Goal: Task Accomplishment & Management: Manage account settings

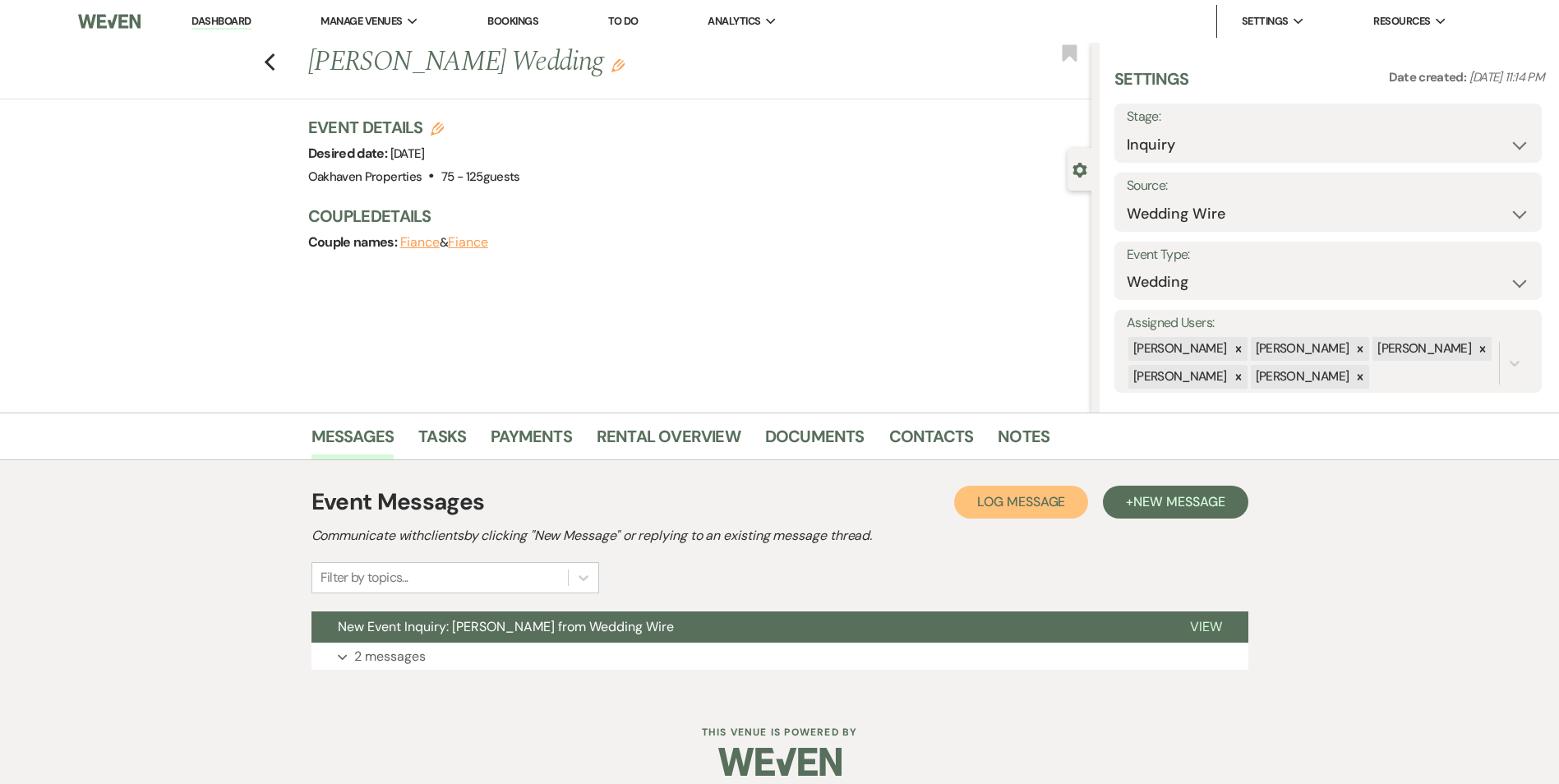
click at [1007, 496] on span "Log Message" at bounding box center [1021, 501] width 88 height 17
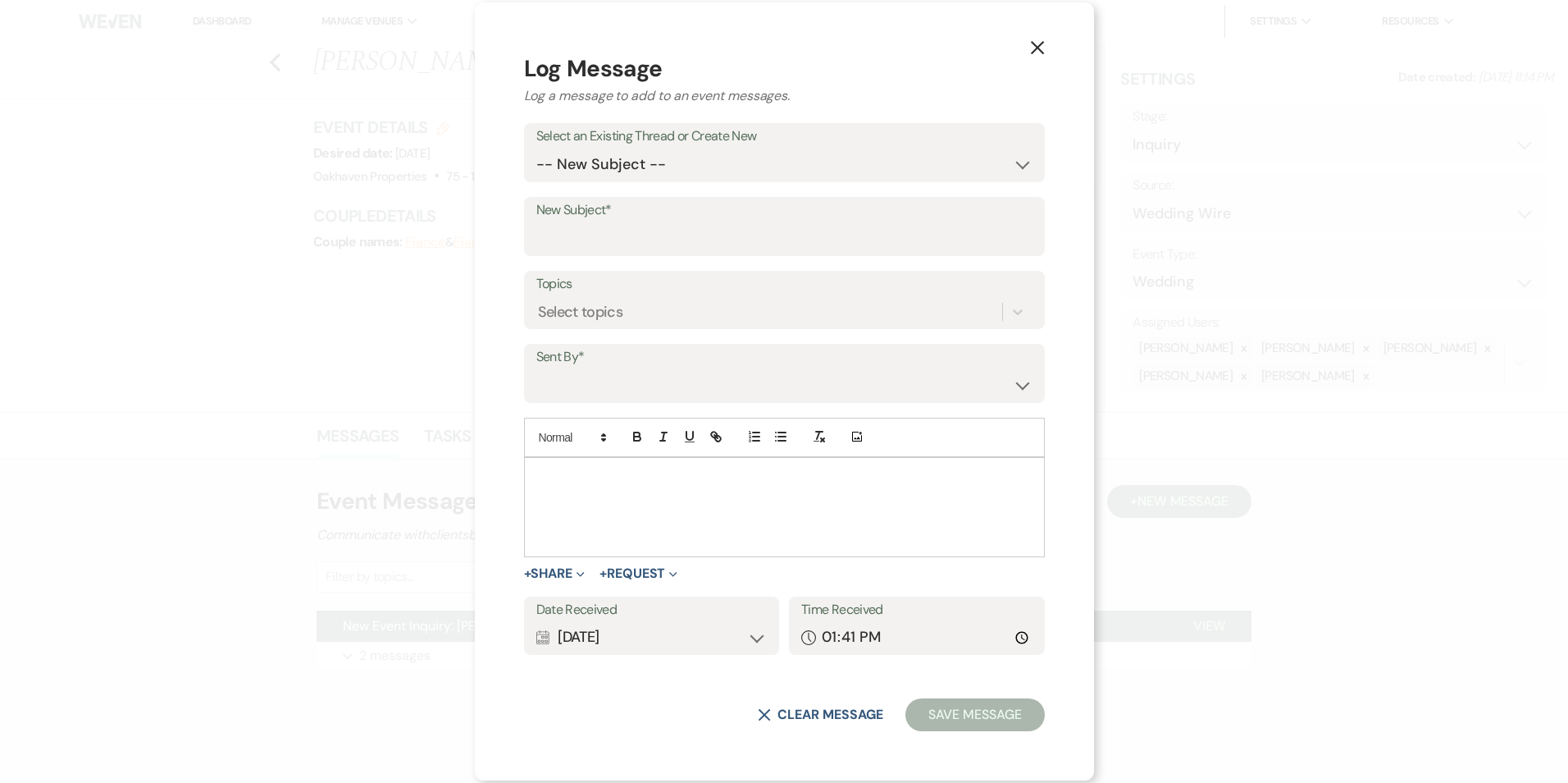
click at [640, 497] on div at bounding box center [784, 507] width 520 height 98
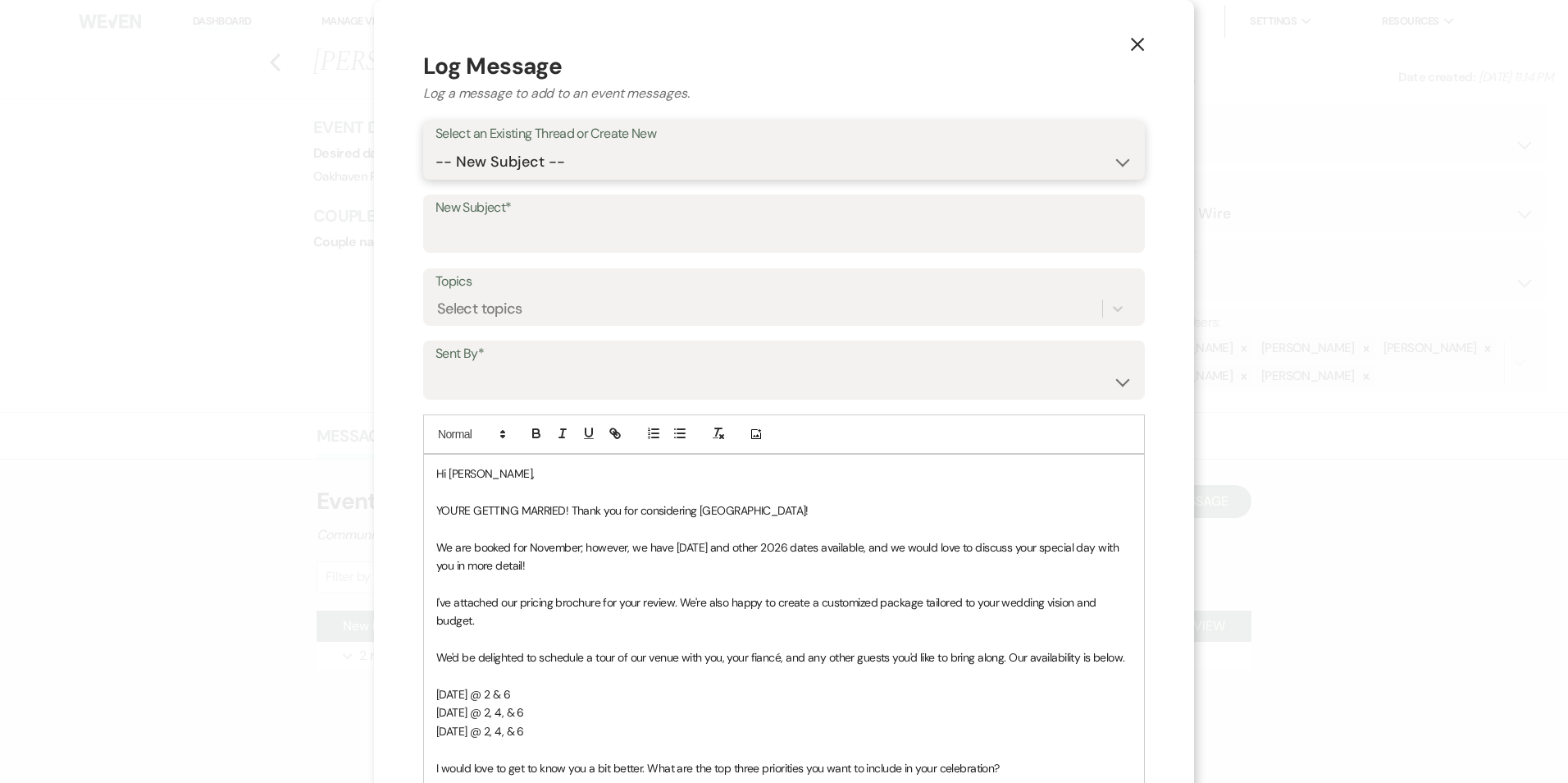
click at [593, 162] on select "-- New Subject -- New Event Inquiry: Stacy Barrick from Wedding Wire" at bounding box center [784, 161] width 698 height 32
click at [576, 243] on input "New Subject*" at bounding box center [784, 235] width 698 height 32
click at [562, 157] on select "-- New Subject -- New Event Inquiry: Stacy Barrick from Wedding Wire" at bounding box center [784, 161] width 698 height 32
select select "446018"
click at [435, 146] on select "-- New Subject -- New Event Inquiry: Stacy Barrick from Wedding Wire" at bounding box center [784, 161] width 698 height 32
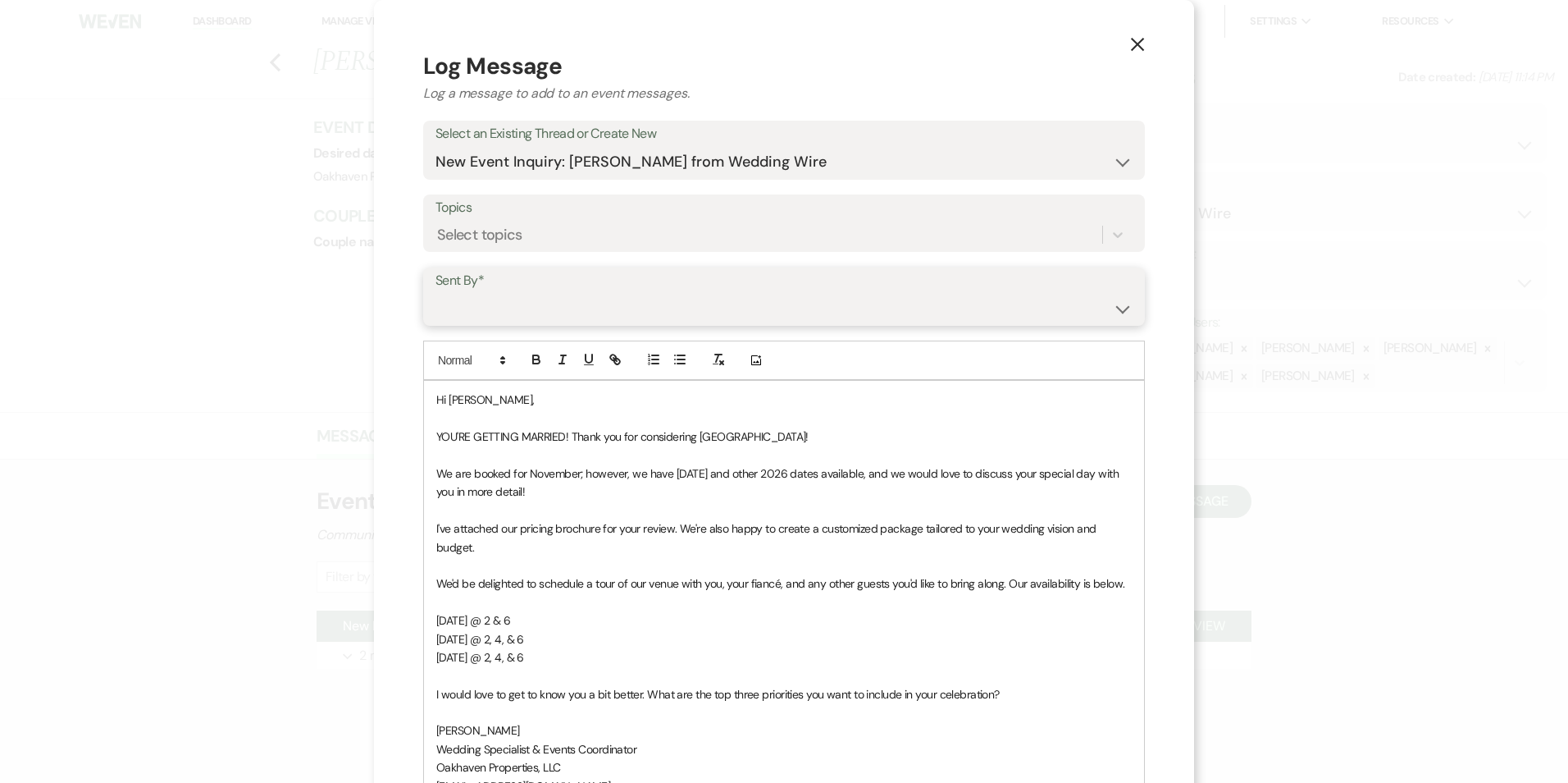
click at [540, 319] on select "Patience Ergish (pdergish@aol.com) Jeanette Wagoner (jeanette@experienceoakhave…" at bounding box center [784, 308] width 698 height 32
select select "user-127923"
click at [435, 292] on select "Patience Ergish (pdergish@aol.com) Jeanette Wagoner (jeanette@experienceoakhave…" at bounding box center [784, 308] width 698 height 32
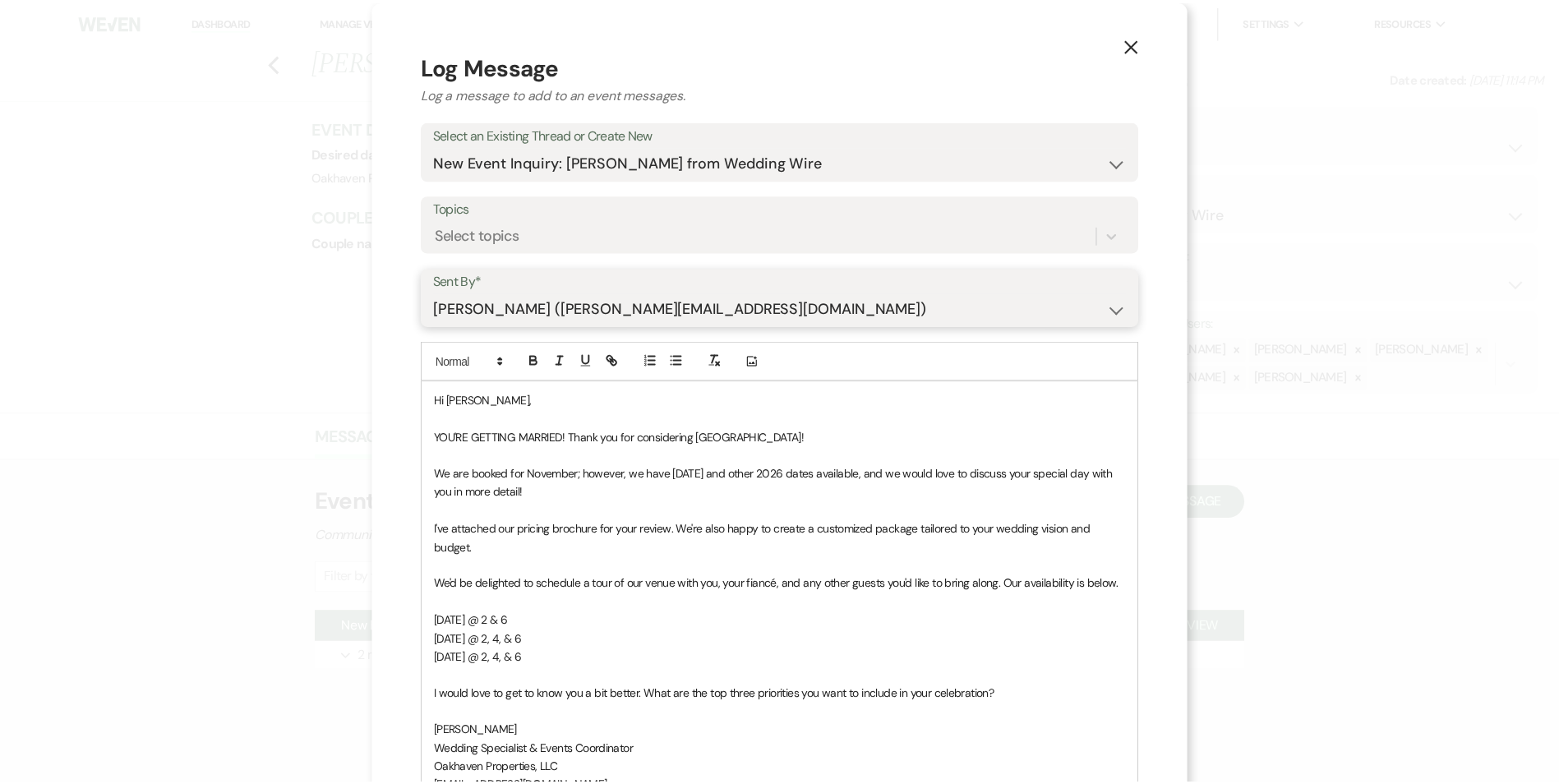
scroll to position [283, 0]
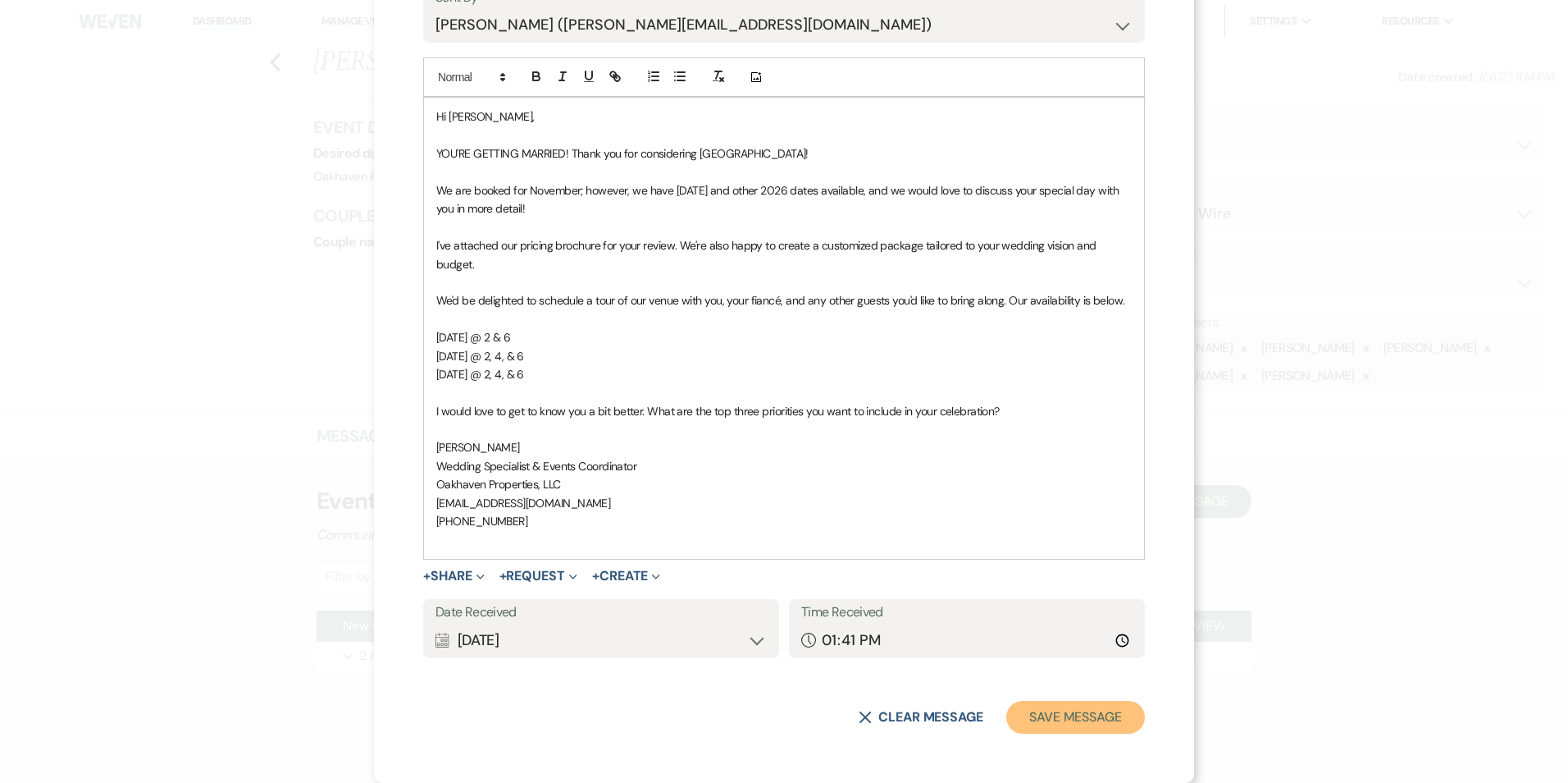
click at [1073, 710] on button "Save Message" at bounding box center [1076, 718] width 139 height 33
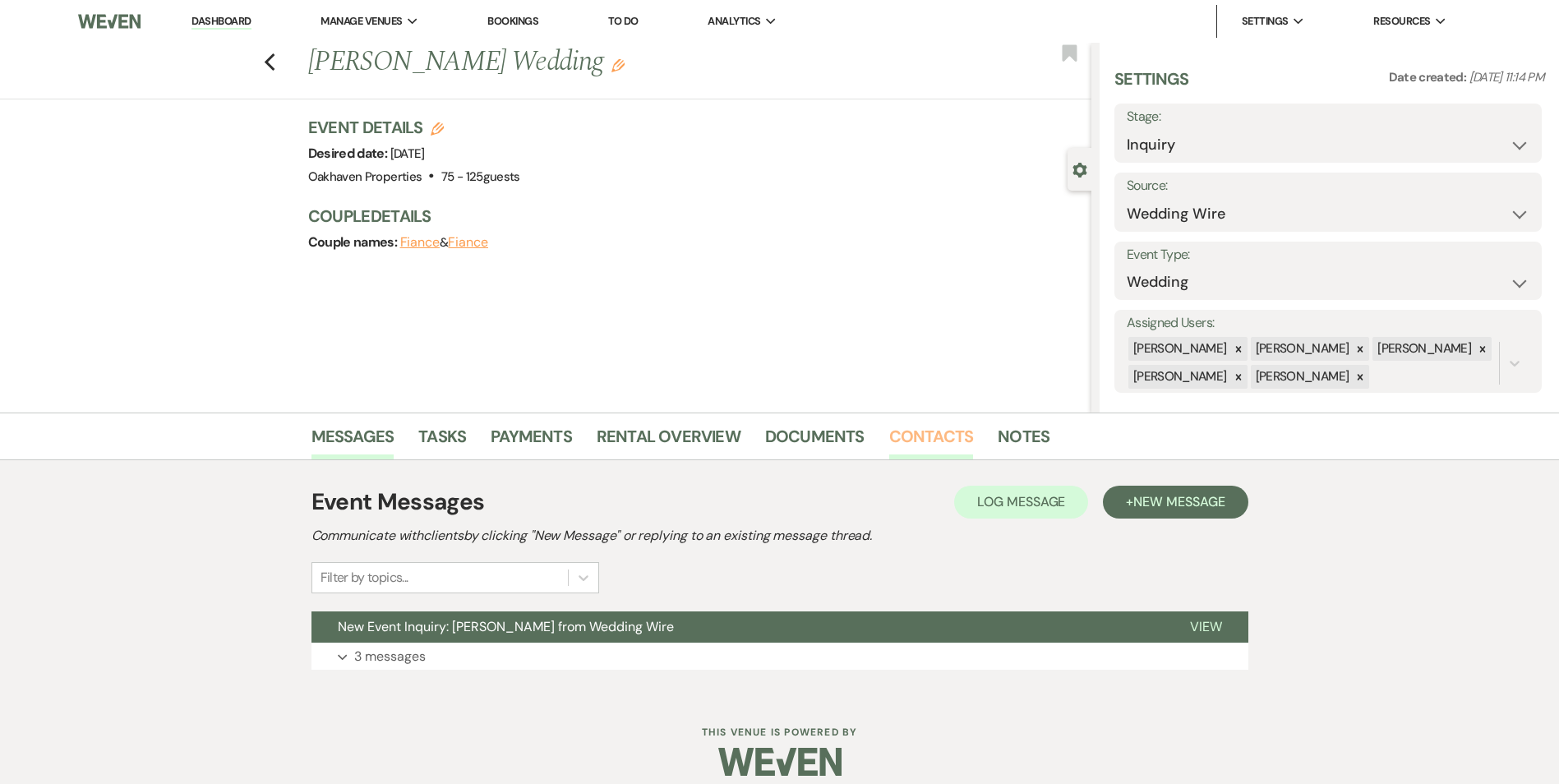
click at [942, 438] on link "Contacts" at bounding box center [932, 442] width 85 height 36
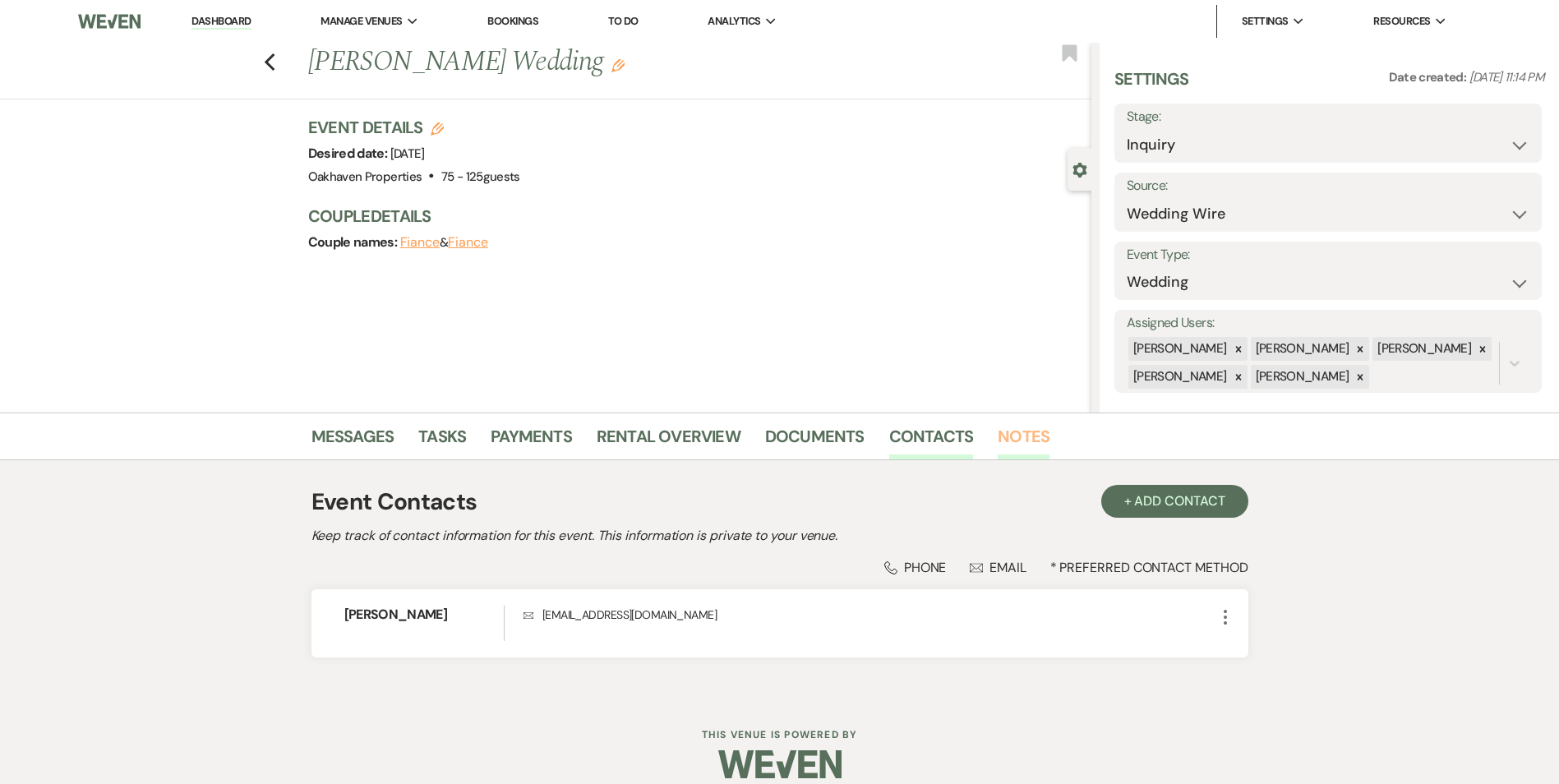
click at [1003, 433] on link "Notes" at bounding box center [1023, 442] width 51 height 36
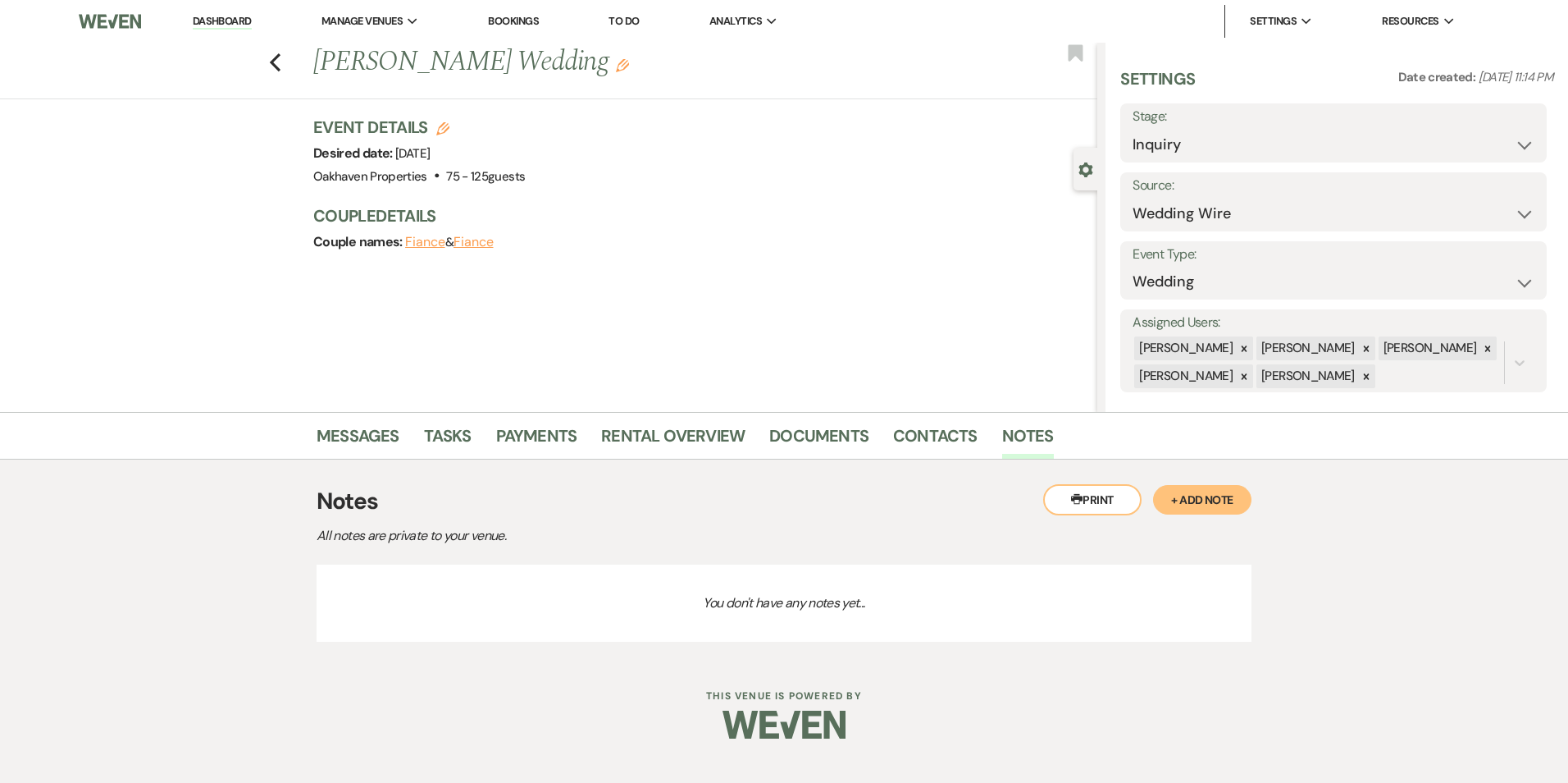
click at [1202, 493] on button "+ Add Note" at bounding box center [1202, 500] width 98 height 30
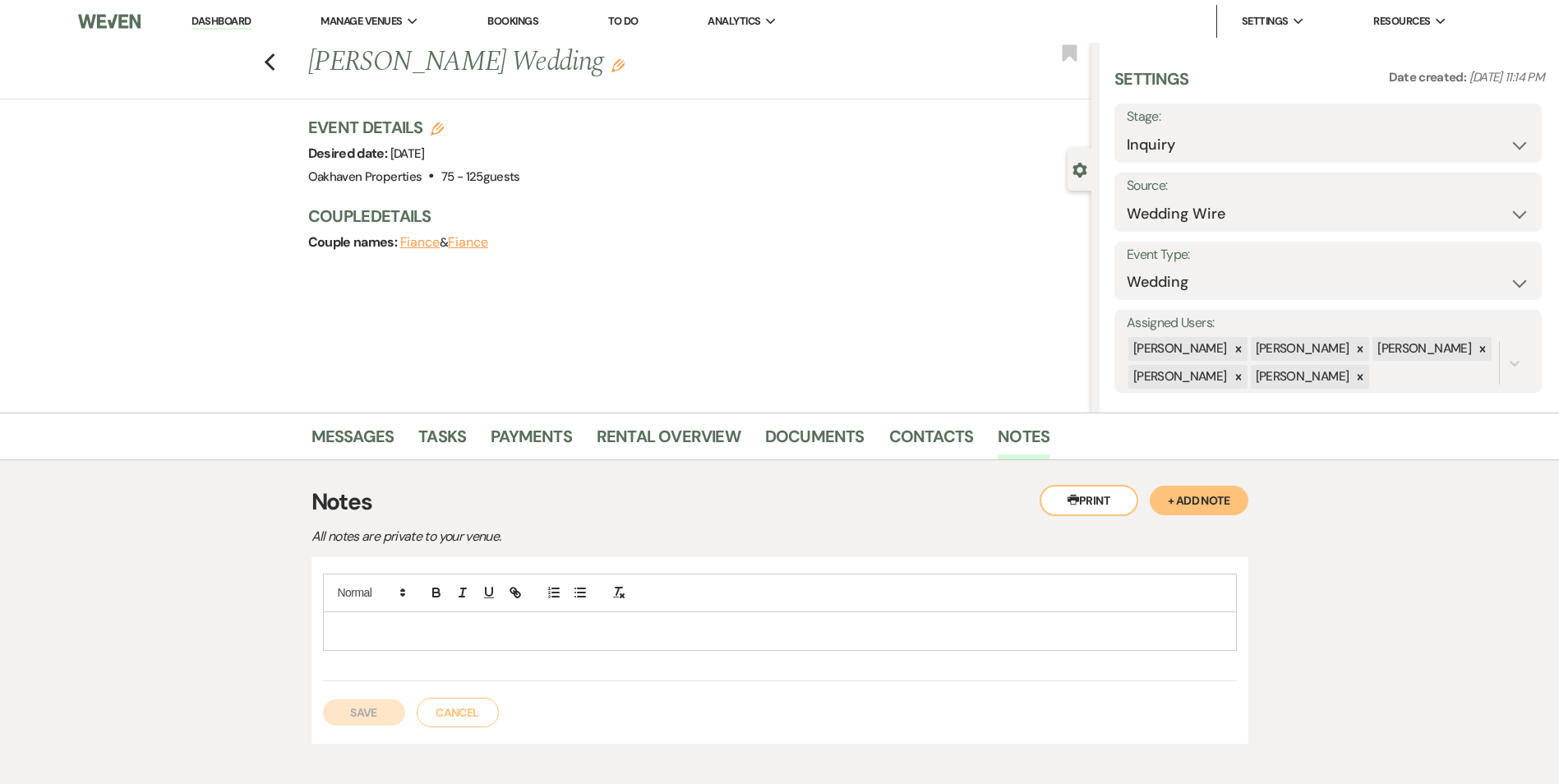
click at [511, 637] on p at bounding box center [779, 631] width 888 height 18
click at [368, 711] on button "Save" at bounding box center [364, 713] width 82 height 27
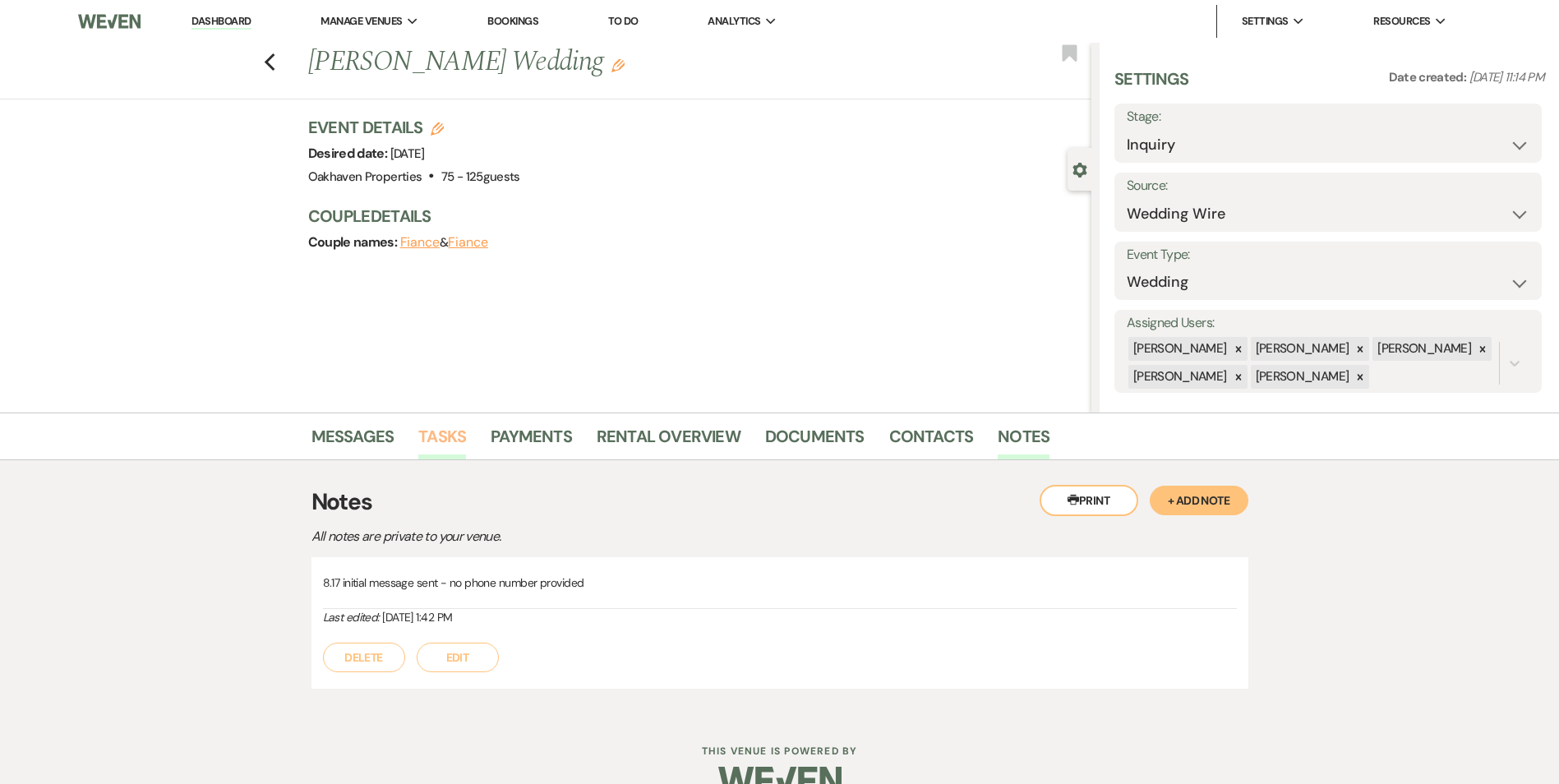
click at [438, 438] on link "Tasks" at bounding box center [442, 442] width 47 height 36
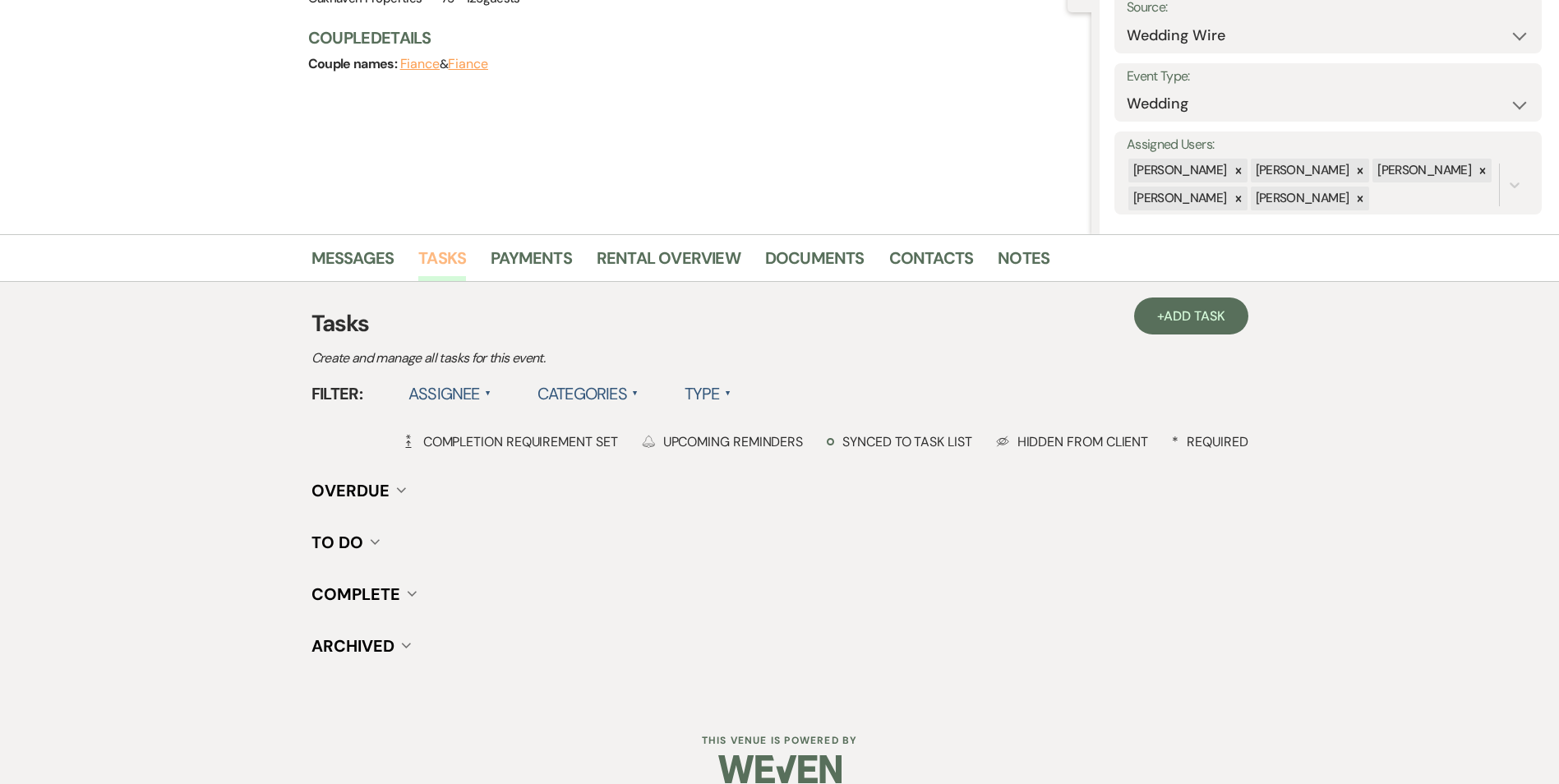
scroll to position [202, 0]
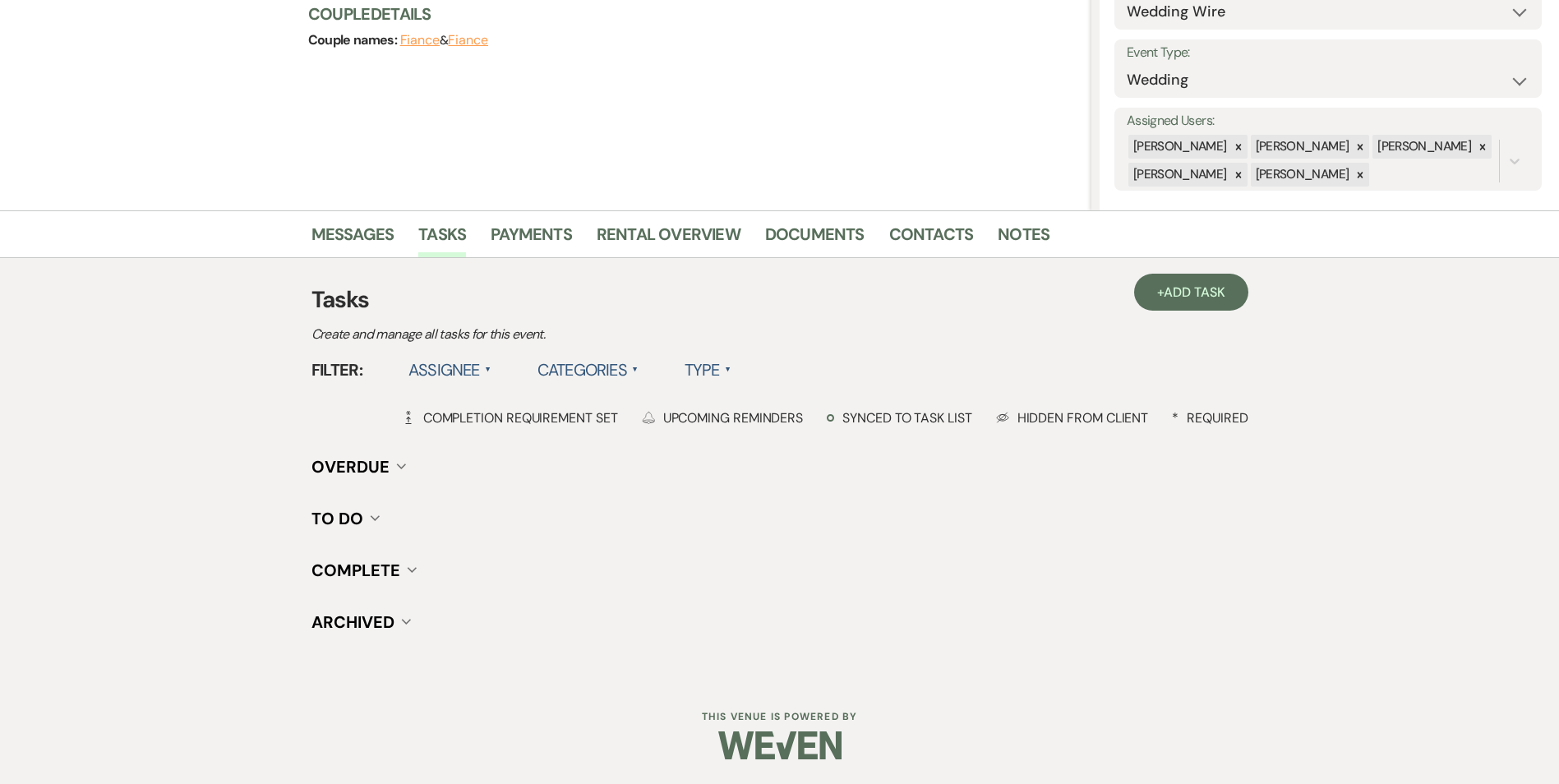
click at [1141, 312] on h3 "Tasks" at bounding box center [780, 300] width 937 height 35
click at [1163, 288] on link "+ Add Task" at bounding box center [1190, 292] width 114 height 37
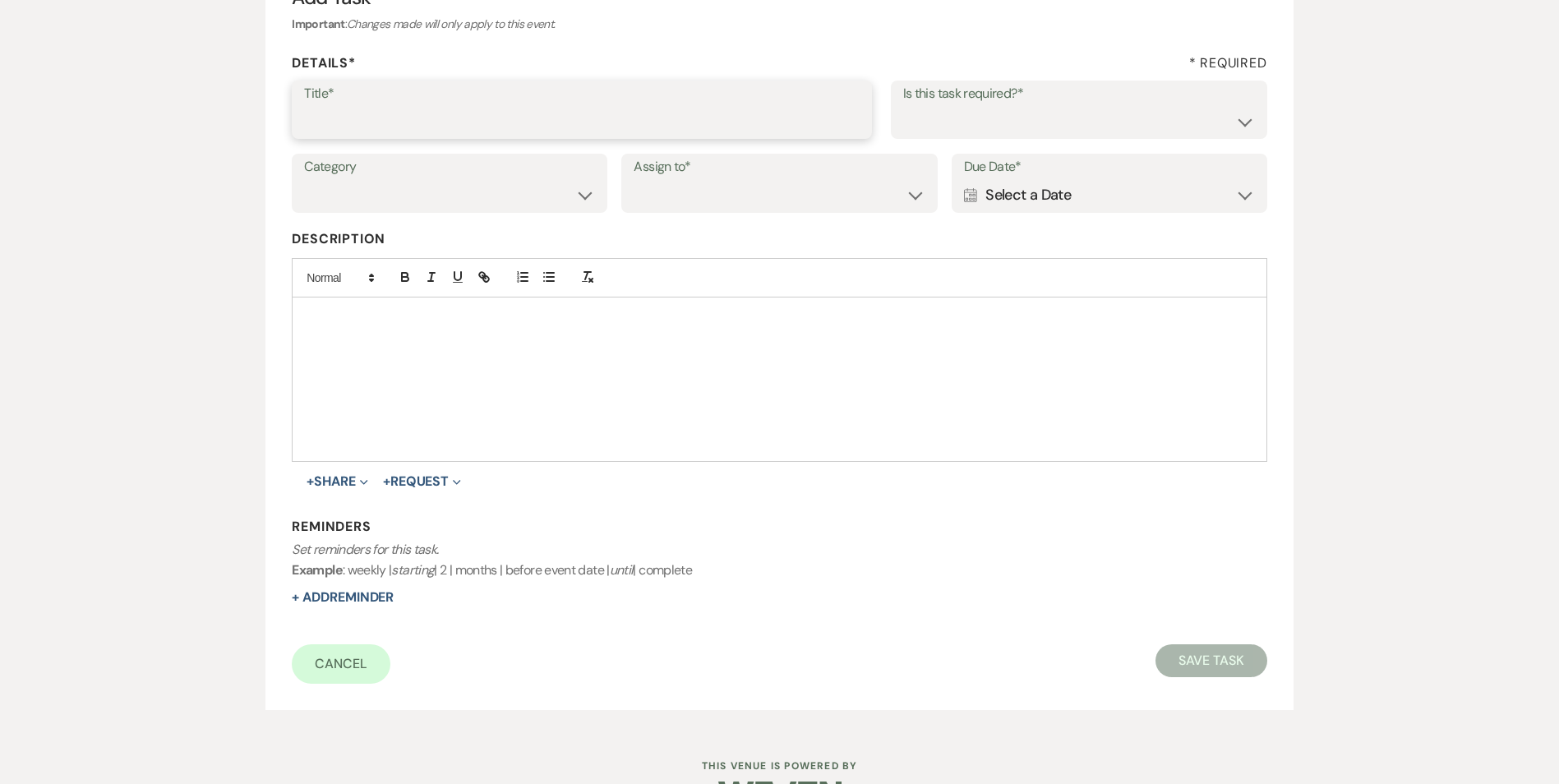
click at [365, 119] on input "Title*" at bounding box center [582, 121] width 555 height 32
type input "2nd follow up message"
click at [947, 113] on select "Yes No" at bounding box center [1078, 121] width 351 height 32
select select "true"
click at [903, 105] on select "Yes No" at bounding box center [1078, 121] width 351 height 32
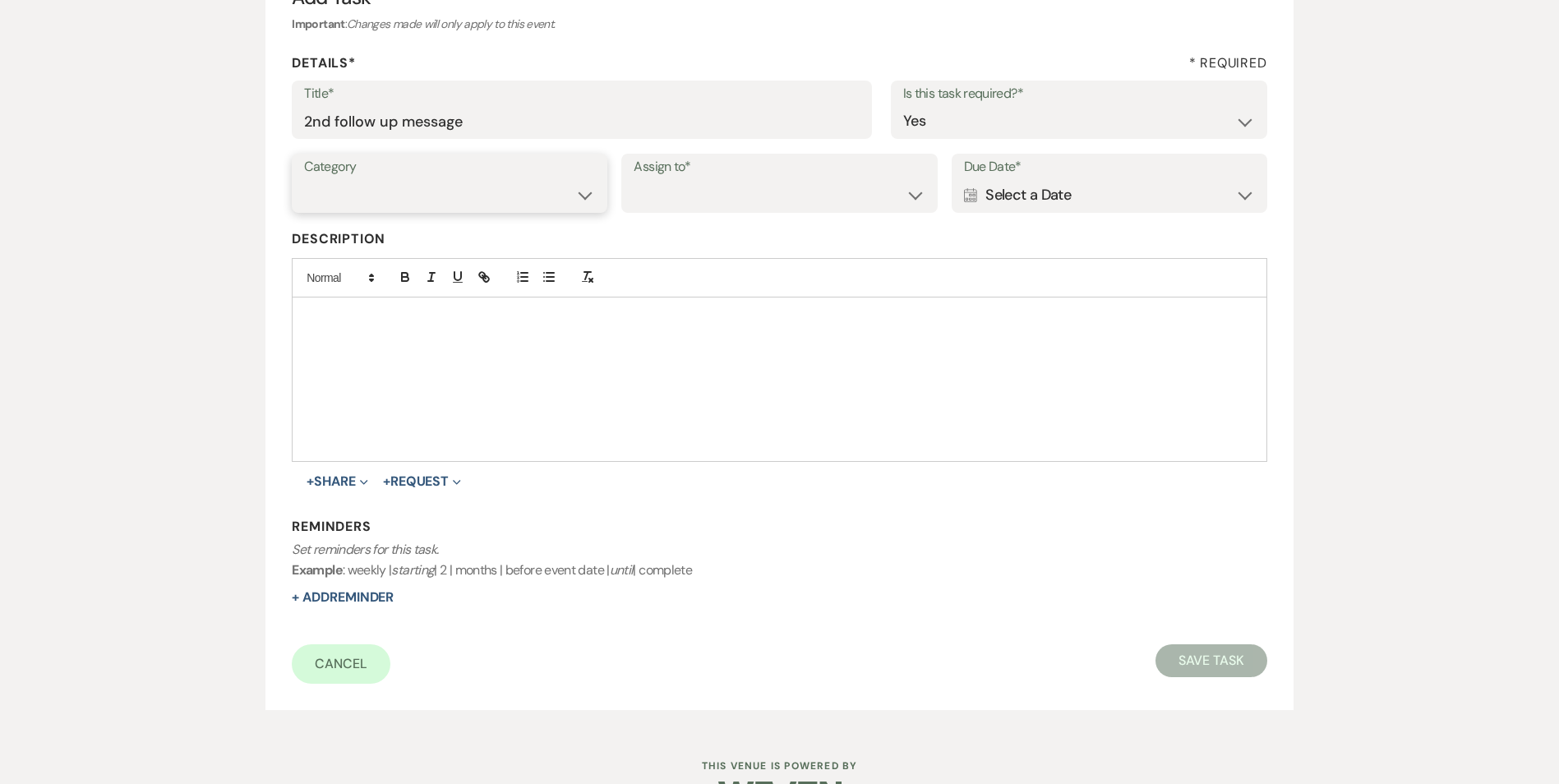
click at [506, 192] on select "Venue Vendors Guests Details Finalize & Share" at bounding box center [449, 195] width 291 height 32
select select "31"
click at [304, 179] on select "Venue Vendors Guests Details Finalize & Share" at bounding box center [449, 195] width 291 height 32
click at [699, 192] on select "Venue Client" at bounding box center [778, 195] width 291 height 32
select select "venueHost"
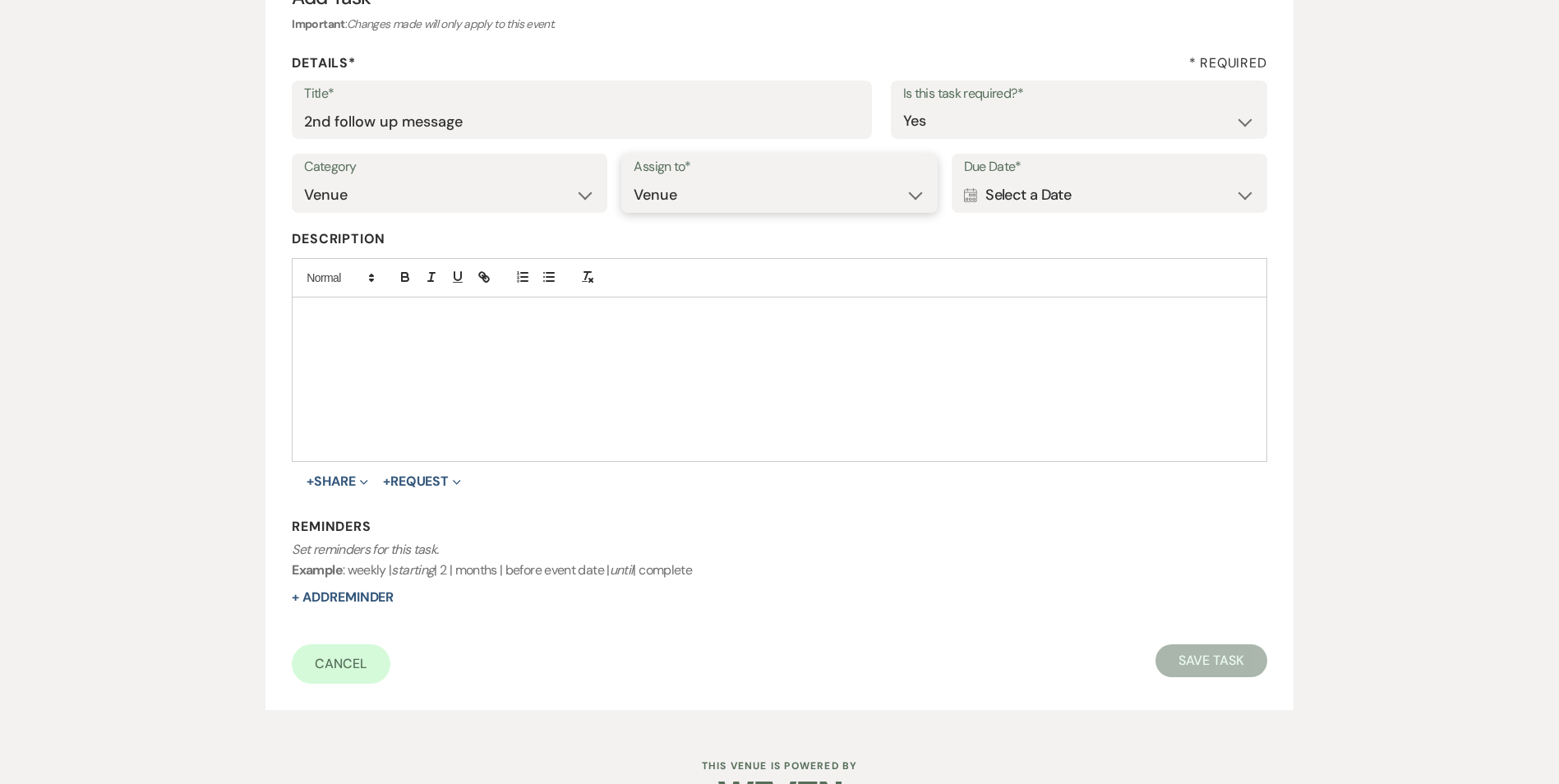
click at [633, 179] on select "Venue Client" at bounding box center [778, 195] width 291 height 32
click at [1003, 187] on div "Calendar Select a Date Expand" at bounding box center [1109, 195] width 291 height 32
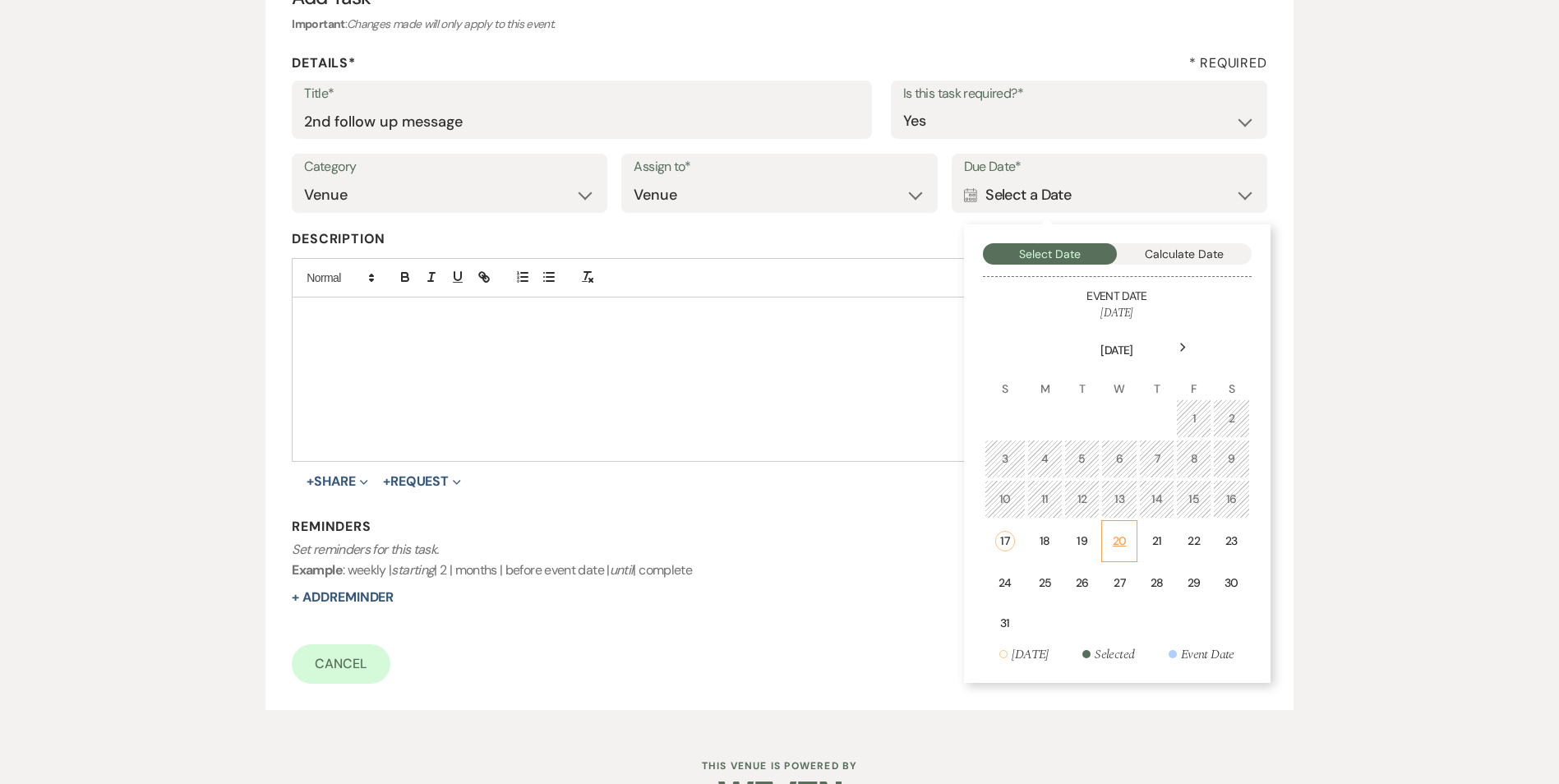
click at [1112, 543] on div "20" at bounding box center [1119, 540] width 15 height 17
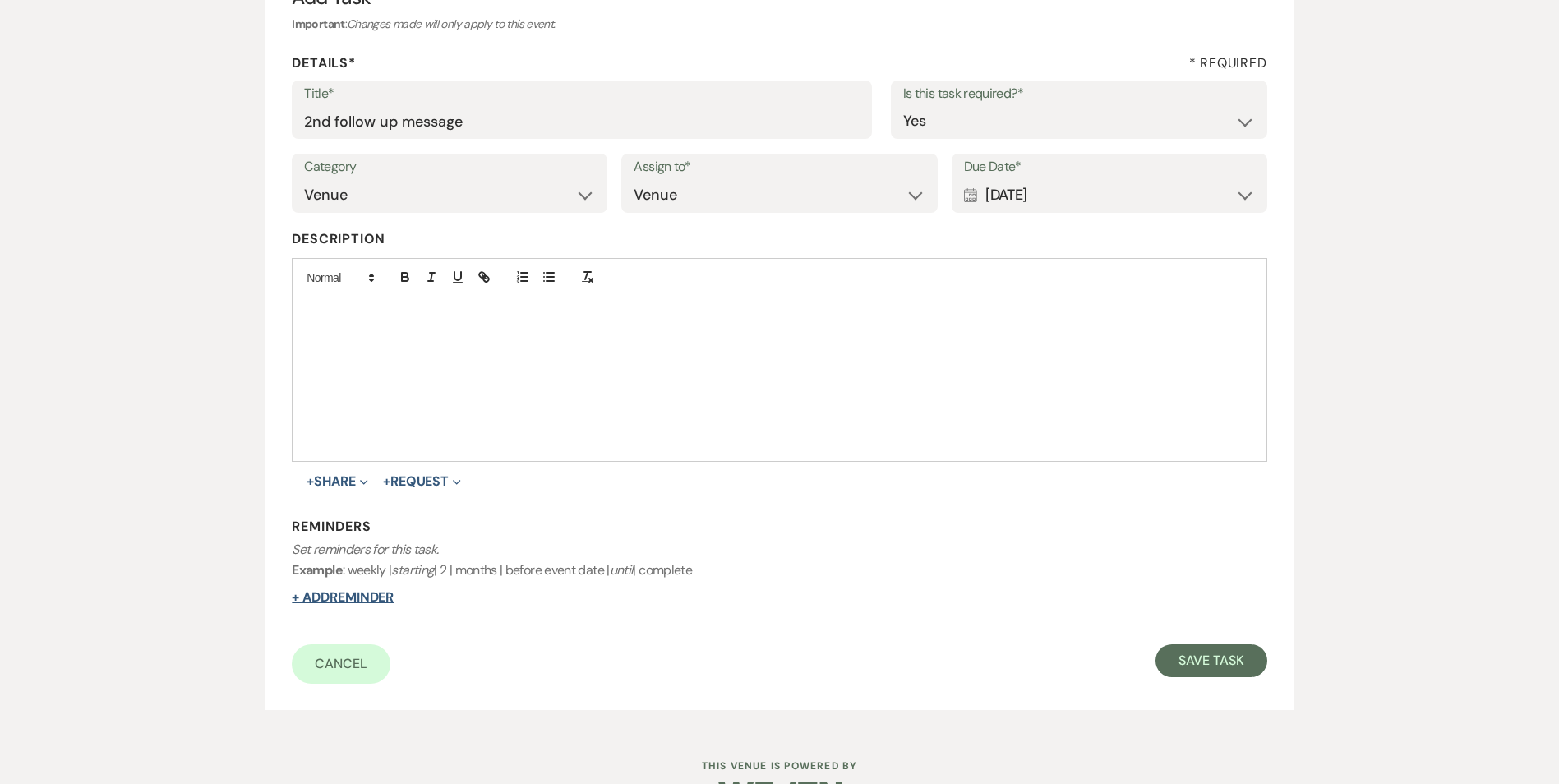
click at [360, 602] on button "+ Add Reminder" at bounding box center [342, 598] width 102 height 13
select select "host"
select select "days"
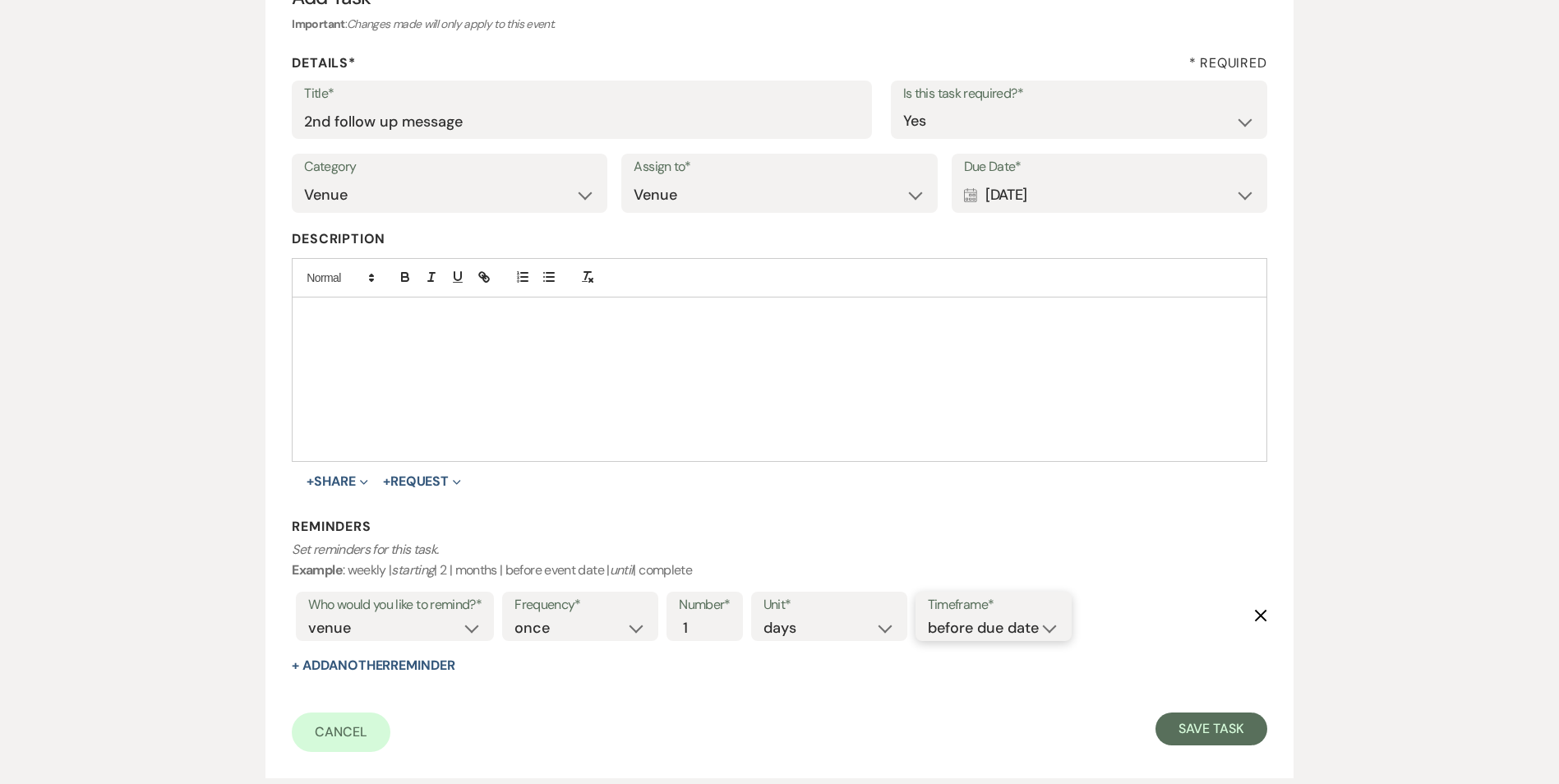
click at [946, 624] on select "before due date after due date on due date on custom date" at bounding box center [993, 627] width 132 height 22
select select "onDueDate"
click at [927, 617] on select "before due date after due date on due date on custom date" at bounding box center [993, 627] width 132 height 22
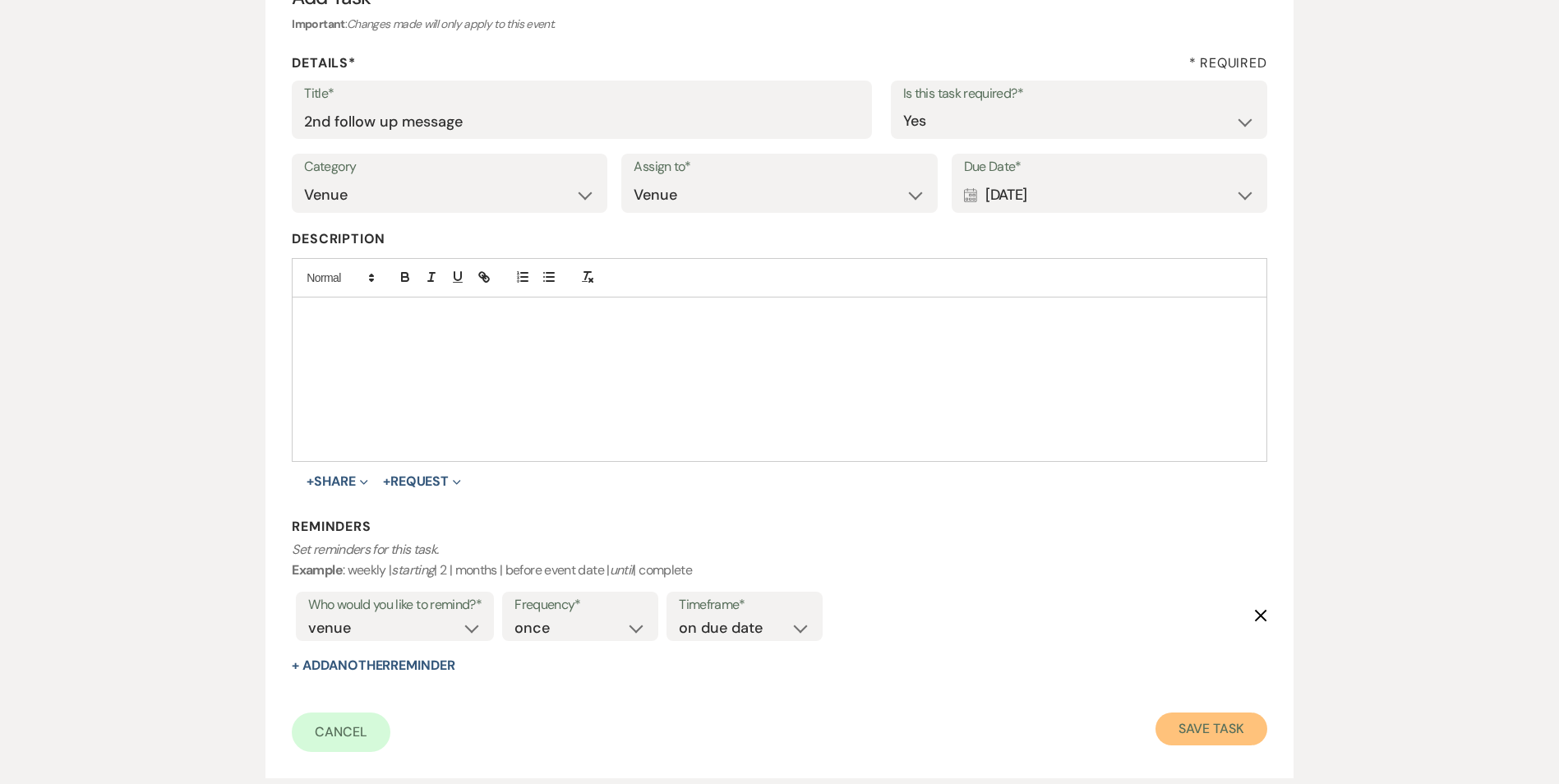
click at [1218, 734] on button "Save Task" at bounding box center [1211, 728] width 111 height 33
select select "3"
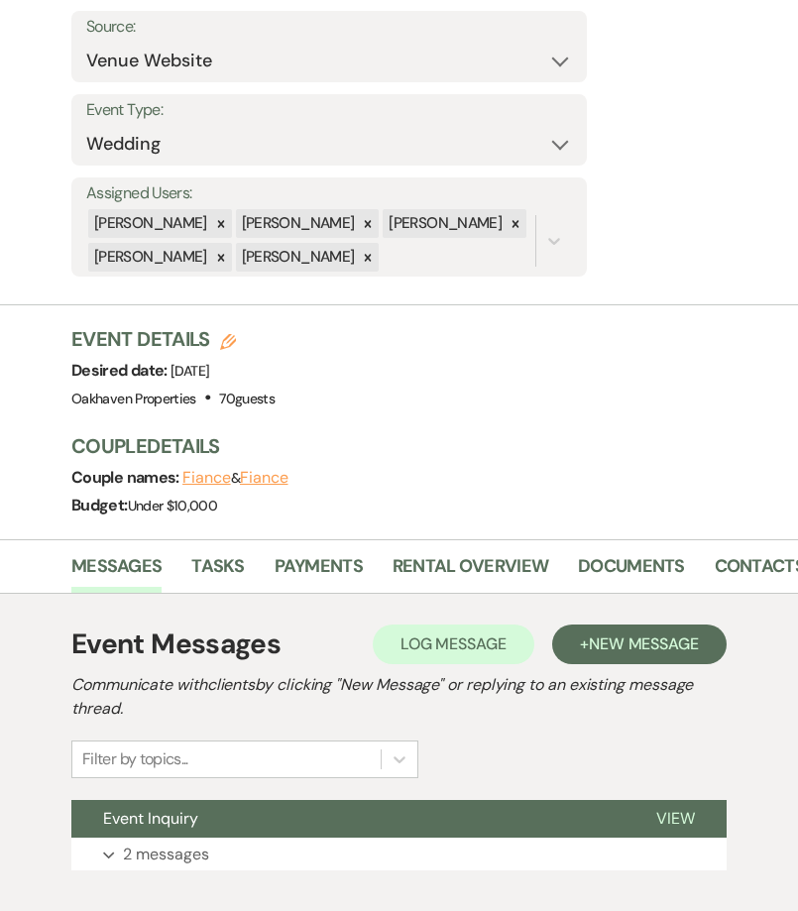
scroll to position [359, 0]
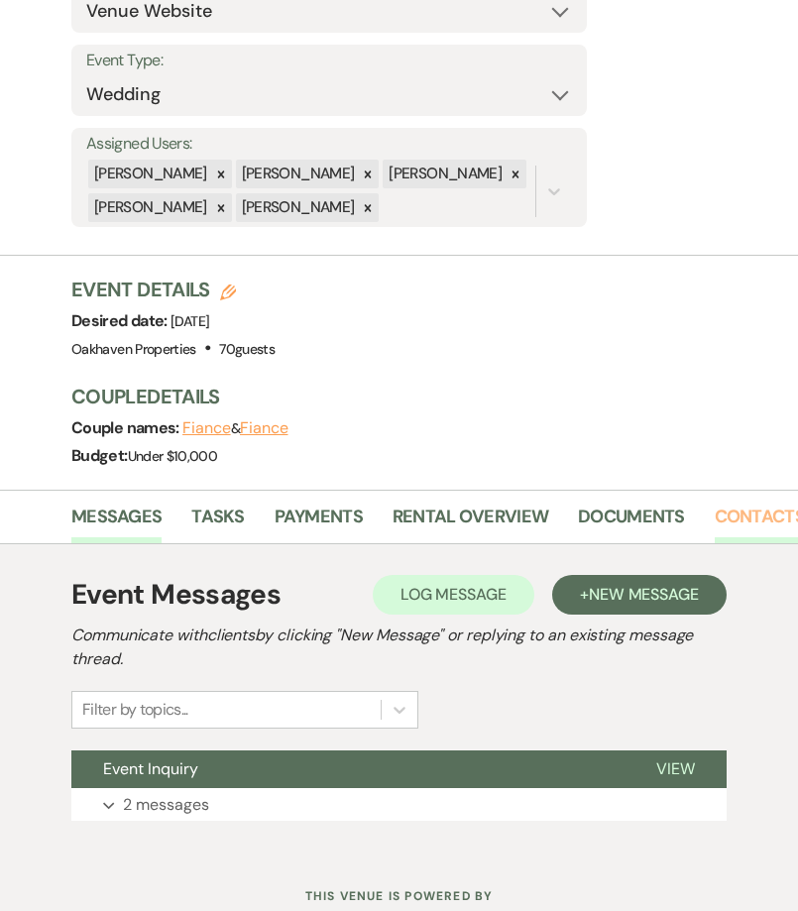
click at [736, 520] on link "Contacts" at bounding box center [760, 523] width 90 height 41
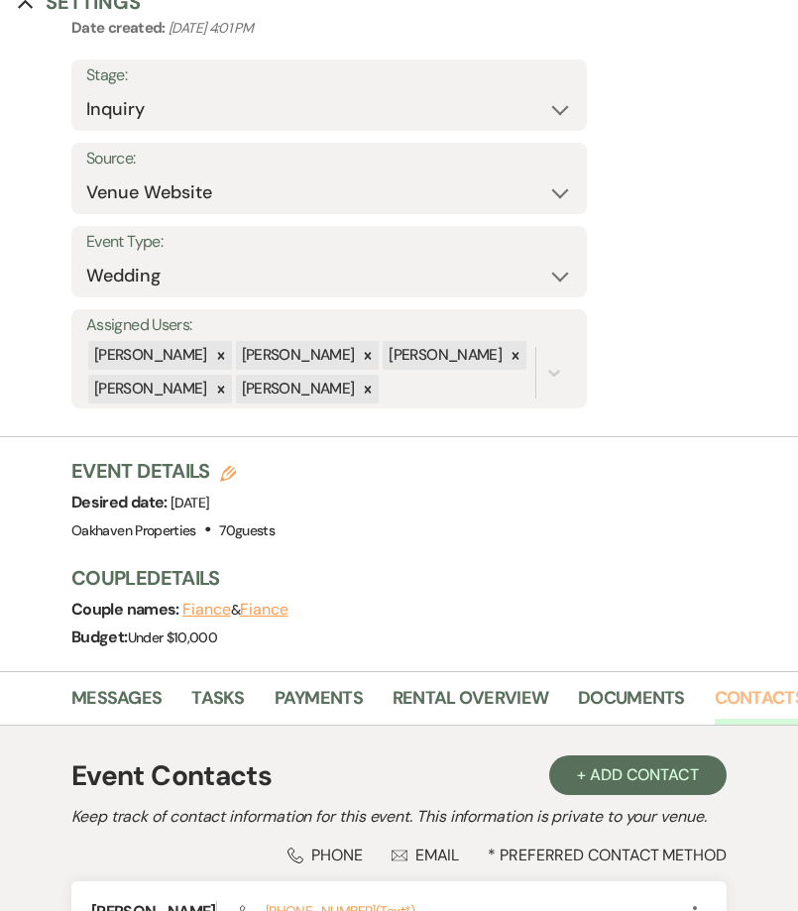
scroll to position [444, 0]
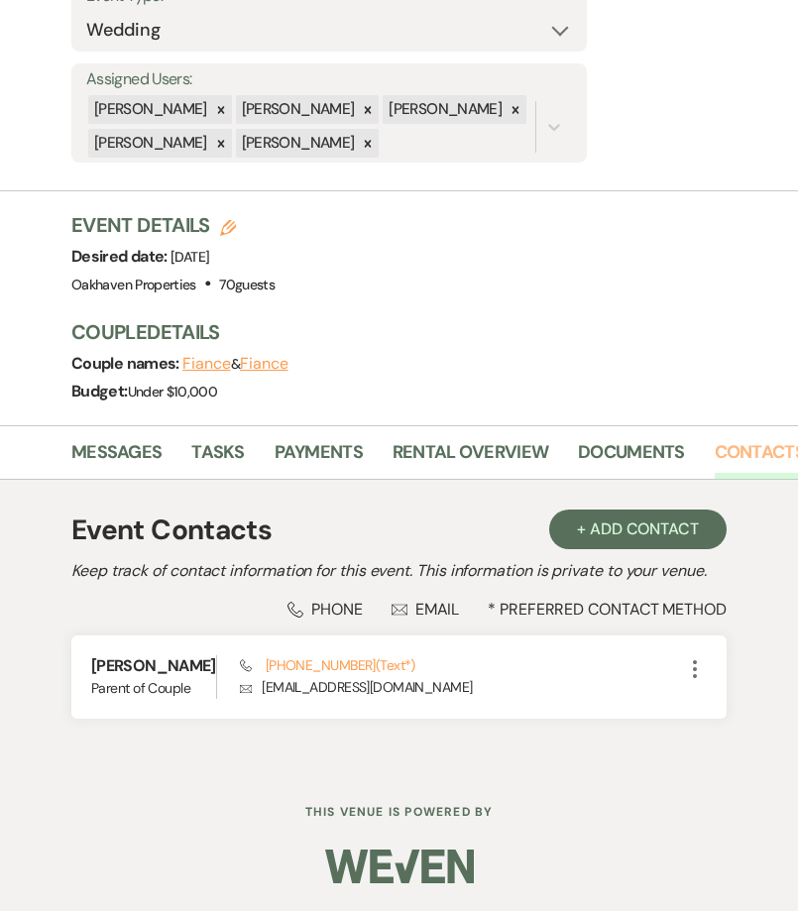
click at [715, 438] on link "Contacts" at bounding box center [760, 458] width 90 height 41
click at [106, 438] on link "Messages" at bounding box center [116, 458] width 90 height 41
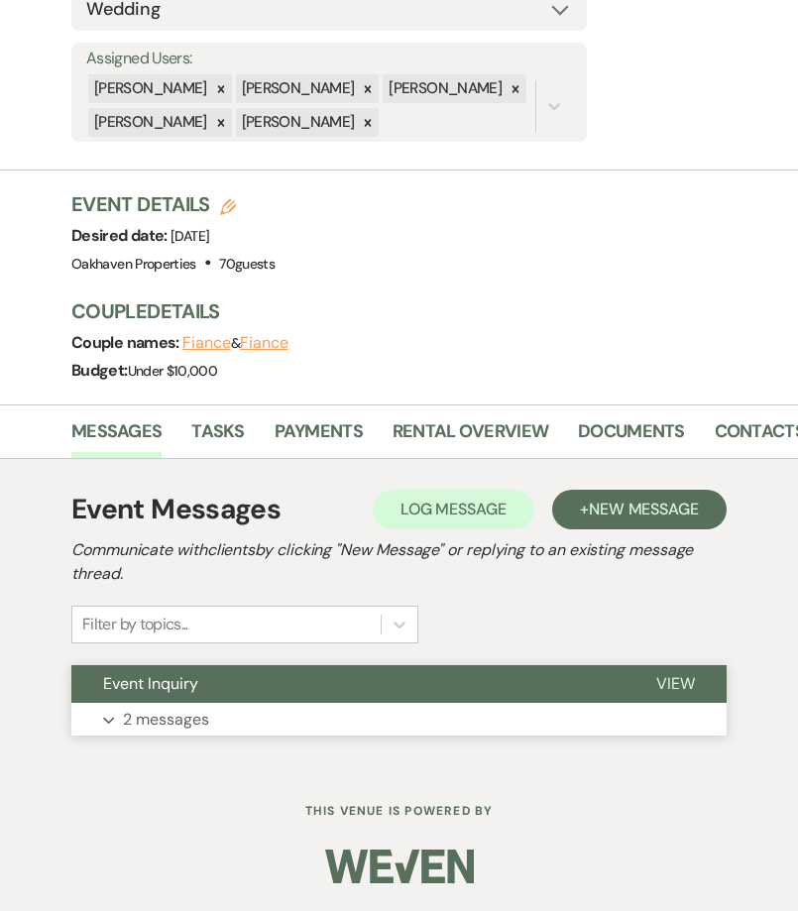
click at [687, 676] on span "View" at bounding box center [675, 683] width 39 height 21
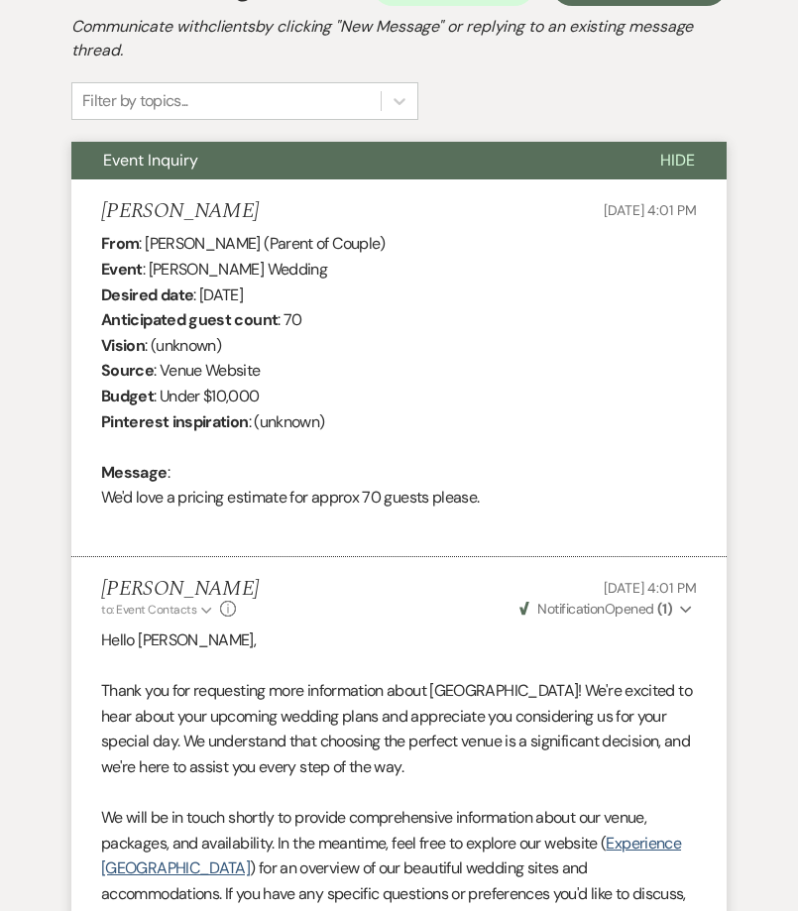
scroll to position [965, 0]
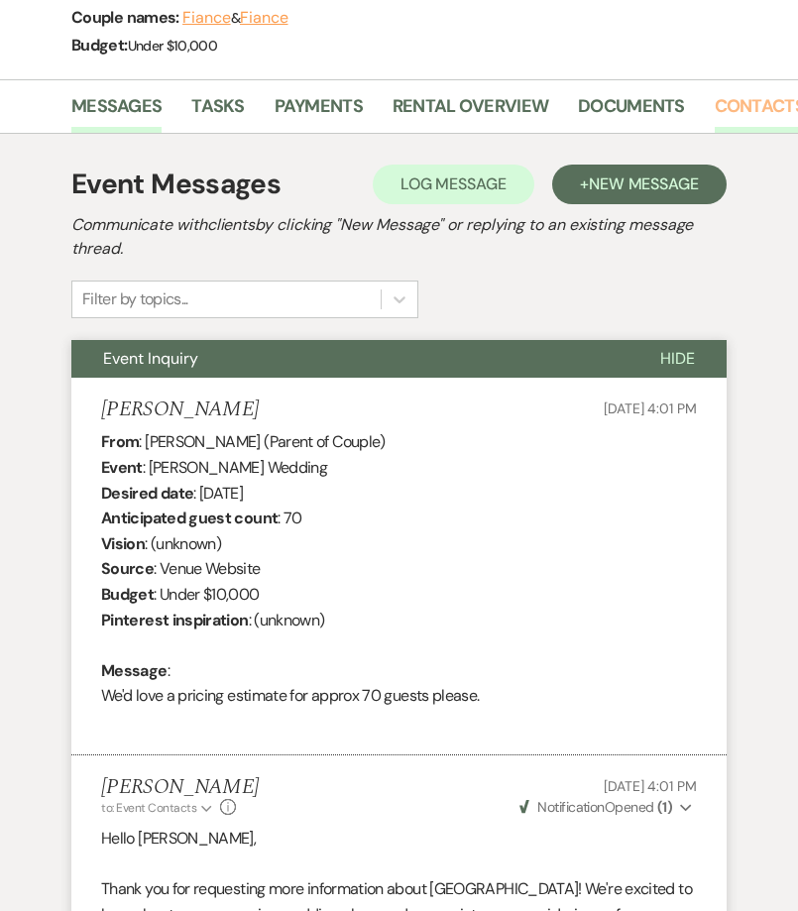
click at [723, 106] on link "Contacts" at bounding box center [760, 112] width 90 height 41
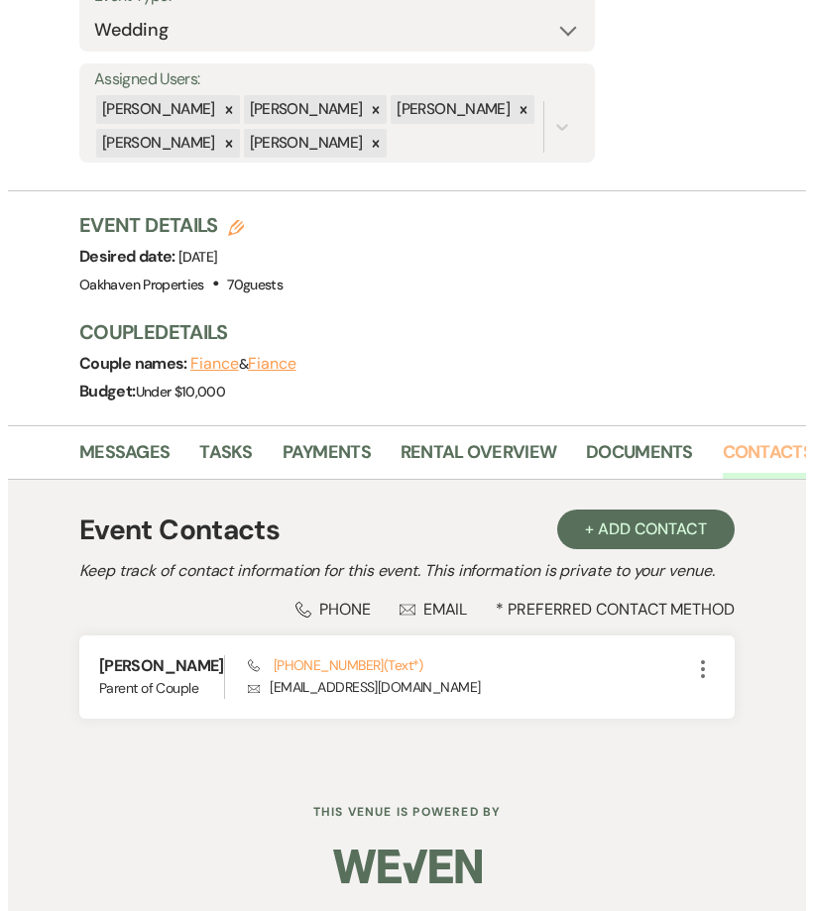
scroll to position [444, 0]
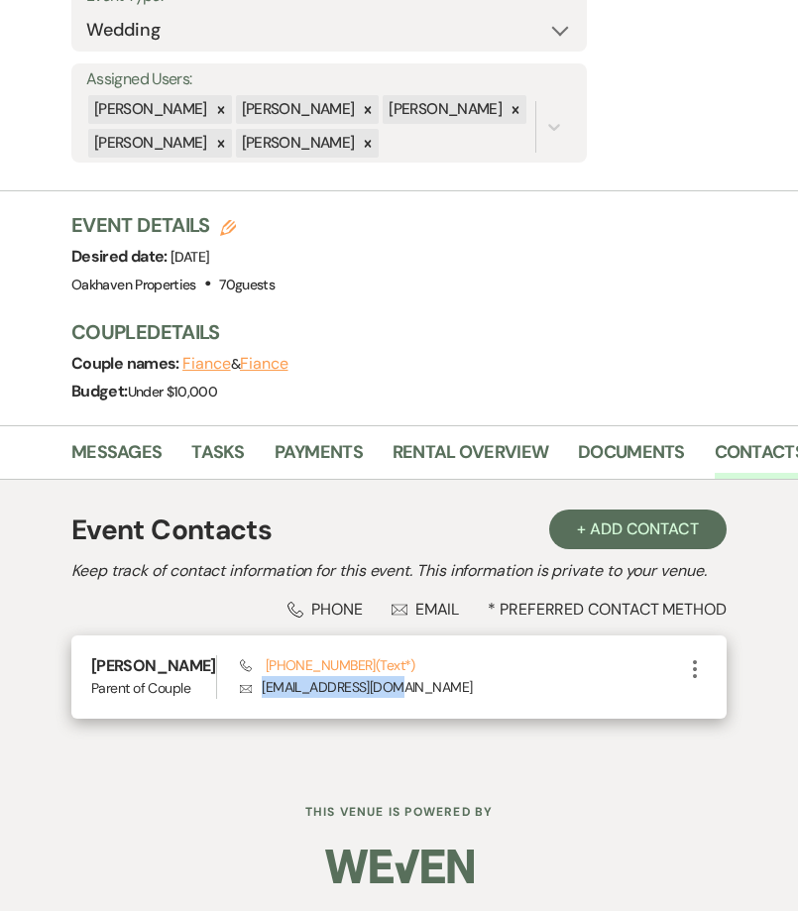
drag, startPoint x: 372, startPoint y: 666, endPoint x: 237, endPoint y: 678, distance: 135.3
click at [240, 678] on div "Phone (704) 957-4614 (Text*) Envelope diannab11@gmail.com" at bounding box center [461, 676] width 443 height 43
copy p "diannab11@gmail.com"
click at [270, 676] on p "Envelope diannab11@gmail.com" at bounding box center [461, 687] width 443 height 22
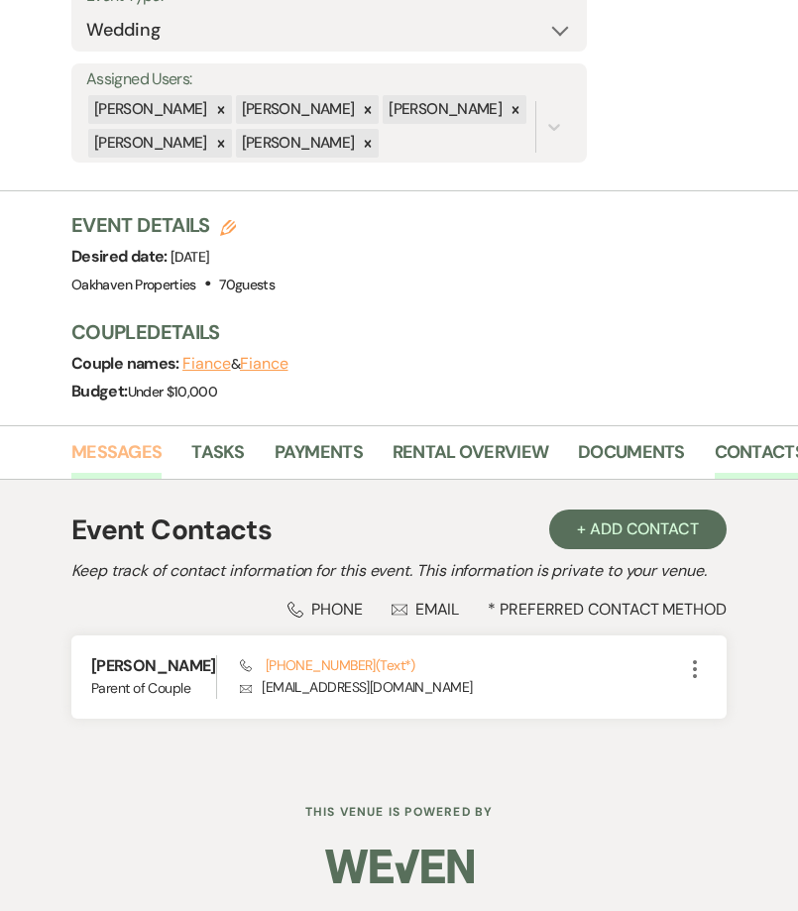
click at [134, 438] on link "Messages" at bounding box center [116, 458] width 90 height 41
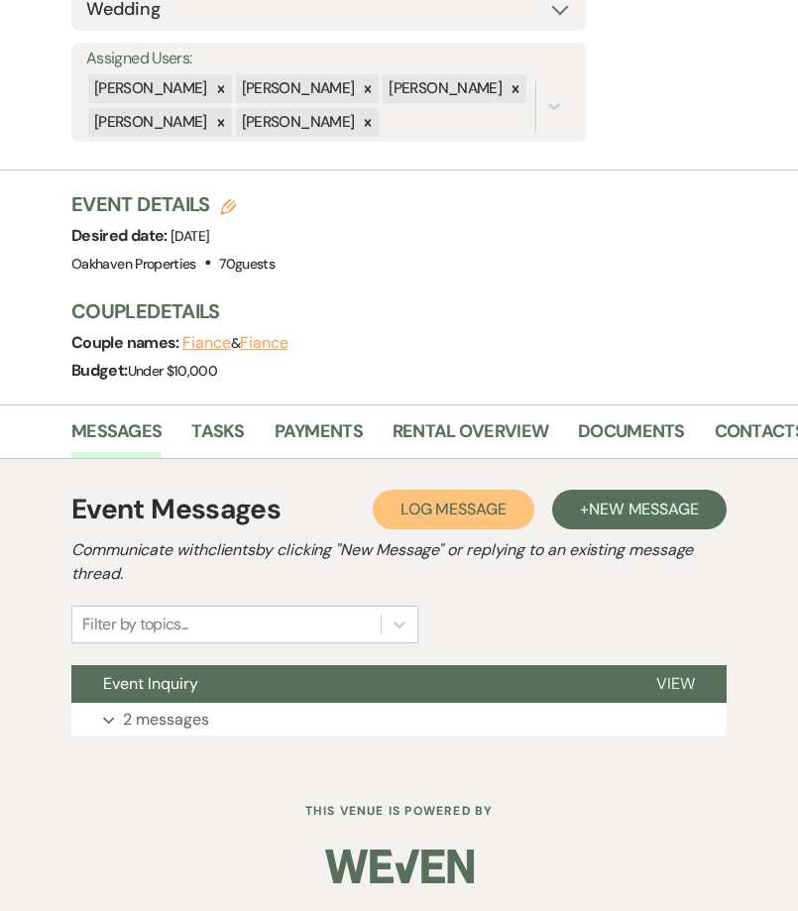
click at [434, 514] on span "Log Message" at bounding box center [453, 509] width 106 height 21
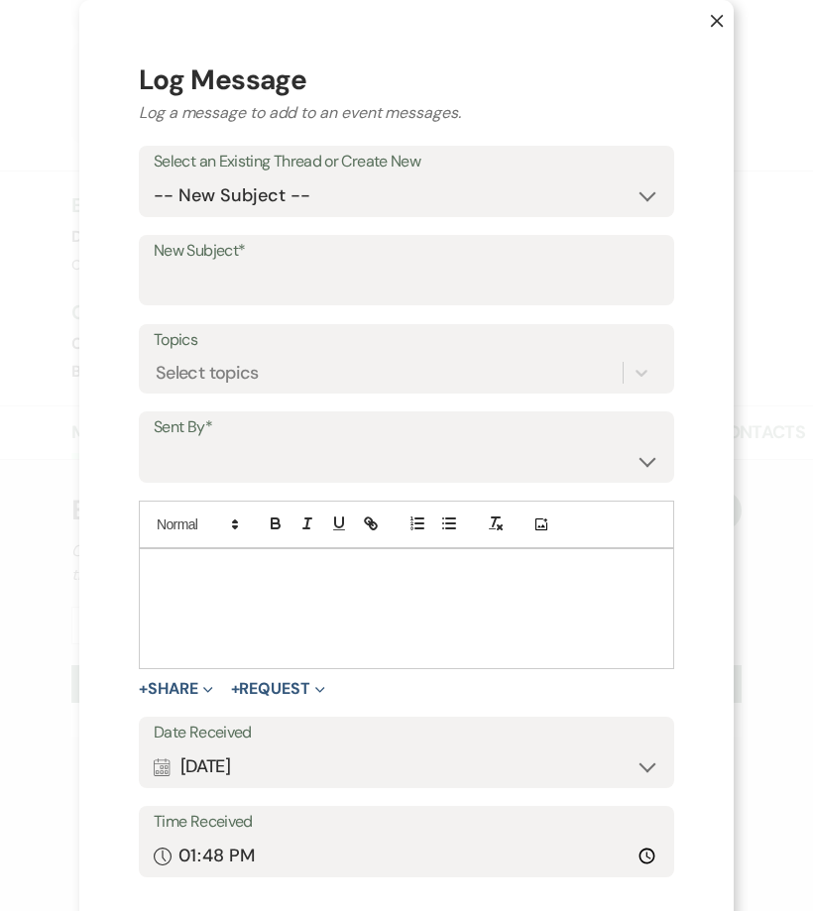
click at [238, 570] on p at bounding box center [407, 572] width 504 height 22
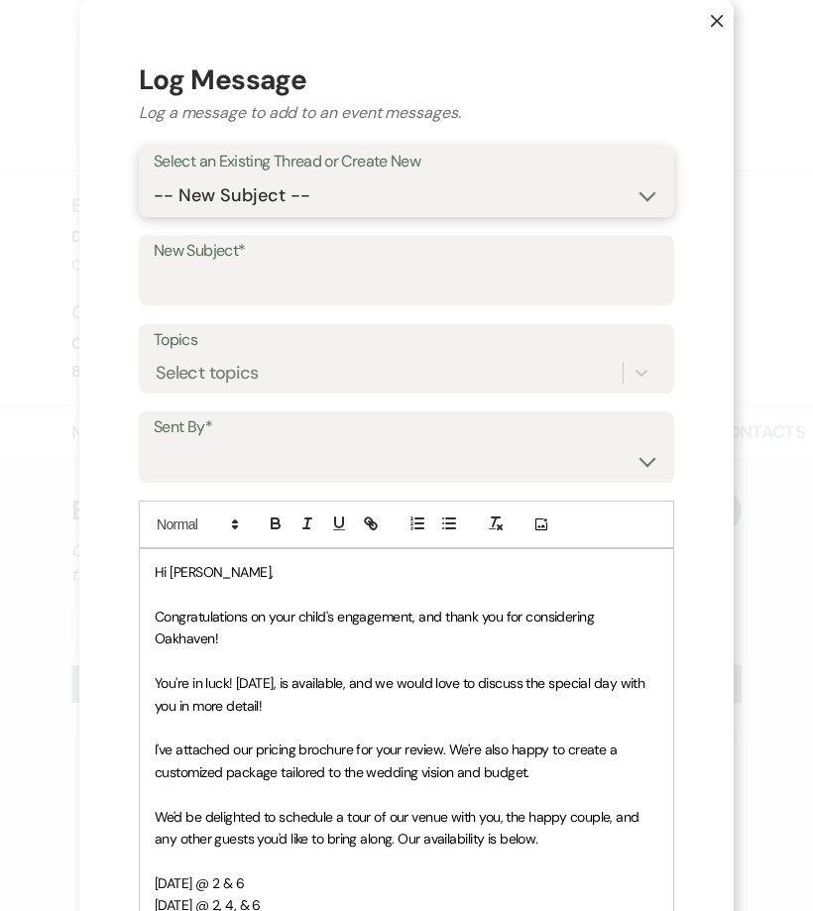
click at [276, 192] on select "-- New Subject -- Event Inquiry" at bounding box center [407, 195] width 506 height 39
select select "446198"
click at [154, 176] on select "-- New Subject -- Event Inquiry" at bounding box center [407, 195] width 506 height 39
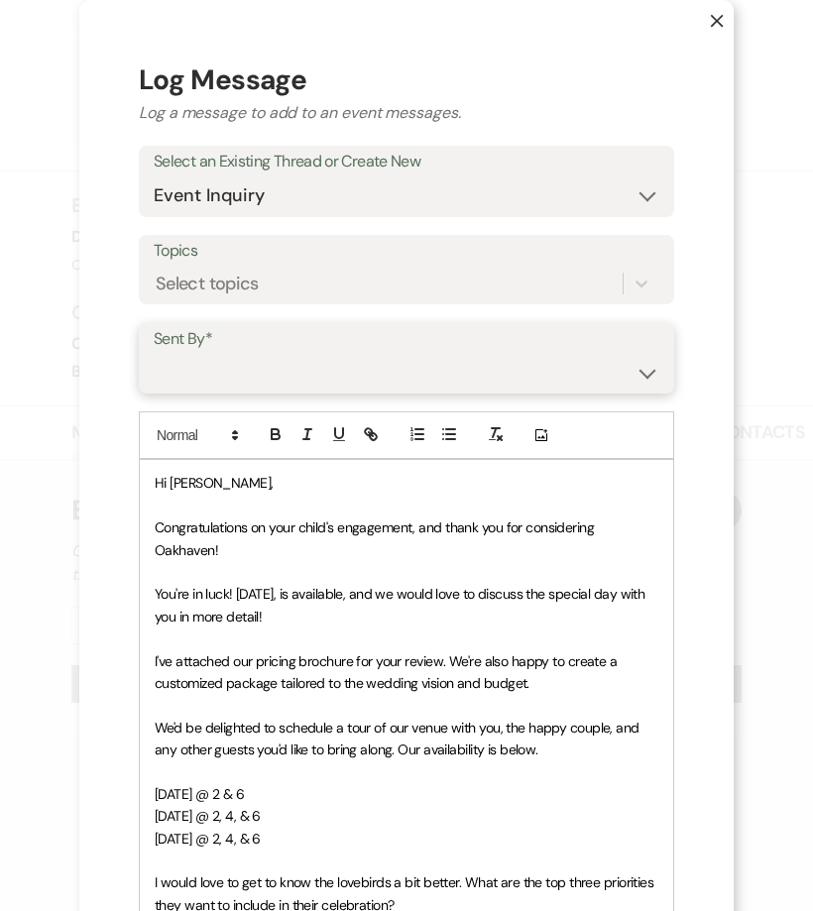
click at [259, 364] on select "Patience Ergish (pdergish@aol.com) Jeanette Wagoner (jeanette@experienceoakhave…" at bounding box center [407, 372] width 506 height 39
select select "user-127923"
click at [154, 353] on select "Patience Ergish (pdergish@aol.com) Jeanette Wagoner (jeanette@experienceoakhave…" at bounding box center [407, 372] width 506 height 39
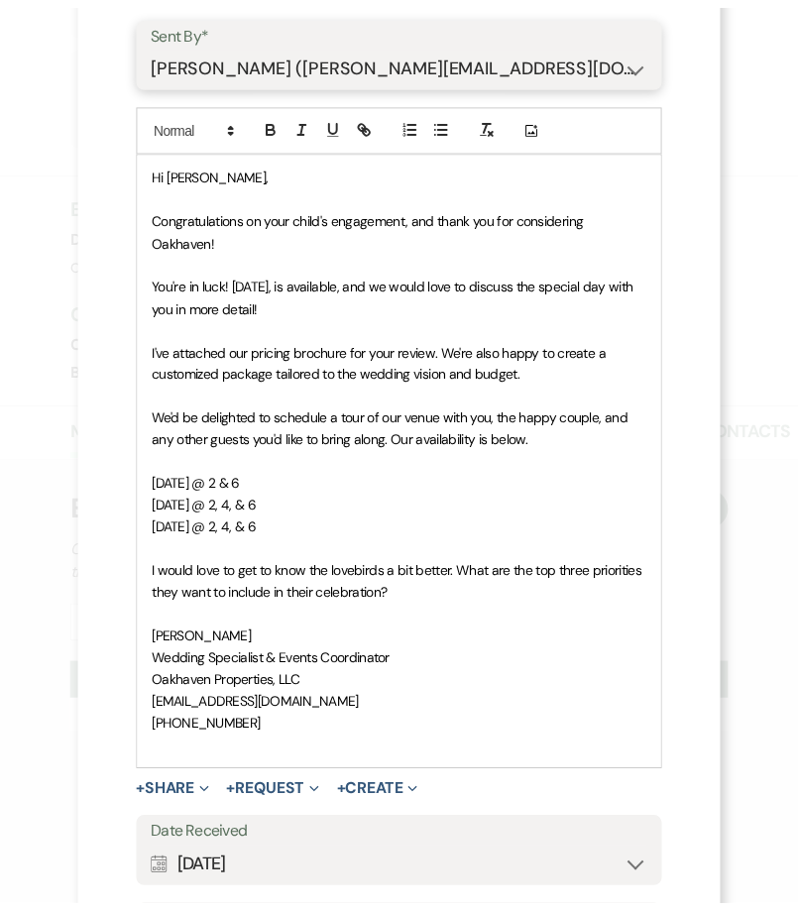
scroll to position [515, 0]
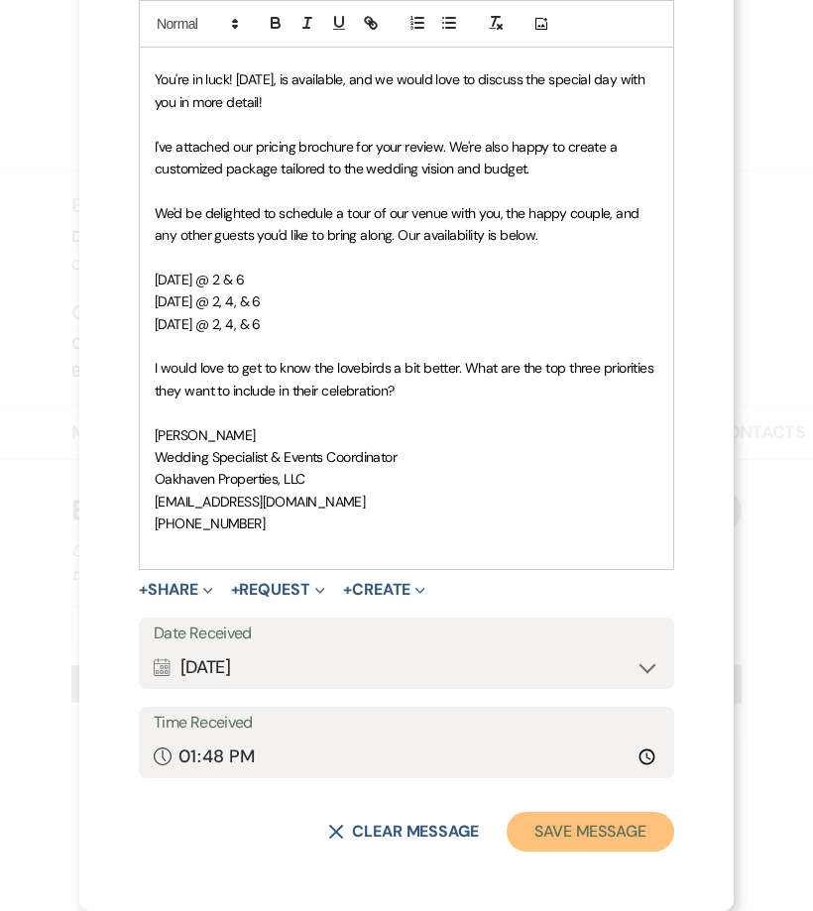
click at [561, 839] on button "Save Message" at bounding box center [591, 832] width 168 height 40
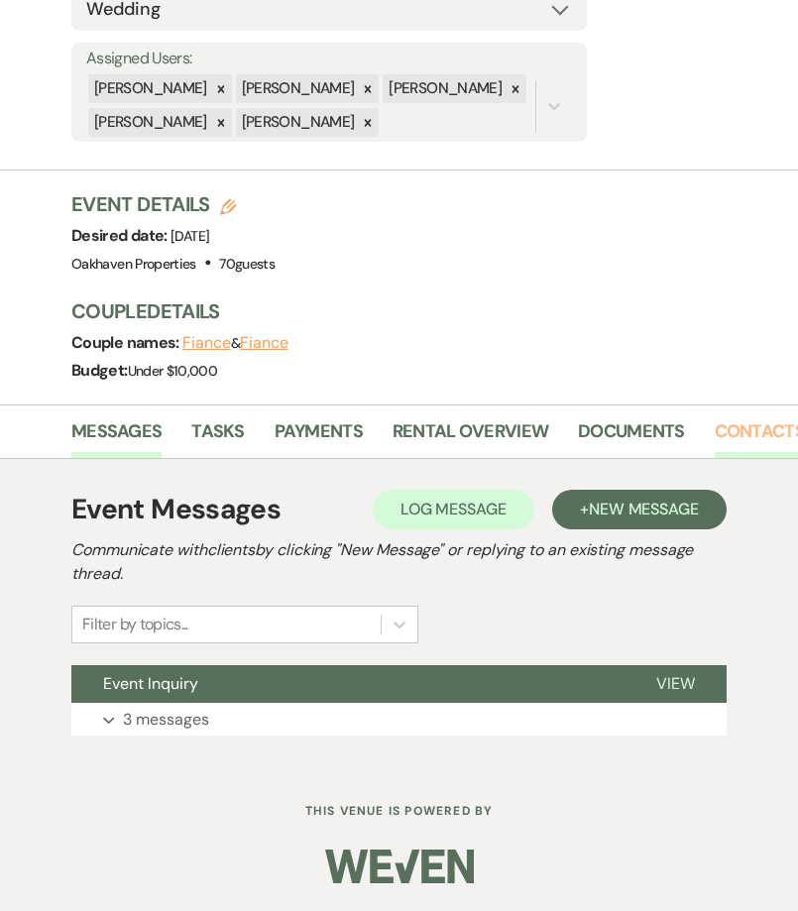
click at [765, 423] on link "Contacts" at bounding box center [760, 437] width 90 height 41
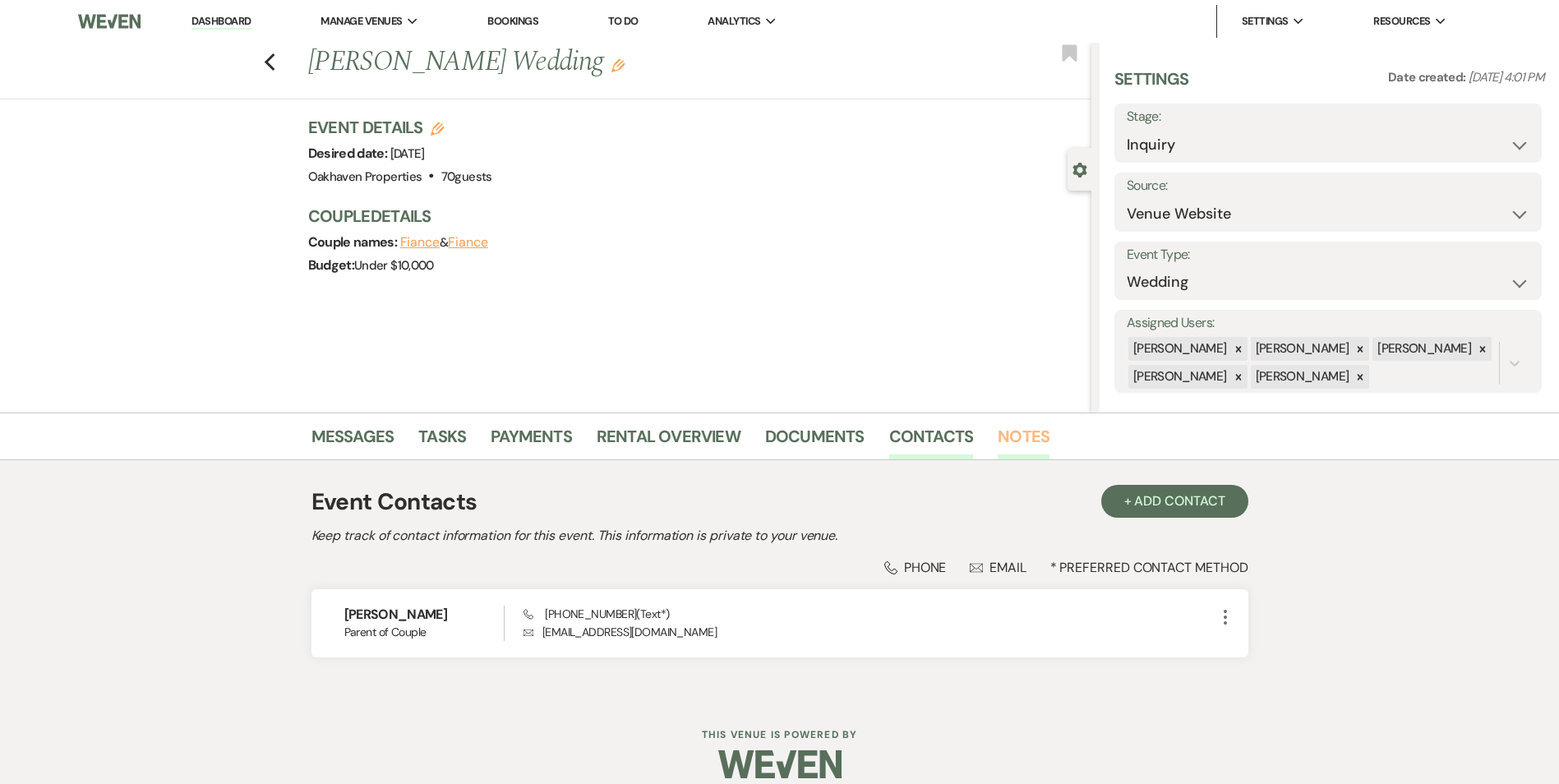
click at [1014, 440] on link "Notes" at bounding box center [1023, 442] width 51 height 36
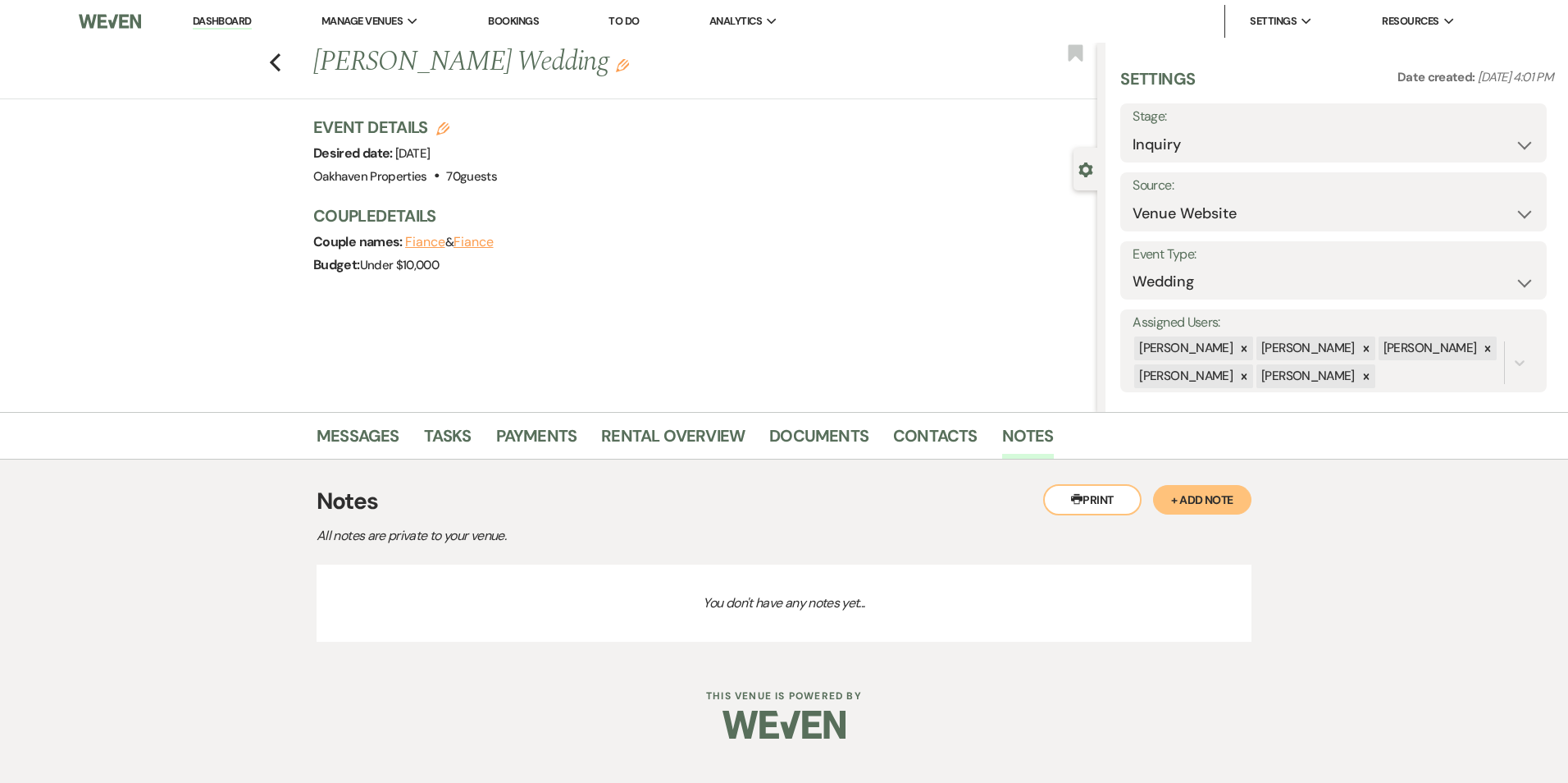
click at [1226, 499] on button "+ Add Note" at bounding box center [1202, 500] width 98 height 30
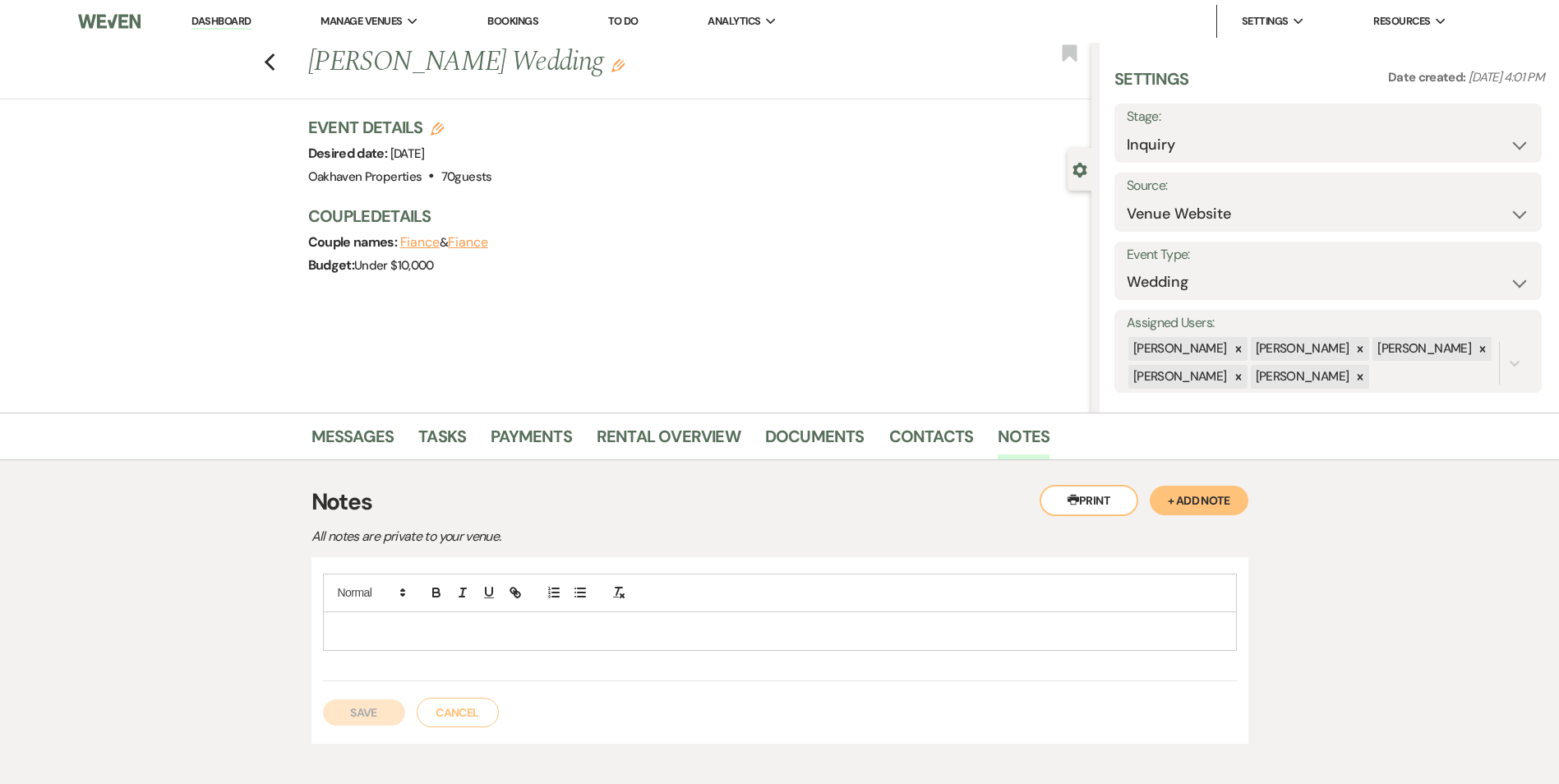
click at [559, 634] on p at bounding box center [779, 631] width 888 height 18
click at [370, 708] on button "Save" at bounding box center [364, 713] width 82 height 27
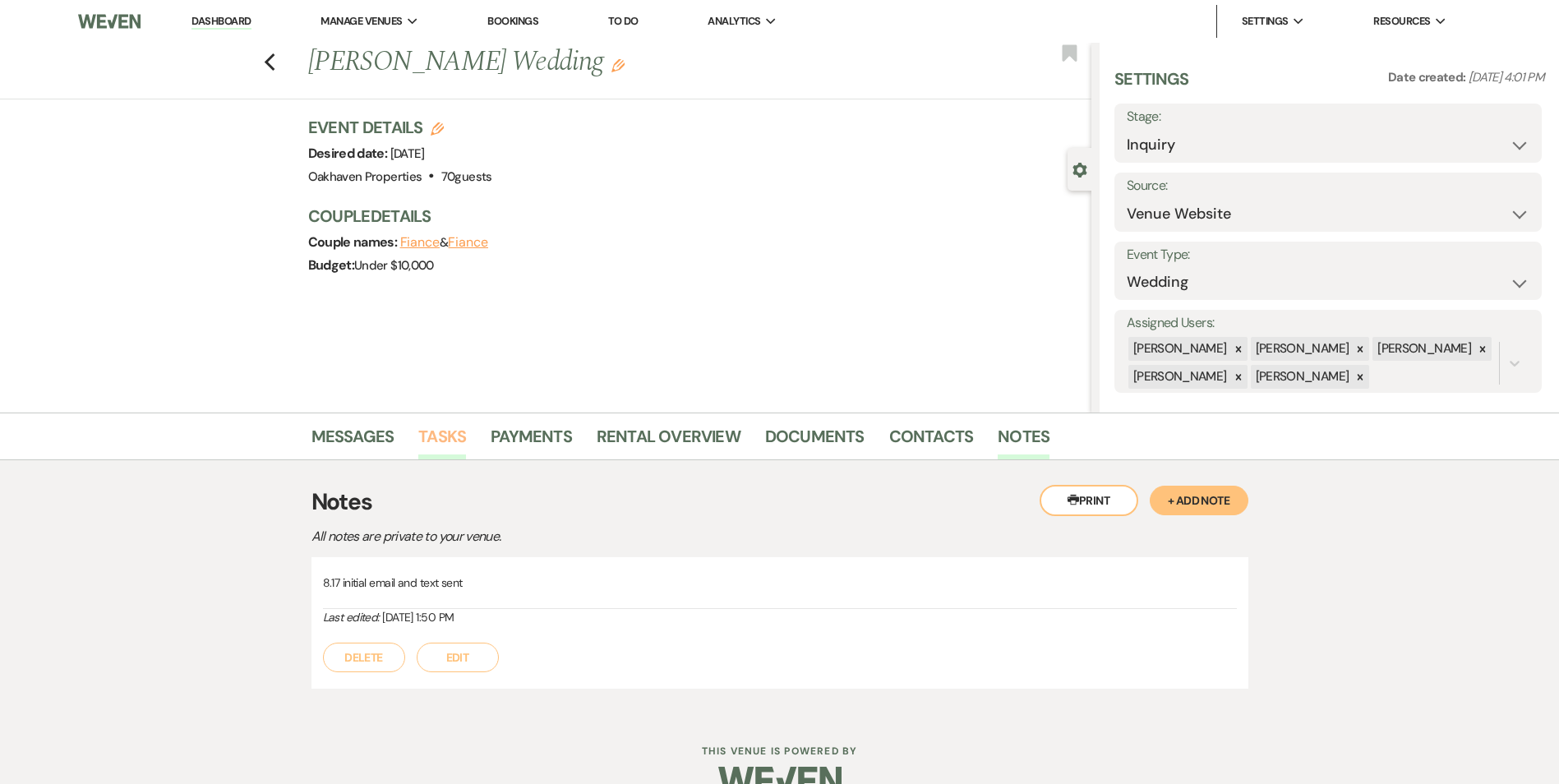
click at [460, 428] on link "Tasks" at bounding box center [442, 442] width 47 height 36
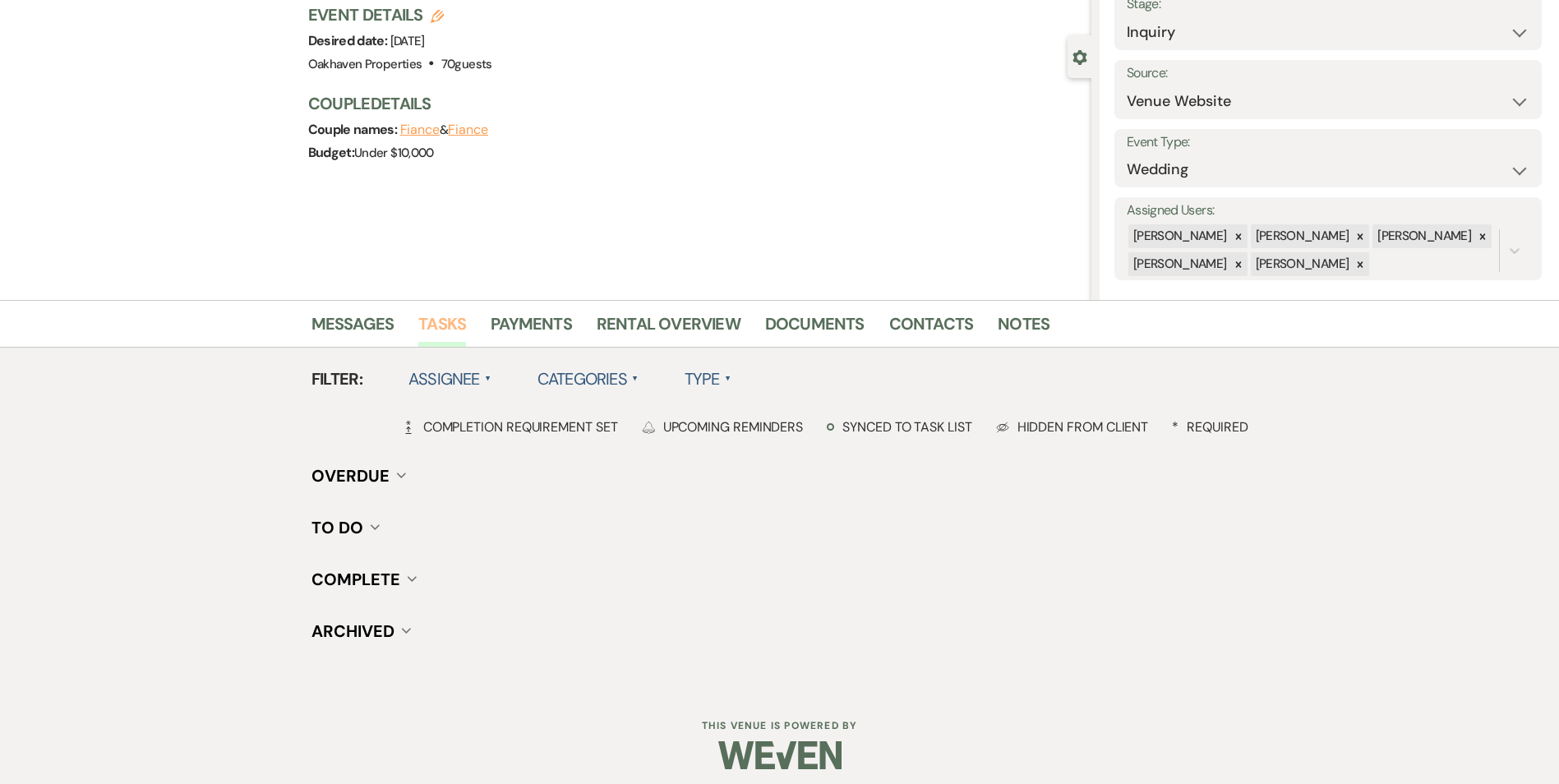
scroll to position [202, 0]
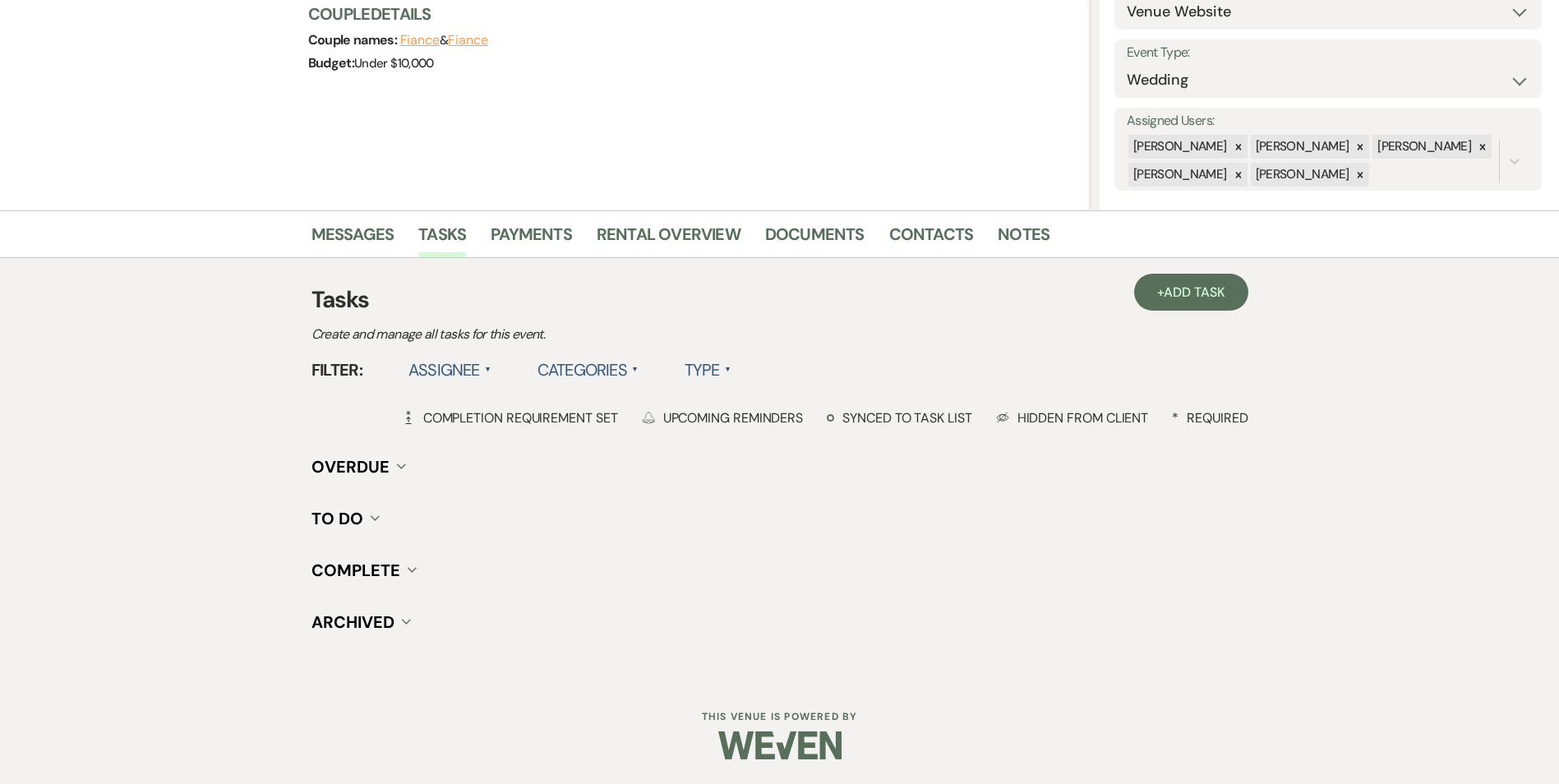
click at [1183, 273] on div "+ Add Task Tasks Create and manage all tasks for this event. Filter: Assignee ▲…" at bounding box center [780, 468] width 937 height 421
click at [1175, 288] on span "Add Task" at bounding box center [1193, 292] width 61 height 17
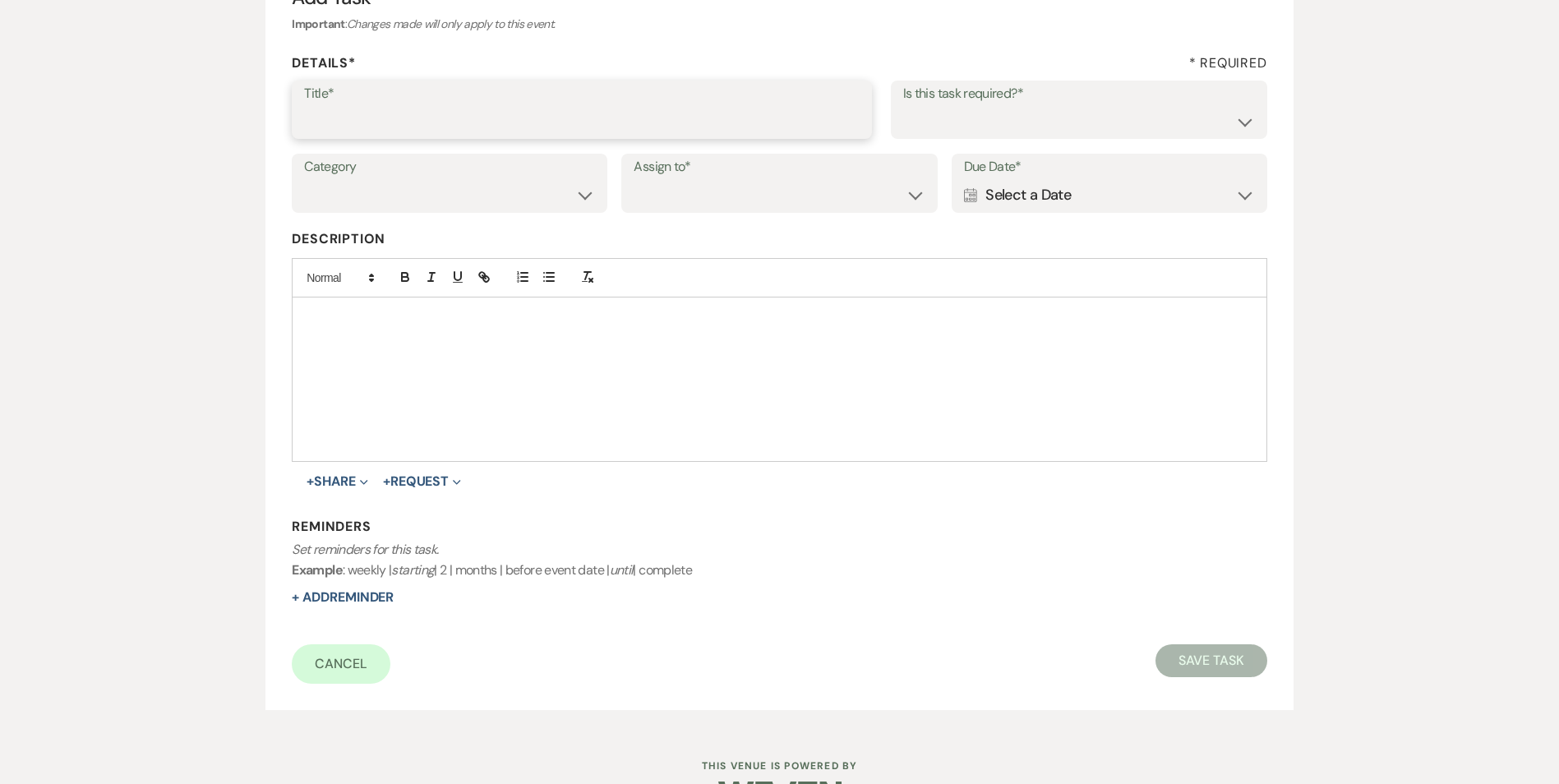
click at [578, 129] on input "Title*" at bounding box center [582, 121] width 555 height 32
type input "2nd follow up call and email"
click at [1044, 125] on select "Yes No" at bounding box center [1078, 121] width 351 height 32
select select "true"
click at [903, 105] on select "Yes No" at bounding box center [1078, 121] width 351 height 32
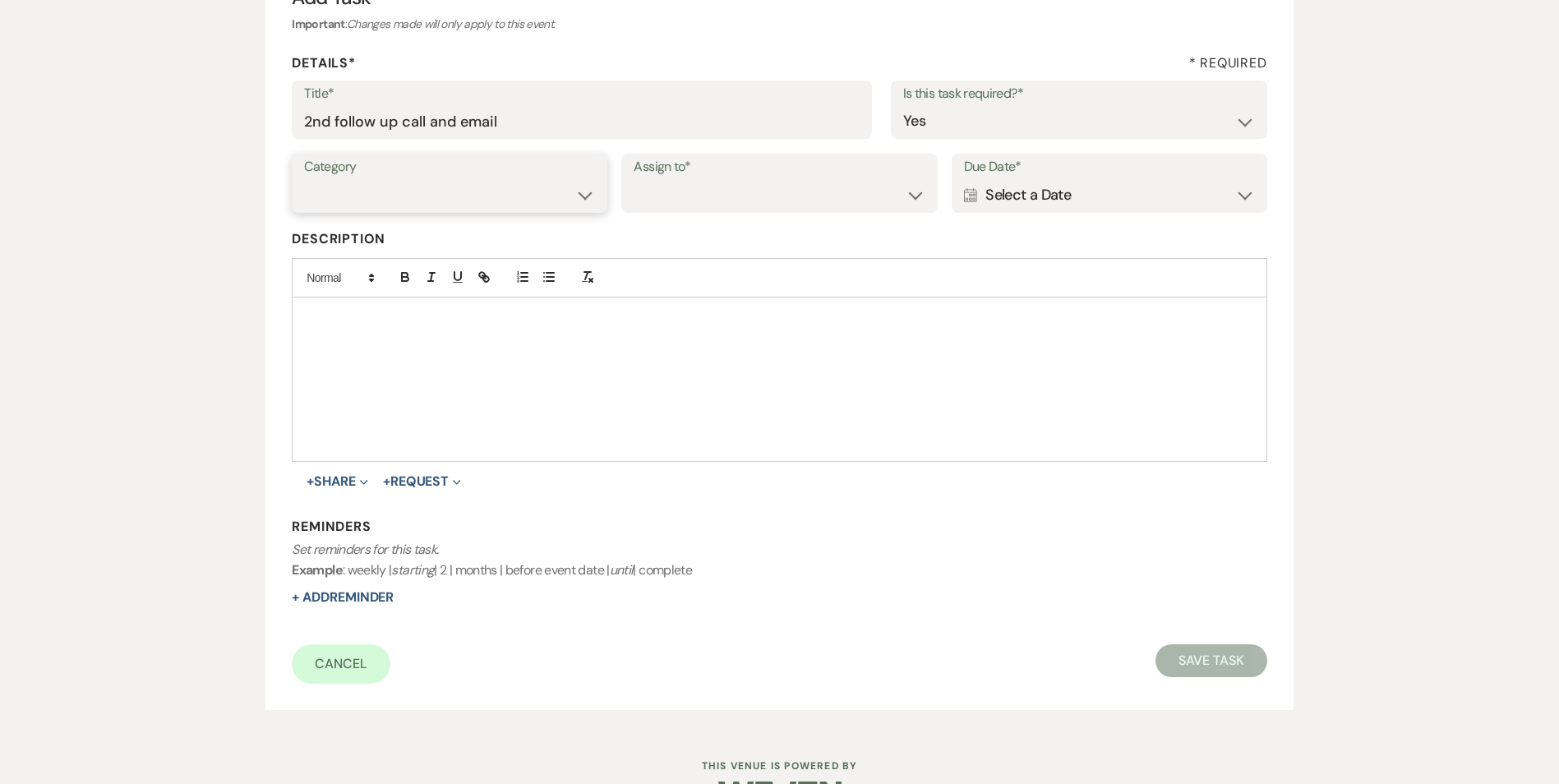
click at [541, 185] on select "Venue Vendors Guests Details Finalize & Share" at bounding box center [449, 195] width 291 height 32
select select "31"
click at [304, 179] on select "Venue Vendors Guests Details Finalize & Share" at bounding box center [449, 195] width 291 height 32
click at [695, 200] on select "Venue Client" at bounding box center [778, 195] width 291 height 32
select select "venueHost"
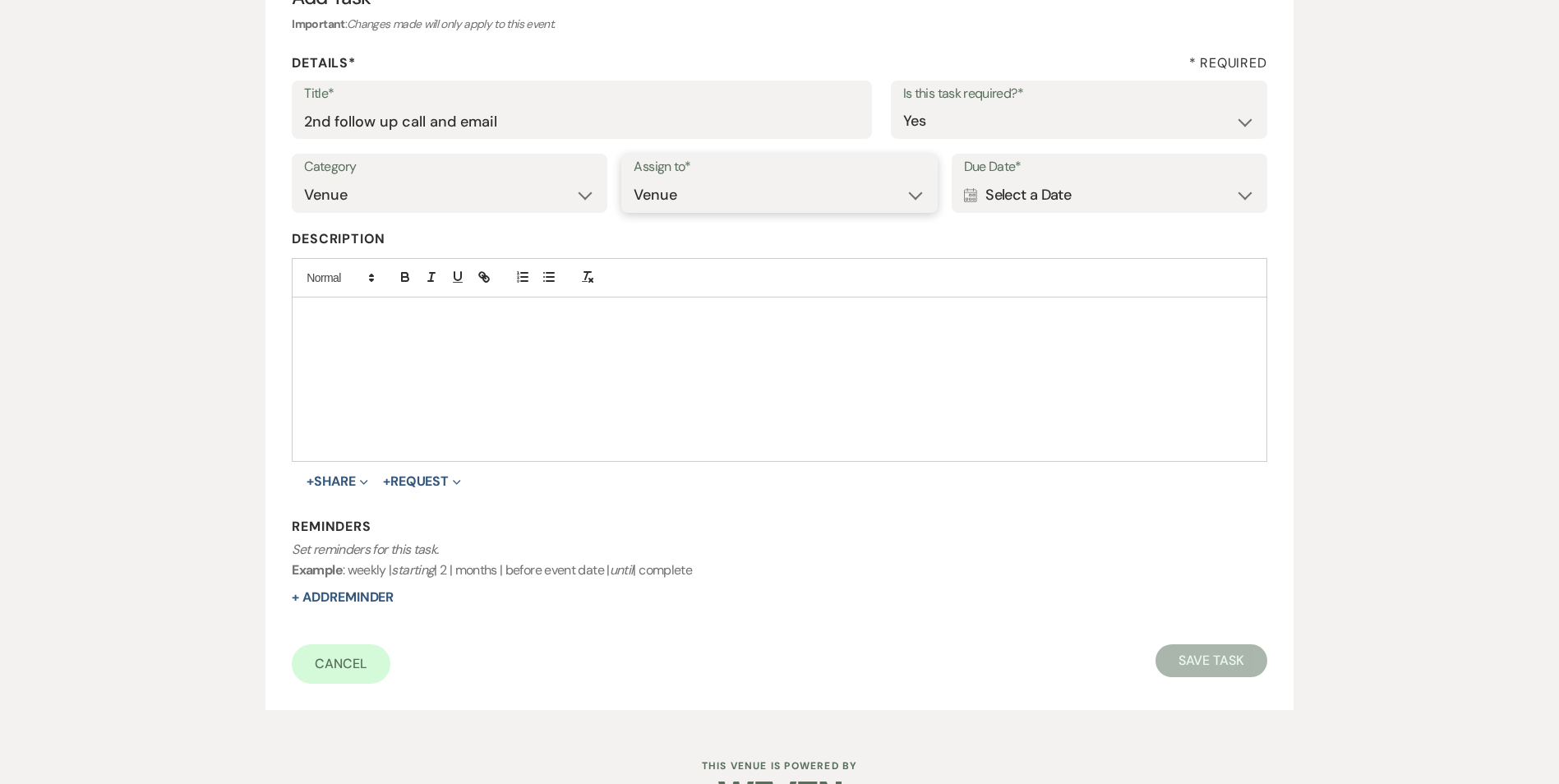
click at [633, 179] on select "Venue Client" at bounding box center [778, 195] width 291 height 32
click at [1016, 188] on div "Calendar Select a Date Expand" at bounding box center [1109, 195] width 291 height 32
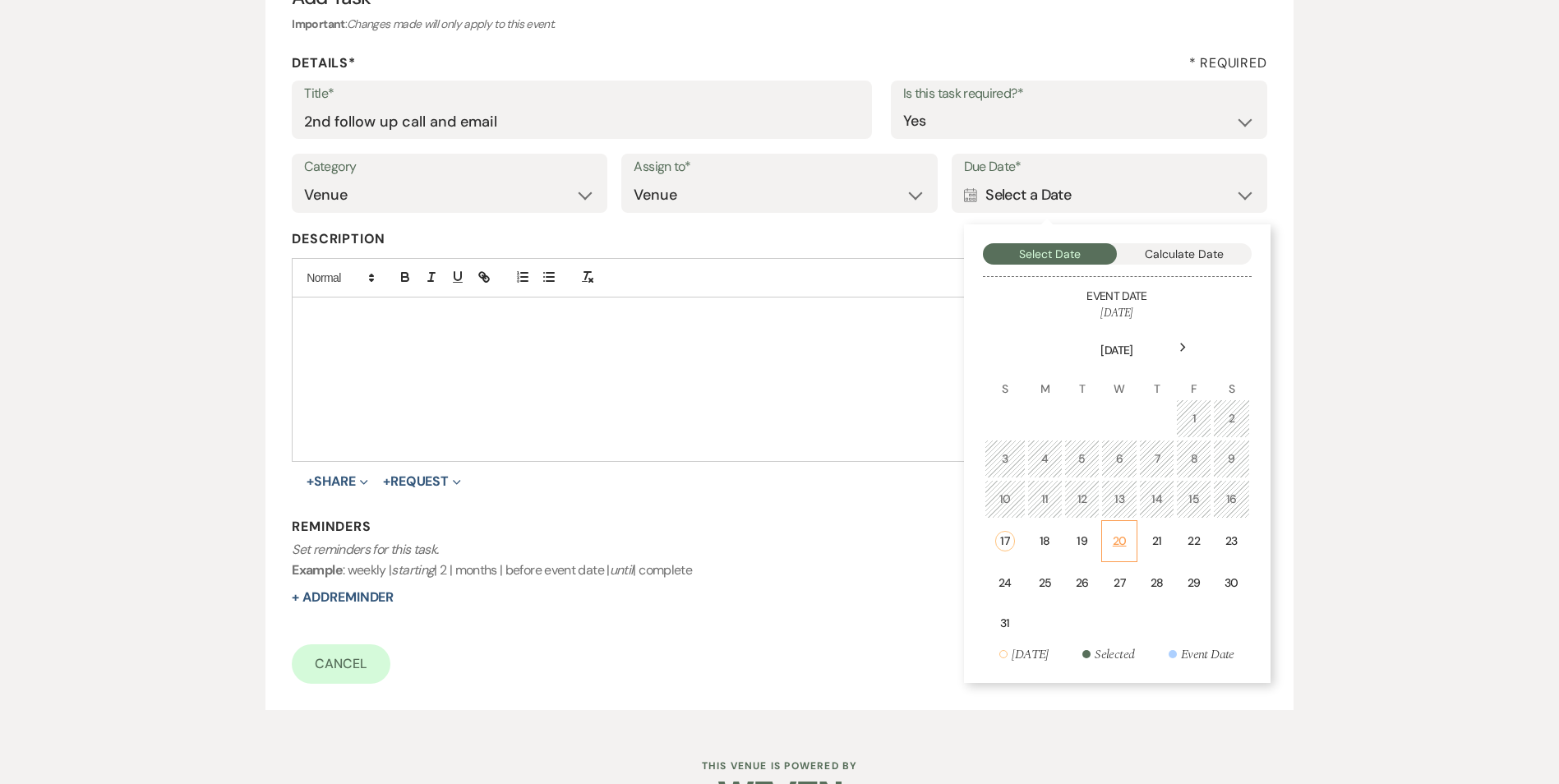
click at [1116, 535] on div "20" at bounding box center [1119, 540] width 15 height 17
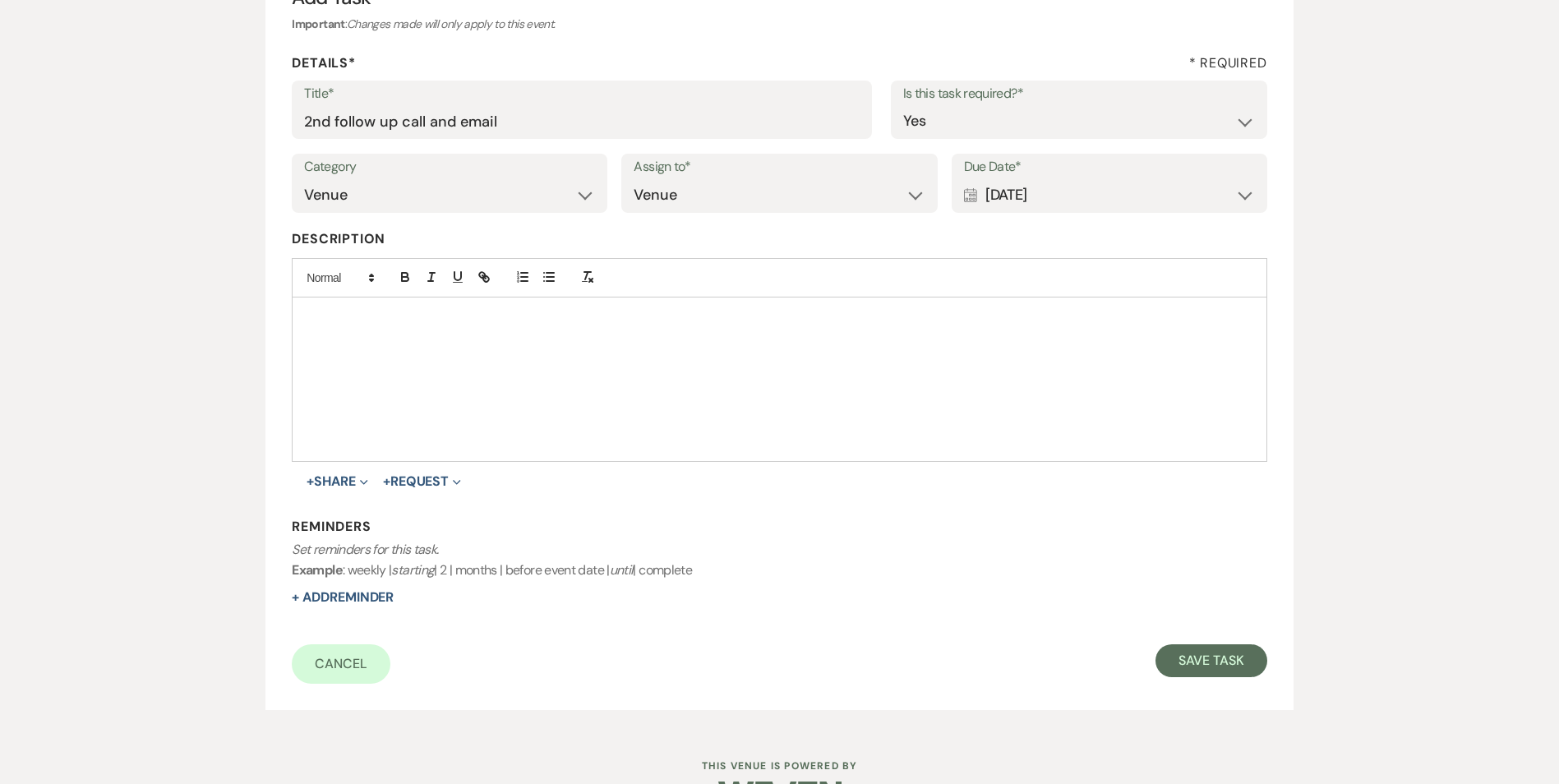
click at [332, 606] on div "Reminders Set reminders for this task. Example : weekly | starting | 2 | months…" at bounding box center [779, 563] width 975 height 90
click at [332, 602] on button "+ Add Reminder" at bounding box center [342, 598] width 102 height 13
select select "host"
select select "days"
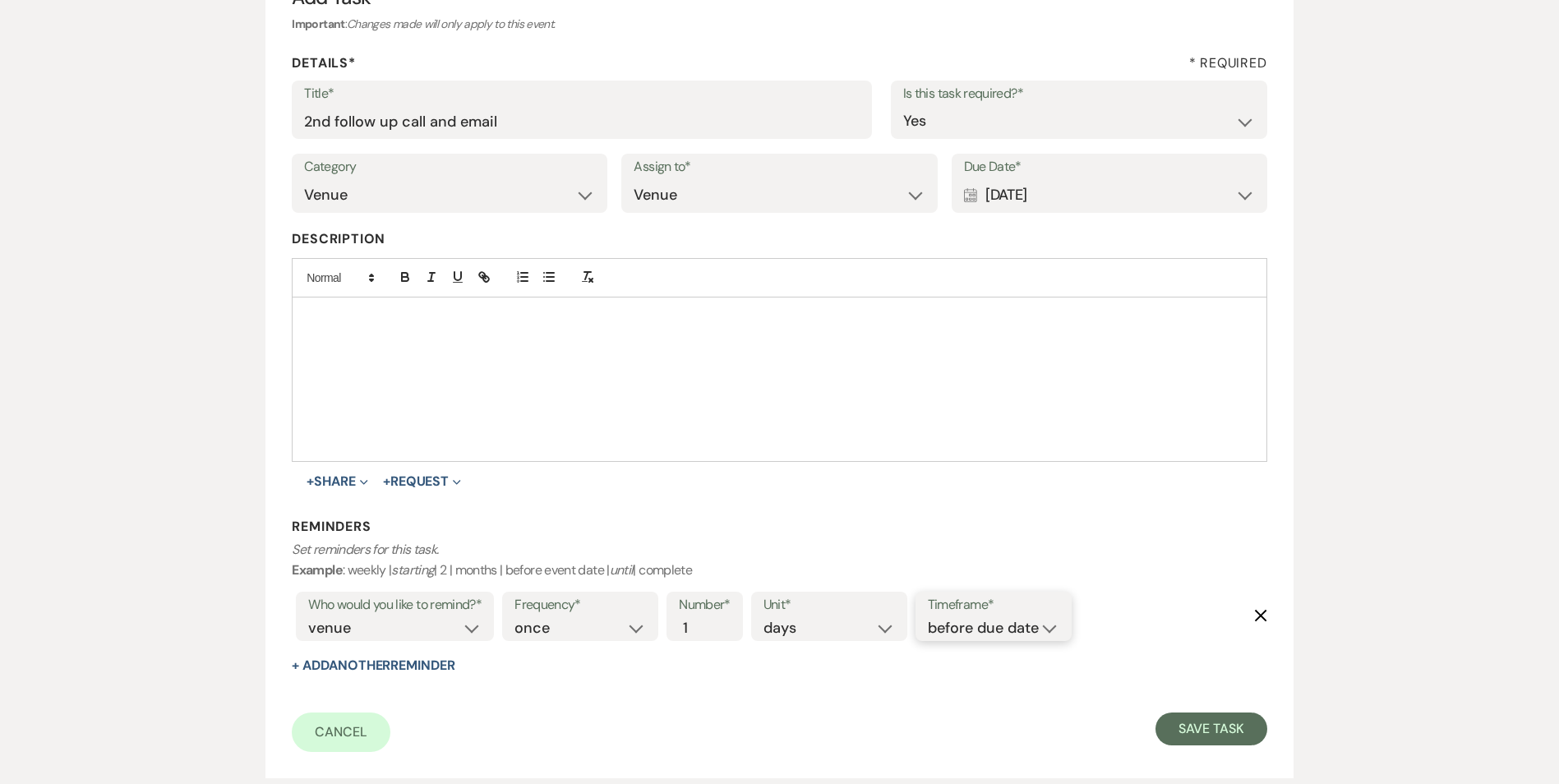
click at [1005, 617] on select "before due date after due date on due date on custom date" at bounding box center [993, 627] width 132 height 22
select select "onDueDate"
click at [927, 617] on select "before due date after due date on due date on custom date" at bounding box center [993, 627] width 132 height 22
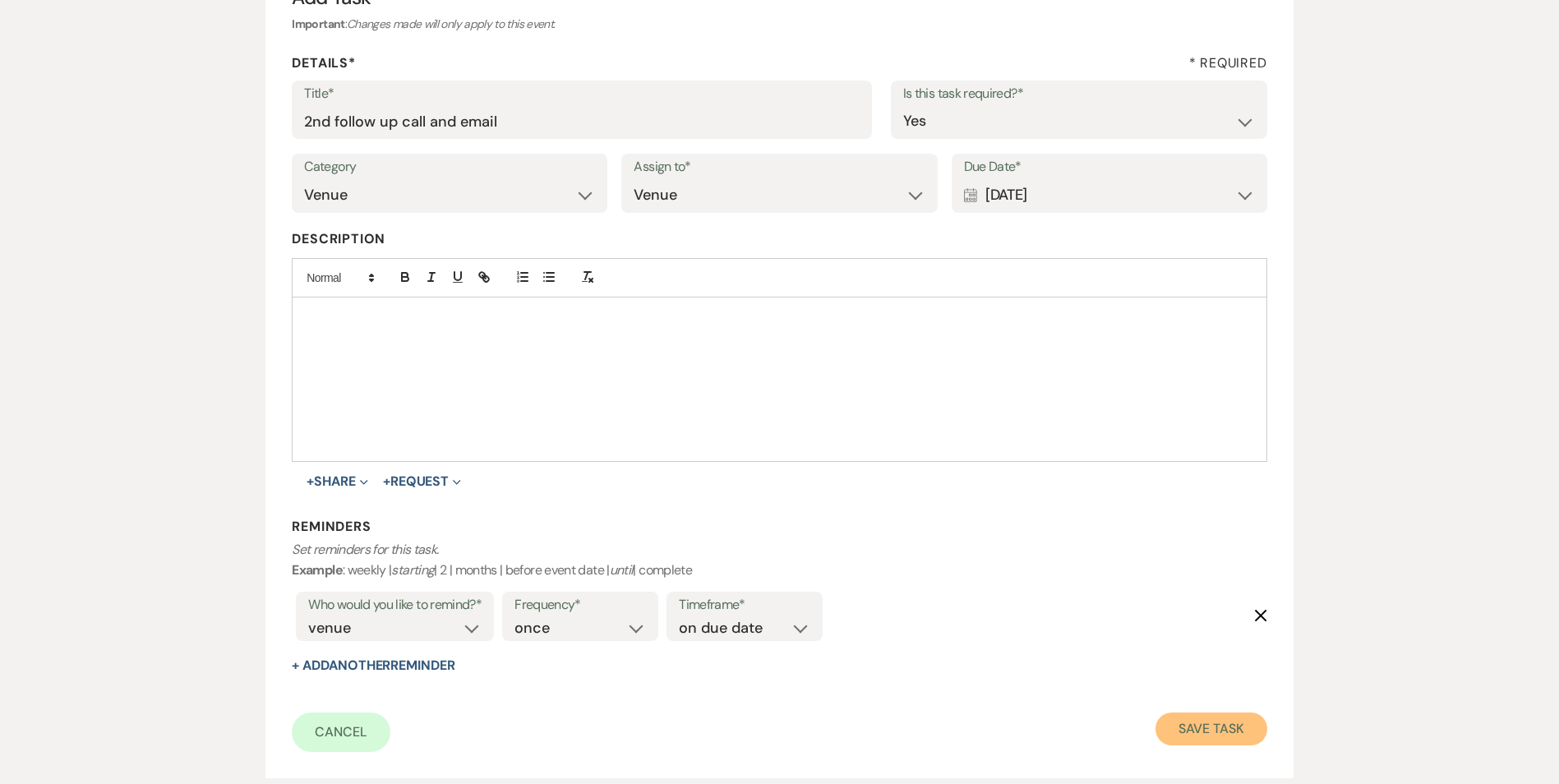
click at [1204, 714] on button "Save Task" at bounding box center [1211, 728] width 111 height 33
select select "5"
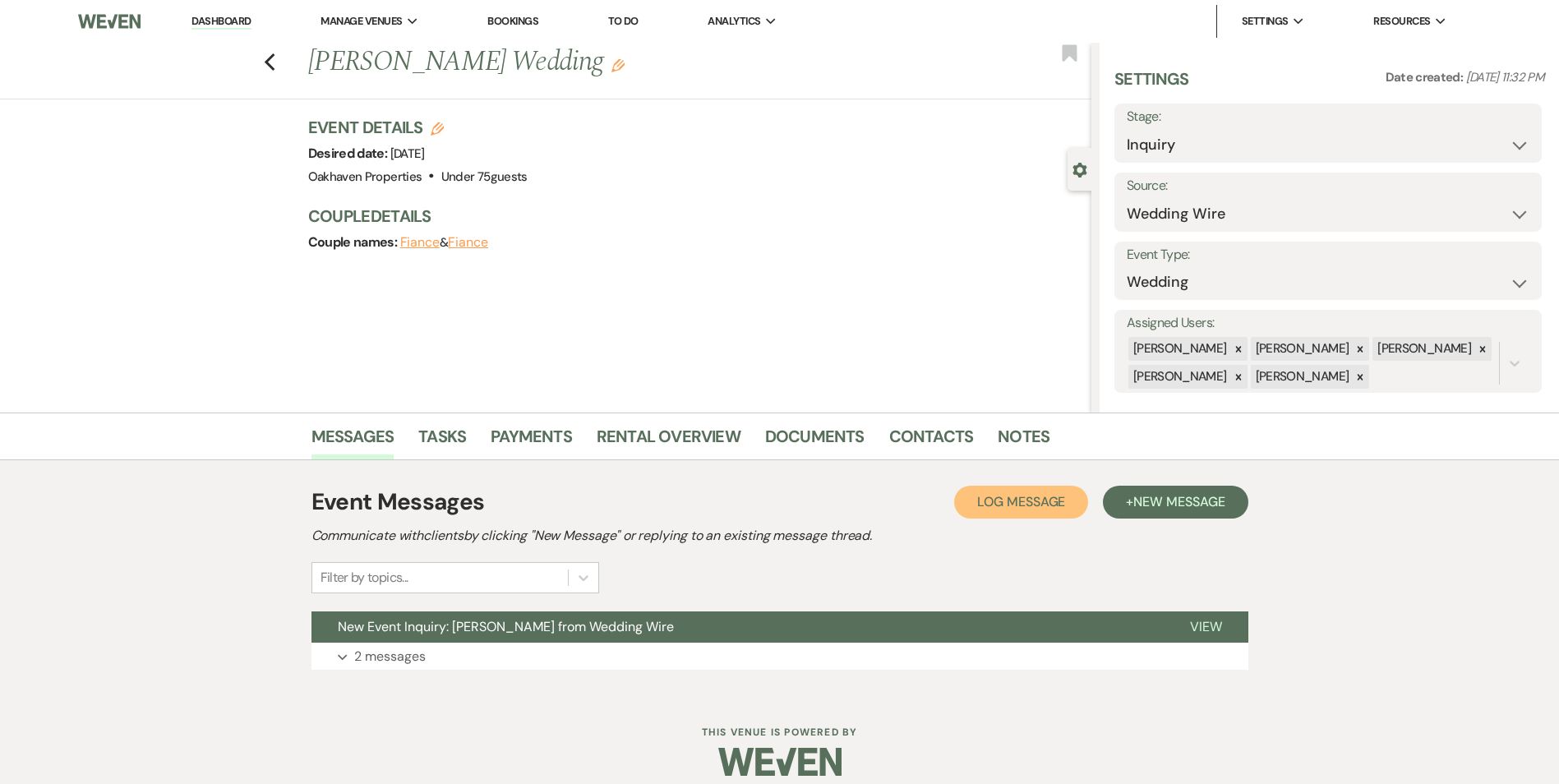
click at [996, 517] on button "Log Log Message" at bounding box center [1021, 502] width 134 height 33
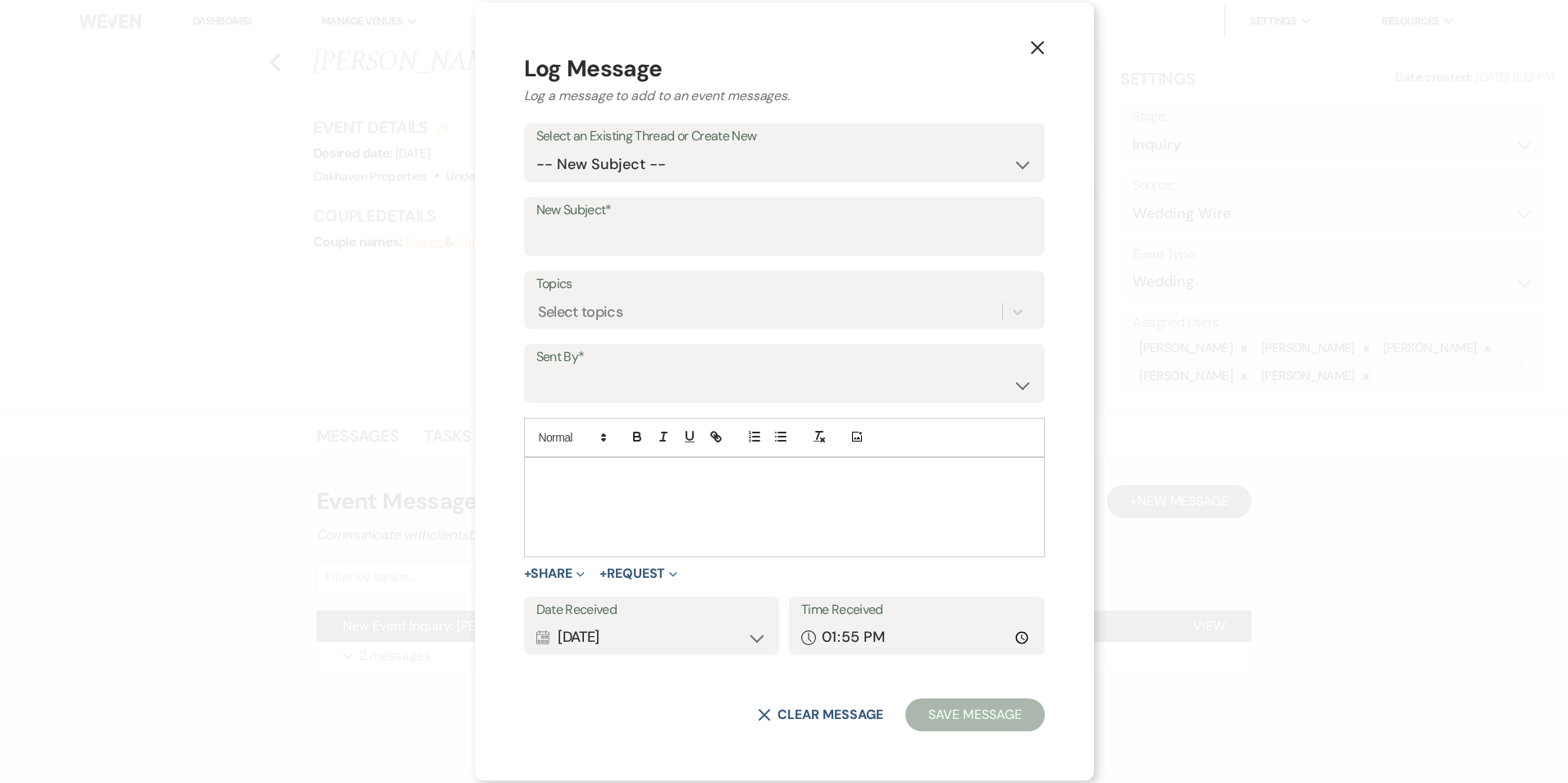
click at [661, 501] on div at bounding box center [784, 507] width 520 height 98
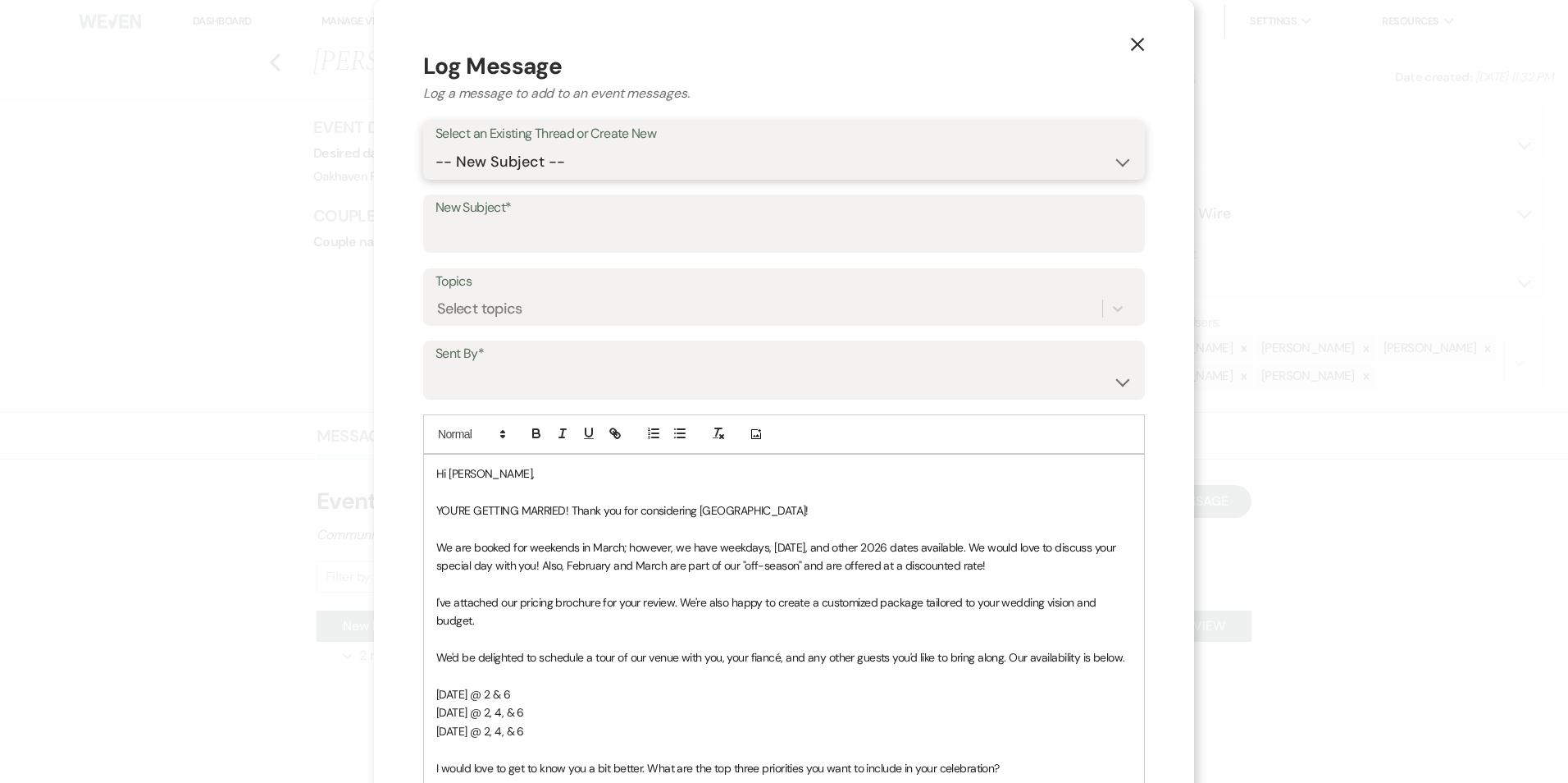
click at [594, 158] on select "-- New Subject -- New Event Inquiry: Noelle Banks from Wedding Wire" at bounding box center [784, 161] width 698 height 32
select select "446320"
click at [435, 146] on select "-- New Subject -- New Event Inquiry: Noelle Banks from Wedding Wire" at bounding box center [784, 161] width 698 height 32
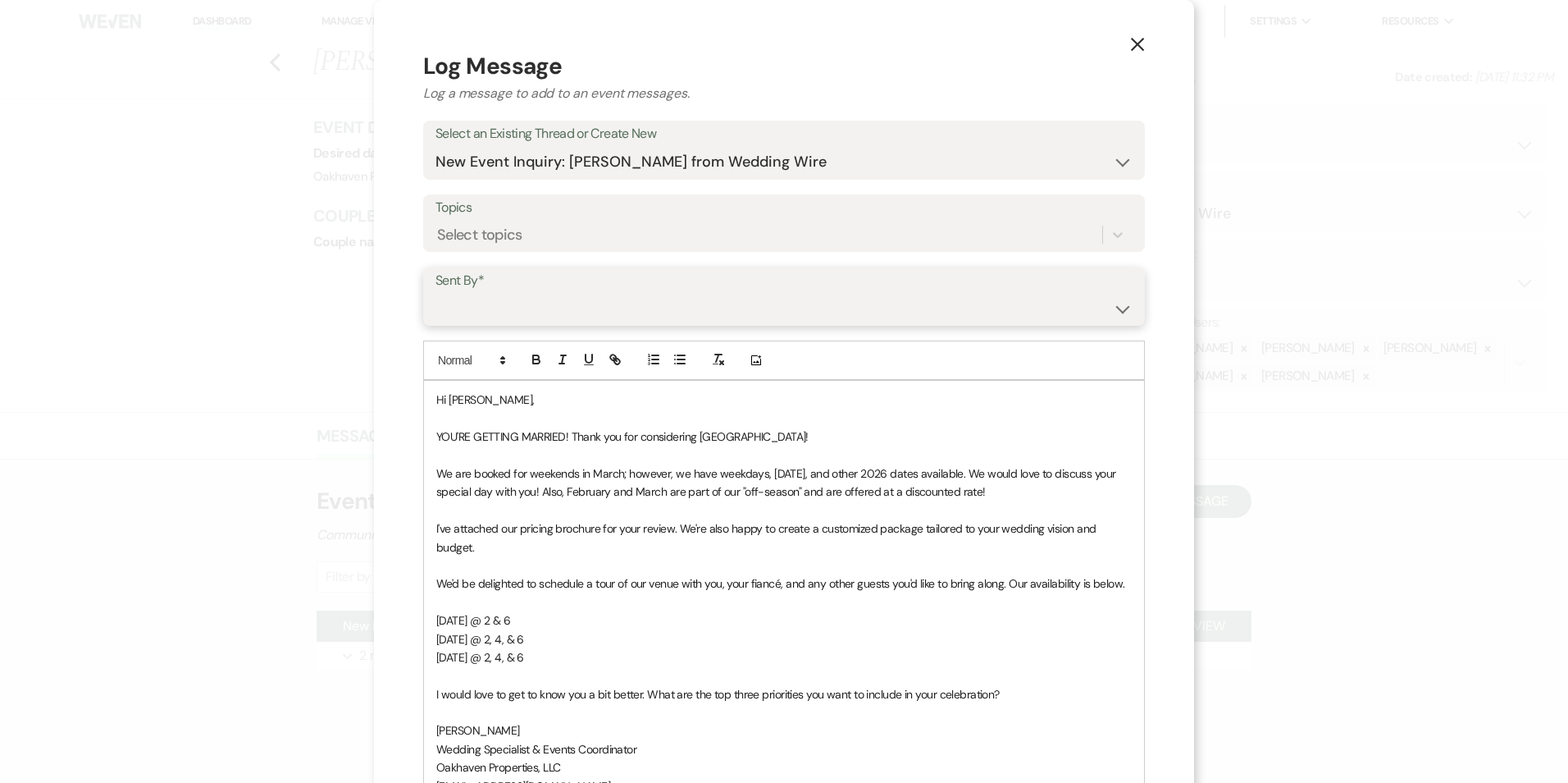
click at [557, 306] on select "Patience Ergish (pdergish@aol.com) Jeanette Wagoner (jeanette@experienceoakhave…" at bounding box center [784, 308] width 698 height 32
select select "user-127923"
click at [435, 292] on select "Patience Ergish (pdergish@aol.com) Jeanette Wagoner (jeanette@experienceoakhave…" at bounding box center [784, 308] width 698 height 32
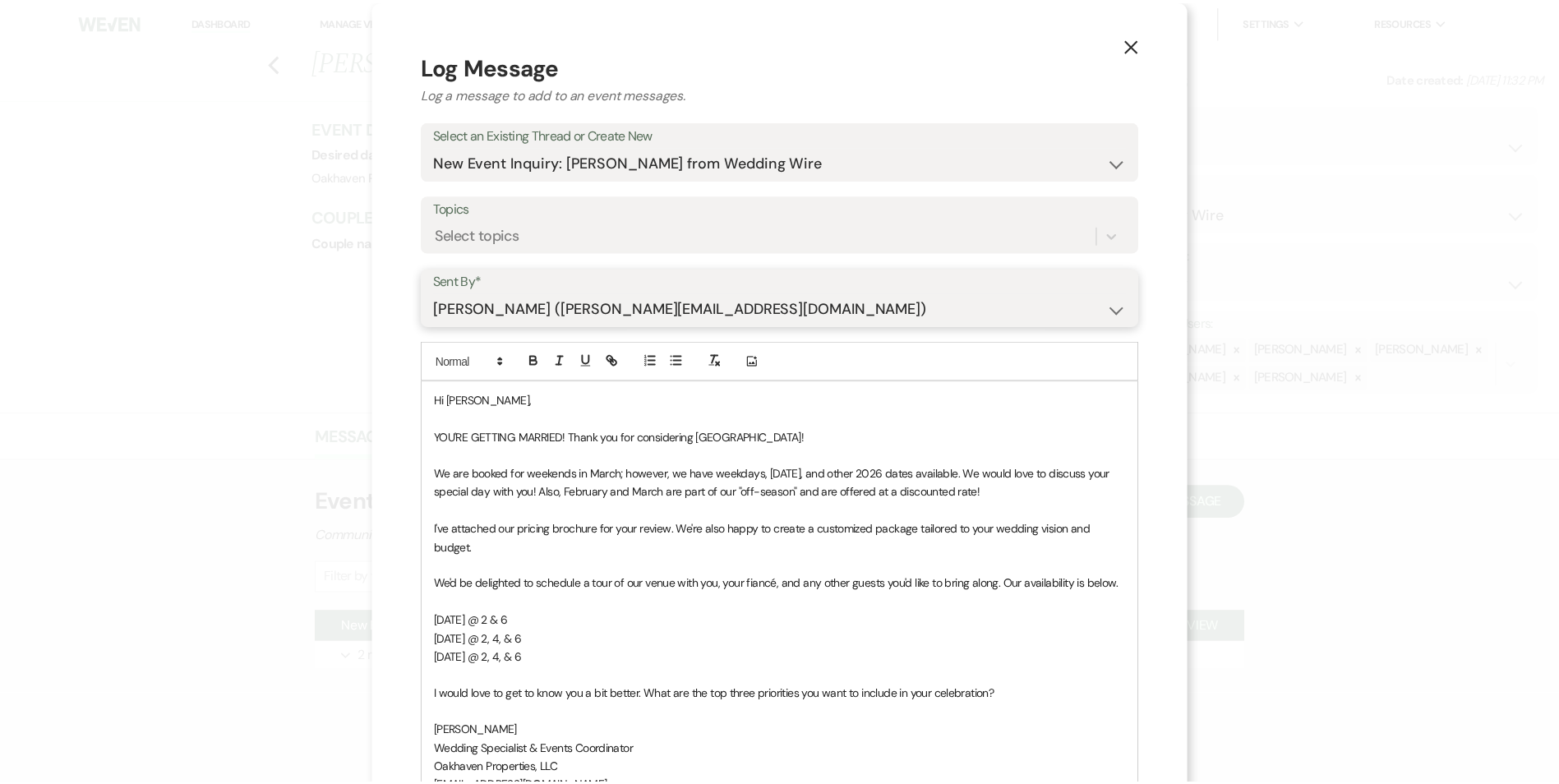
scroll to position [283, 0]
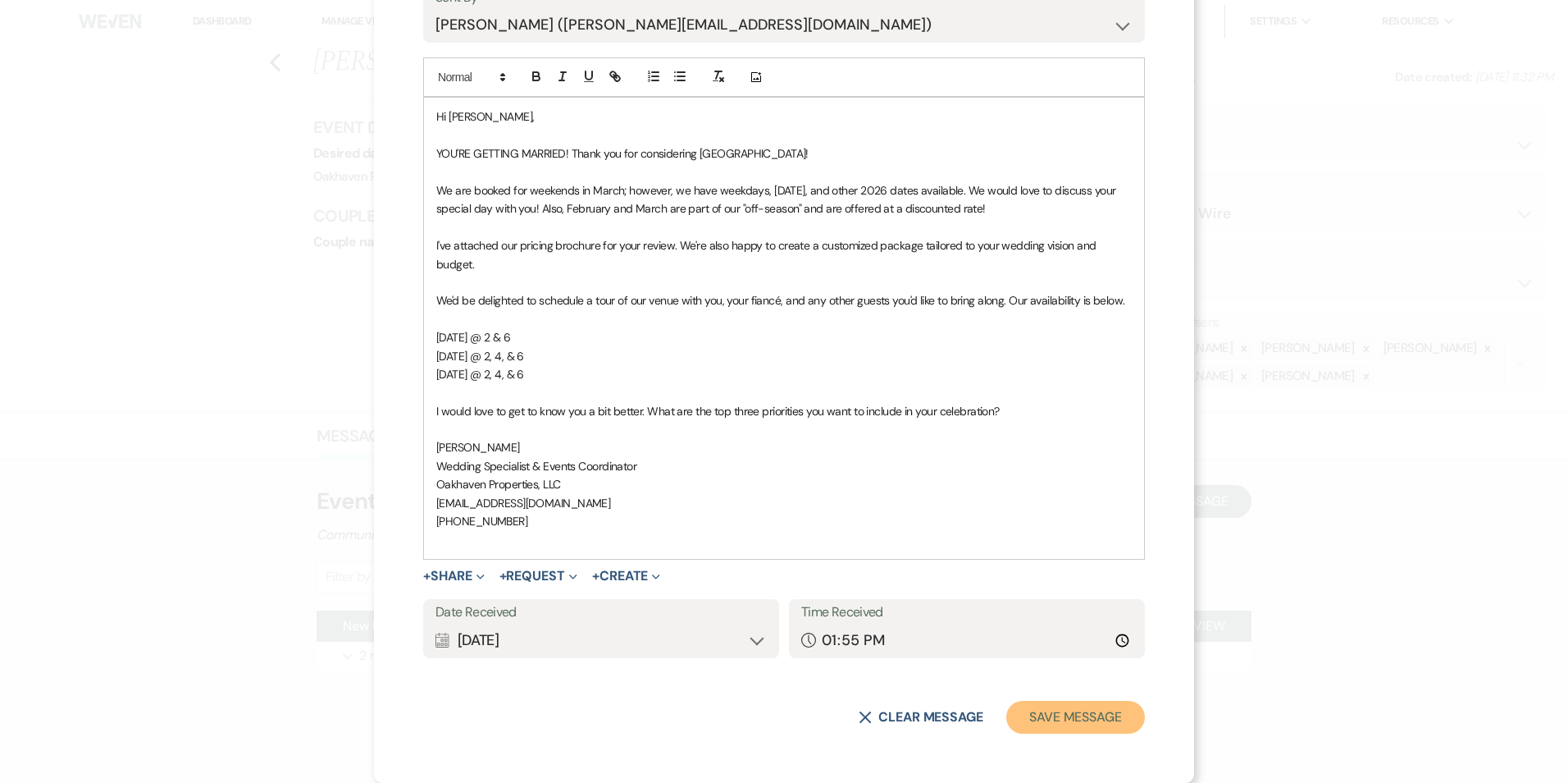
click at [1067, 723] on button "Save Message" at bounding box center [1076, 718] width 139 height 33
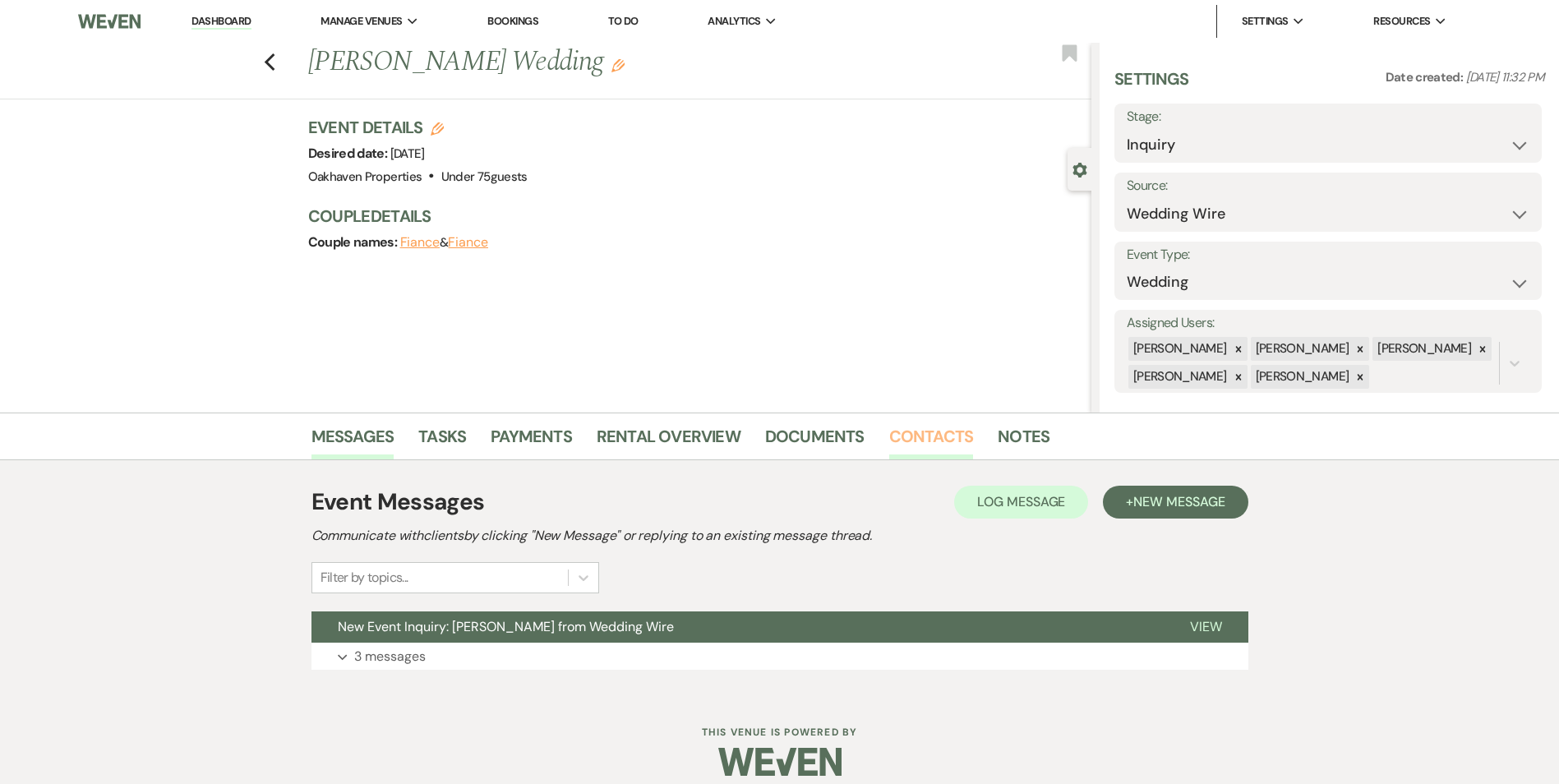
click at [941, 437] on link "Contacts" at bounding box center [932, 442] width 85 height 36
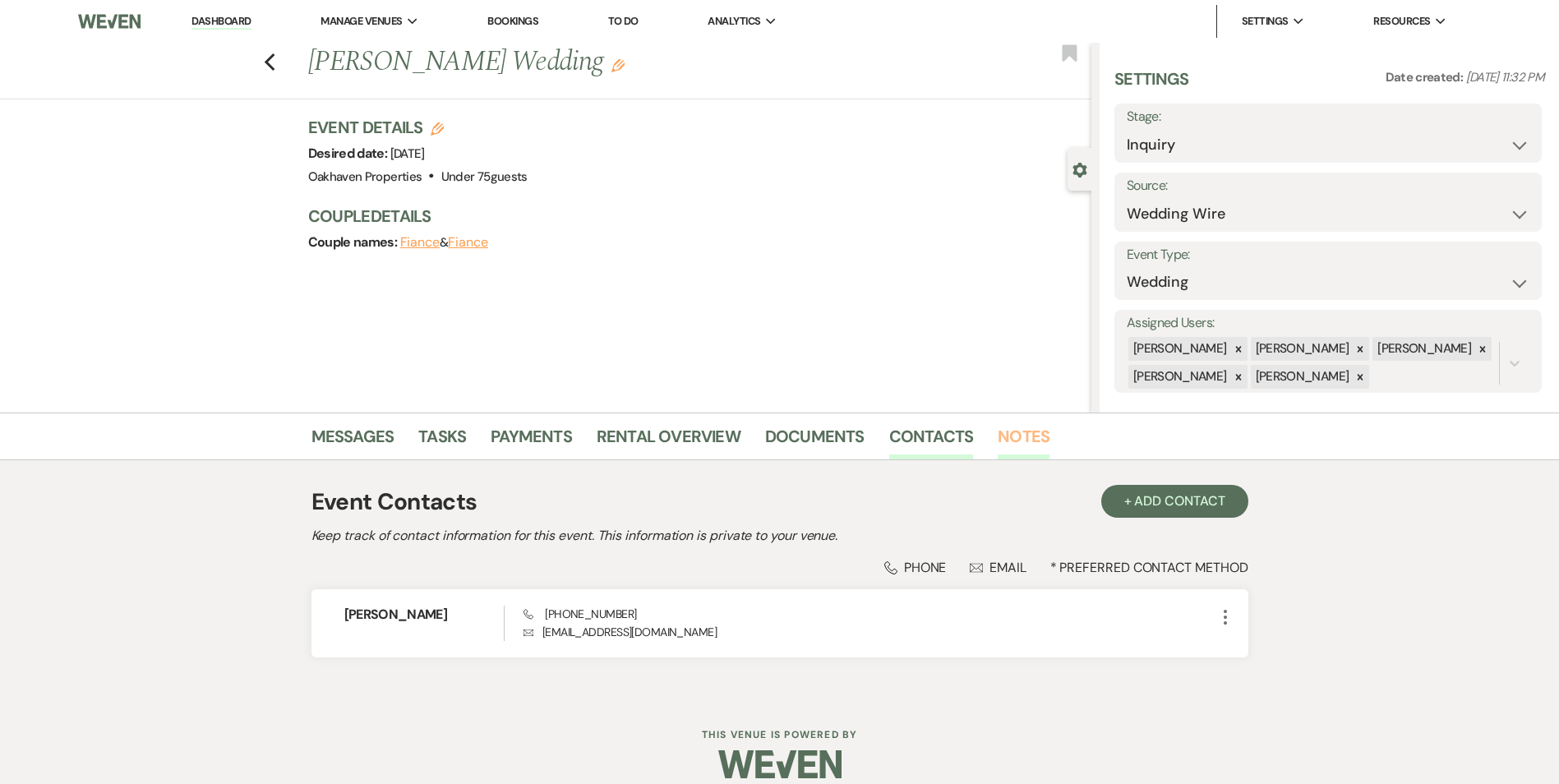
click at [1011, 430] on link "Notes" at bounding box center [1023, 442] width 51 height 36
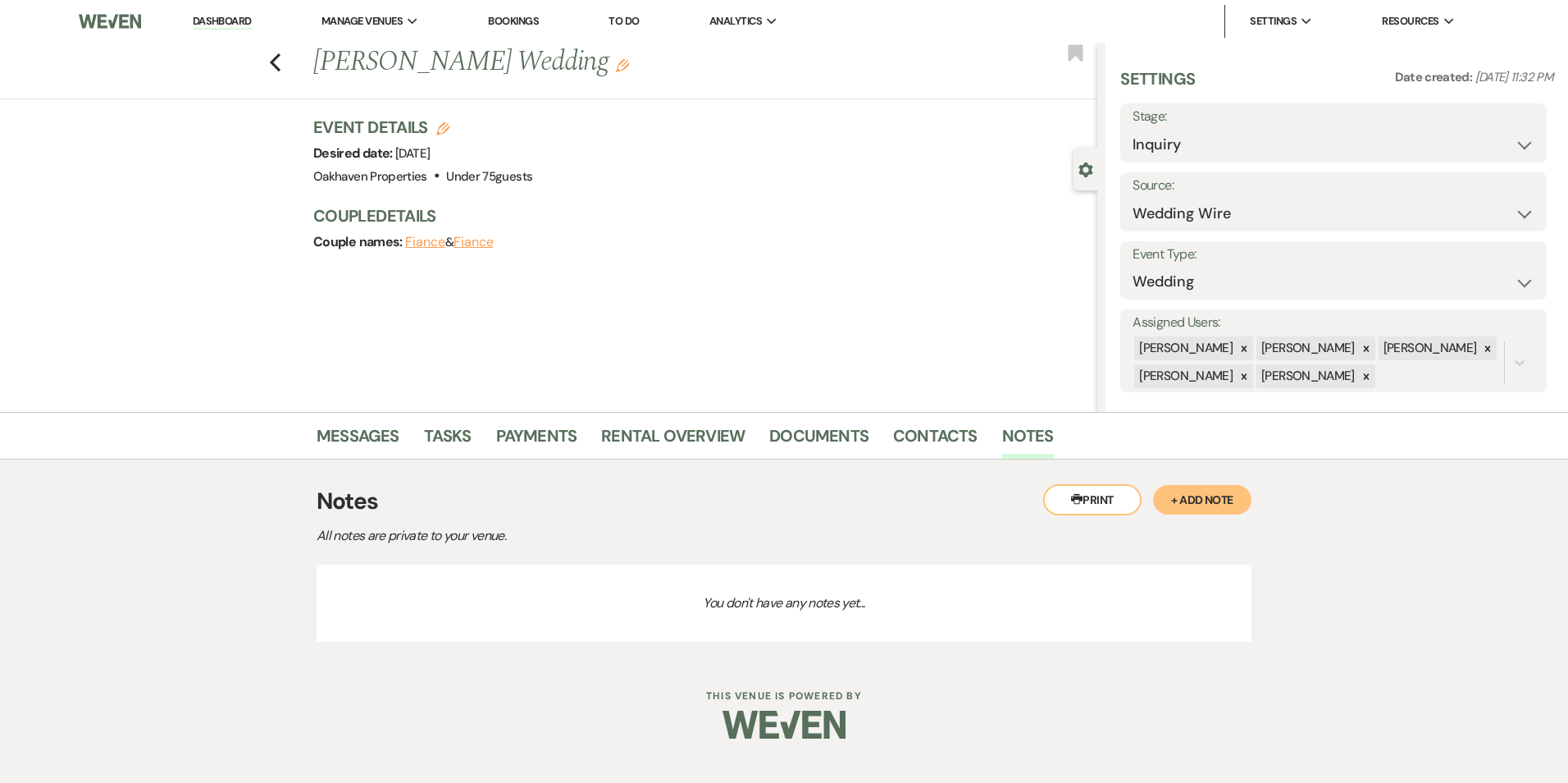
click at [1226, 507] on button "+ Add Note" at bounding box center [1202, 500] width 98 height 30
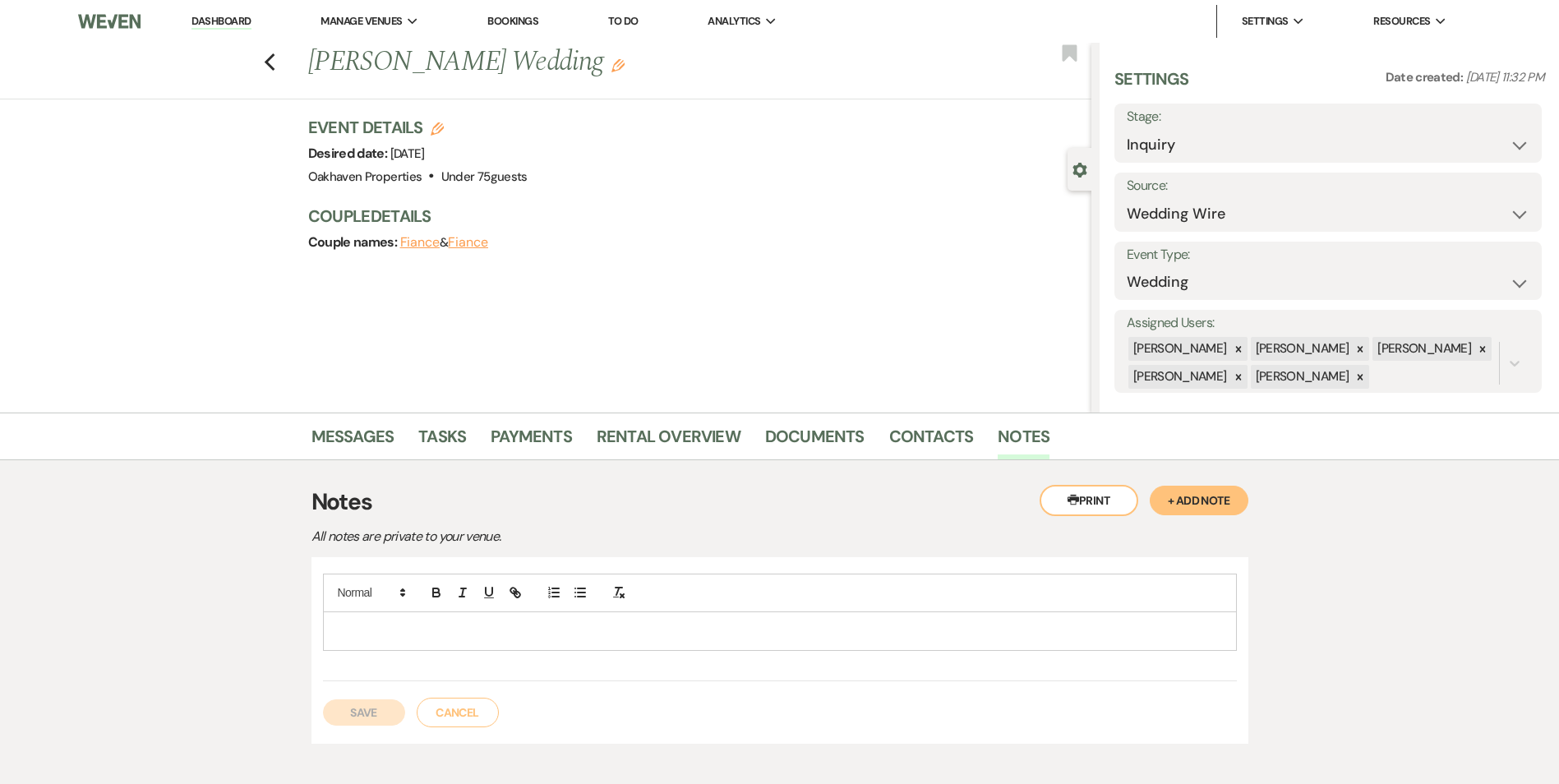
click at [480, 634] on p at bounding box center [779, 631] width 888 height 18
click at [366, 707] on button "Save" at bounding box center [364, 713] width 82 height 27
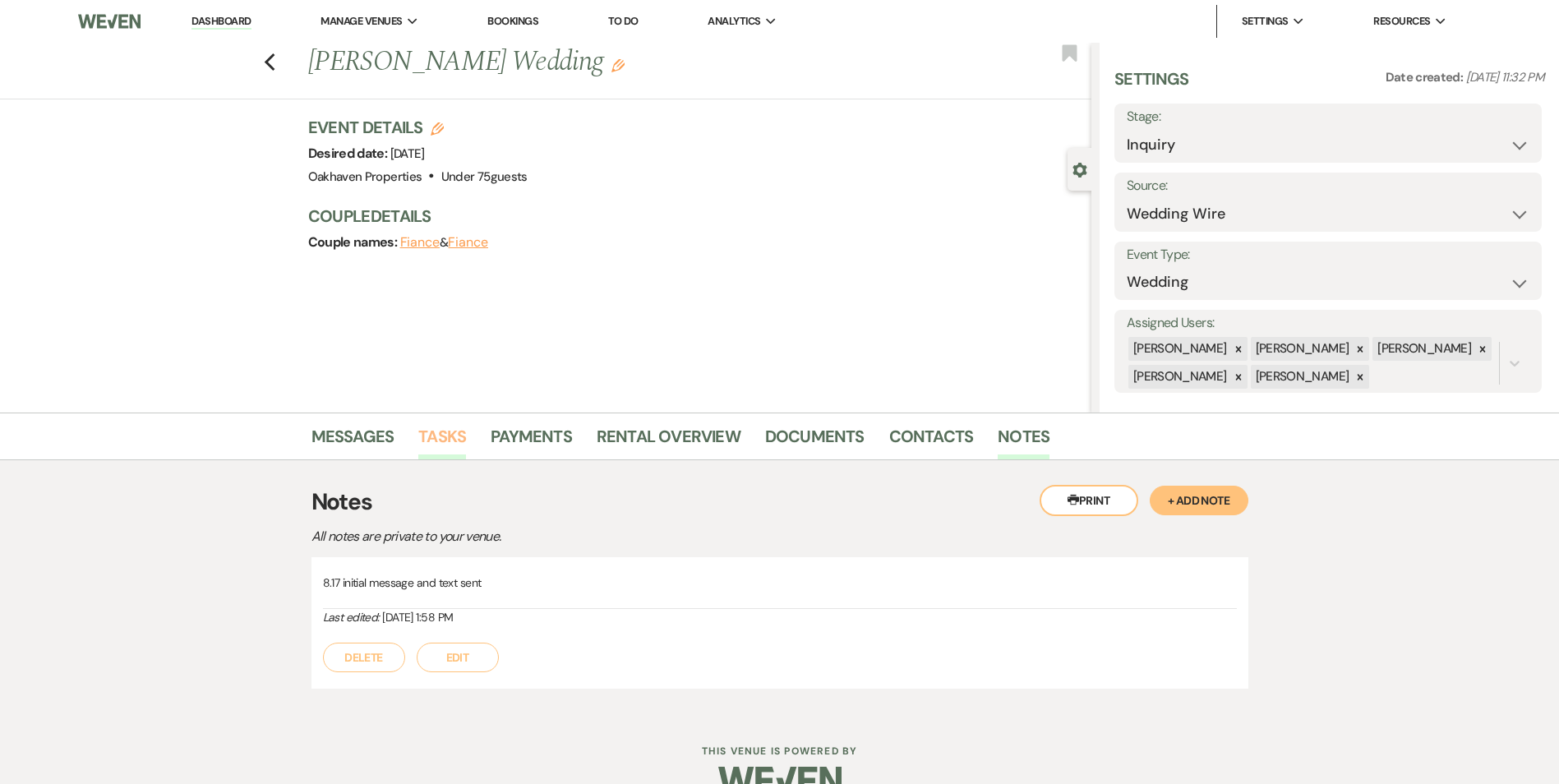
click at [455, 445] on link "Tasks" at bounding box center [442, 442] width 47 height 36
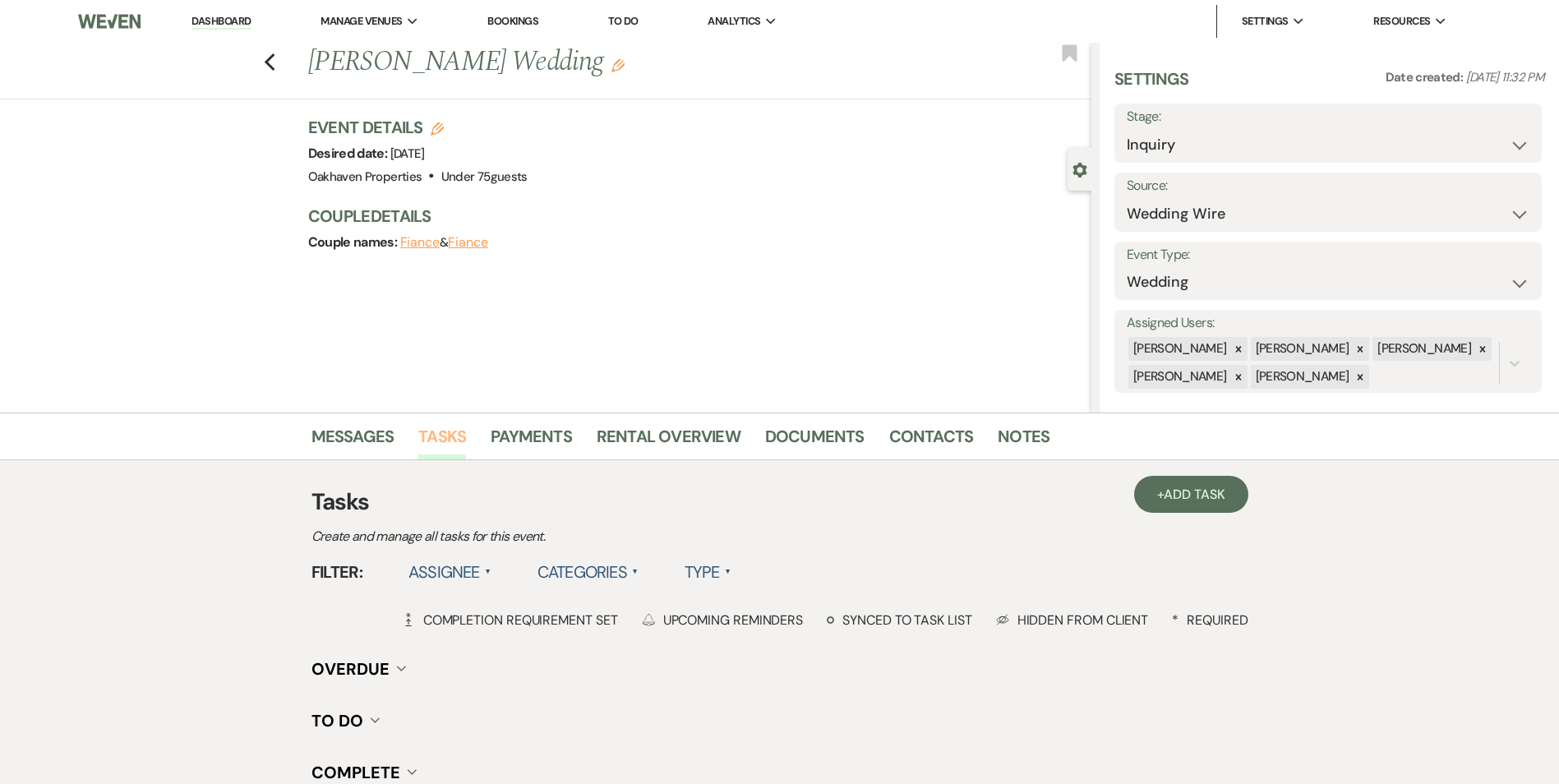
scroll to position [187, 0]
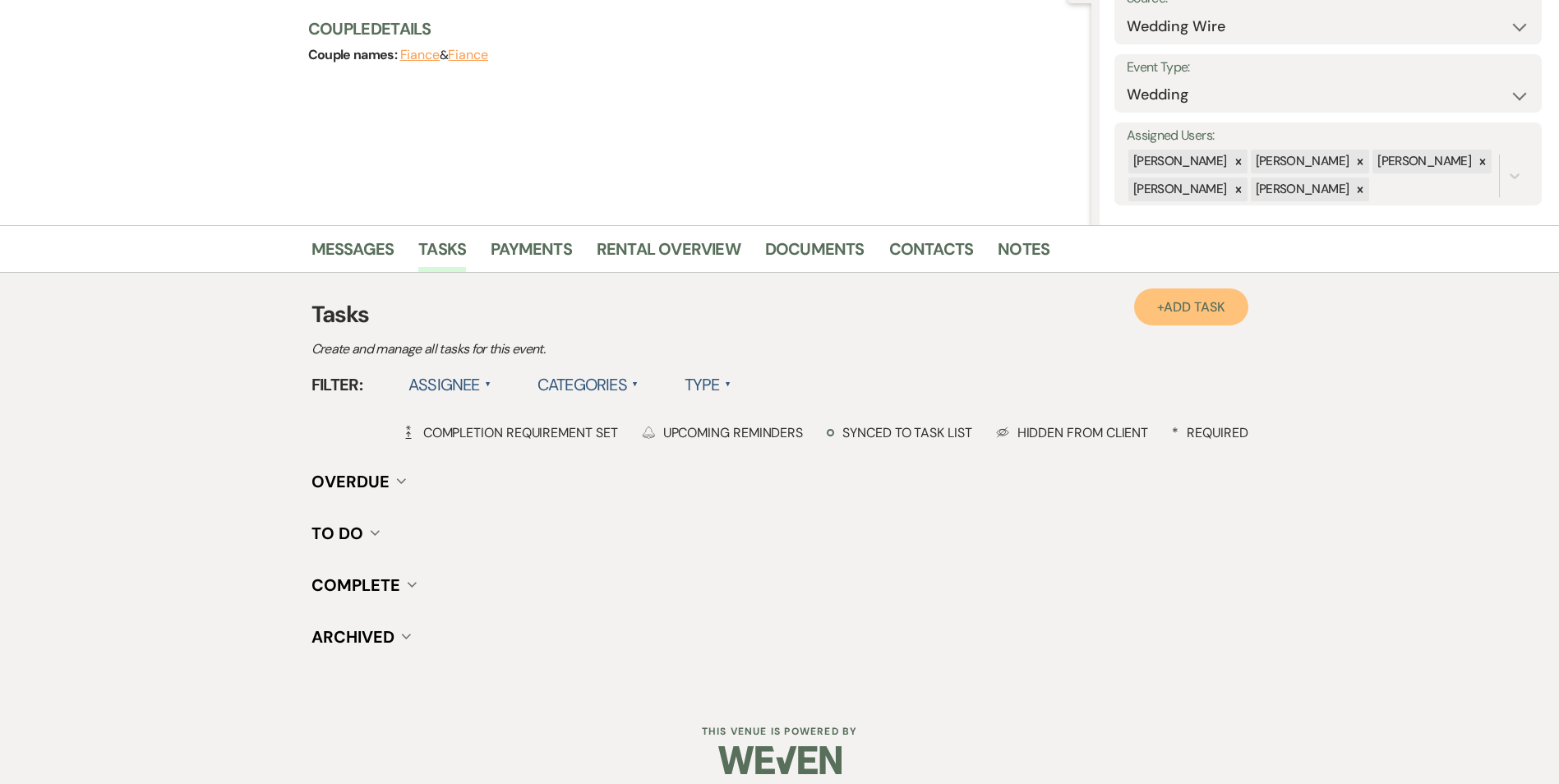
click at [1170, 295] on link "+ Add Task" at bounding box center [1190, 307] width 114 height 37
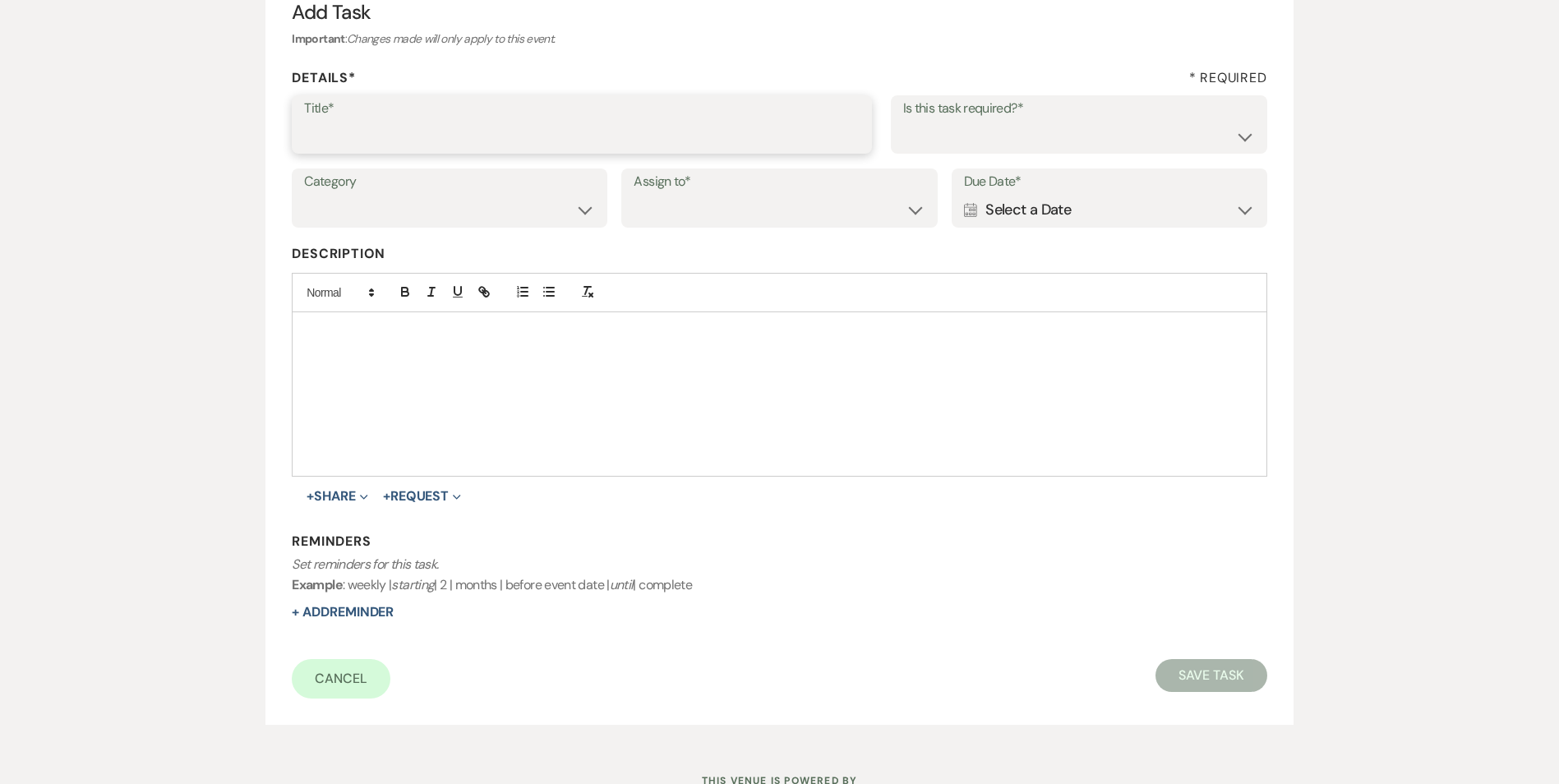
click at [434, 135] on input "Title*" at bounding box center [582, 136] width 555 height 32
type input "2nd follow up call and message"
click at [995, 143] on select "Yes No" at bounding box center [1078, 136] width 351 height 32
select select "true"
click at [903, 120] on select "Yes No" at bounding box center [1078, 136] width 351 height 32
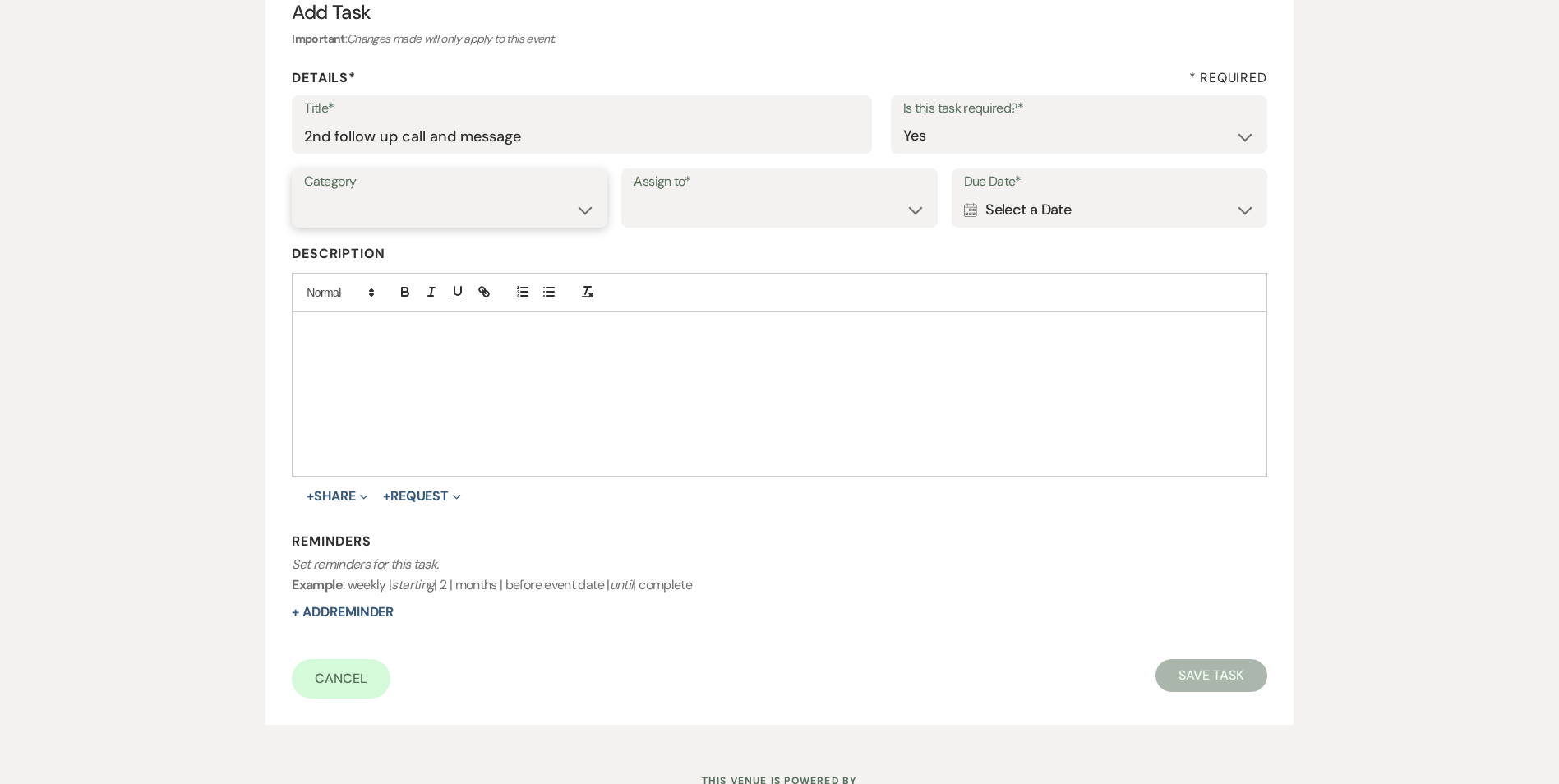
click at [475, 211] on select "Venue Vendors Guests Details Finalize & Share" at bounding box center [449, 210] width 291 height 32
select select "31"
click at [304, 194] on select "Venue Vendors Guests Details Finalize & Share" at bounding box center [449, 210] width 291 height 32
click at [680, 207] on select "Venue Client" at bounding box center [778, 210] width 291 height 32
click at [633, 194] on select "Venue Client" at bounding box center [778, 210] width 291 height 32
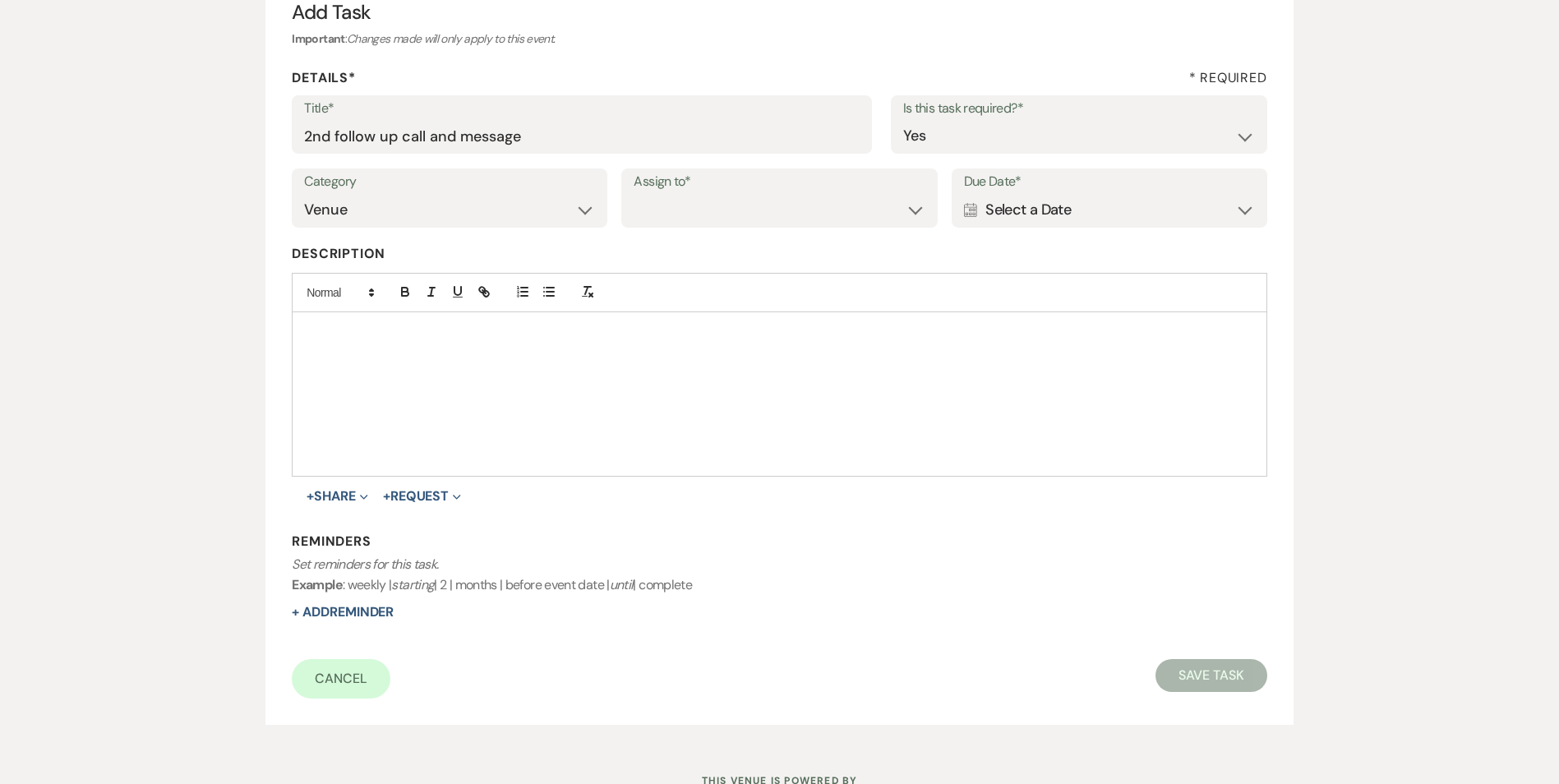
click at [676, 246] on label "Description" at bounding box center [779, 254] width 975 height 24
click at [673, 216] on select "Venue Client" at bounding box center [779, 211] width 290 height 32
select select "venueHost"
click at [634, 195] on select "Venue Client" at bounding box center [779, 211] width 290 height 32
click at [1084, 202] on div "Calendar Select a Date Expand" at bounding box center [1109, 210] width 291 height 32
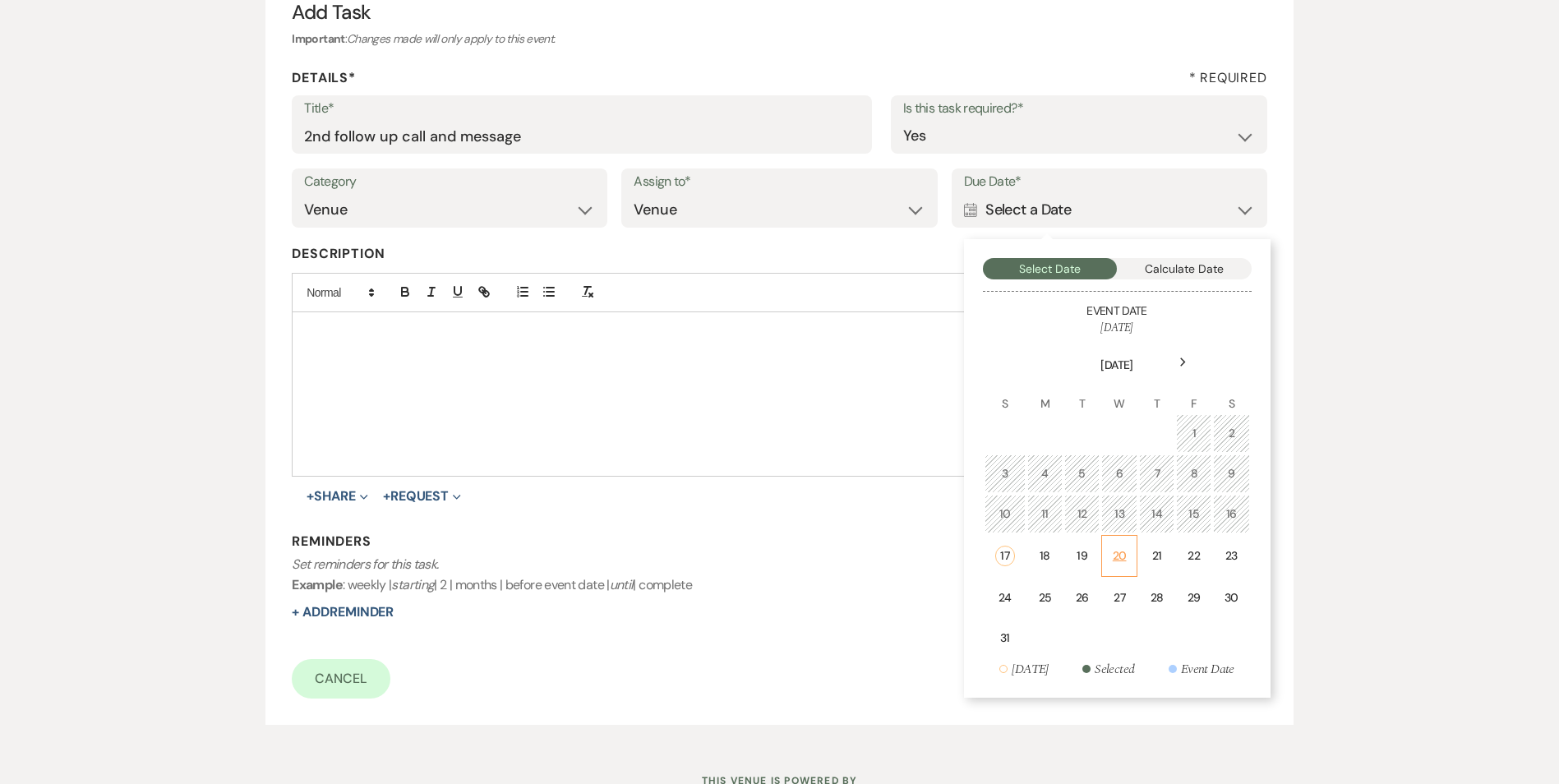
click at [1105, 569] on td "20" at bounding box center [1119, 555] width 36 height 42
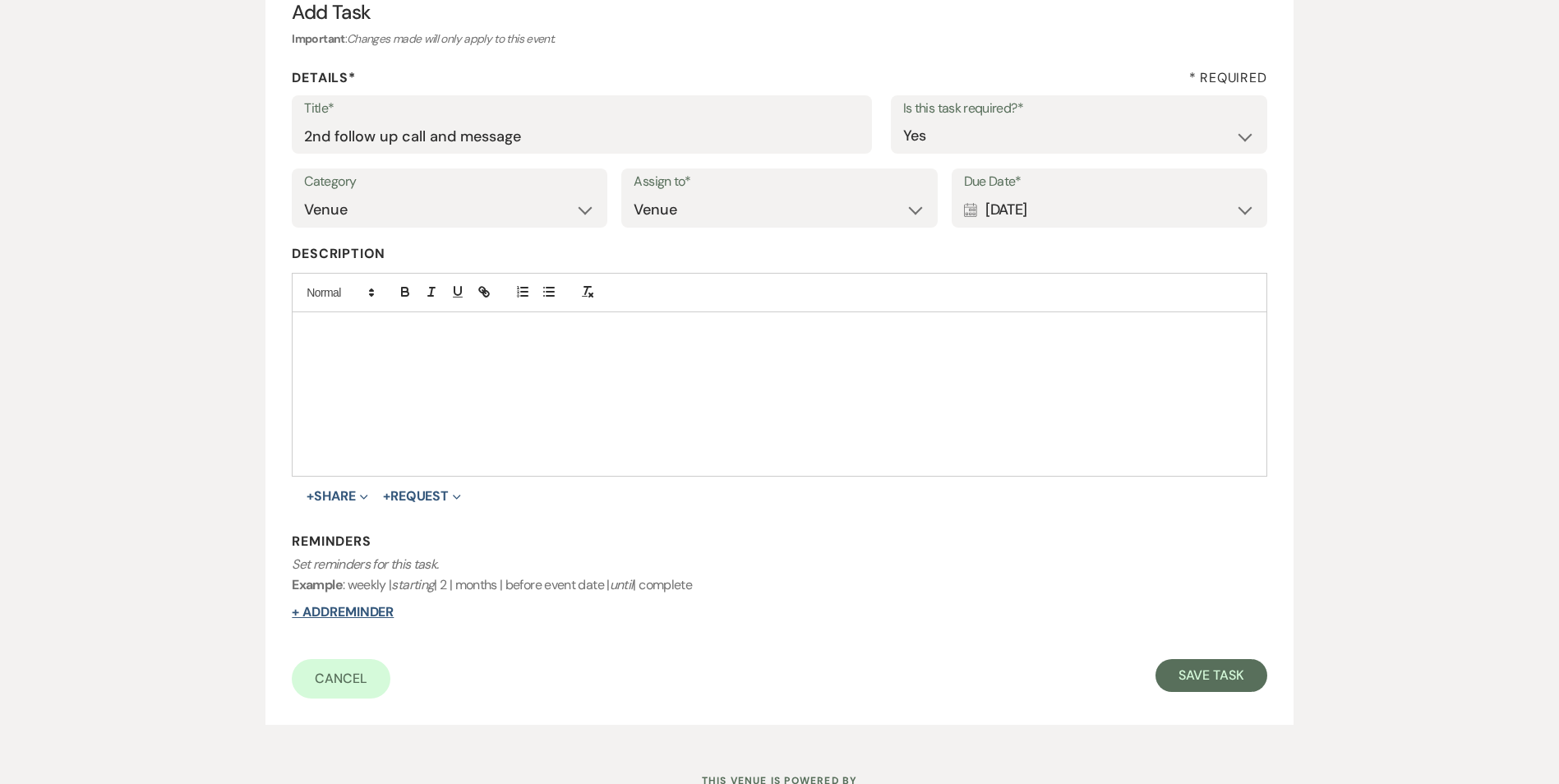
click at [314, 613] on button "+ Add Reminder" at bounding box center [342, 612] width 102 height 13
select select "host"
select select "days"
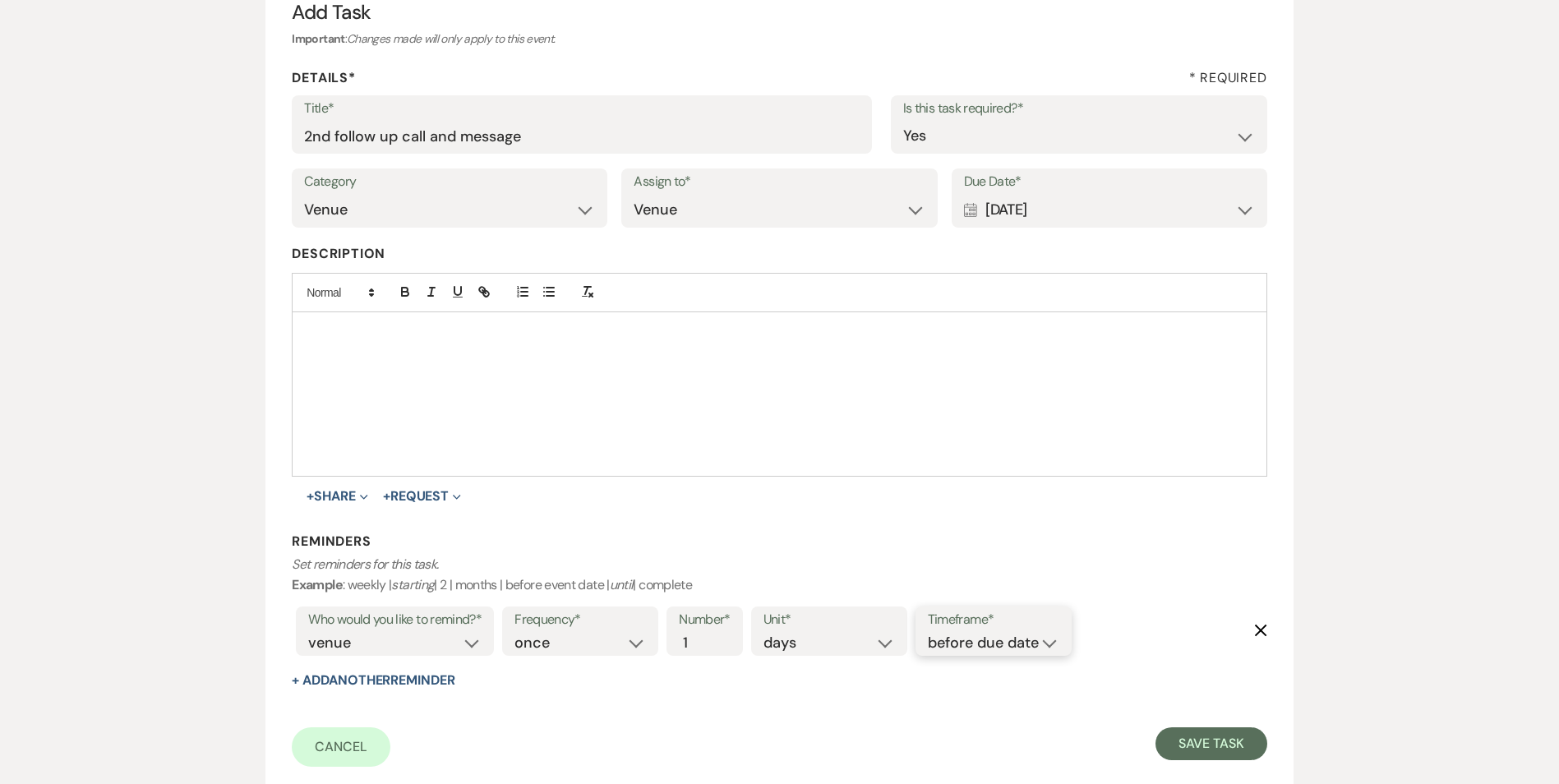
click at [971, 641] on select "before due date after due date on due date on custom date" at bounding box center [993, 642] width 132 height 22
select select "onDueDate"
click at [927, 632] on select "before due date after due date on due date on custom date" at bounding box center [993, 642] width 132 height 22
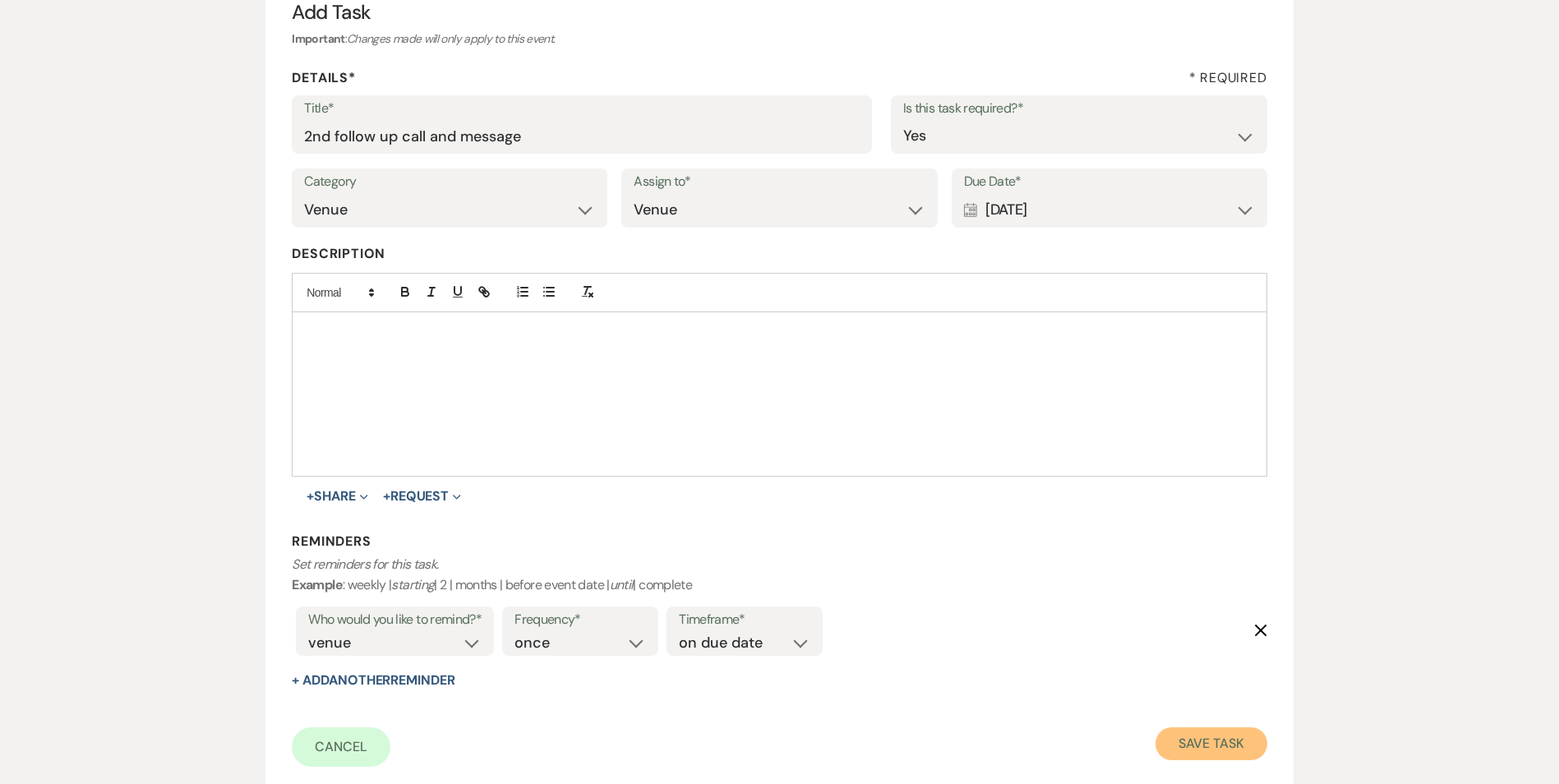
click at [1164, 750] on button "Save Task" at bounding box center [1211, 743] width 111 height 33
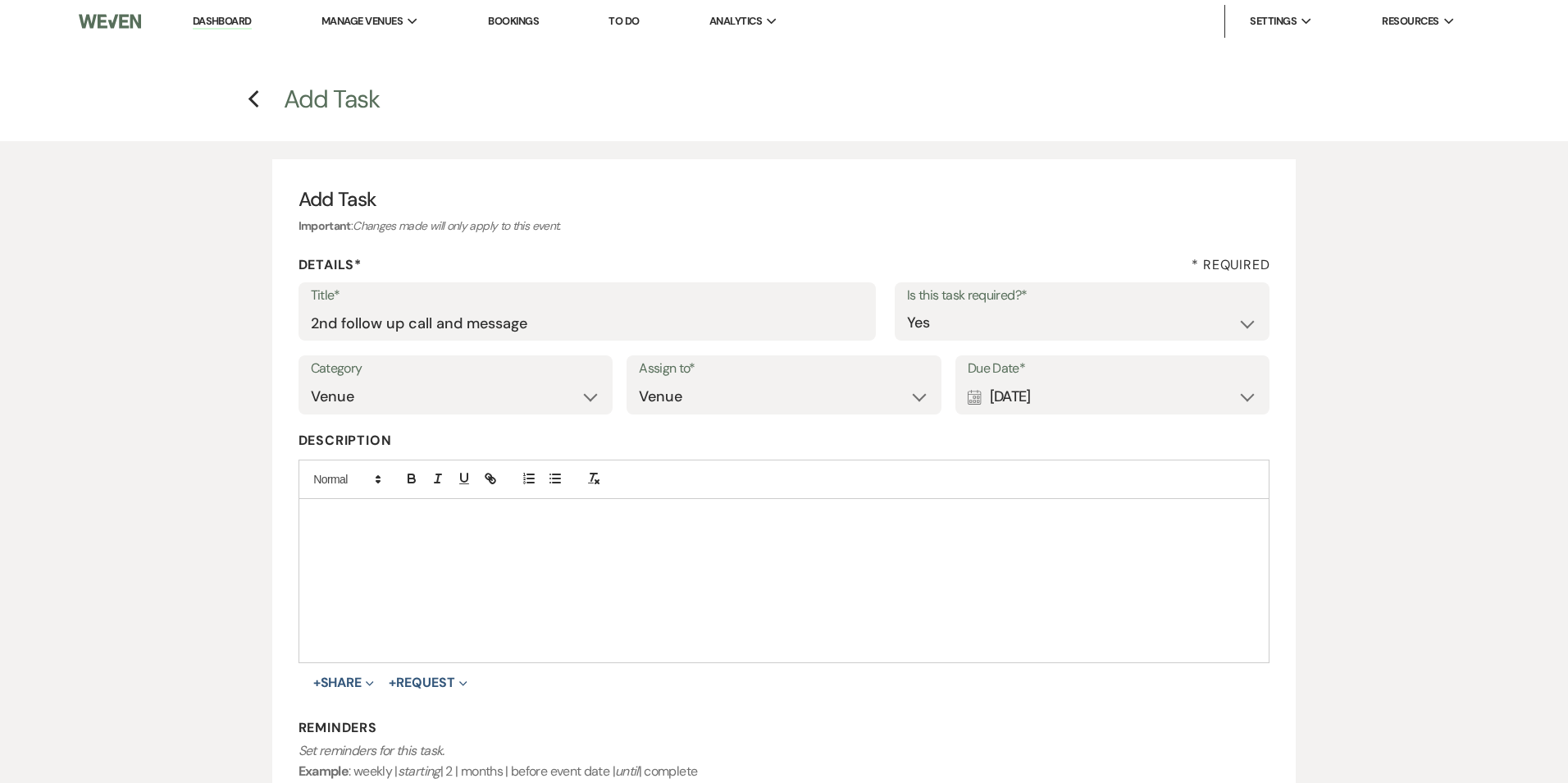
select select "3"
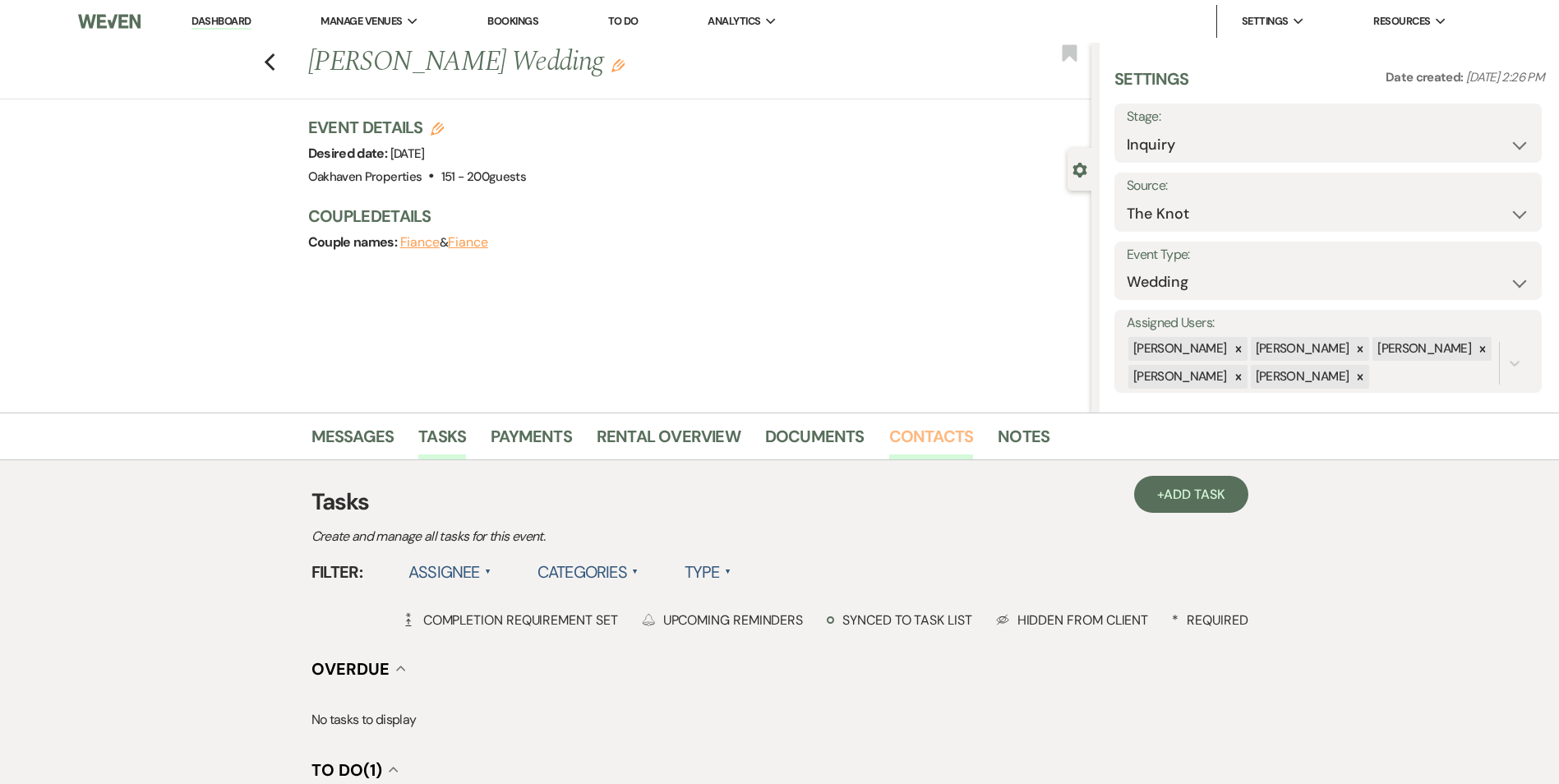
click at [905, 439] on link "Contacts" at bounding box center [932, 442] width 85 height 36
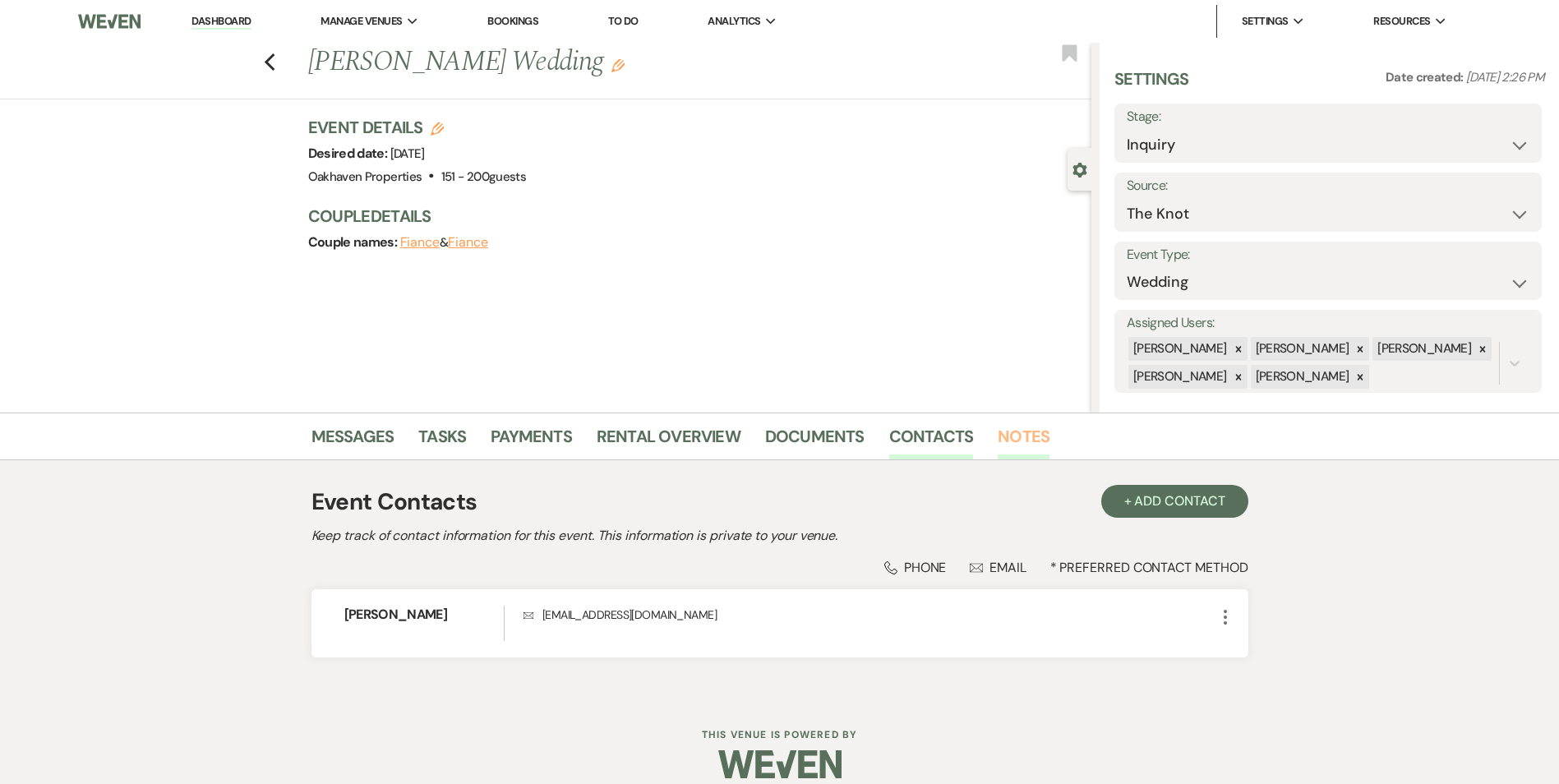
click at [1012, 446] on link "Notes" at bounding box center [1023, 442] width 51 height 36
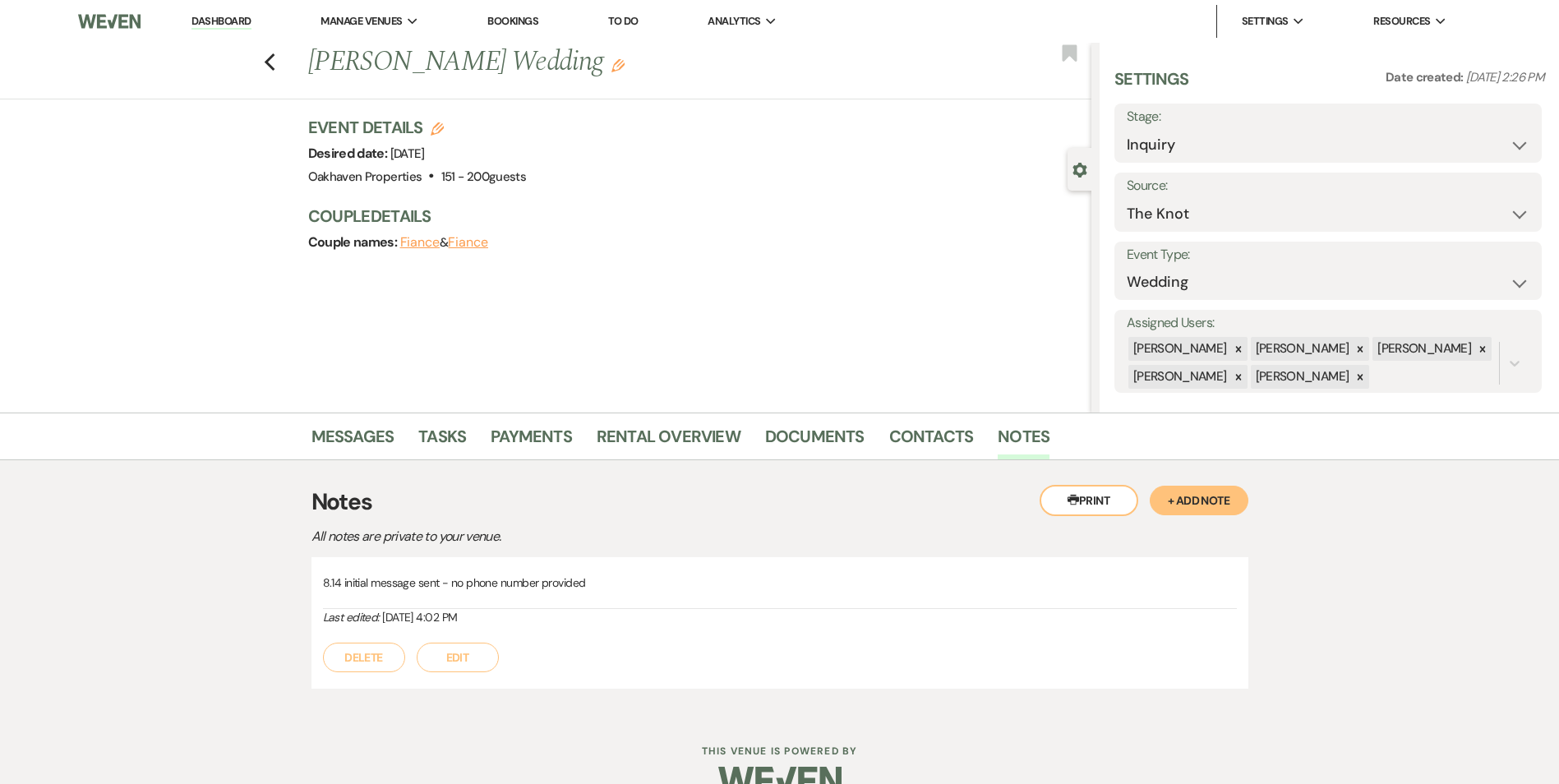
click at [474, 642] on button "Edit" at bounding box center [458, 657] width 82 height 30
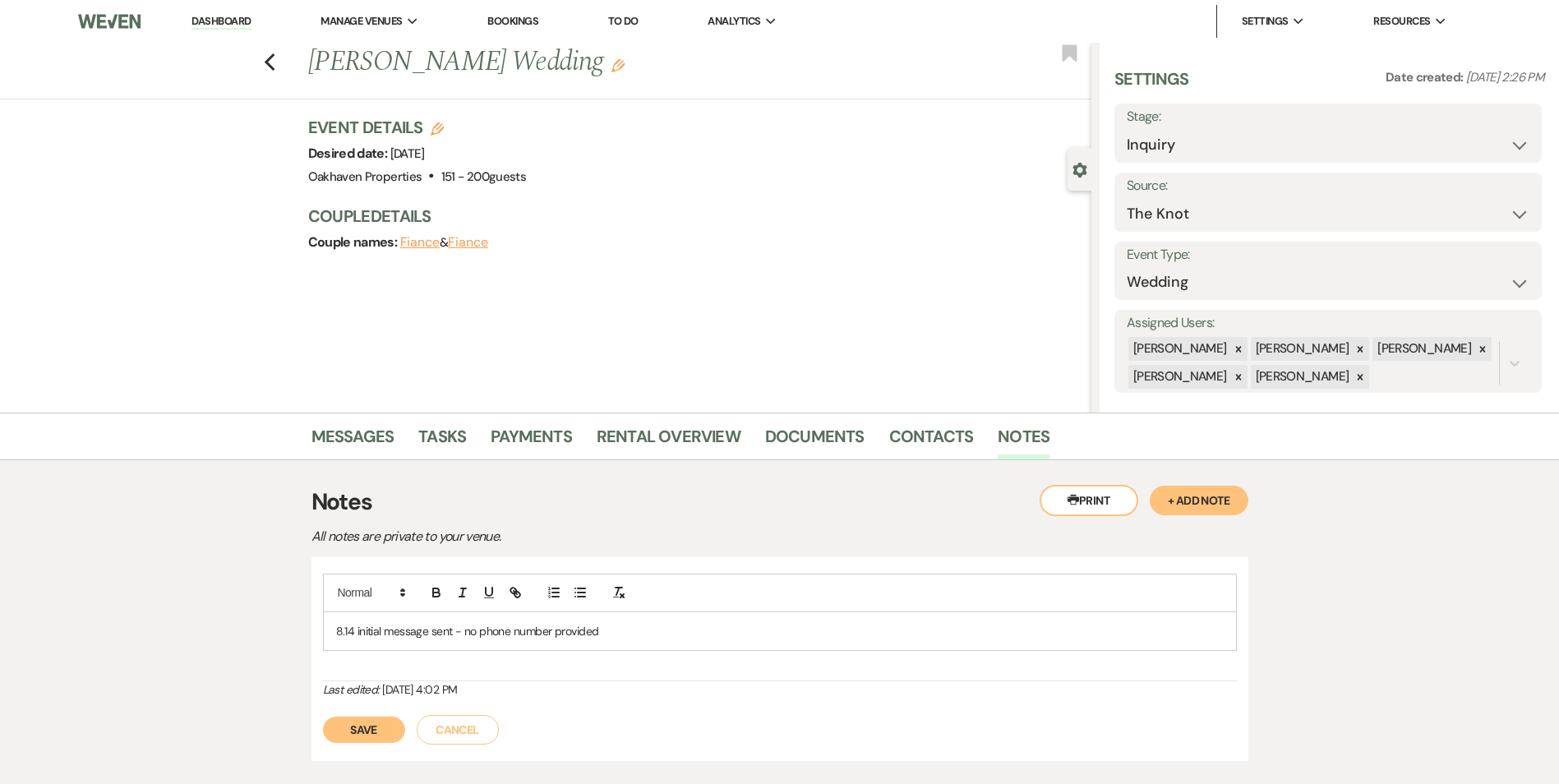
click at [601, 627] on p "8.14 initial message sent - no phone number provided" at bounding box center [779, 631] width 888 height 18
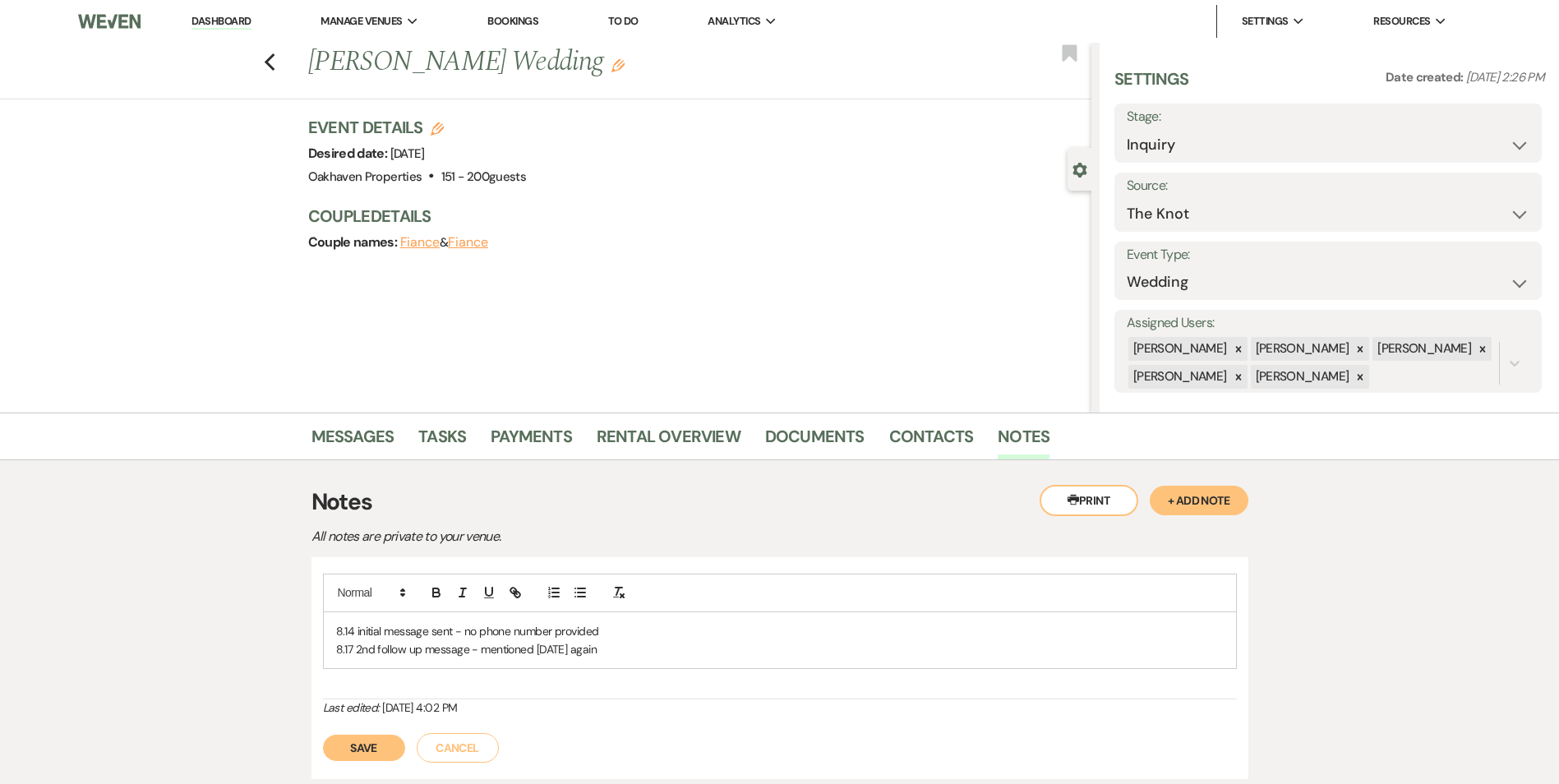
click at [360, 750] on button "Save" at bounding box center [364, 748] width 82 height 27
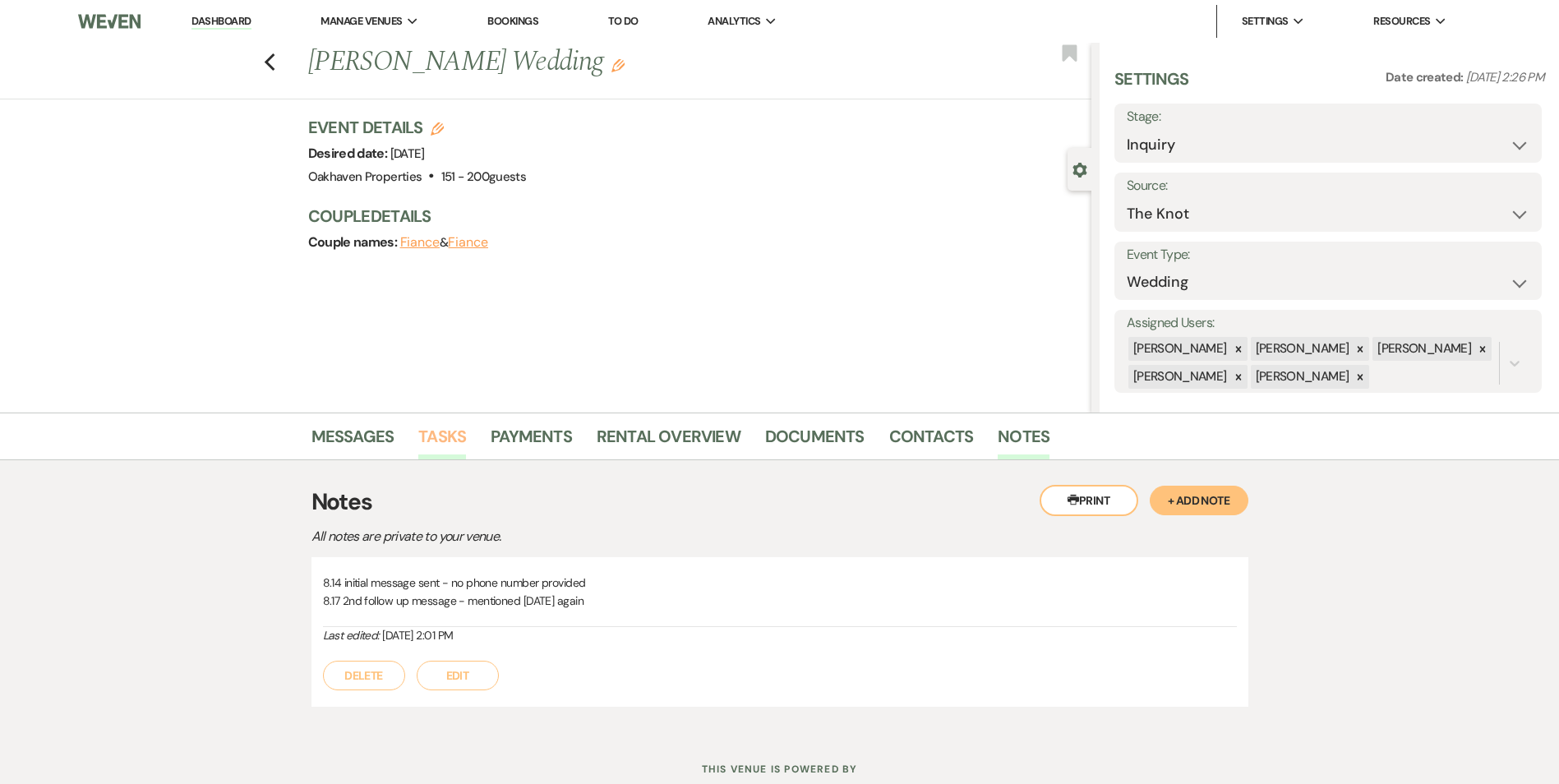
click at [422, 448] on link "Tasks" at bounding box center [442, 442] width 47 height 36
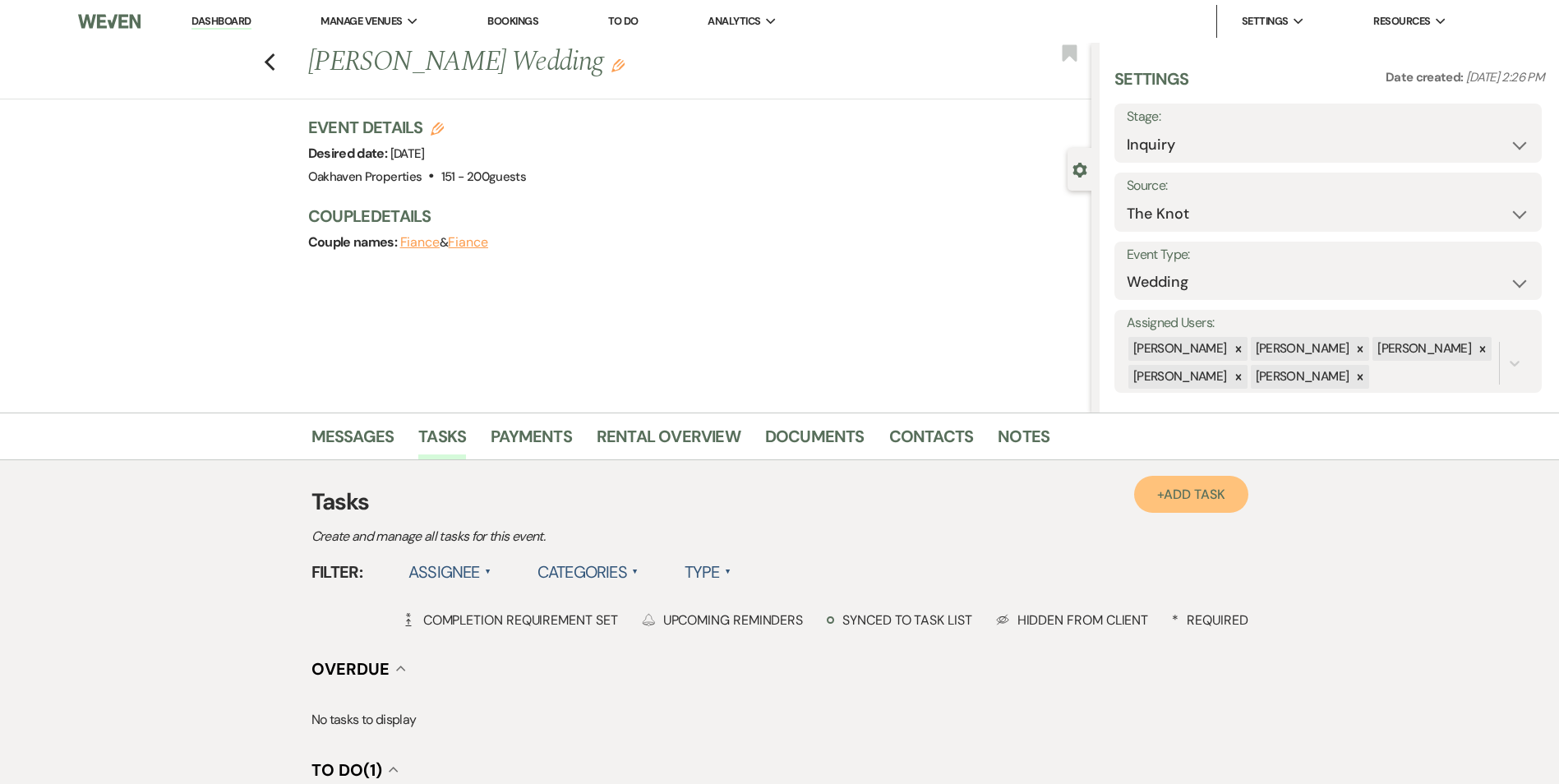
click at [1157, 501] on link "+ Add Task" at bounding box center [1190, 494] width 114 height 37
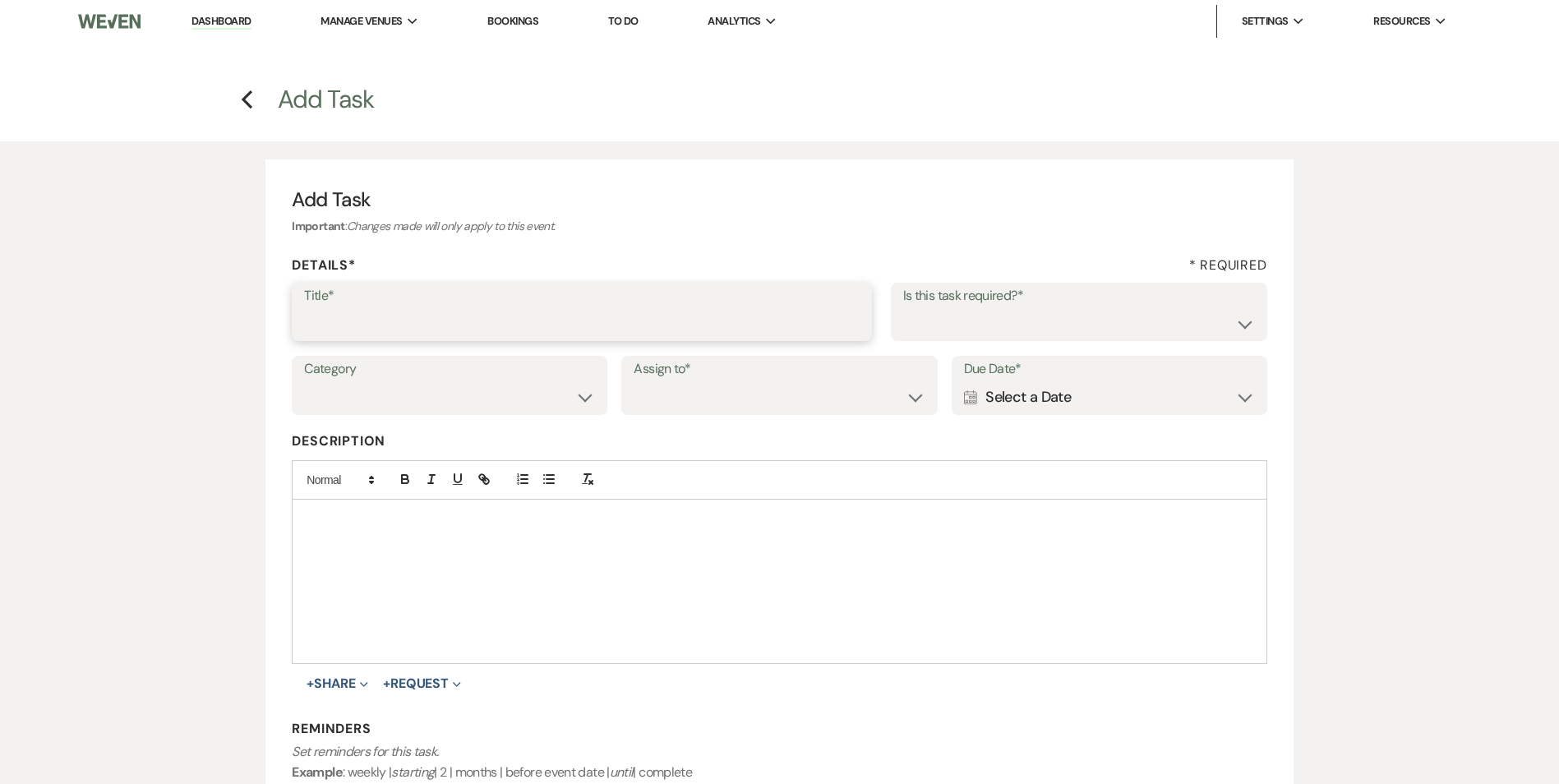
click at [359, 319] on input "Title*" at bounding box center [582, 323] width 555 height 32
type input "3rd follow up promo message"
click at [1025, 321] on select "Yes No" at bounding box center [1078, 323] width 351 height 32
select select "true"
click at [903, 307] on select "Yes No" at bounding box center [1078, 323] width 351 height 32
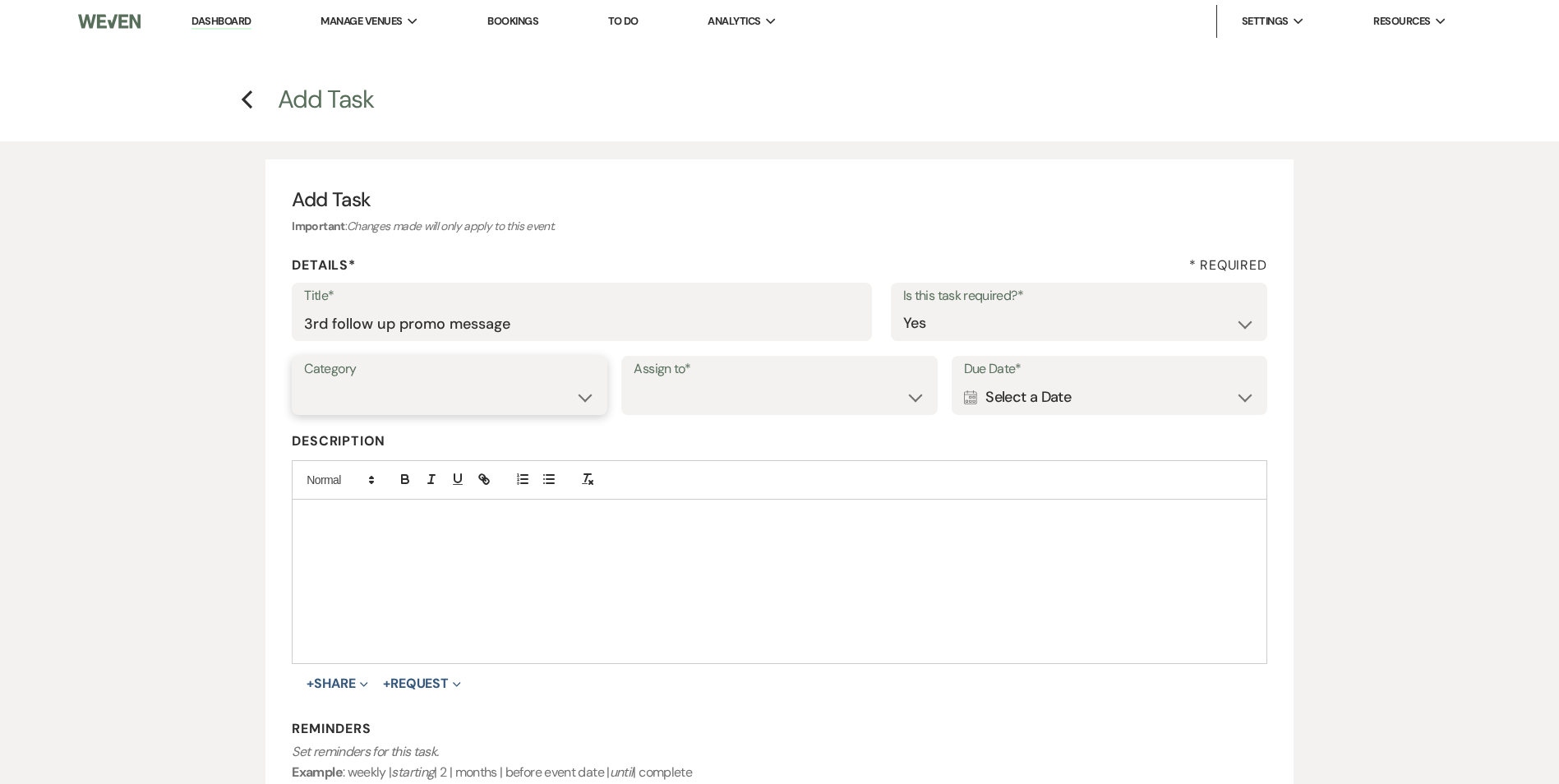
click at [497, 390] on select "Venue Vendors Guests Details Finalize & Share" at bounding box center [449, 397] width 291 height 32
select select "31"
click at [304, 381] on select "Venue Vendors Guests Details Finalize & Share" at bounding box center [449, 397] width 291 height 32
click at [691, 396] on select "Venue Client" at bounding box center [778, 397] width 291 height 32
select select "venueHost"
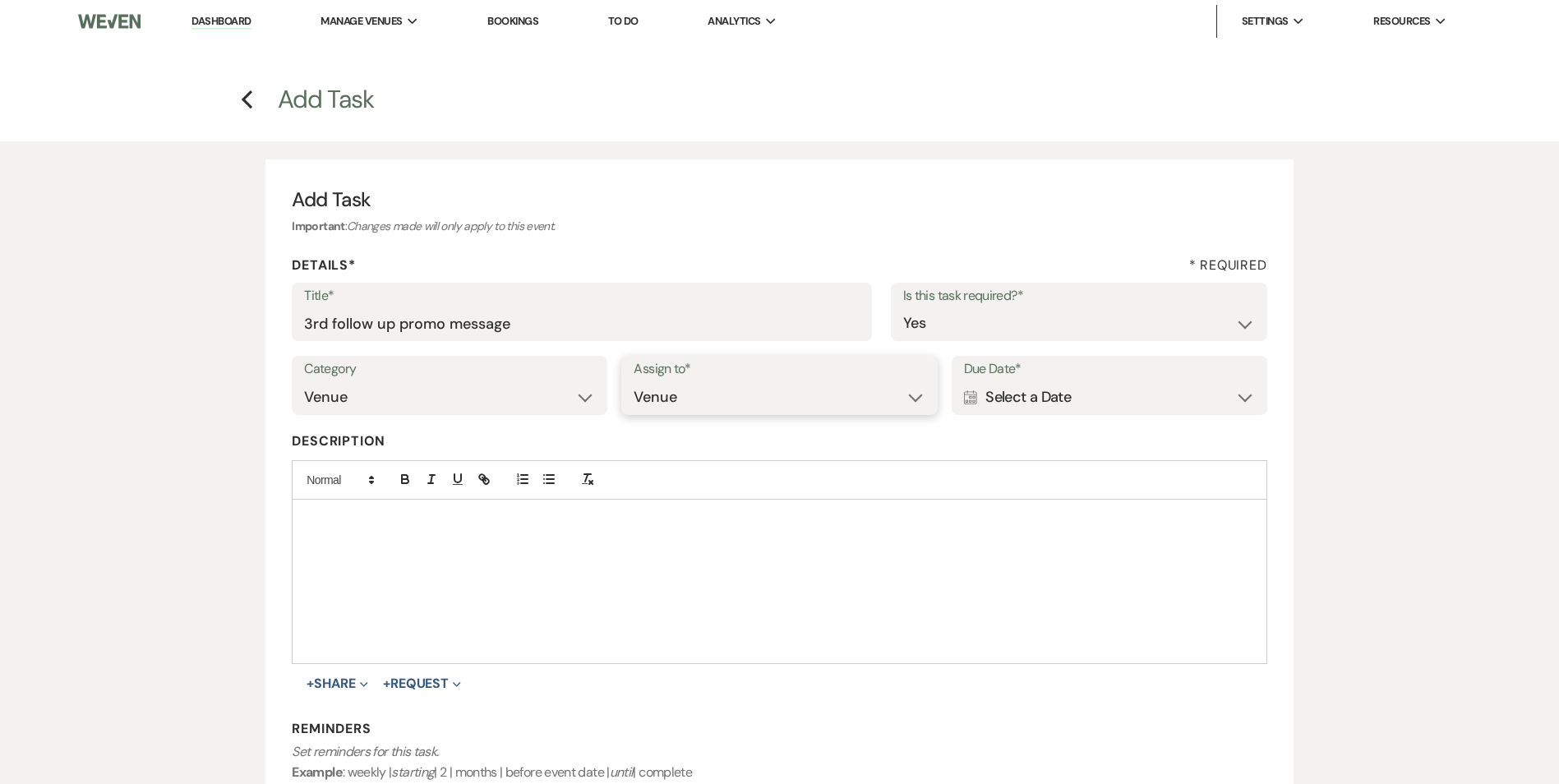
click at [633, 381] on select "Venue Client" at bounding box center [778, 397] width 291 height 32
click at [1077, 391] on div "Calendar Select a Date Expand" at bounding box center [1109, 397] width 291 height 32
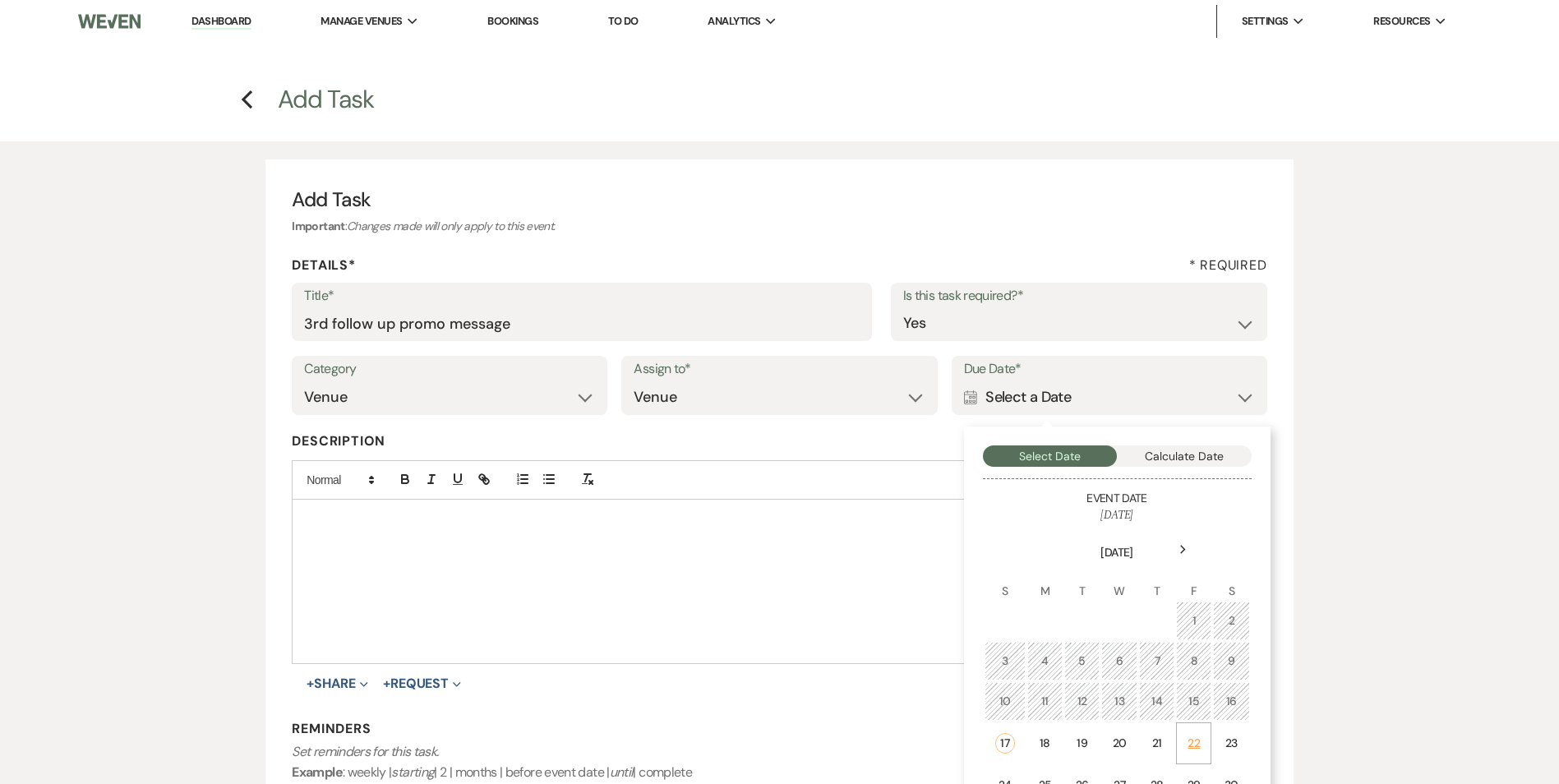
click at [1200, 739] on div "22" at bounding box center [1193, 743] width 14 height 17
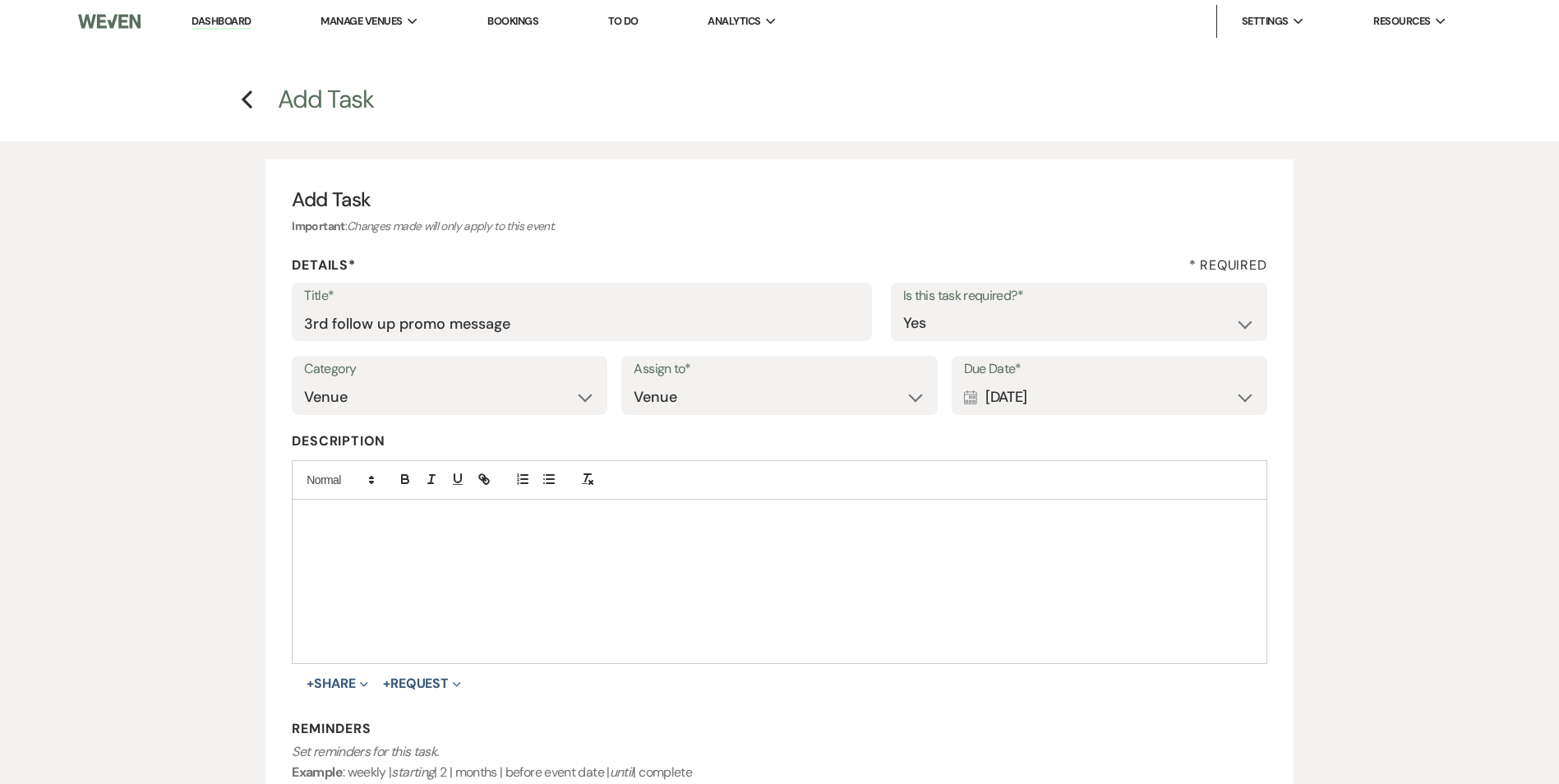
scroll to position [211, 0]
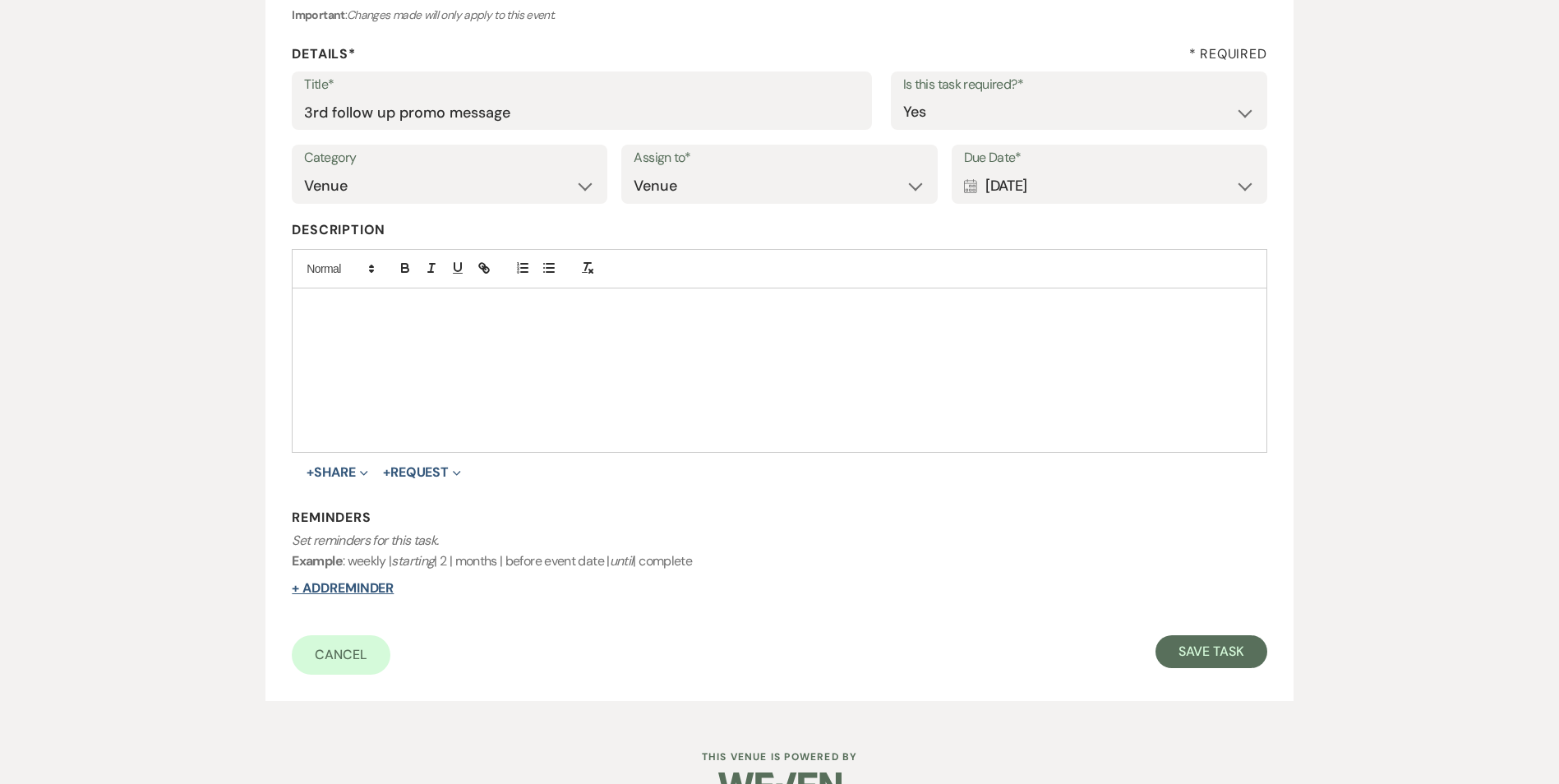
click at [366, 593] on button "+ Add Reminder" at bounding box center [342, 588] width 102 height 13
select select "host"
select select "days"
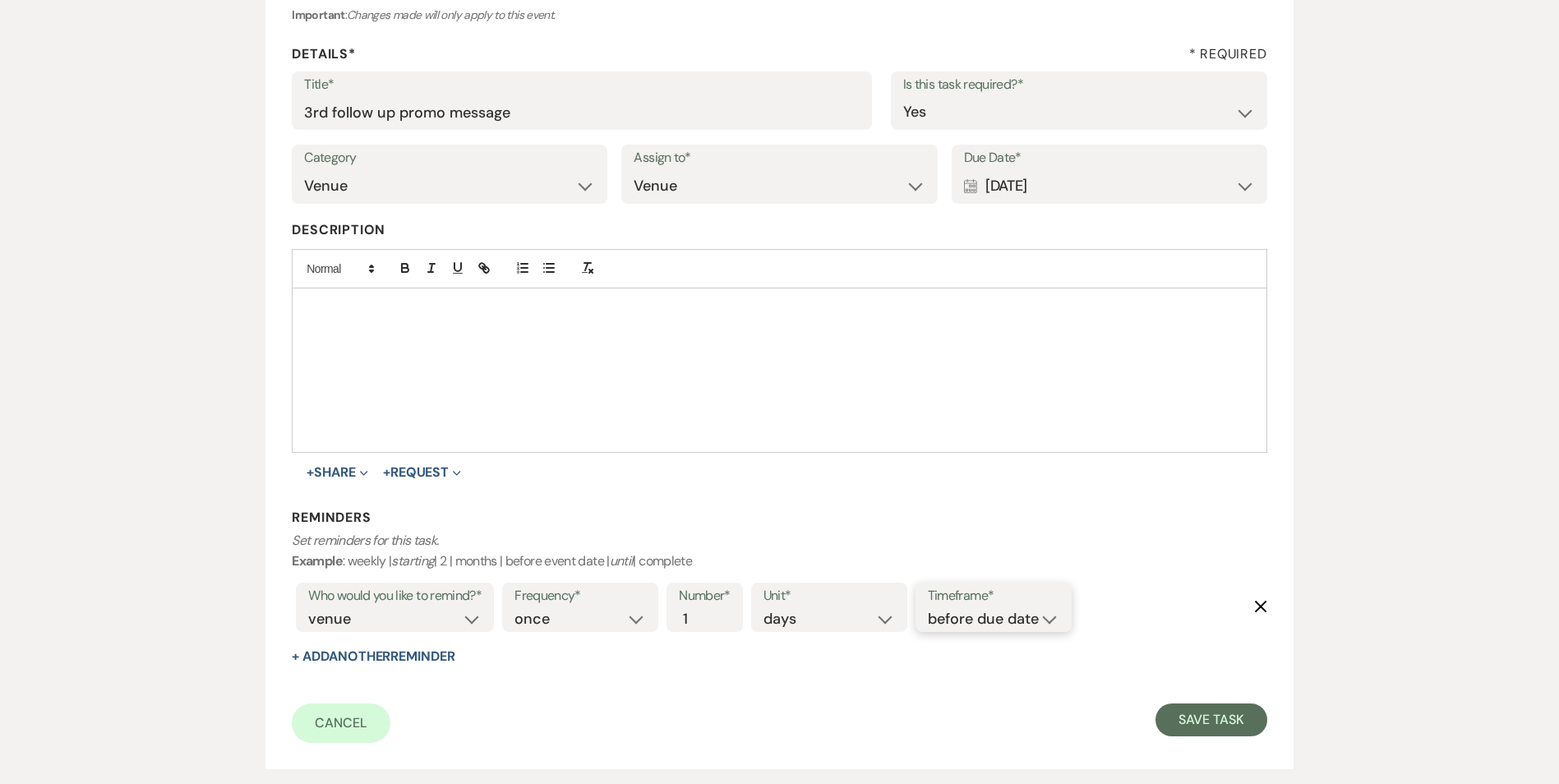
click at [1006, 613] on select "before due date after due date on due date on custom date" at bounding box center [993, 619] width 132 height 22
select select "onDueDate"
click at [927, 608] on select "before due date after due date on due date on custom date" at bounding box center [993, 619] width 132 height 22
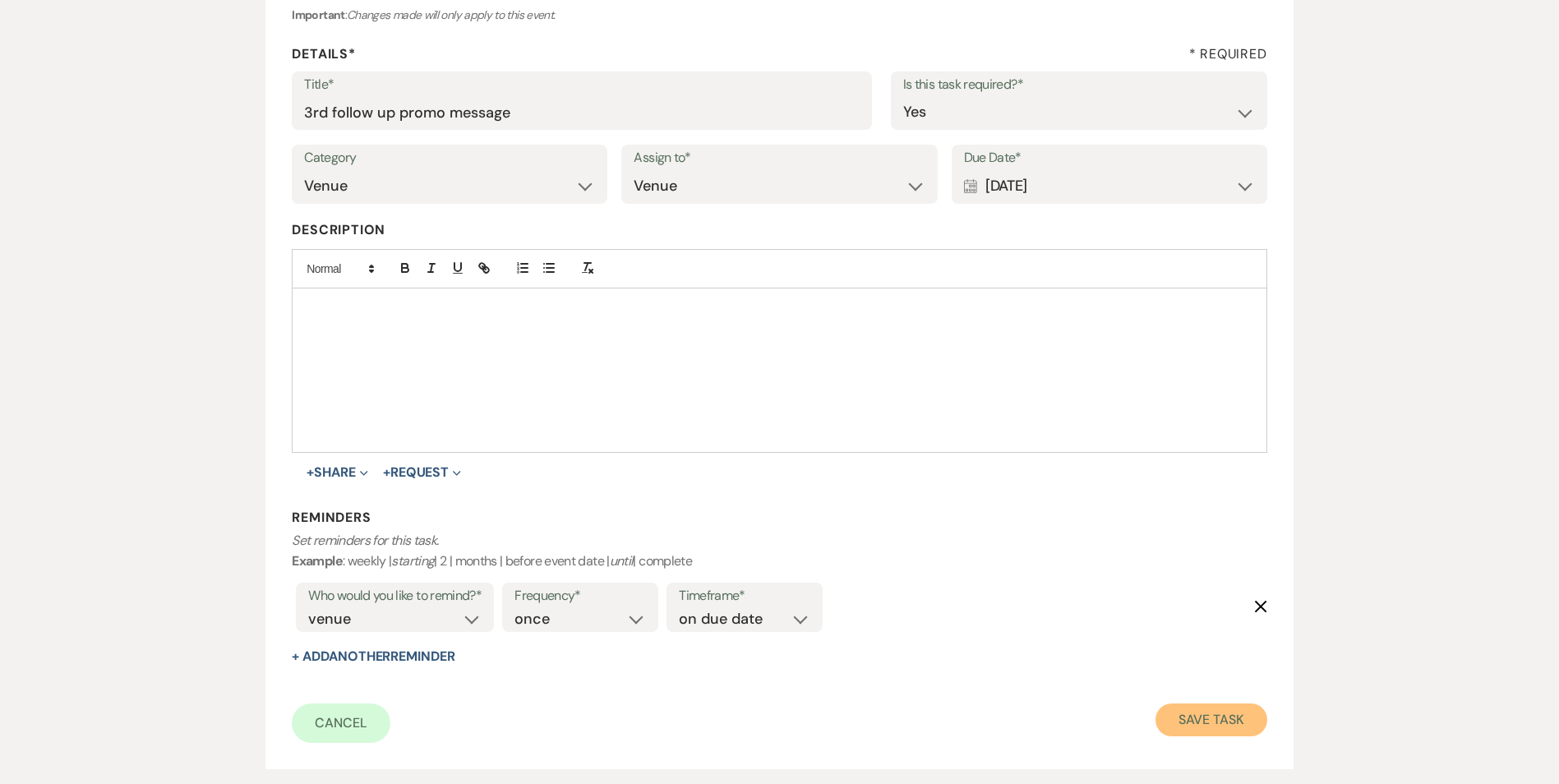
click at [1182, 705] on button "Save Task" at bounding box center [1211, 720] width 111 height 33
select select "2"
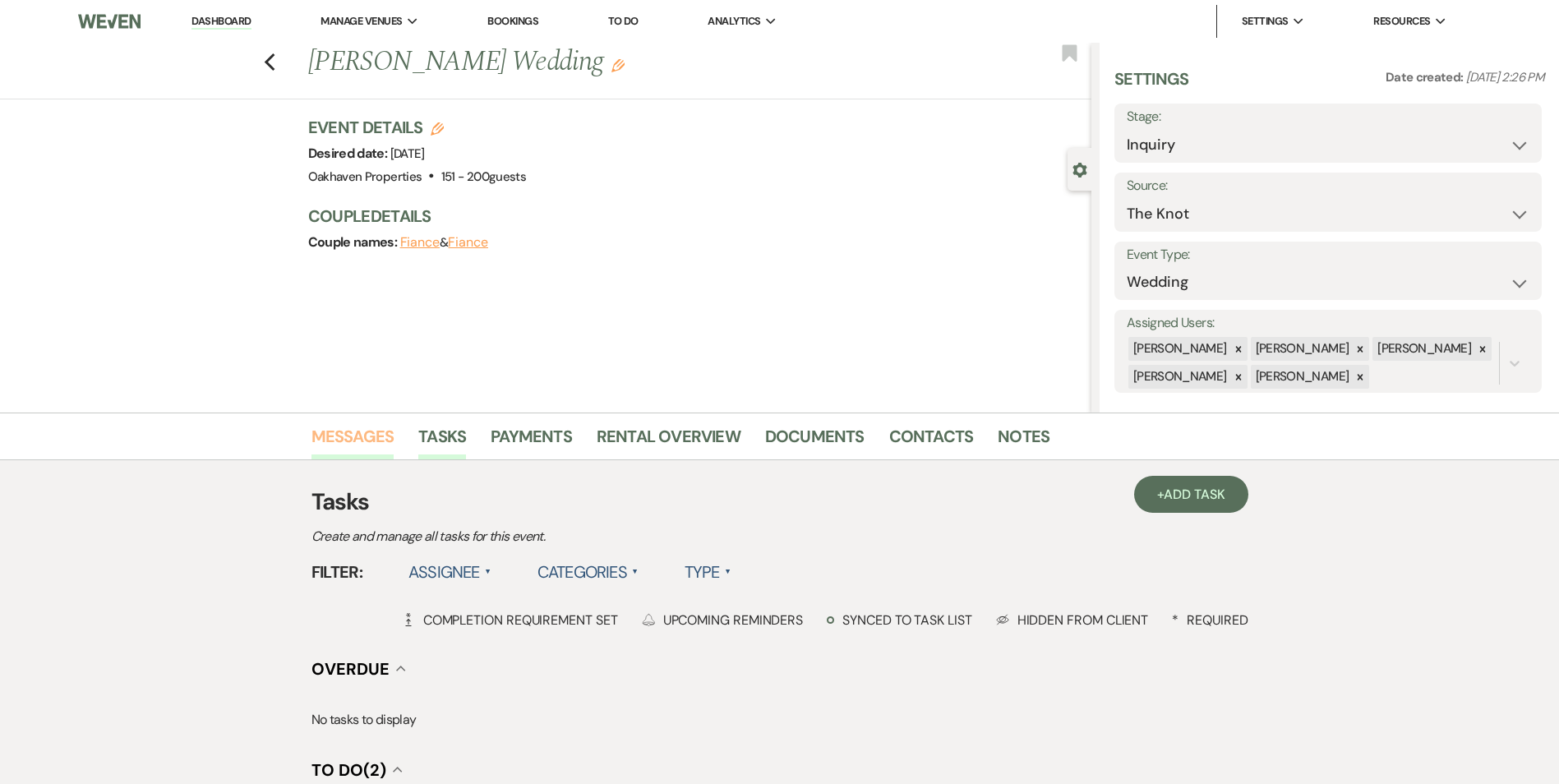
click at [375, 451] on link "Messages" at bounding box center [353, 442] width 83 height 36
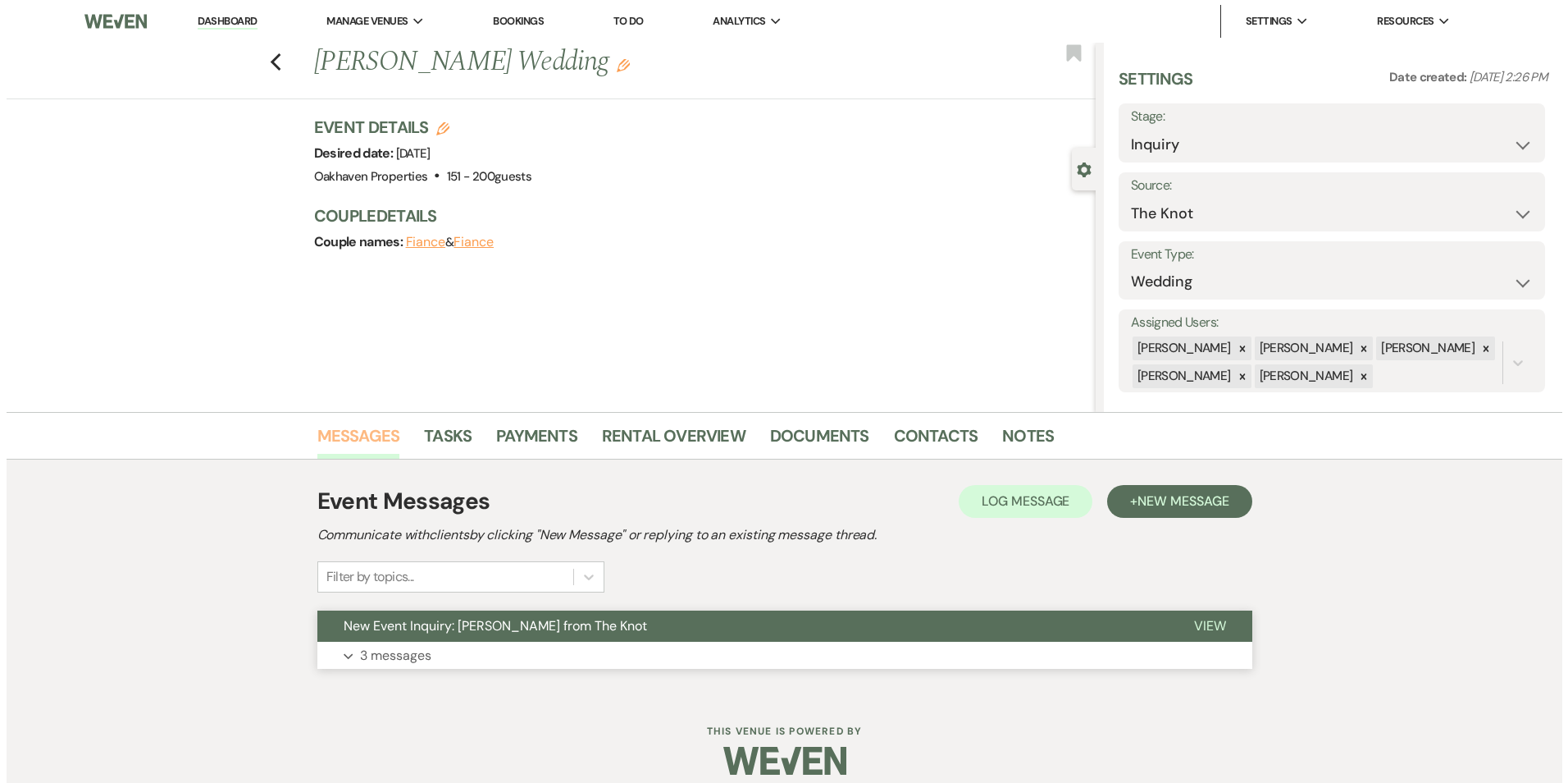
scroll to position [17, 0]
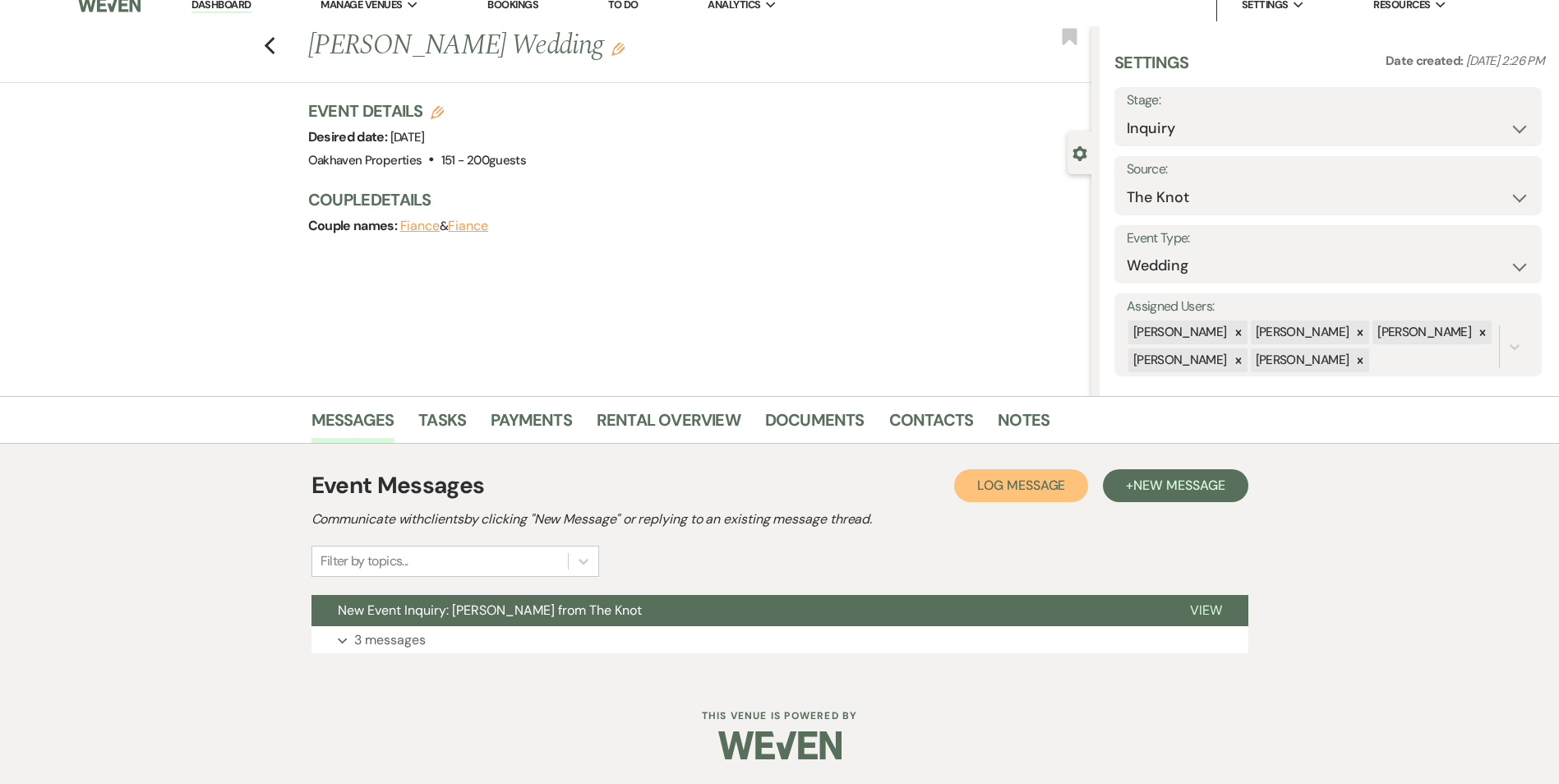
click at [1003, 484] on span "Log Message" at bounding box center [1021, 485] width 88 height 17
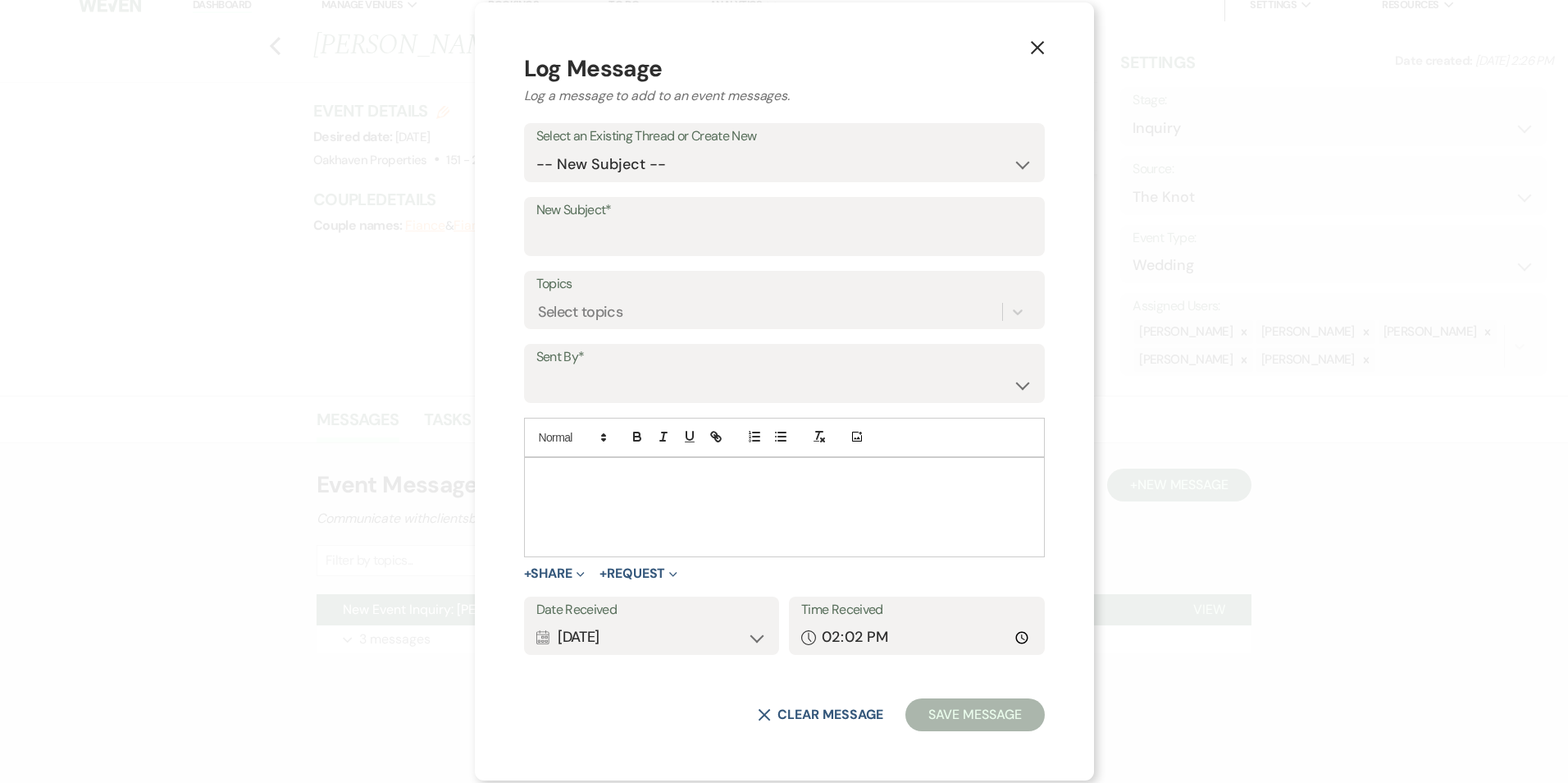
click at [685, 503] on div at bounding box center [784, 507] width 520 height 98
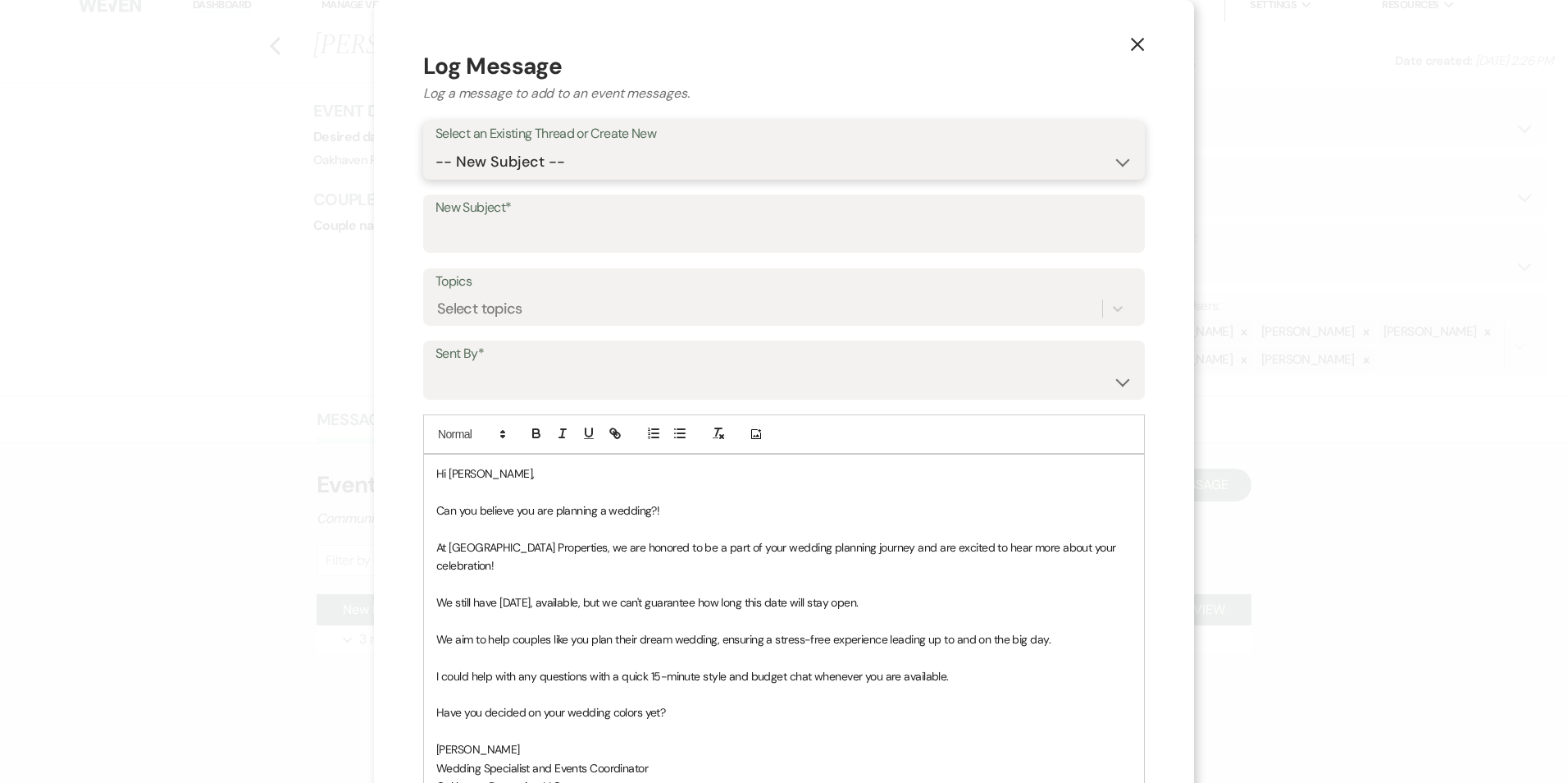
click at [523, 164] on select "-- New Subject -- New Event Inquiry: Hannah Dalton from The Knot" at bounding box center [784, 161] width 698 height 32
select select "445293"
click at [437, 146] on select "-- New Subject -- New Event Inquiry: Hannah Dalton from The Knot" at bounding box center [784, 161] width 698 height 32
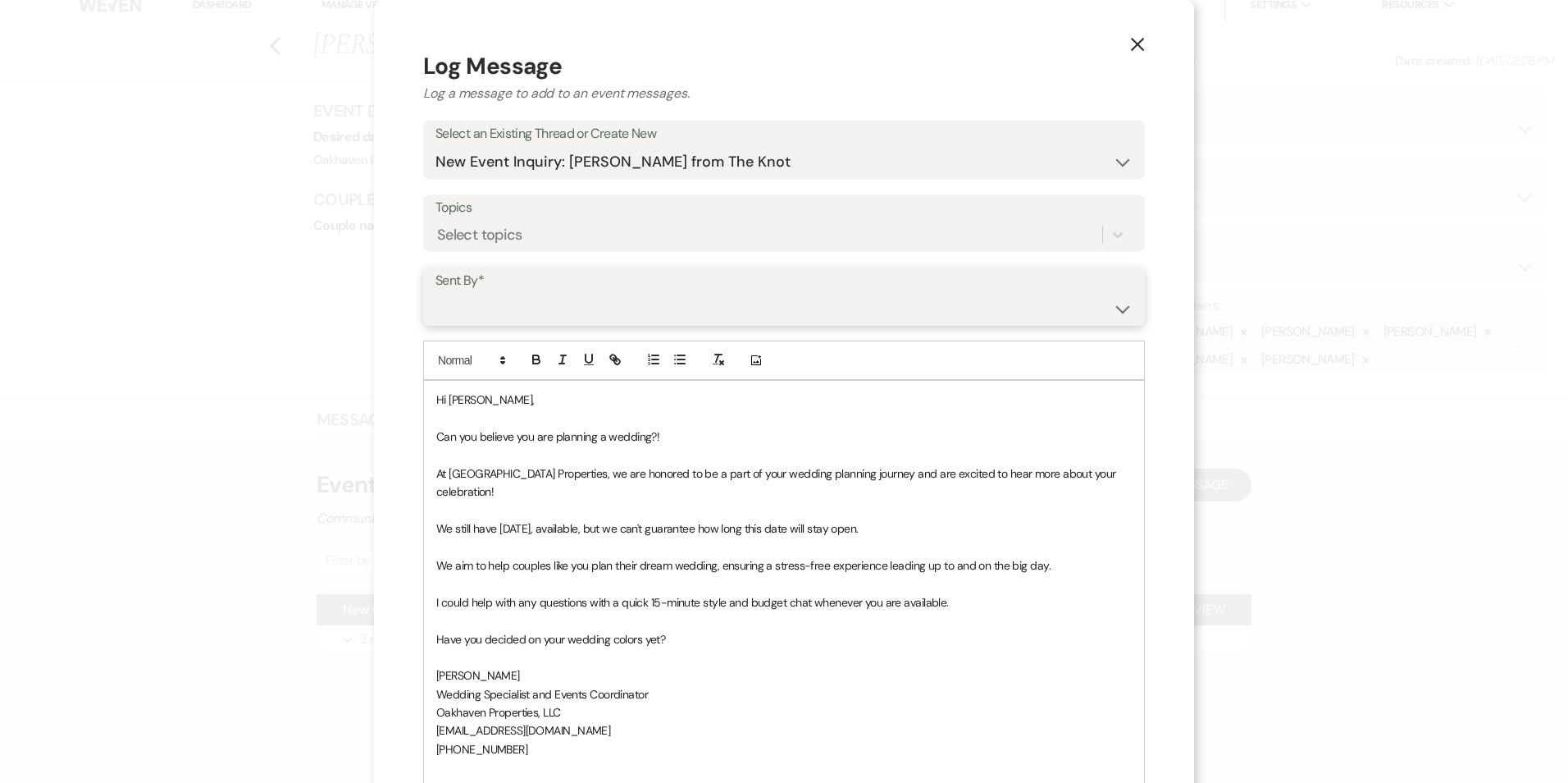
click at [561, 309] on select "Patience Ergish (pdergish@aol.com) Jeanette Wagoner (jeanette@experienceoakhave…" at bounding box center [784, 308] width 698 height 32
select select "user-127923"
click at [437, 292] on select "Patience Ergish (pdergish@aol.com) Jeanette Wagoner (jeanette@experienceoakhave…" at bounding box center [784, 308] width 698 height 32
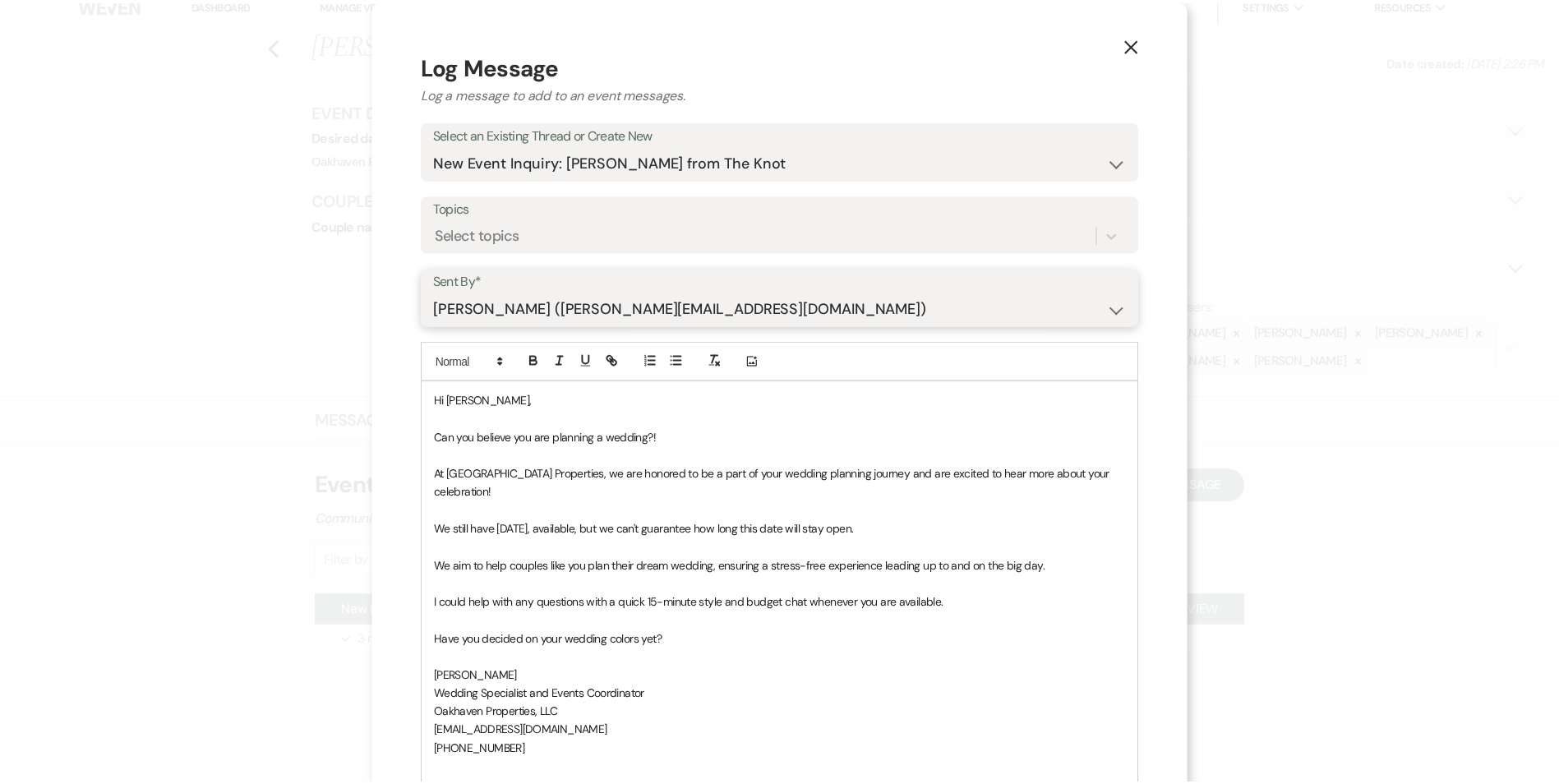
scroll to position [210, 0]
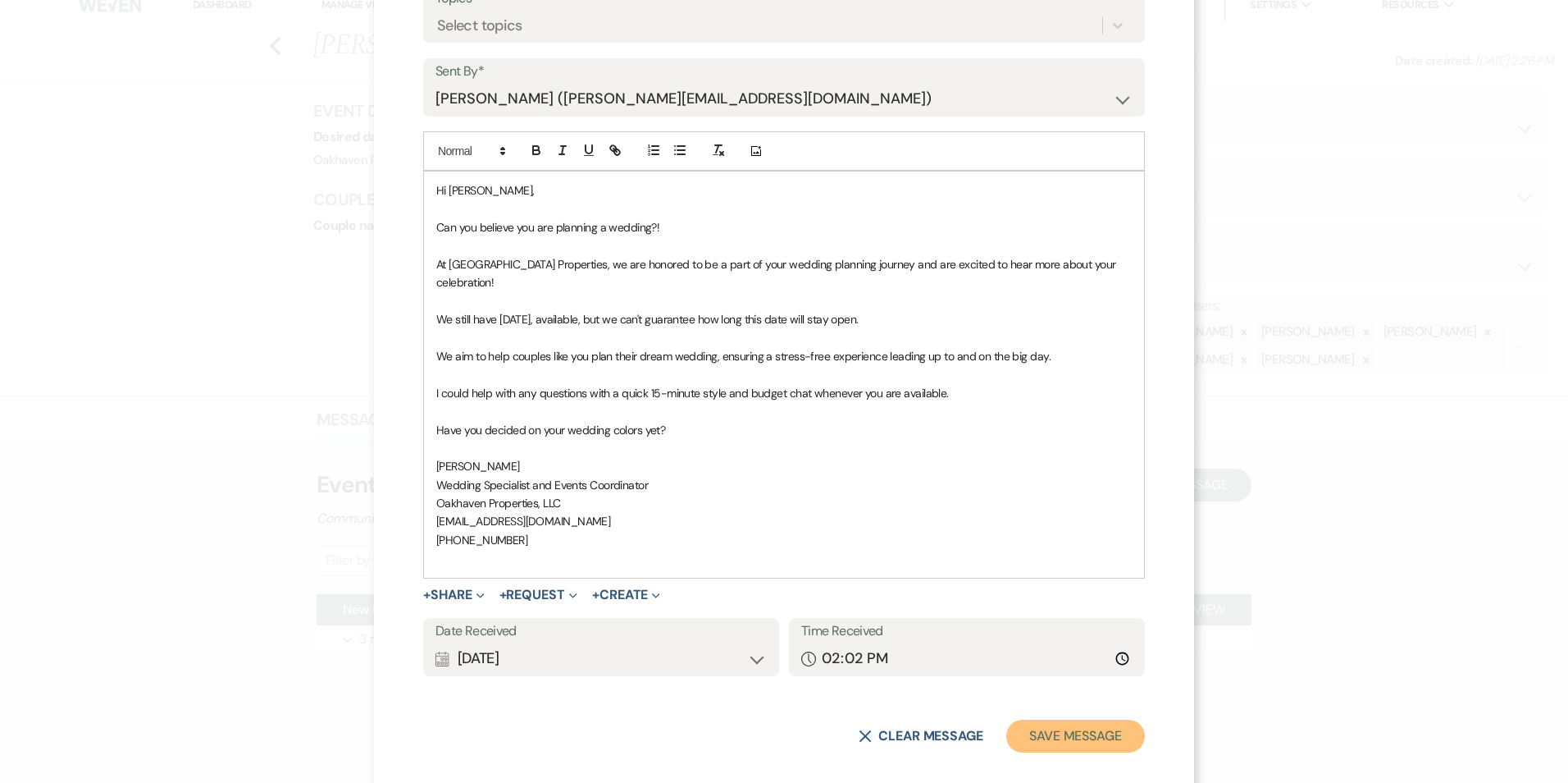
click at [1079, 720] on button "Save Message" at bounding box center [1076, 736] width 139 height 33
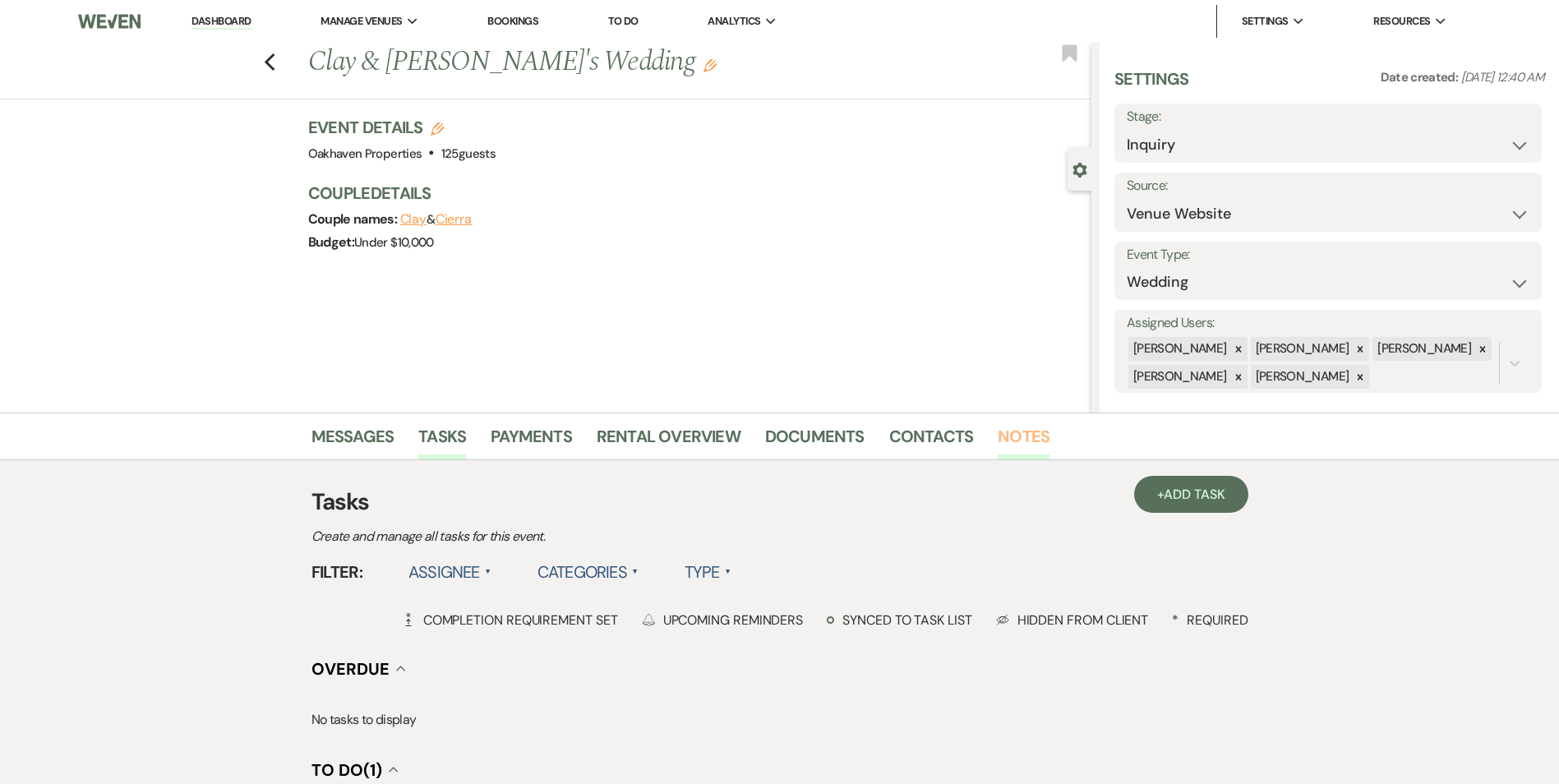
click at [1003, 448] on link "Notes" at bounding box center [1023, 442] width 51 height 36
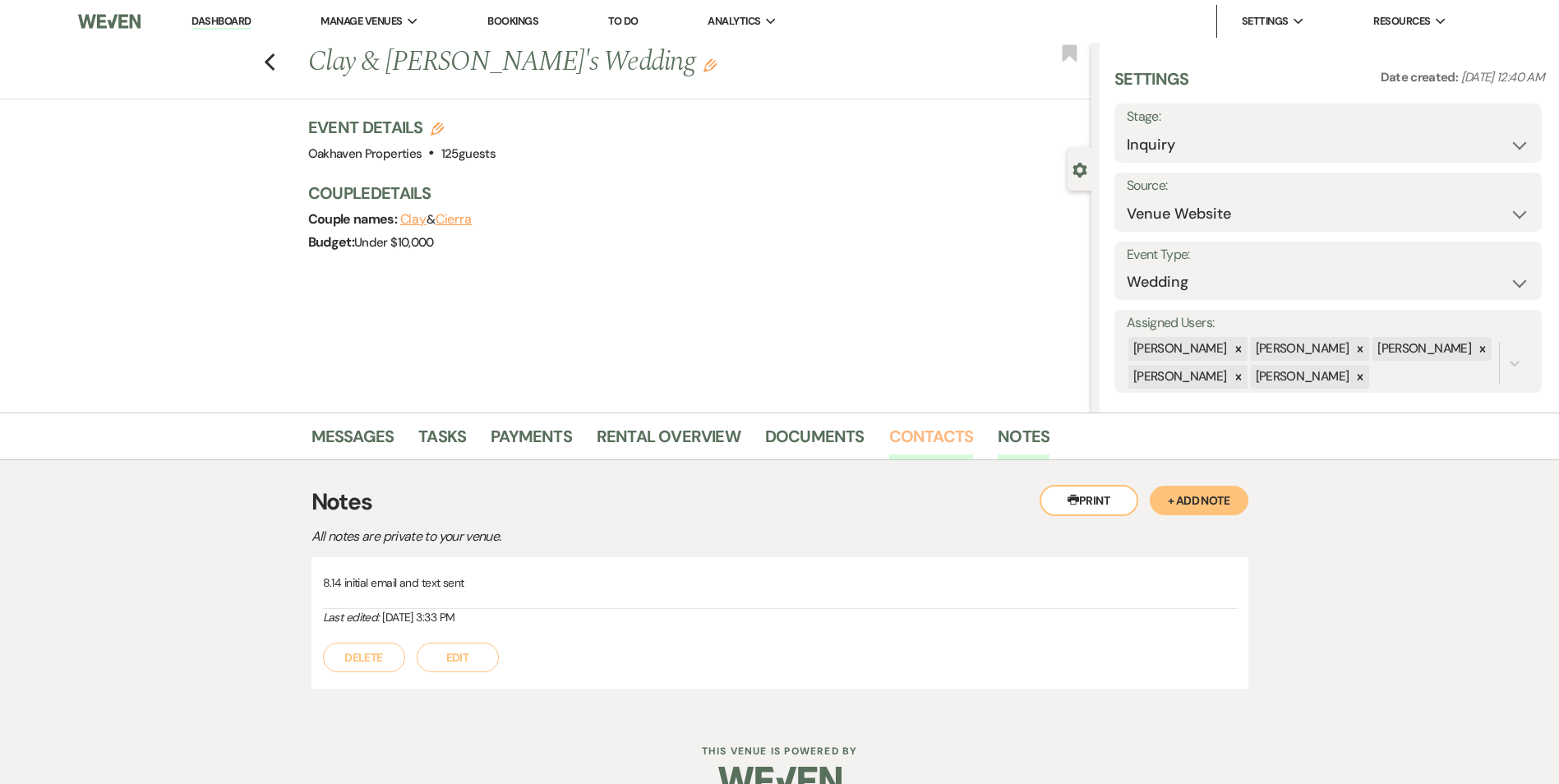
click at [954, 446] on link "Contacts" at bounding box center [932, 442] width 85 height 36
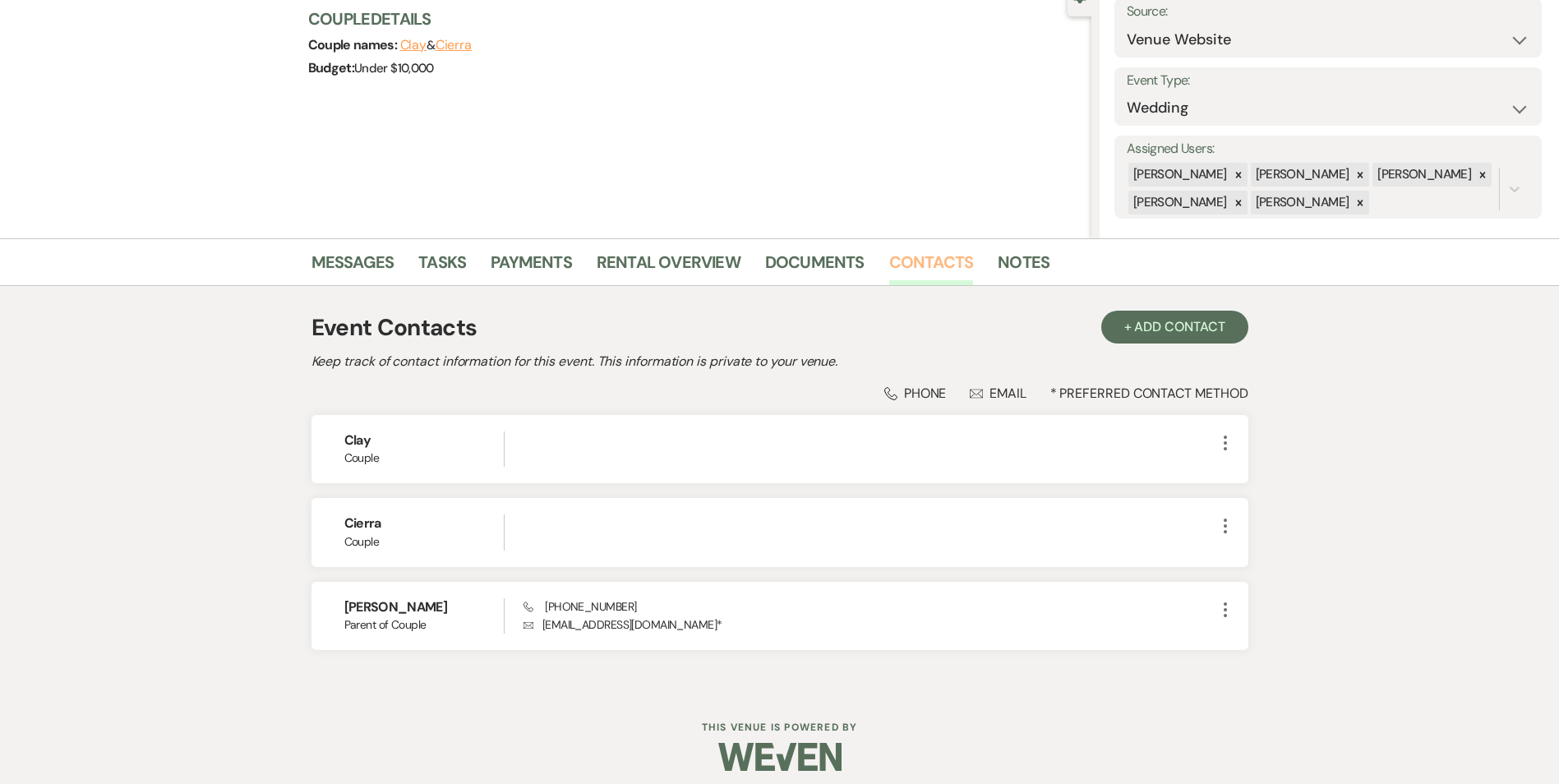
scroll to position [175, 0]
click at [999, 286] on div "Event Contacts + Add Contact Keep track of contact information for this event. …" at bounding box center [780, 486] width 937 height 404
click at [1005, 279] on link "Notes" at bounding box center [1023, 266] width 51 height 36
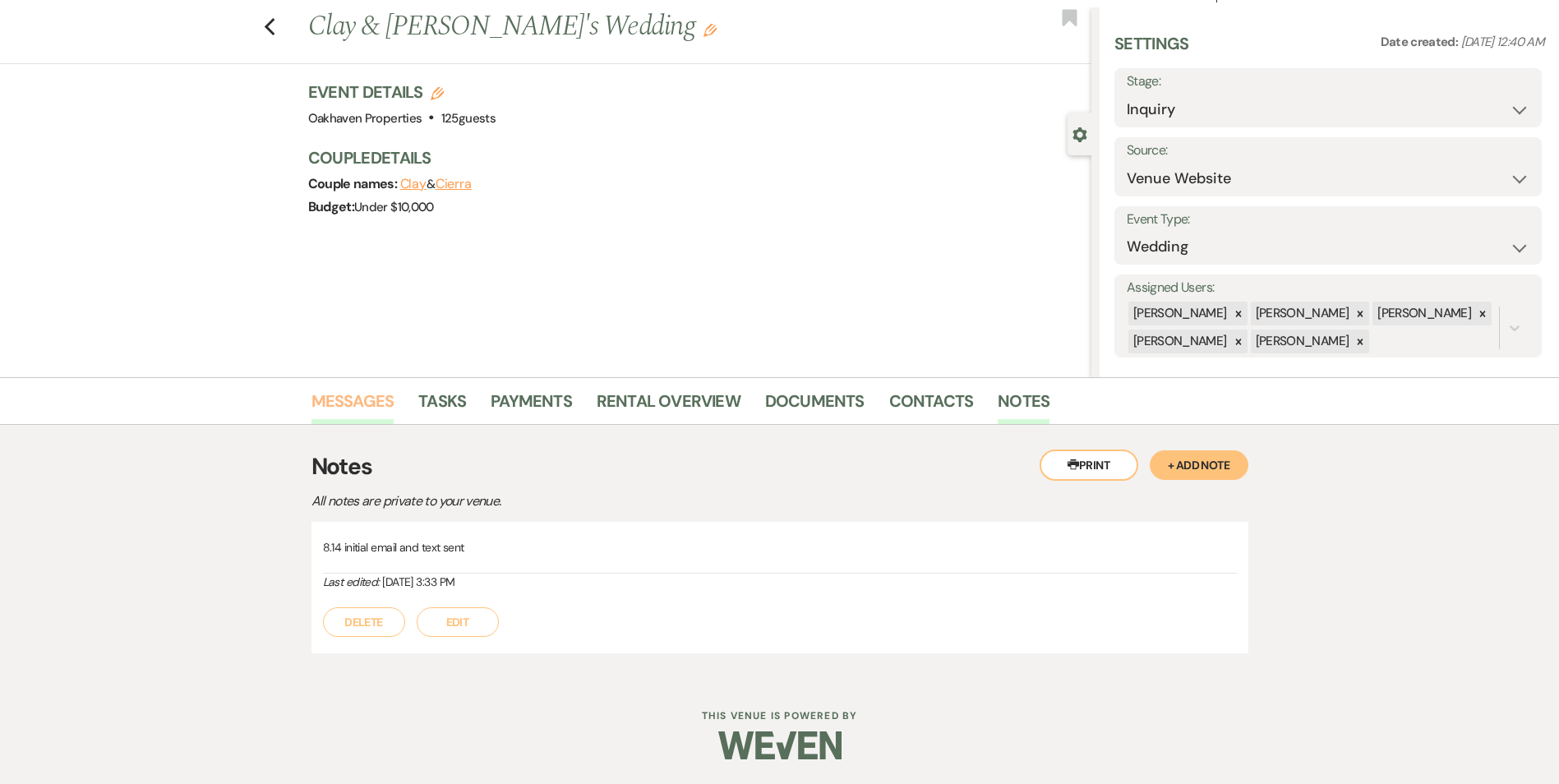
click at [383, 397] on link "Messages" at bounding box center [353, 406] width 83 height 36
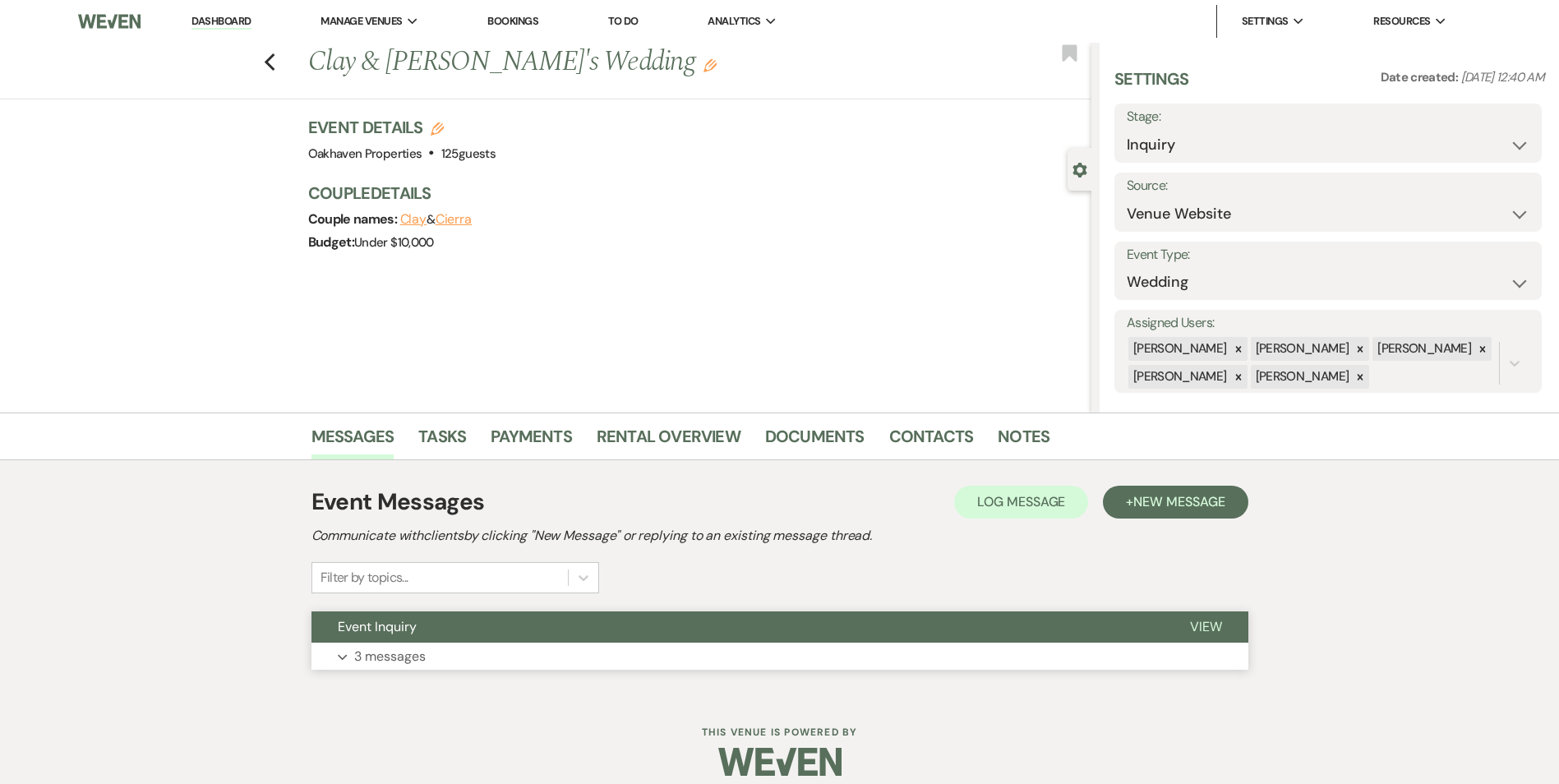
click at [1198, 622] on span "View" at bounding box center [1205, 626] width 32 height 17
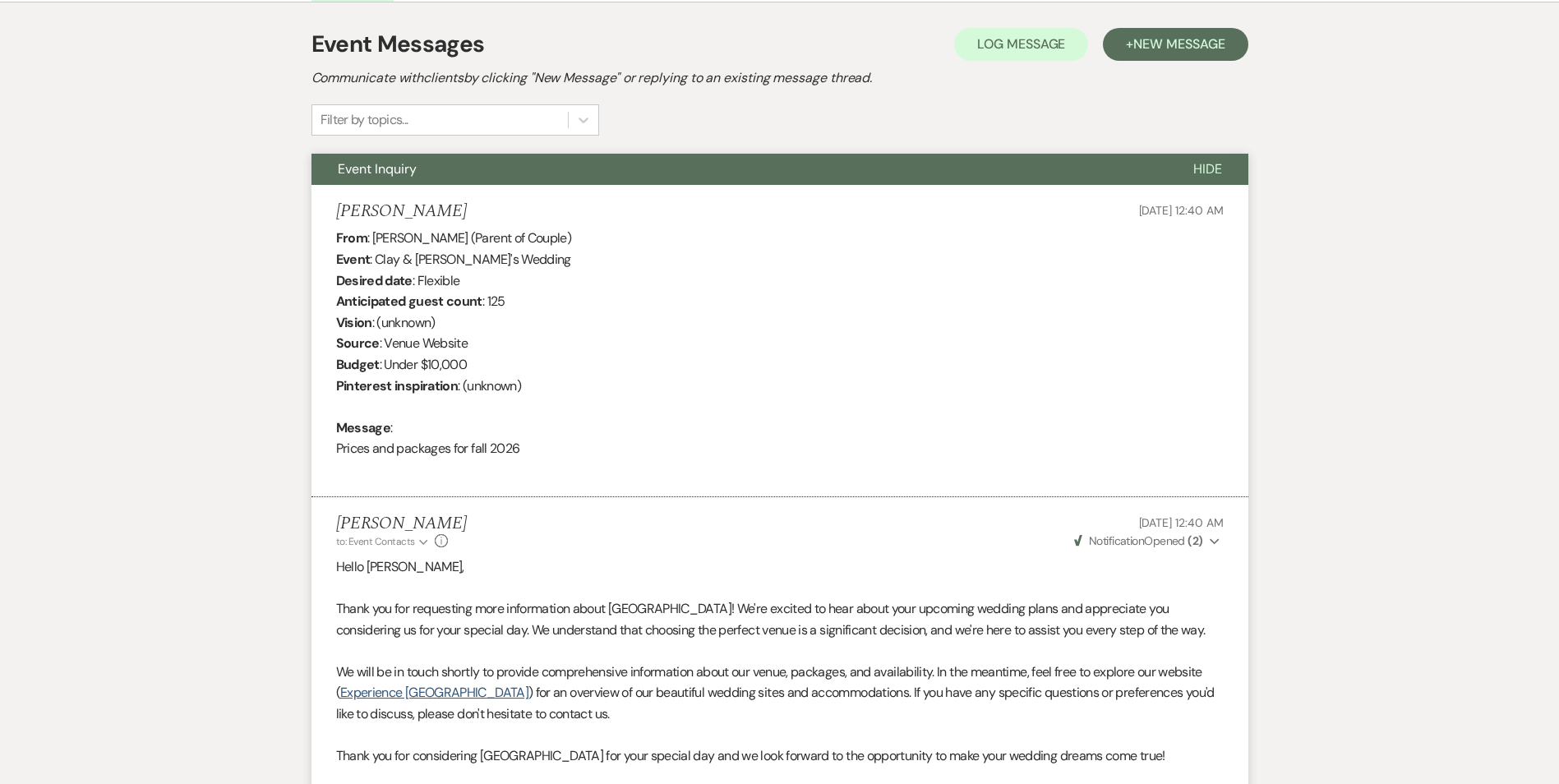
scroll to position [457, 0]
drag, startPoint x: 1104, startPoint y: 370, endPoint x: 1115, endPoint y: 450, distance: 80.8
click at [1112, 443] on div "From : [PERSON_NAME] (Parent of Couple) Event : Clay & [PERSON_NAME]'s Wedding …" at bounding box center [779, 355] width 888 height 252
drag, startPoint x: 1115, startPoint y: 450, endPoint x: 831, endPoint y: 385, distance: 291.3
click at [831, 385] on div "From : [PERSON_NAME] (Parent of Couple) Event : Clay & [PERSON_NAME]'s Wedding …" at bounding box center [779, 355] width 888 height 252
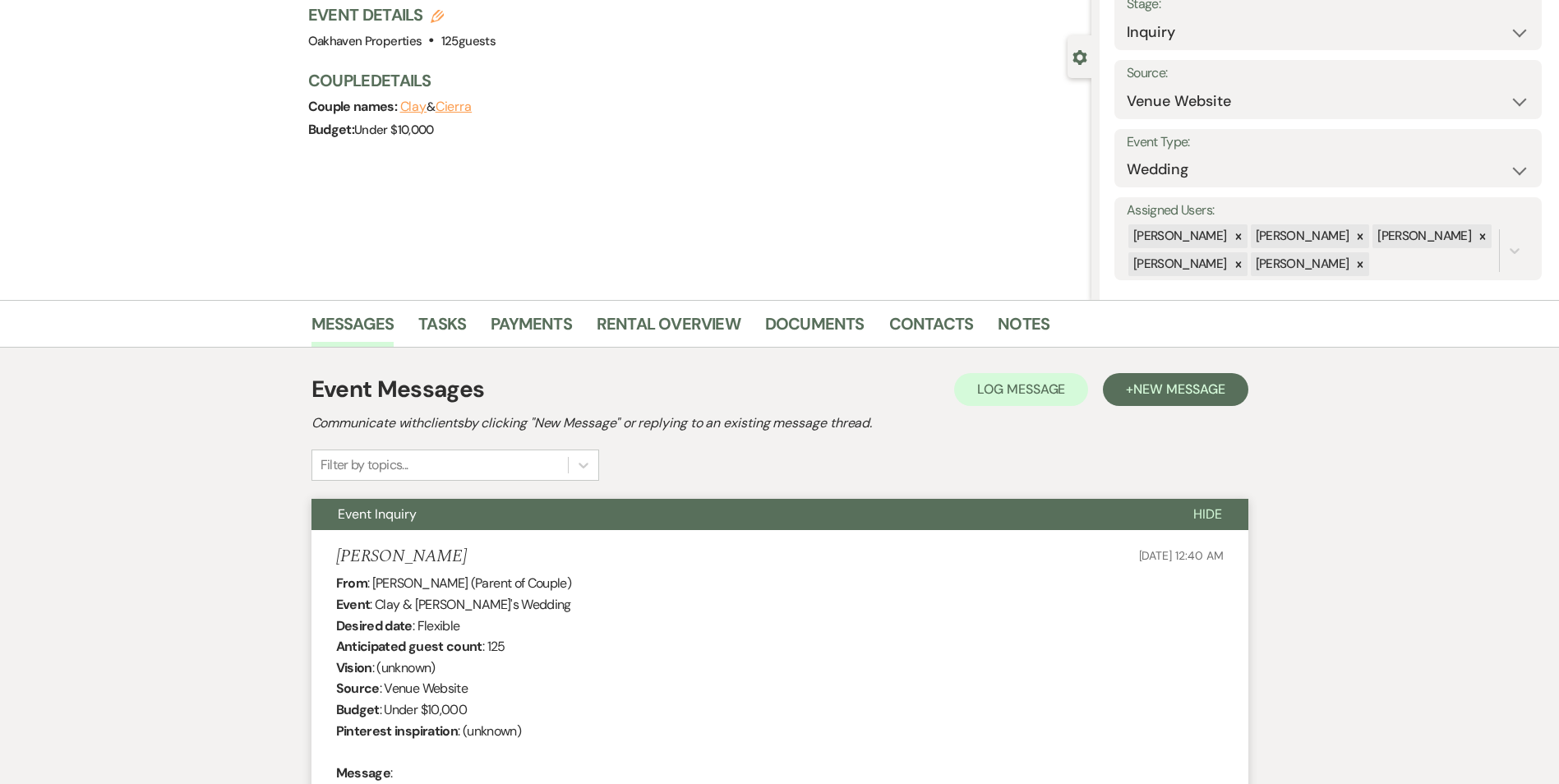
scroll to position [0, 0]
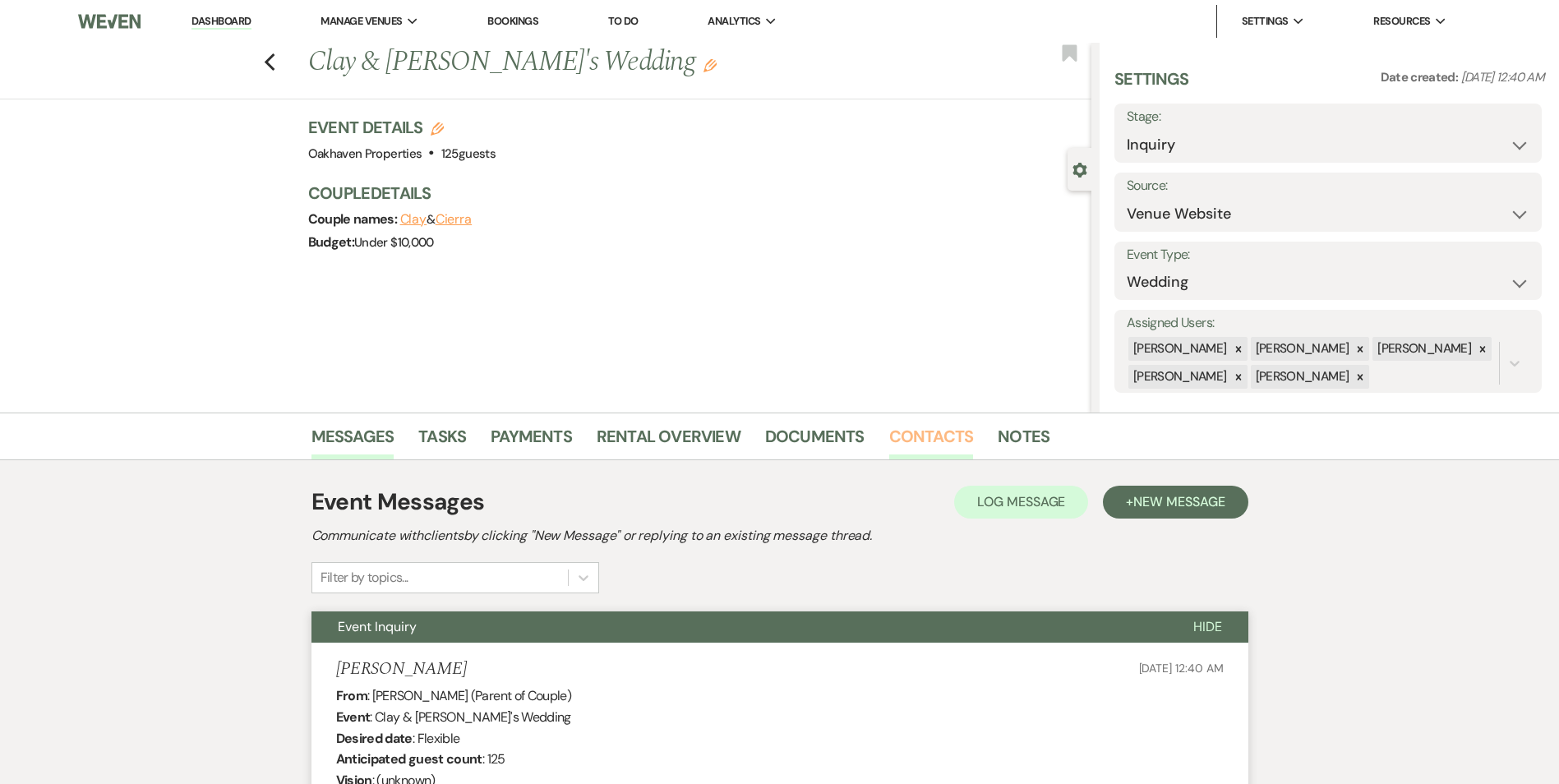
click at [956, 442] on link "Contacts" at bounding box center [932, 442] width 85 height 36
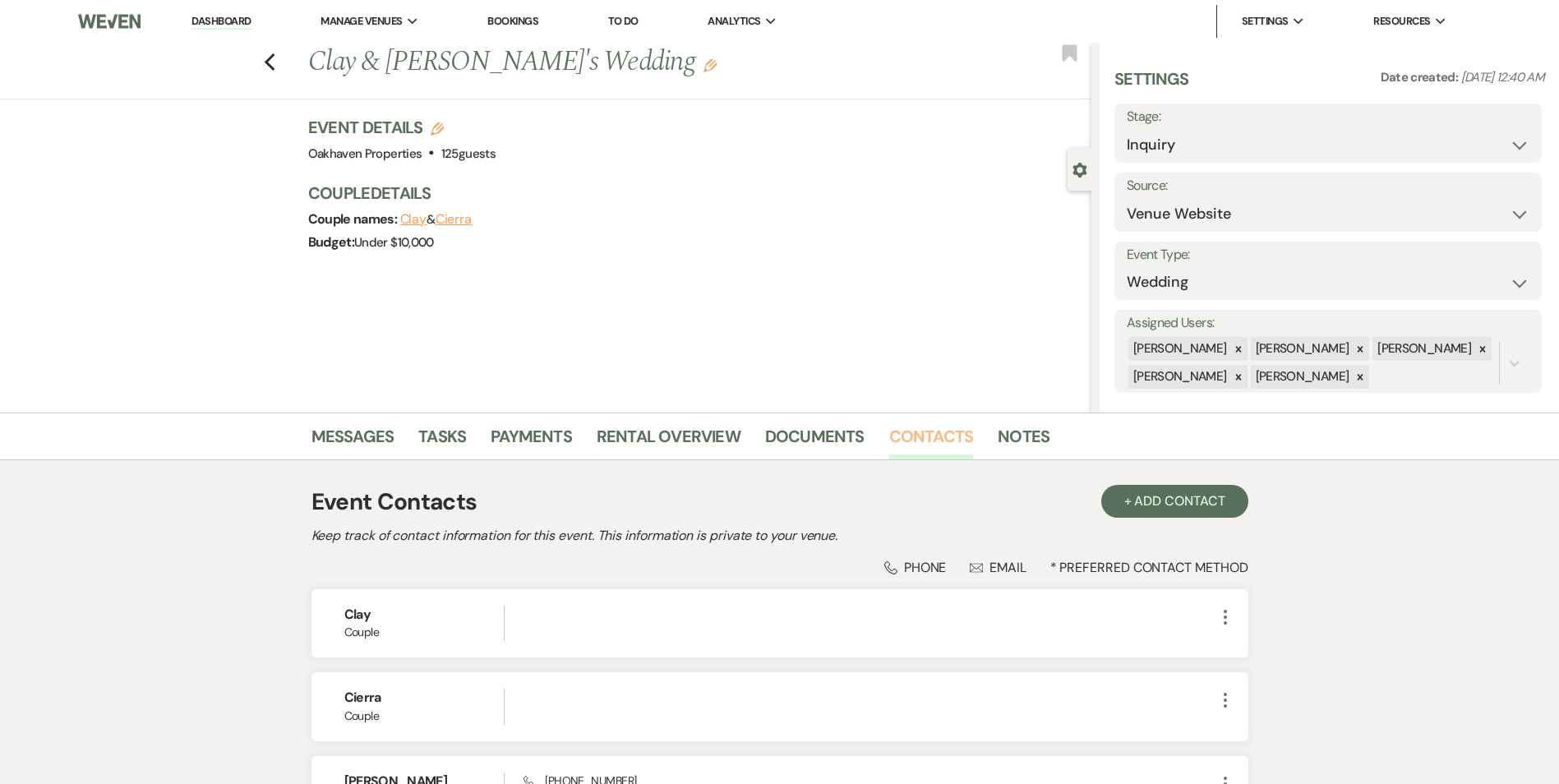
scroll to position [186, 0]
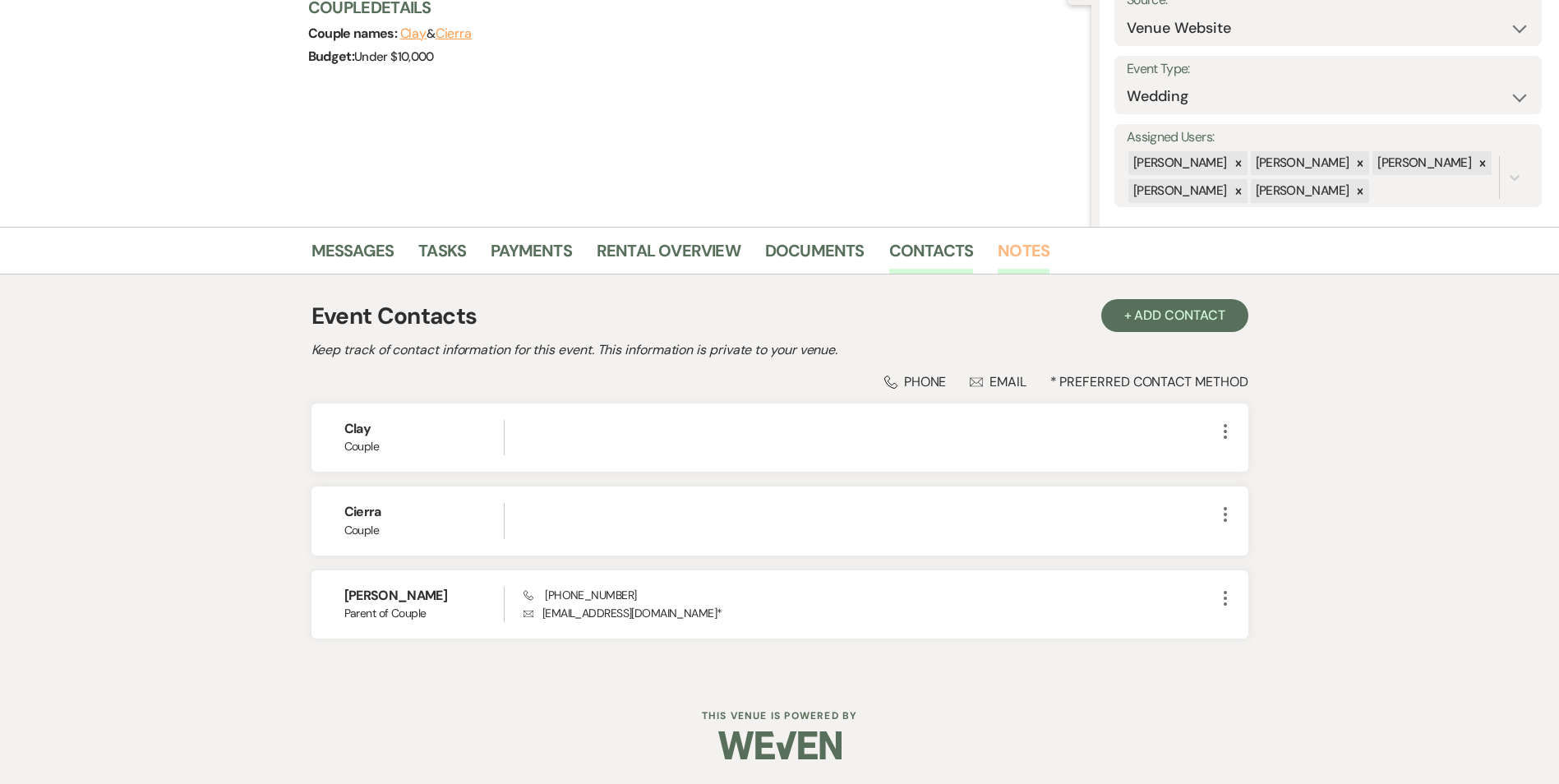
click at [1011, 253] on link "Notes" at bounding box center [1023, 255] width 51 height 36
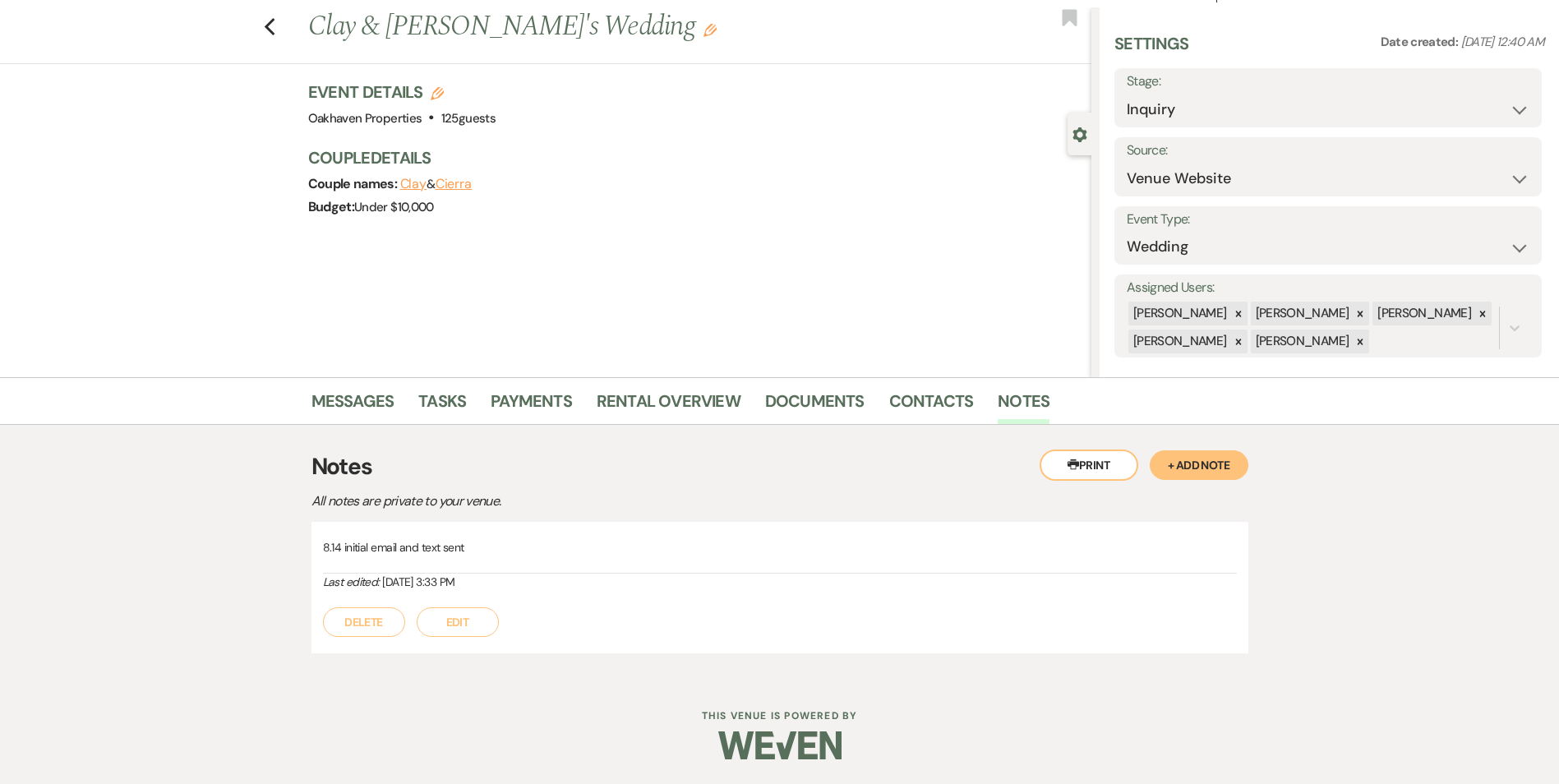
click at [479, 629] on button "Edit" at bounding box center [458, 622] width 82 height 30
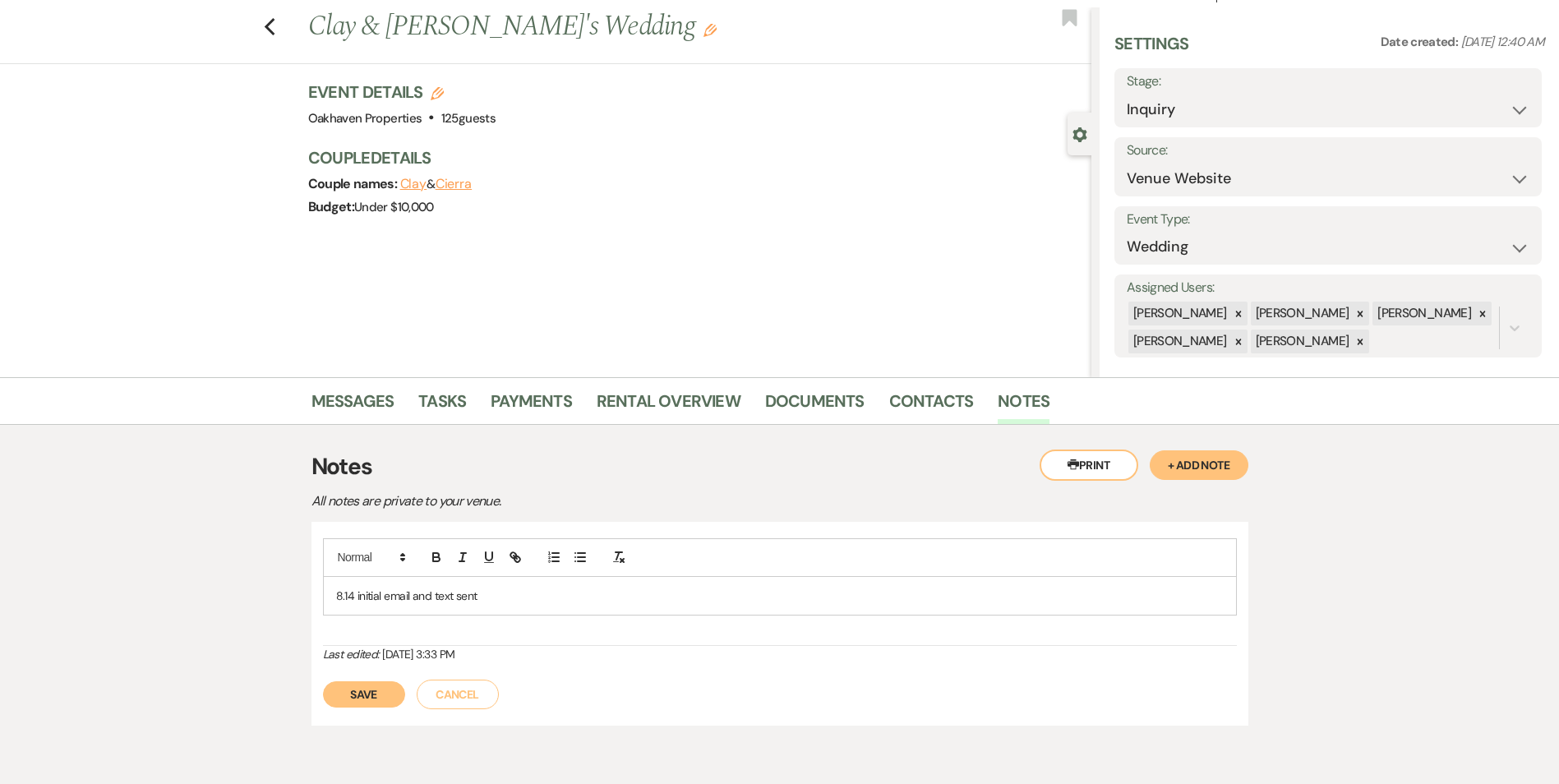
click at [507, 603] on p "8.14 initial email and text sent" at bounding box center [779, 596] width 888 height 18
click at [361, 713] on button "Save" at bounding box center [364, 713] width 82 height 27
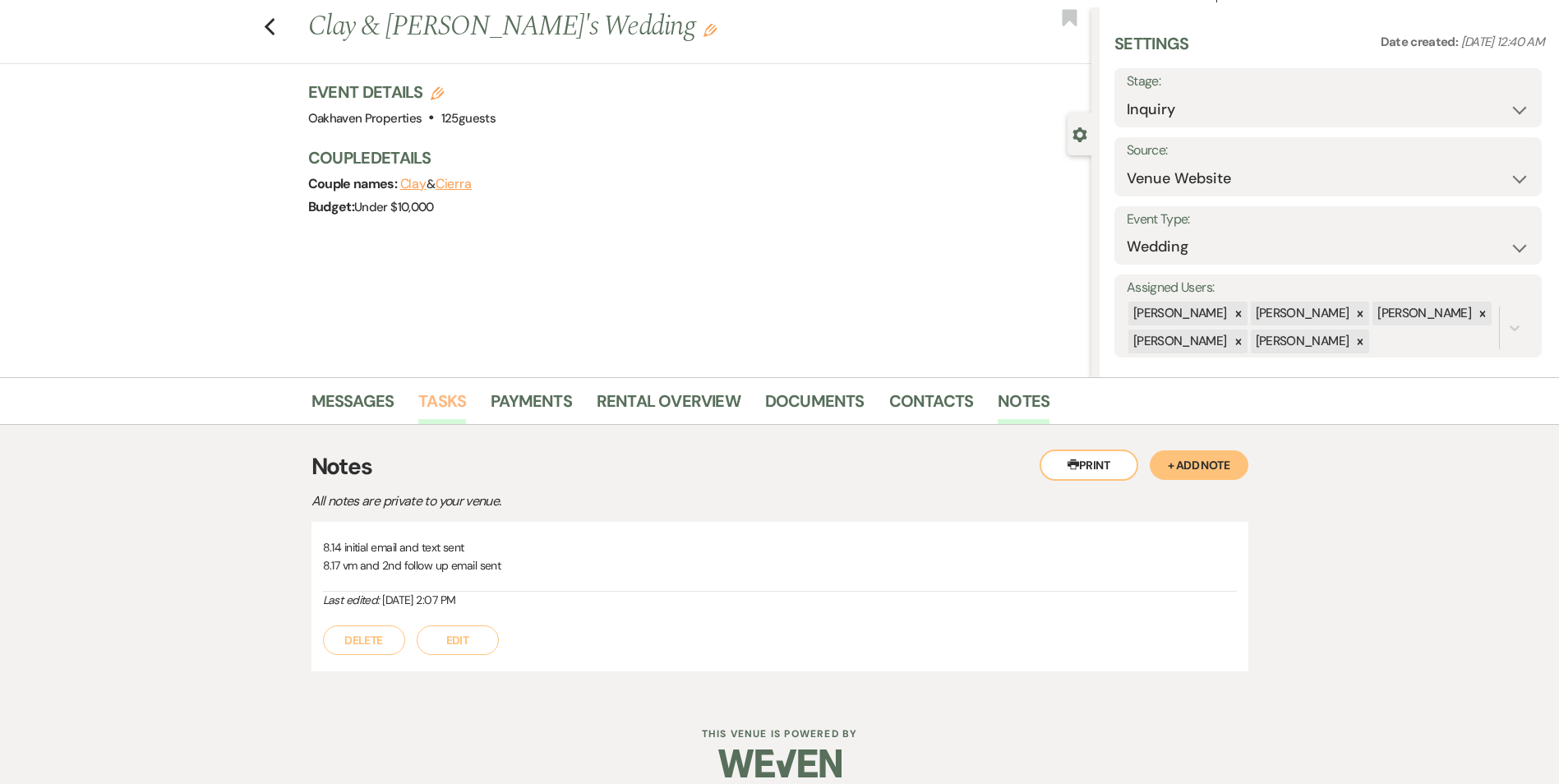
click at [454, 404] on link "Tasks" at bounding box center [442, 406] width 47 height 36
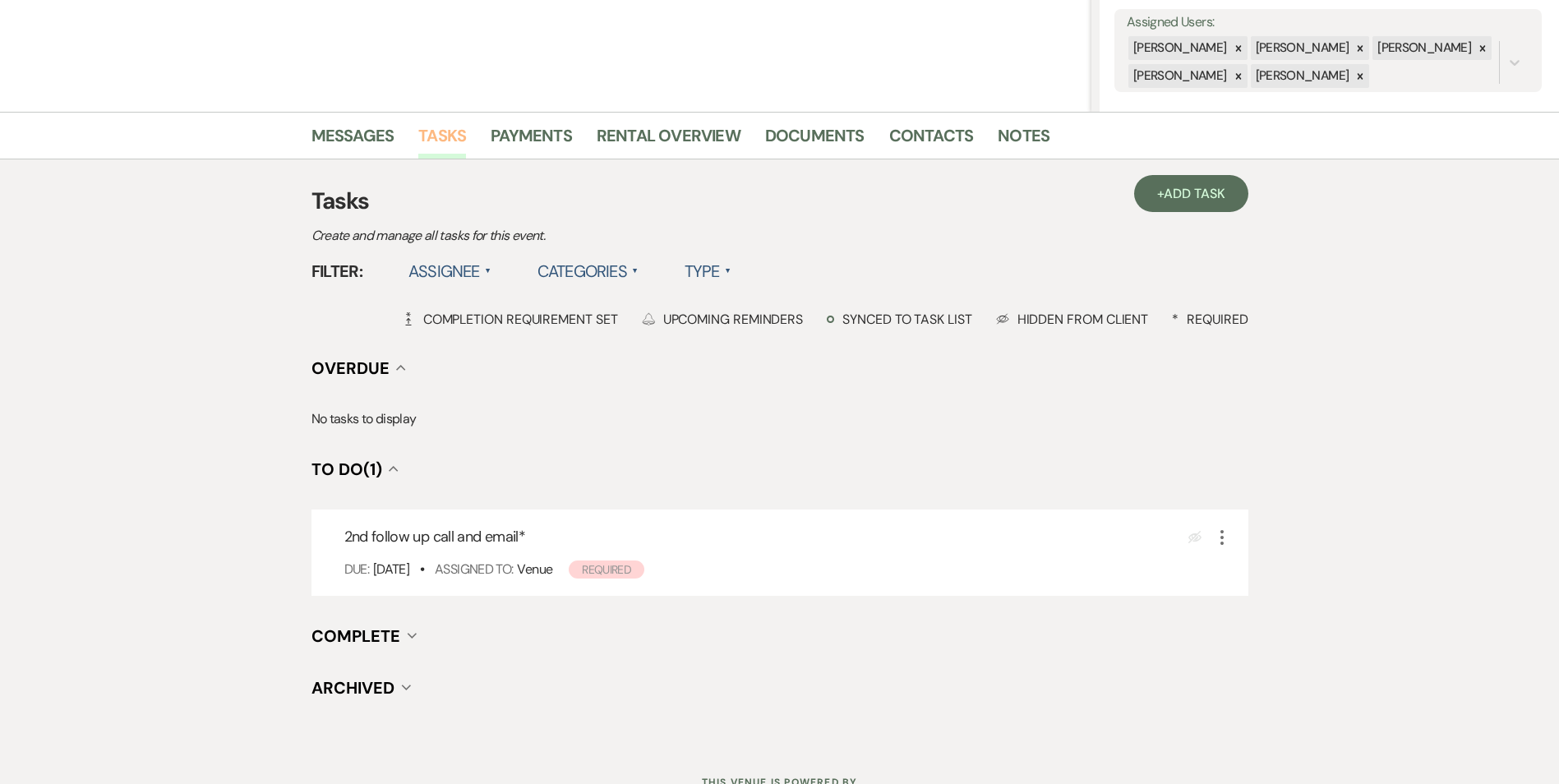
scroll to position [302, 0]
click at [1223, 534] on icon "More" at bounding box center [1222, 536] width 20 height 20
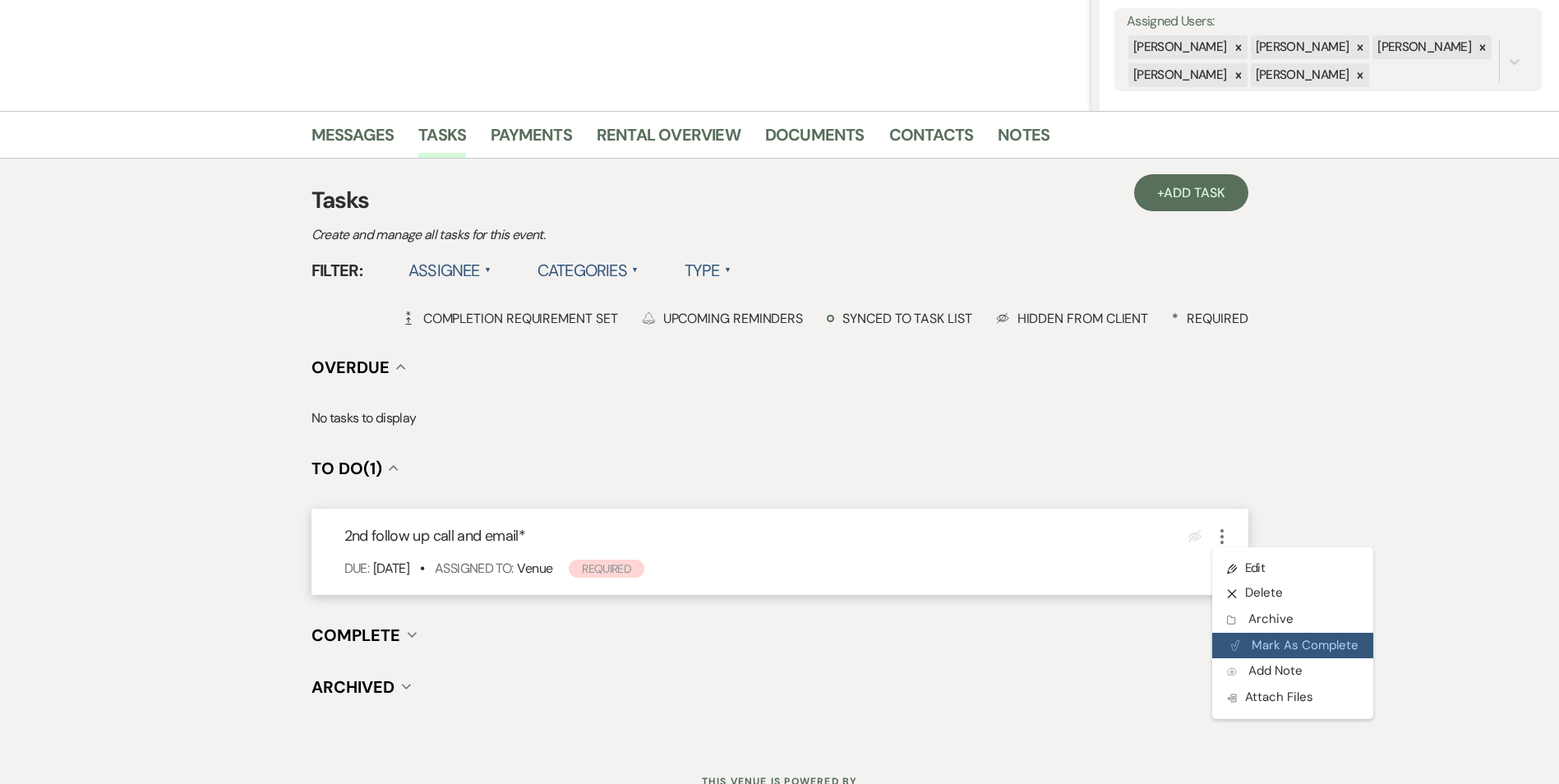
click at [1248, 644] on button "Plan Portal Link Mark As Complete" at bounding box center [1292, 646] width 161 height 27
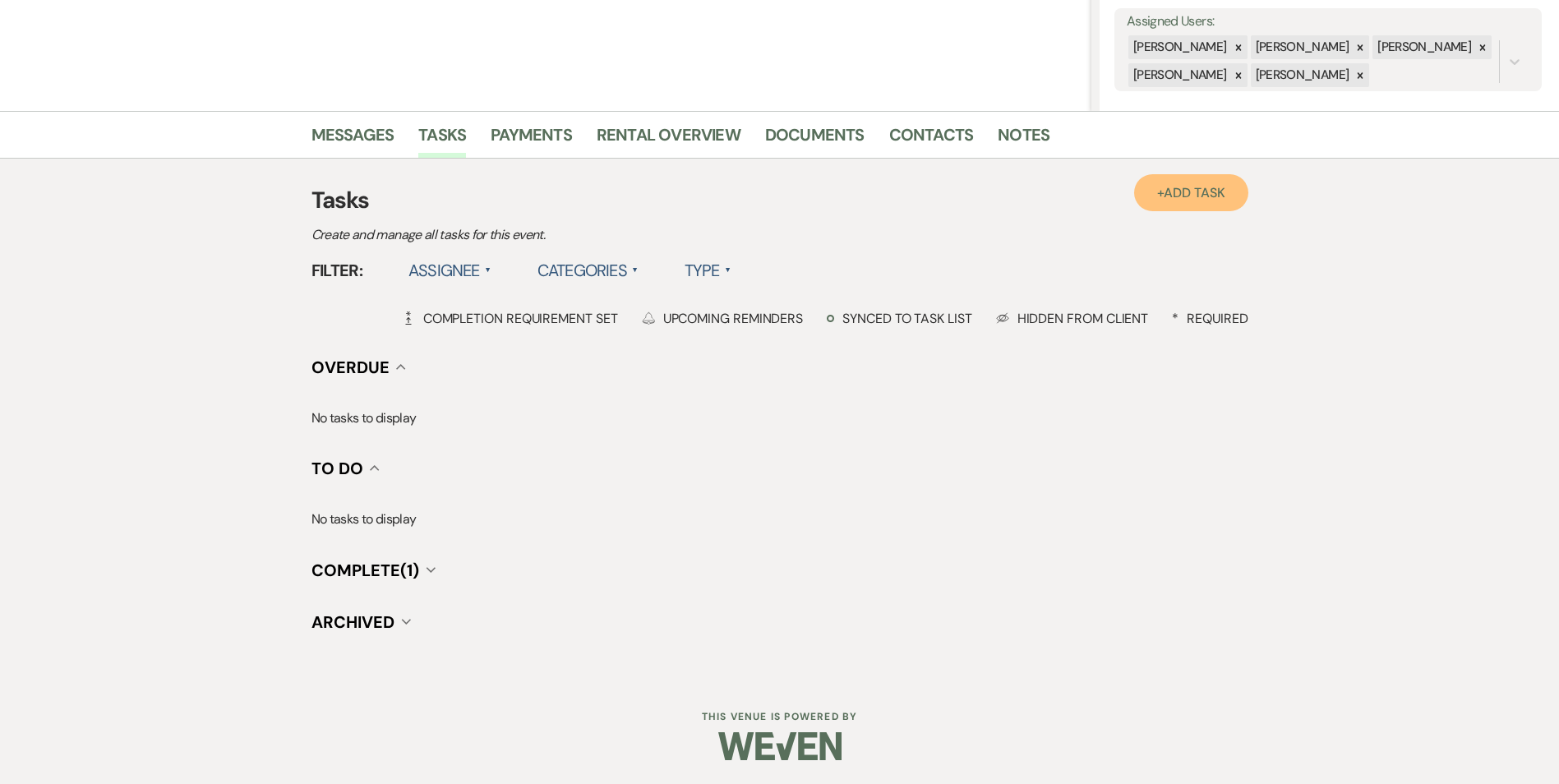
click at [1171, 208] on link "+ Add Task" at bounding box center [1190, 192] width 114 height 37
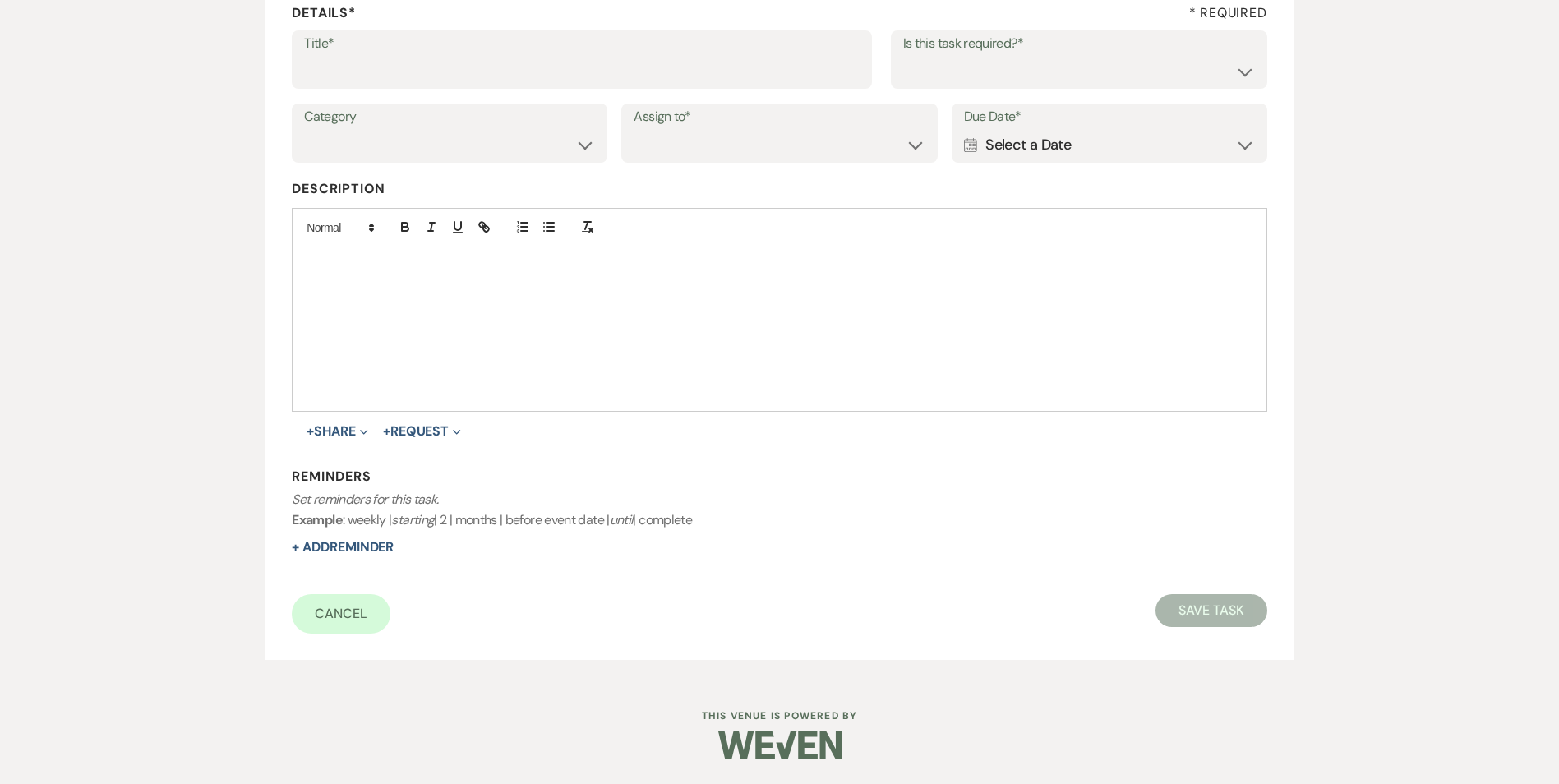
scroll to position [252, 0]
click at [511, 92] on div "Title* Is this task required?* Yes No" at bounding box center [779, 67] width 975 height 74
click at [495, 60] on input "Title*" at bounding box center [582, 70] width 555 height 32
type input "3rd follow up text and promo email"
click at [1026, 88] on div "Is this task required?* Yes No" at bounding box center [1079, 60] width 376 height 59
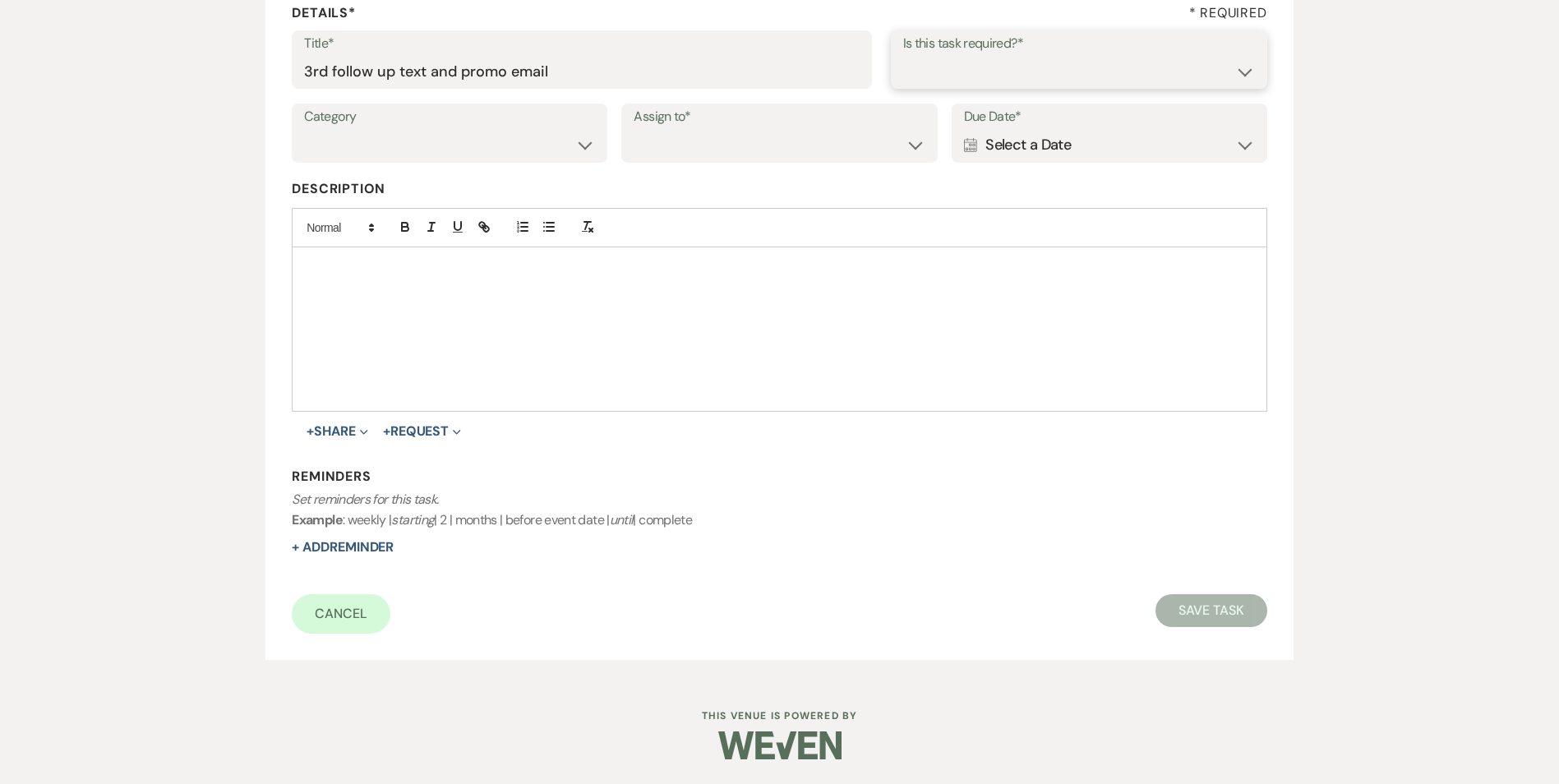
click at [1025, 75] on select "Yes No" at bounding box center [1078, 70] width 351 height 32
select select "true"
click at [903, 55] on select "Yes No" at bounding box center [1078, 70] width 351 height 32
click at [545, 139] on select "Venue Vendors Guests Details Finalize & Share" at bounding box center [449, 145] width 291 height 32
select select "31"
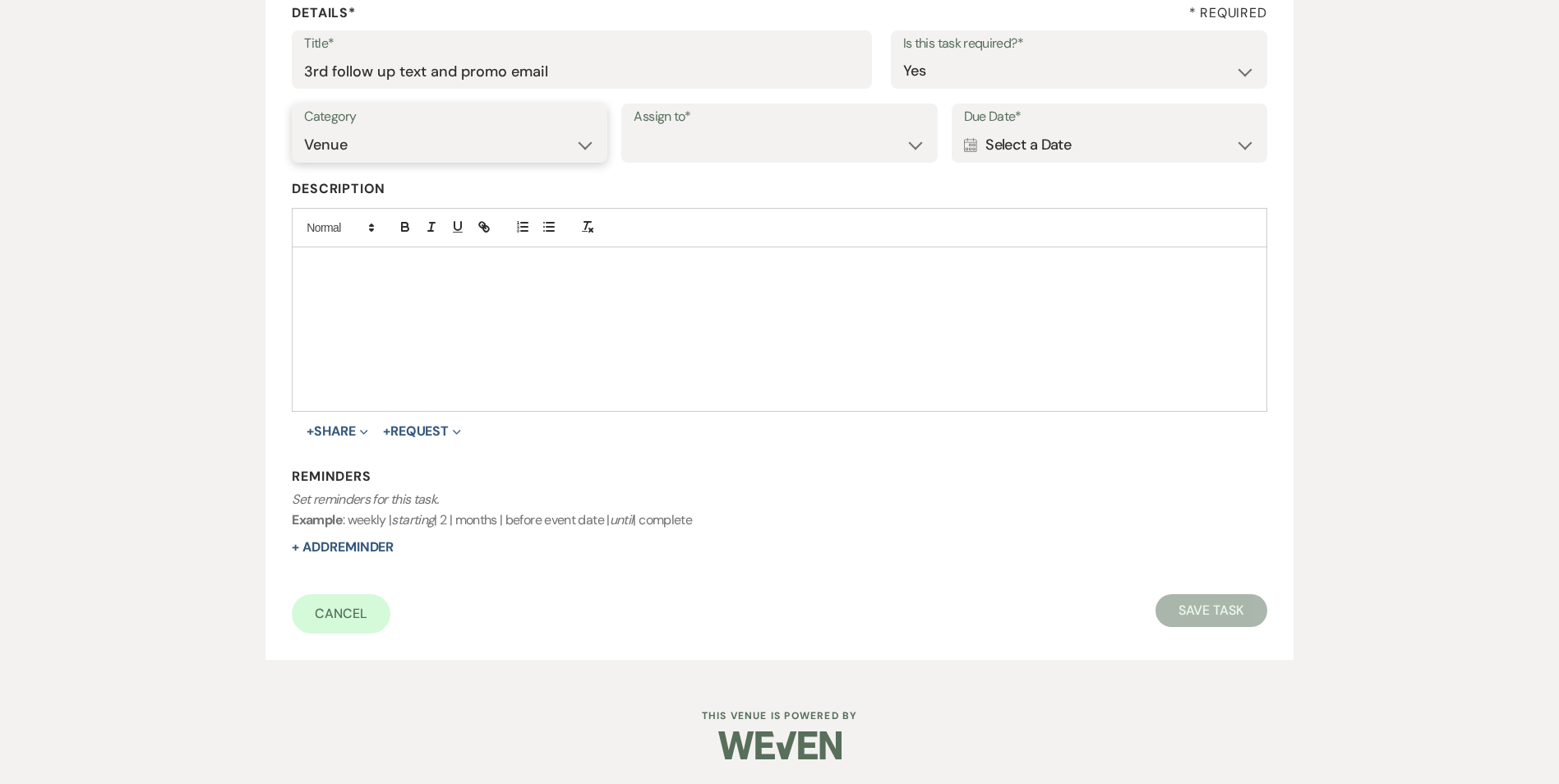
click at [304, 129] on select "Venue Vendors Guests Details Finalize & Share" at bounding box center [449, 145] width 291 height 32
click at [736, 137] on select "Venue Client" at bounding box center [778, 145] width 291 height 32
select select "venueHost"
click at [633, 129] on select "Venue Client" at bounding box center [778, 145] width 291 height 32
click at [1019, 147] on div "Calendar Select a Date Expand" at bounding box center [1109, 145] width 291 height 32
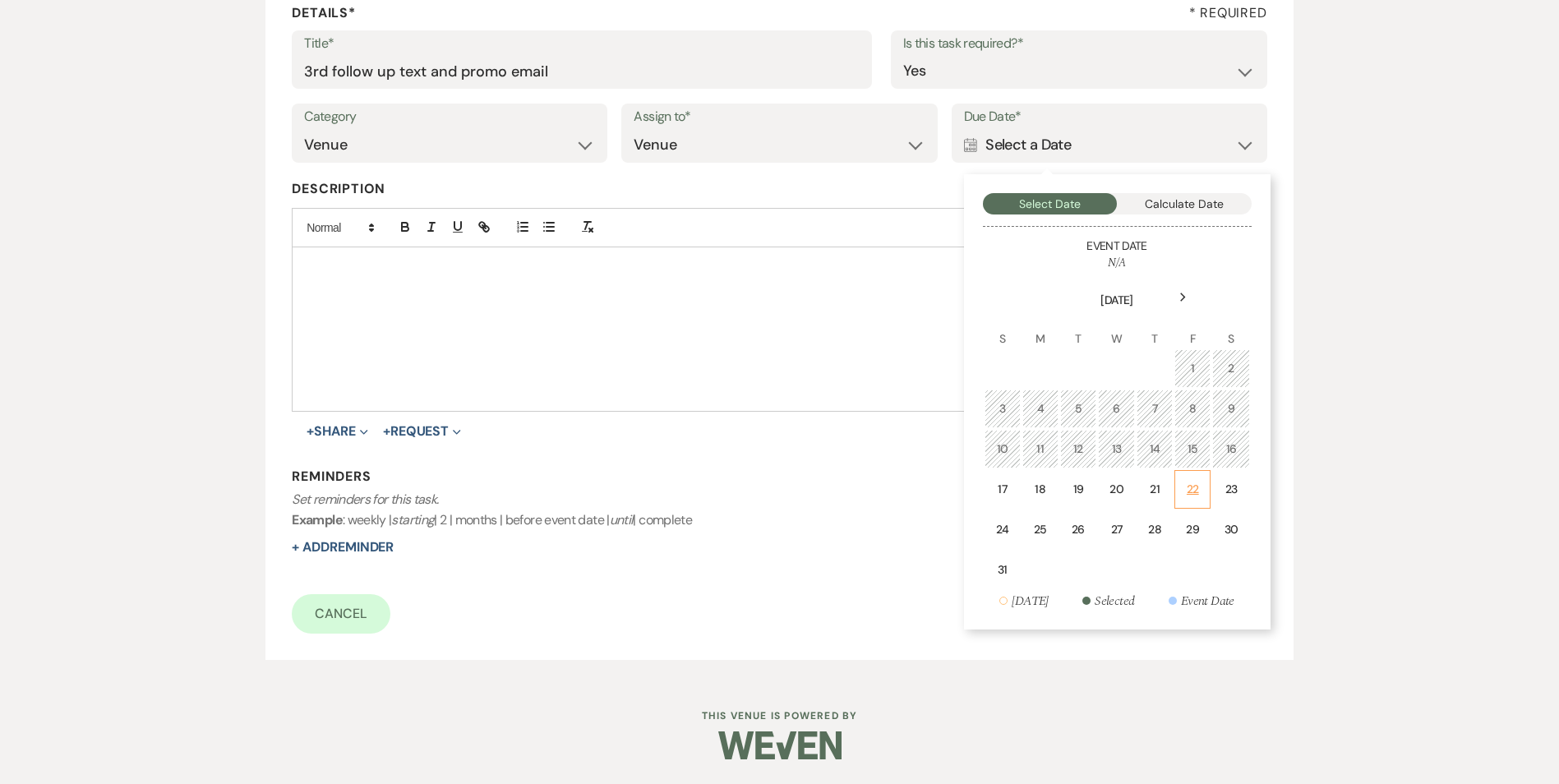
click at [1179, 486] on td "22" at bounding box center [1193, 489] width 36 height 39
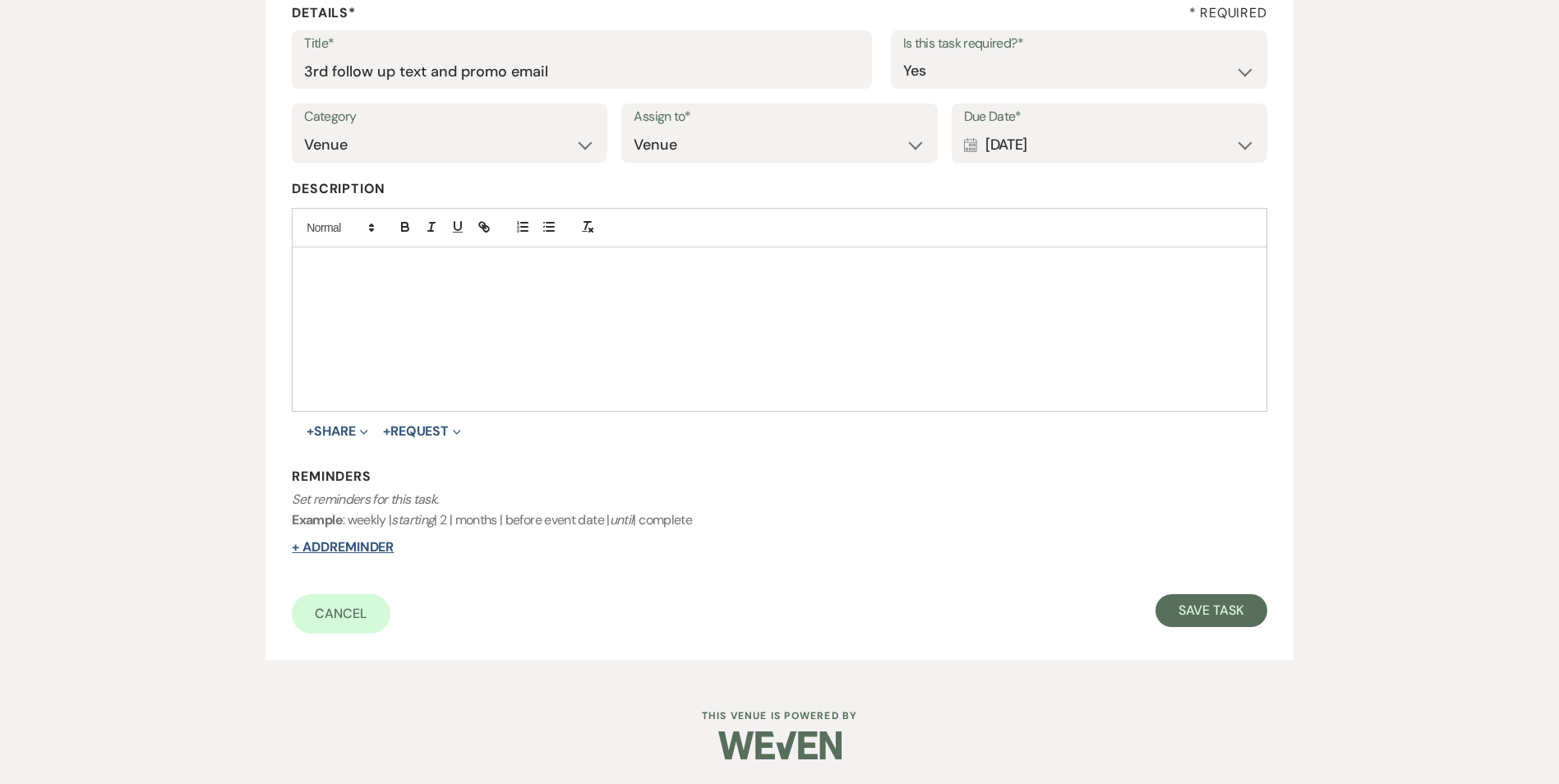
click at [357, 547] on button "+ Add Reminder" at bounding box center [342, 547] width 102 height 13
select select "host"
select select "days"
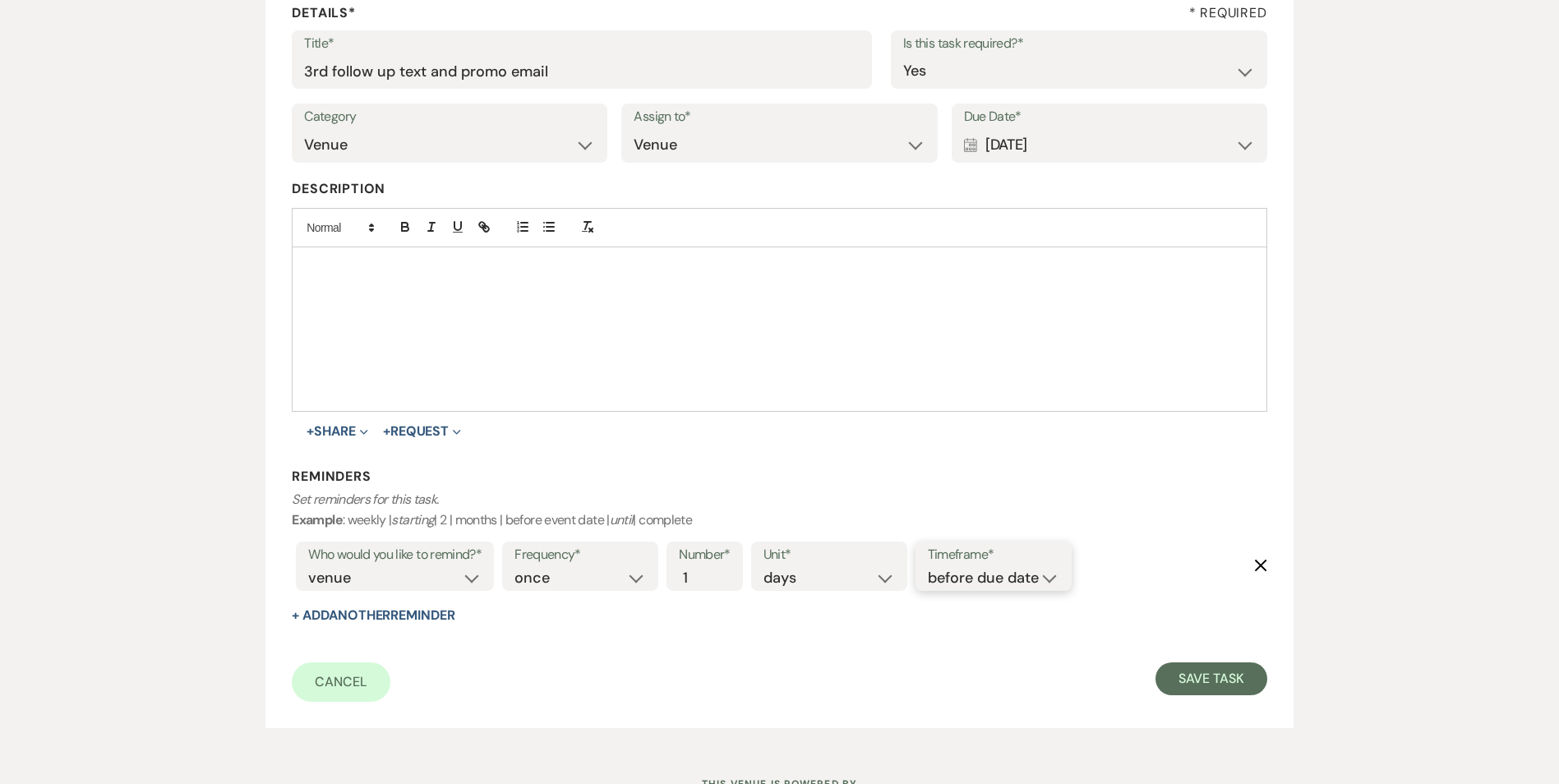
click at [976, 578] on select "before due date after due date on due date on custom date" at bounding box center [993, 578] width 132 height 22
select select "onDueDate"
click at [927, 567] on select "before due date after due date on due date on custom date" at bounding box center [993, 578] width 132 height 22
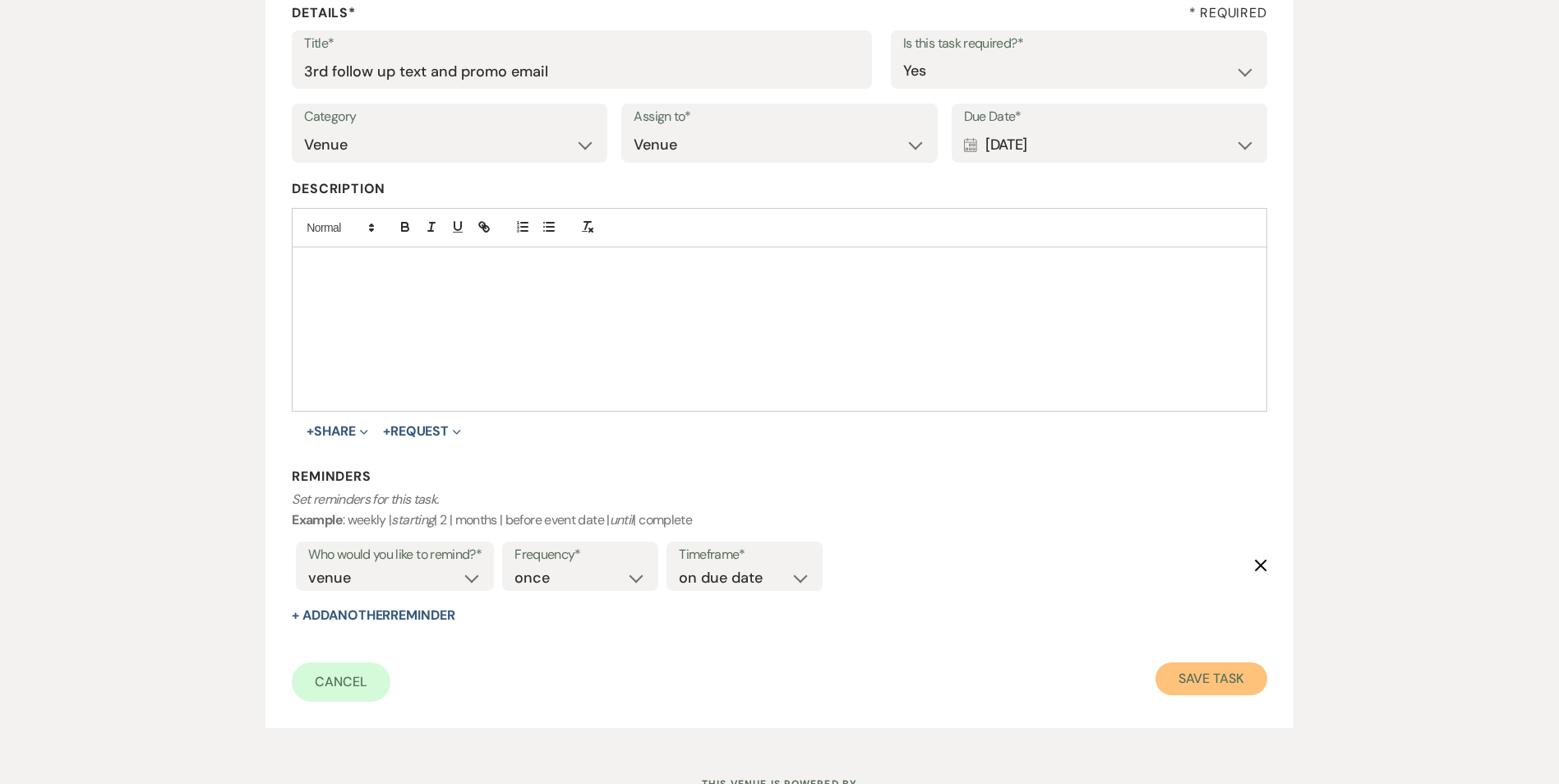
click at [1203, 677] on button "Save Task" at bounding box center [1211, 679] width 111 height 33
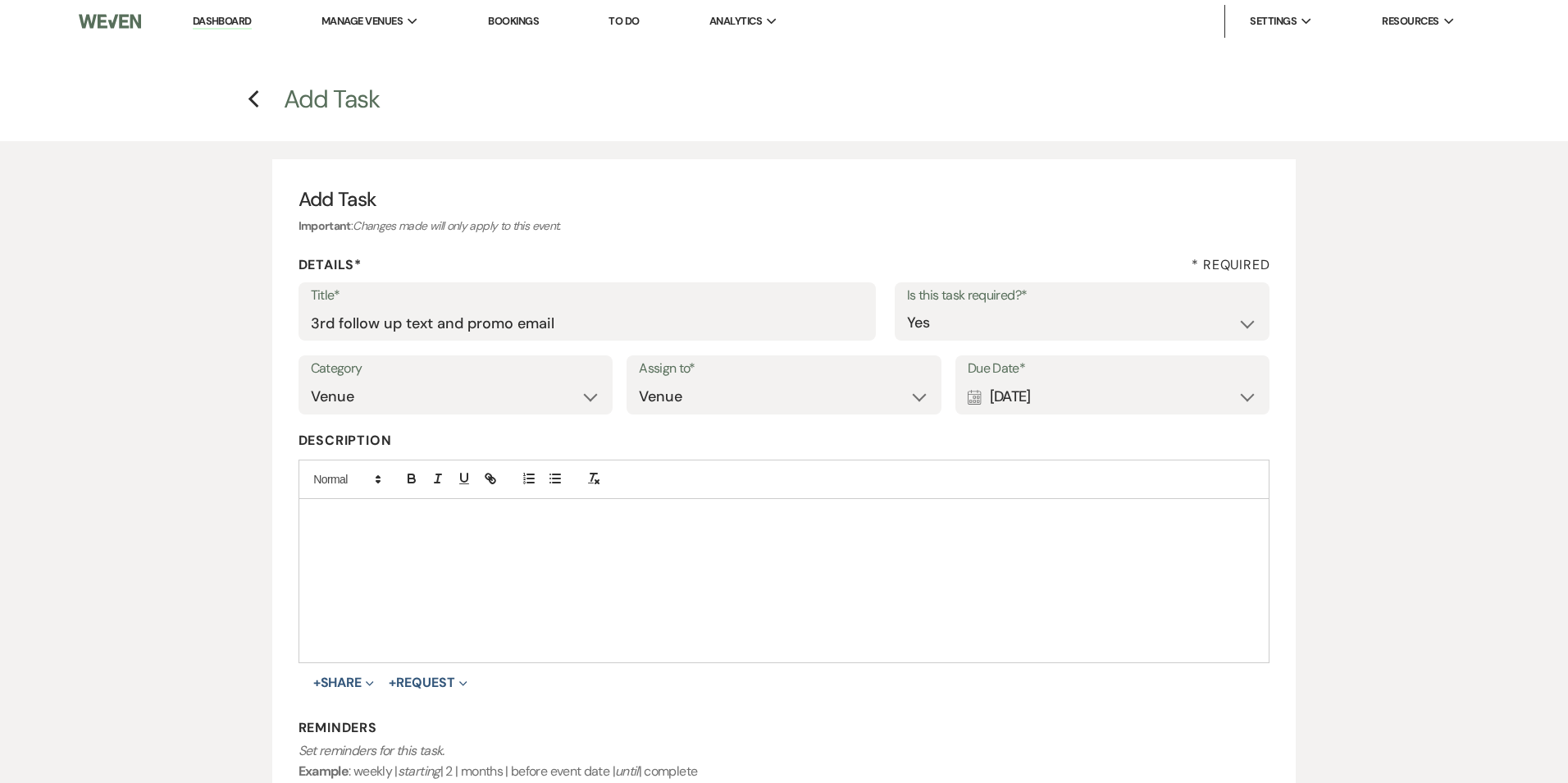
select select "5"
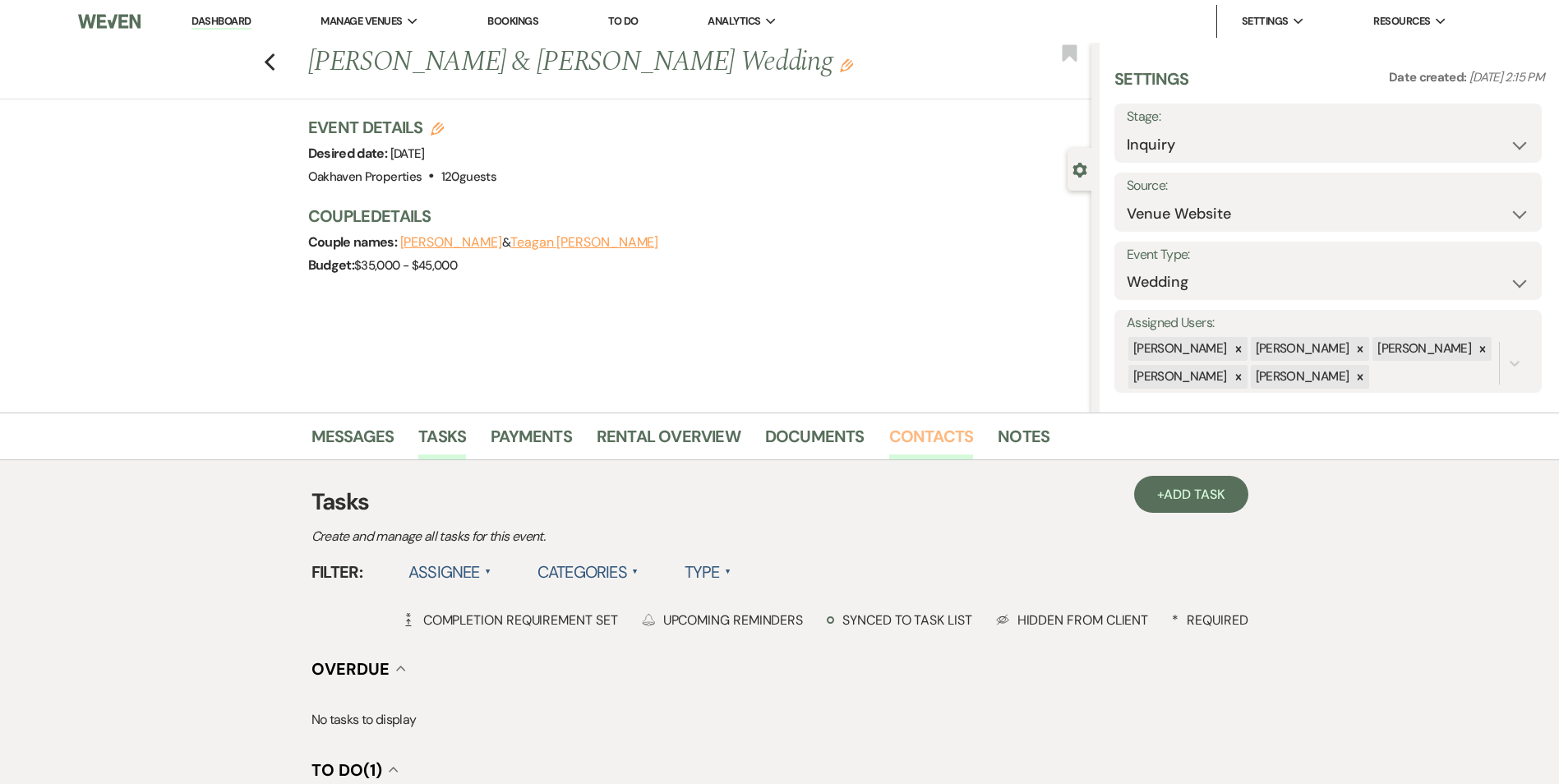
click at [959, 437] on link "Contacts" at bounding box center [932, 442] width 85 height 36
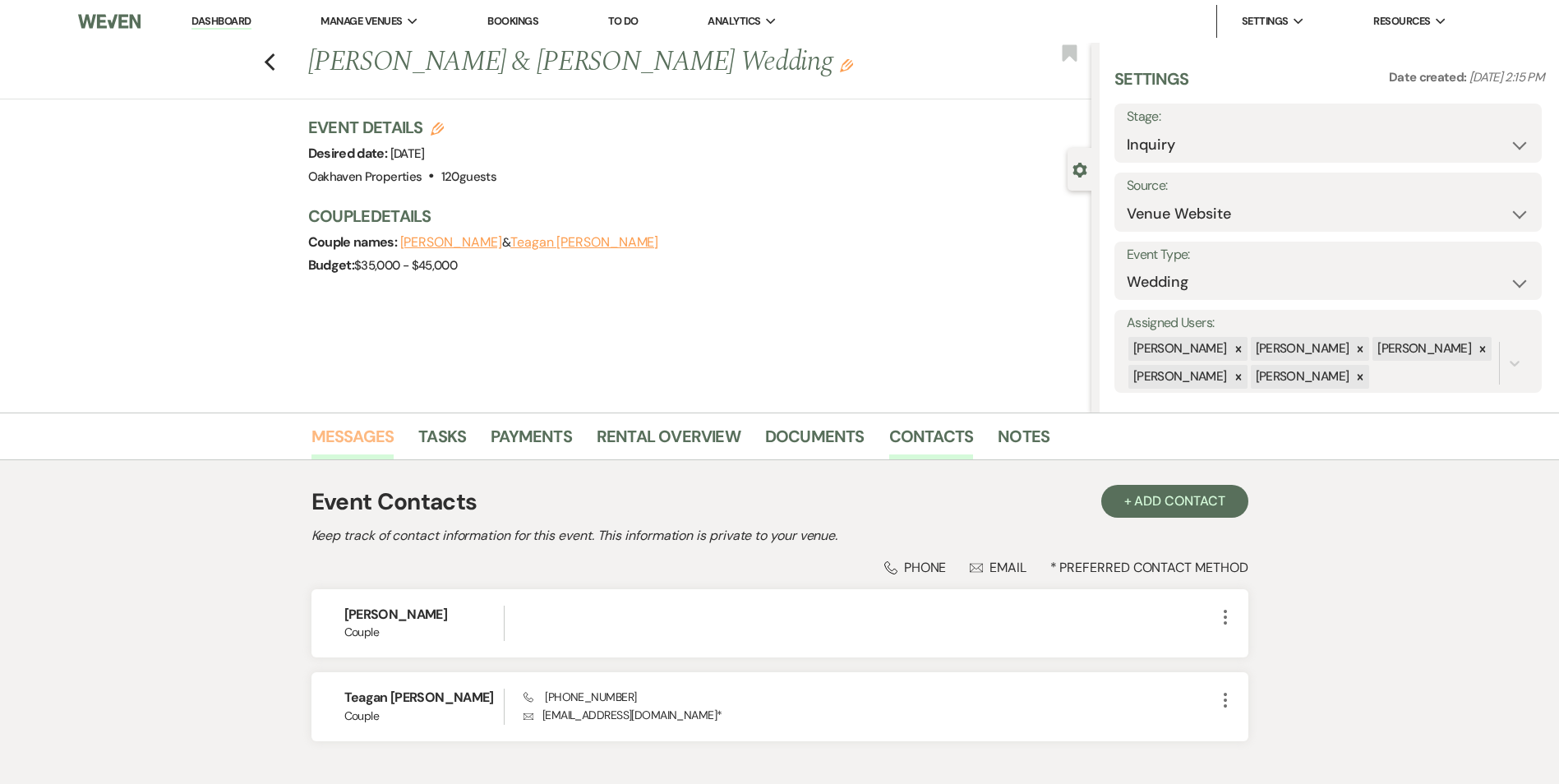
click at [348, 440] on link "Messages" at bounding box center [353, 442] width 83 height 36
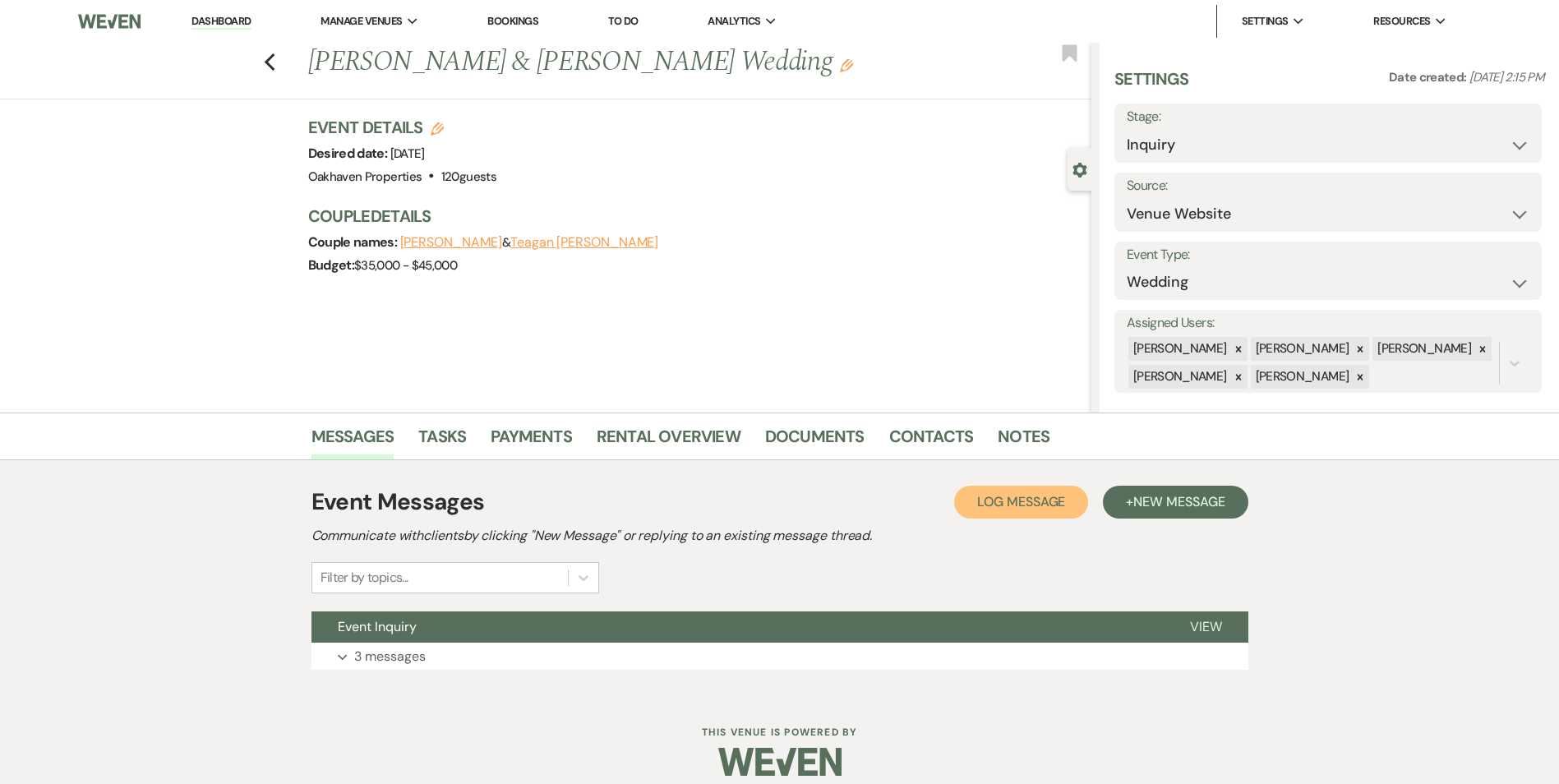
click at [987, 501] on span "Log Message" at bounding box center [1021, 501] width 88 height 17
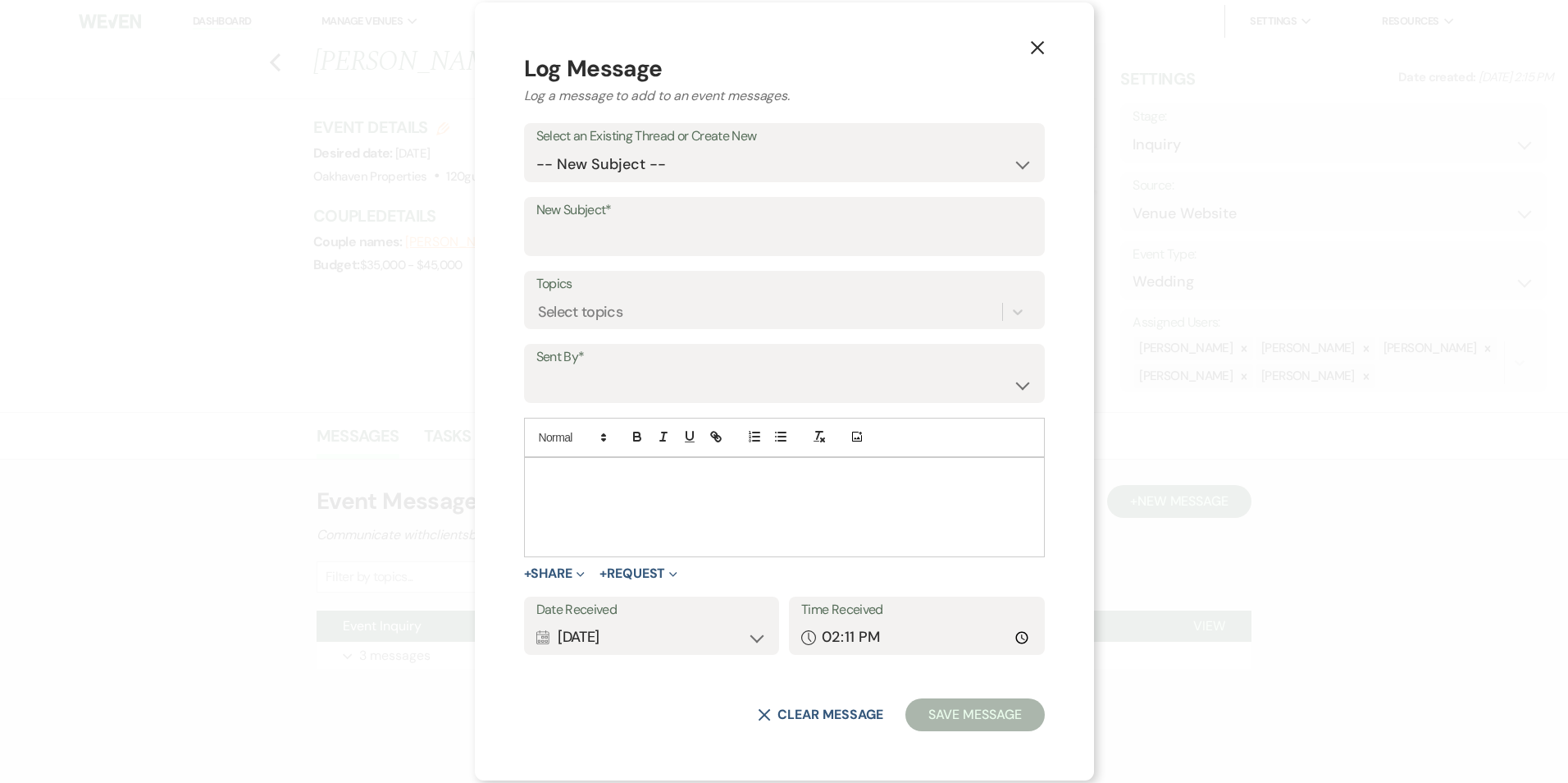
click at [608, 497] on div at bounding box center [784, 507] width 520 height 98
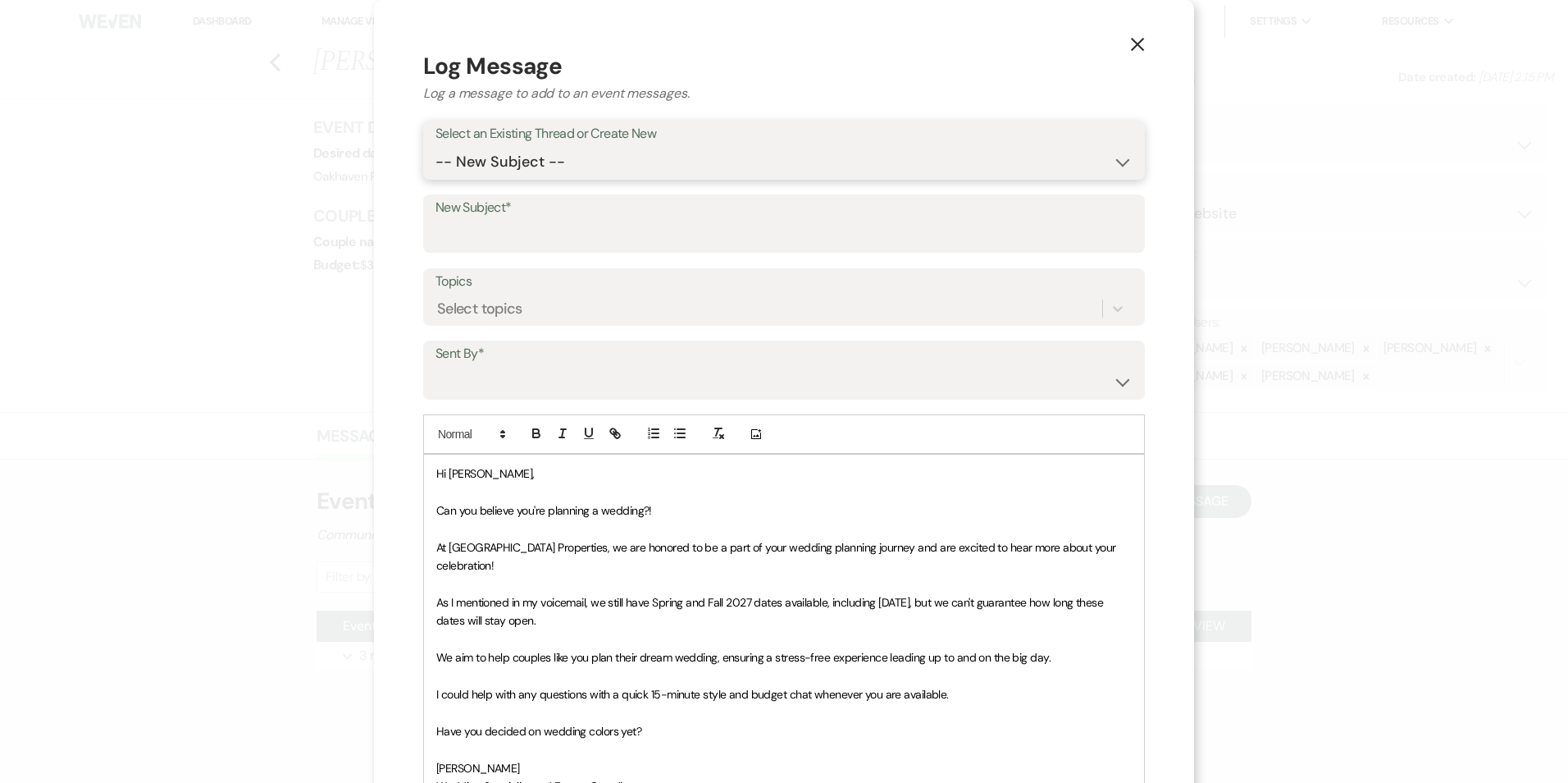
click at [582, 153] on select "-- New Subject -- Event Inquiry" at bounding box center [784, 161] width 698 height 32
select select "445288"
click at [435, 146] on select "-- New Subject -- Event Inquiry" at bounding box center [784, 161] width 698 height 32
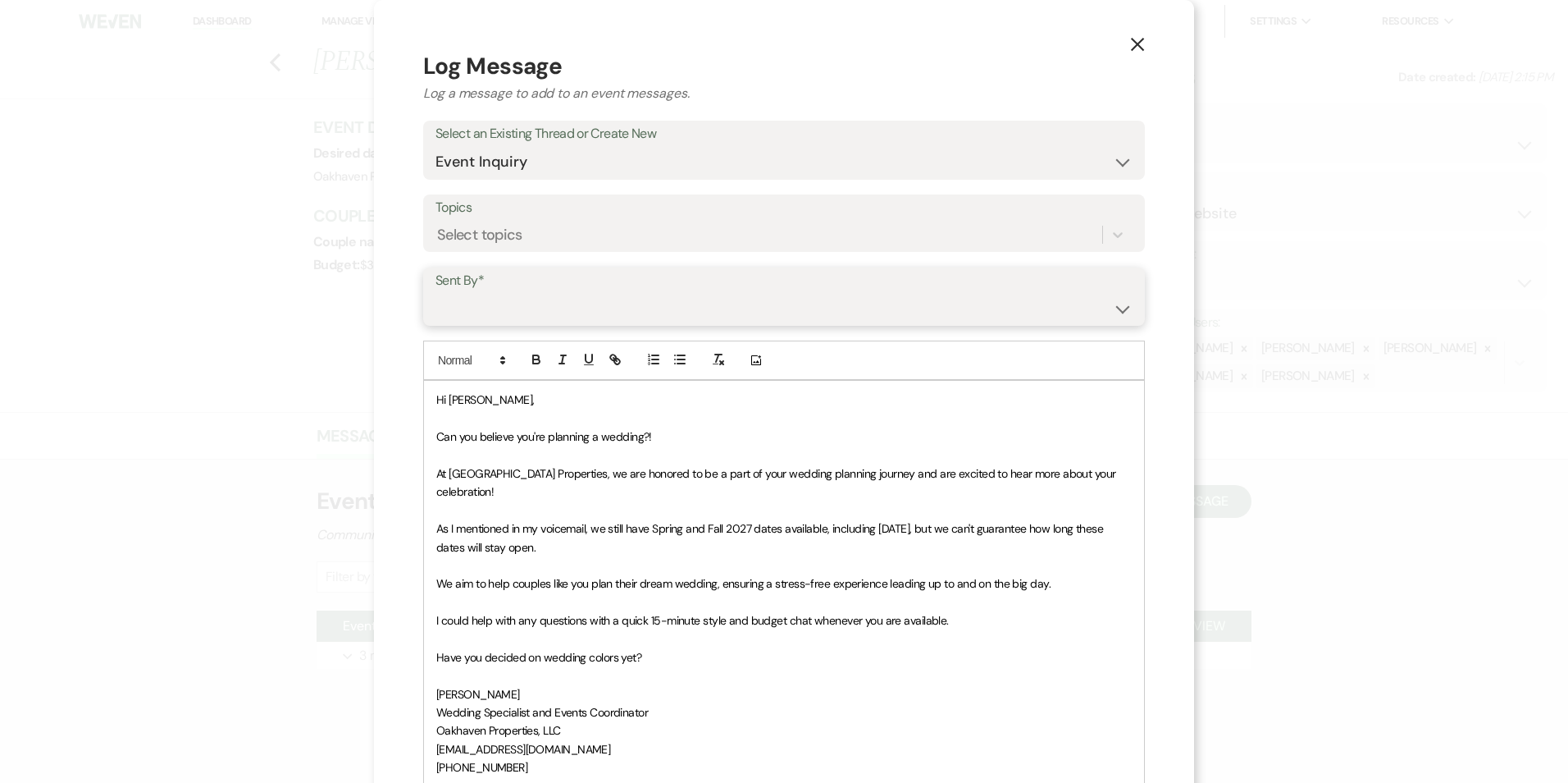
click at [562, 310] on select "[PERSON_NAME] ([EMAIL_ADDRESS][DOMAIN_NAME]) [PERSON_NAME] ([PERSON_NAME][EMAIL…" at bounding box center [784, 308] width 698 height 32
select select "user-127923"
click at [435, 292] on select "[PERSON_NAME] ([EMAIL_ADDRESS][DOMAIN_NAME]) [PERSON_NAME] ([PERSON_NAME][EMAIL…" at bounding box center [784, 308] width 698 height 32
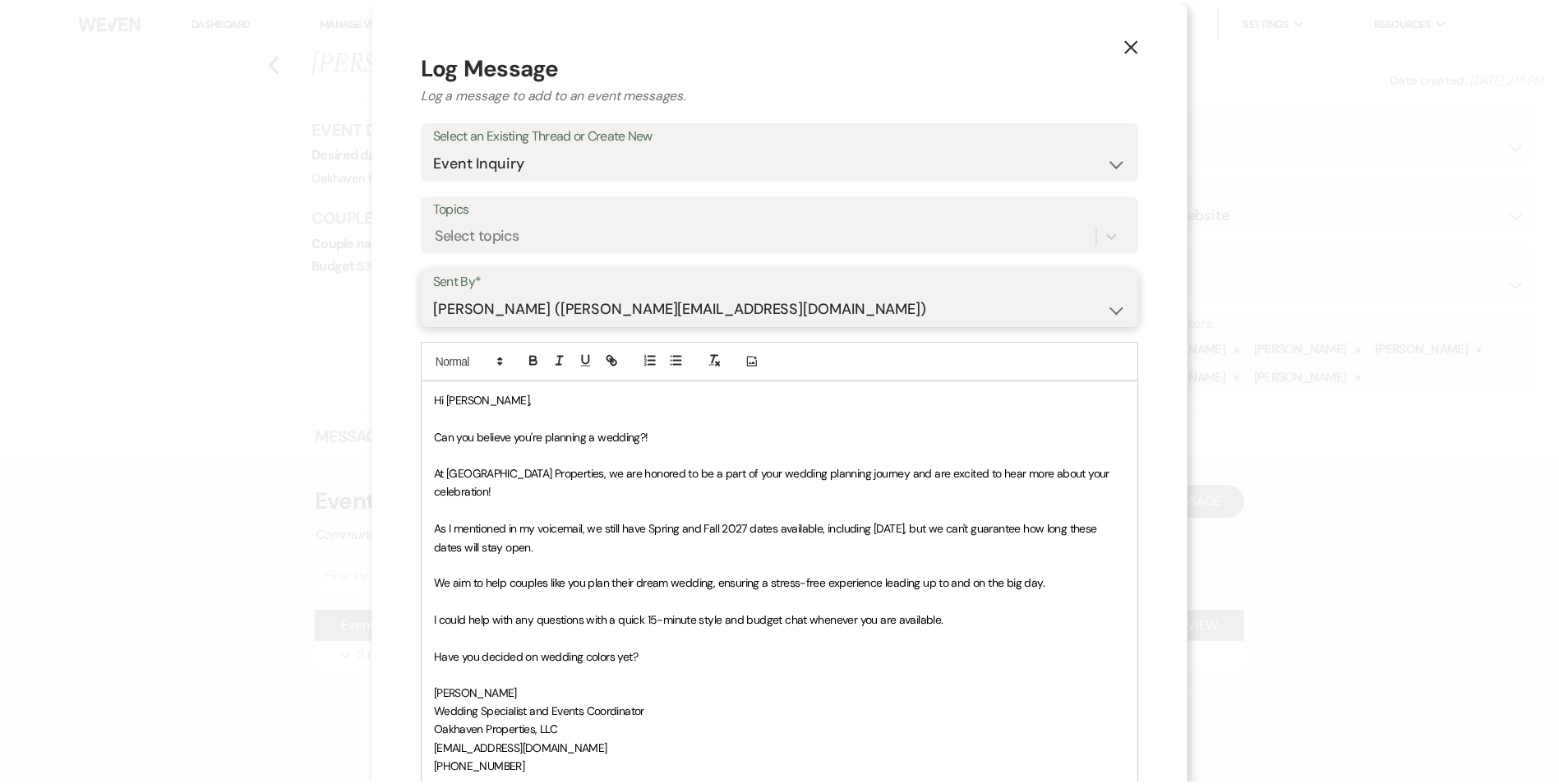
scroll to position [229, 0]
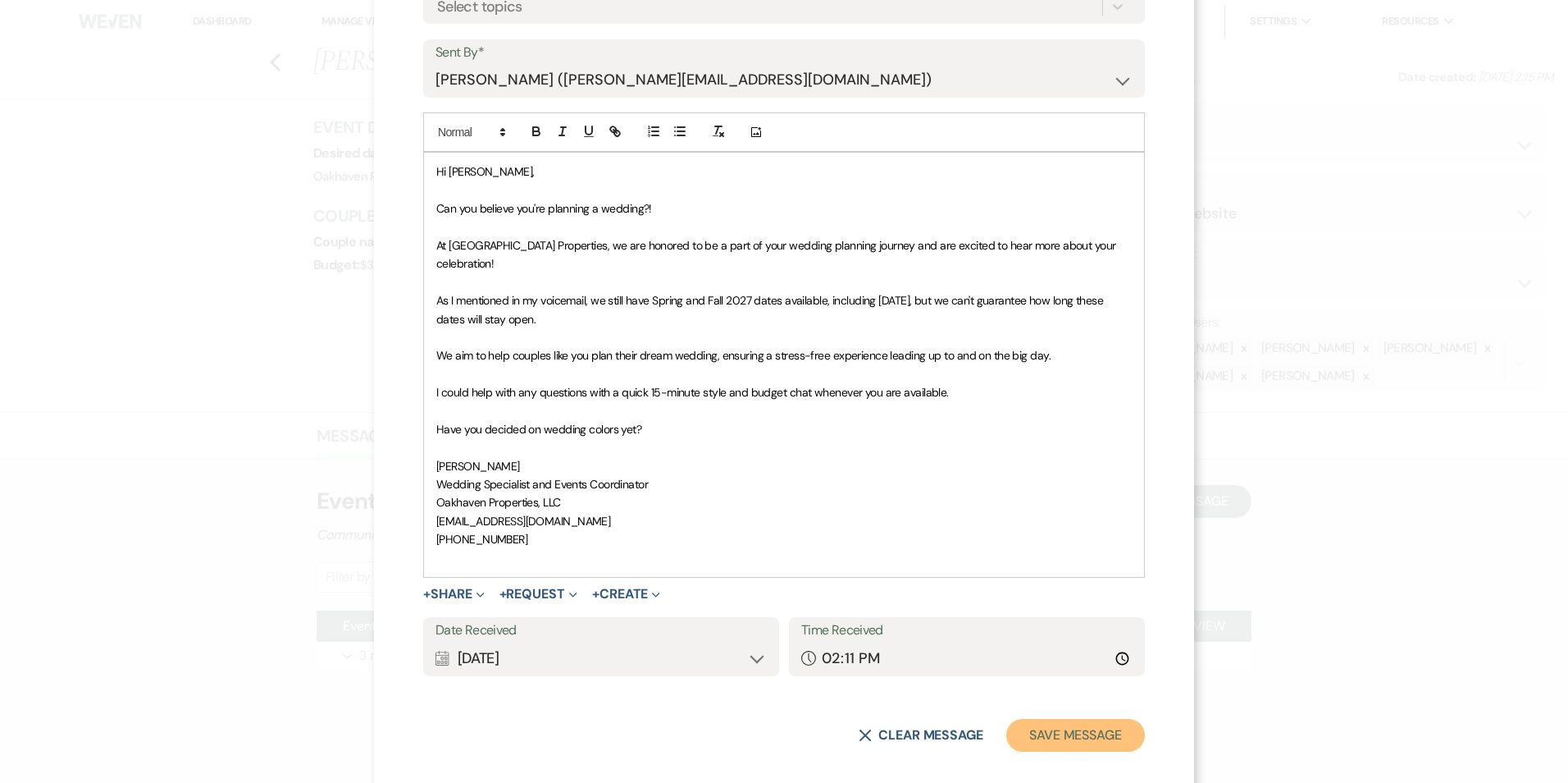
click at [1029, 718] on button "Save Message" at bounding box center [1076, 735] width 139 height 33
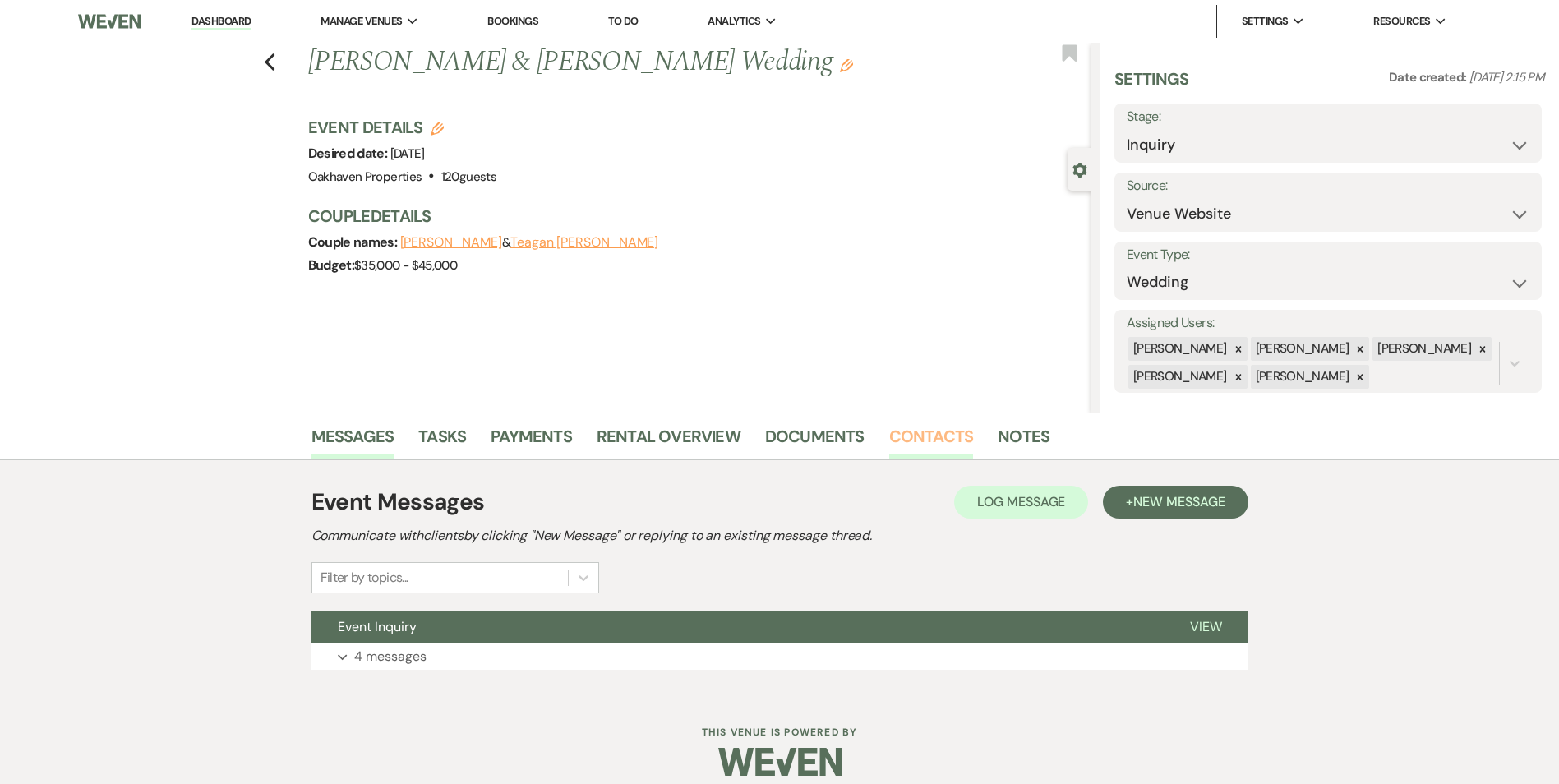
click at [959, 445] on link "Contacts" at bounding box center [932, 442] width 85 height 36
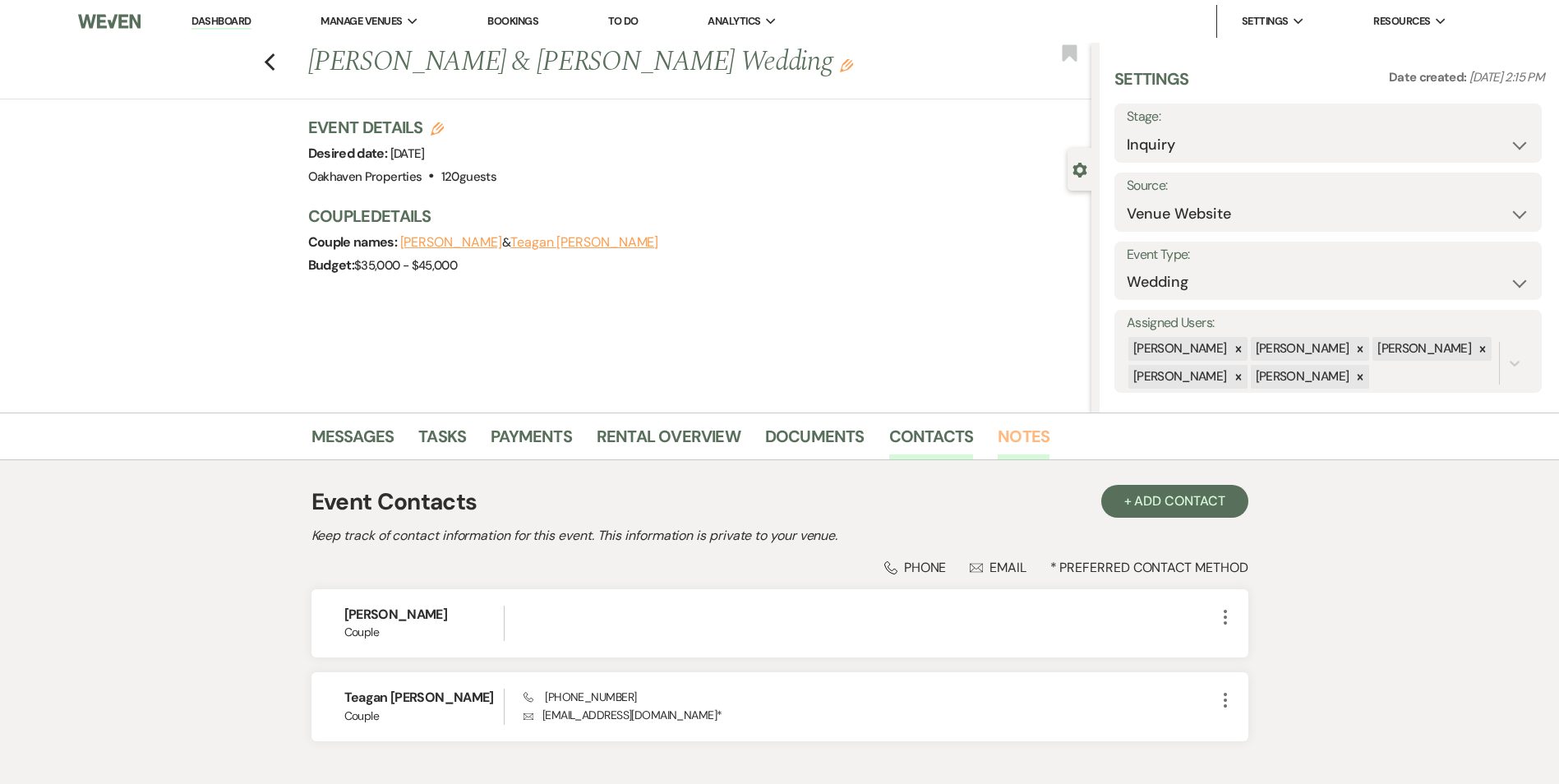
click at [1014, 438] on link "Notes" at bounding box center [1023, 442] width 51 height 36
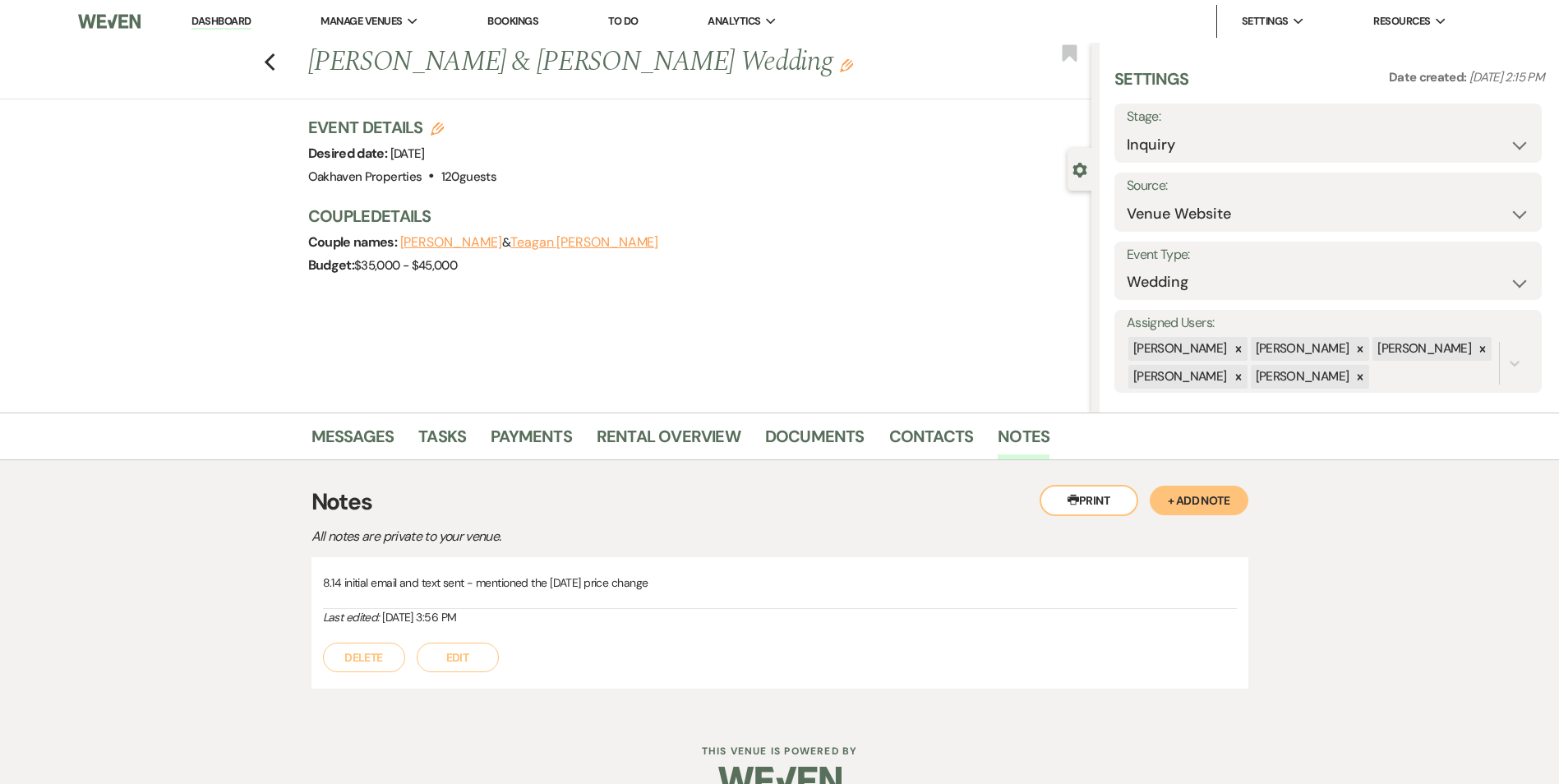
click at [474, 656] on button "Edit" at bounding box center [458, 657] width 82 height 30
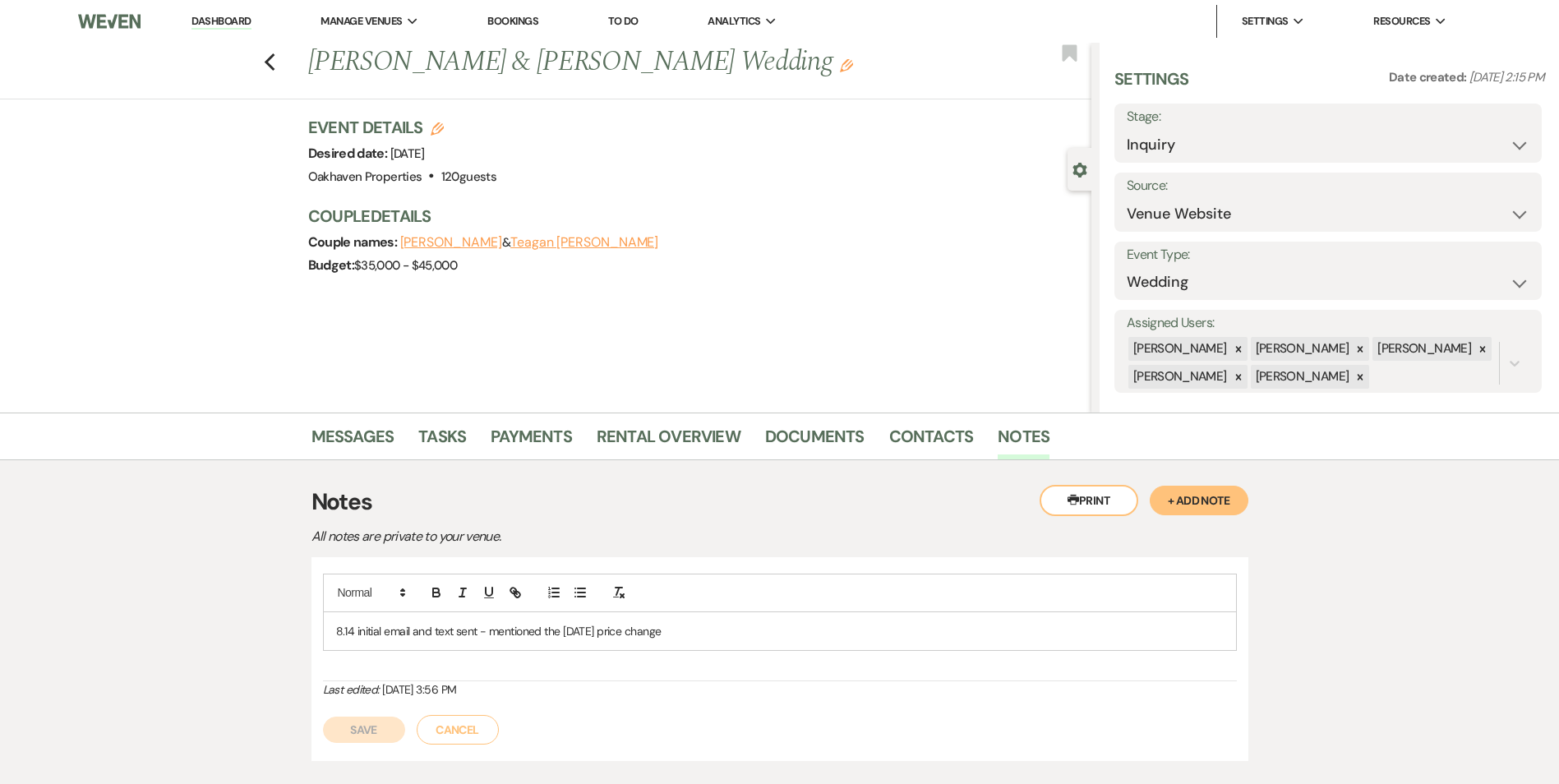
click at [733, 642] on div "8.14 initial email and text sent - mentioned the [DATE] price change" at bounding box center [780, 632] width 912 height 38
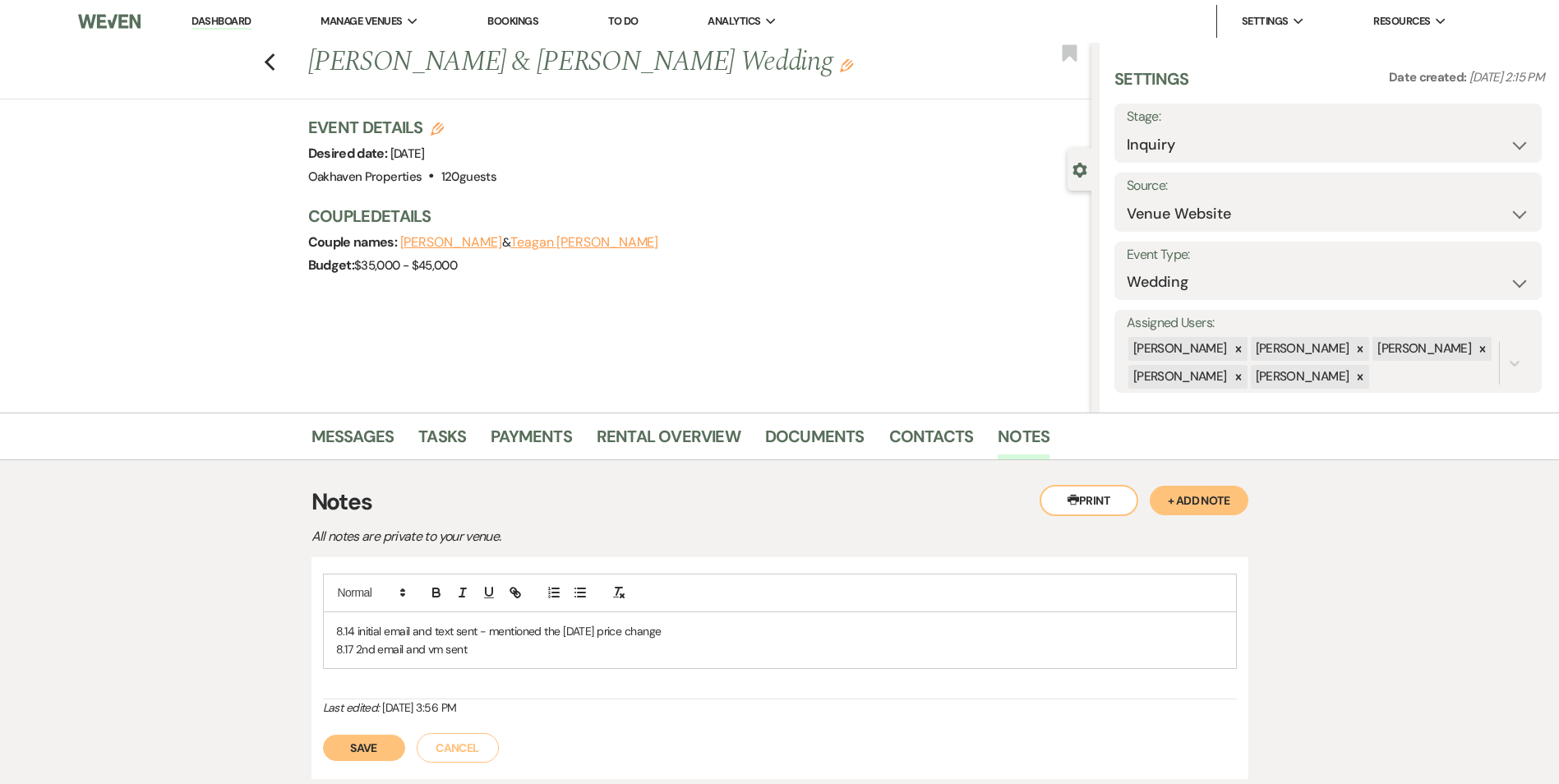
click at [367, 752] on button "Save" at bounding box center [364, 748] width 82 height 27
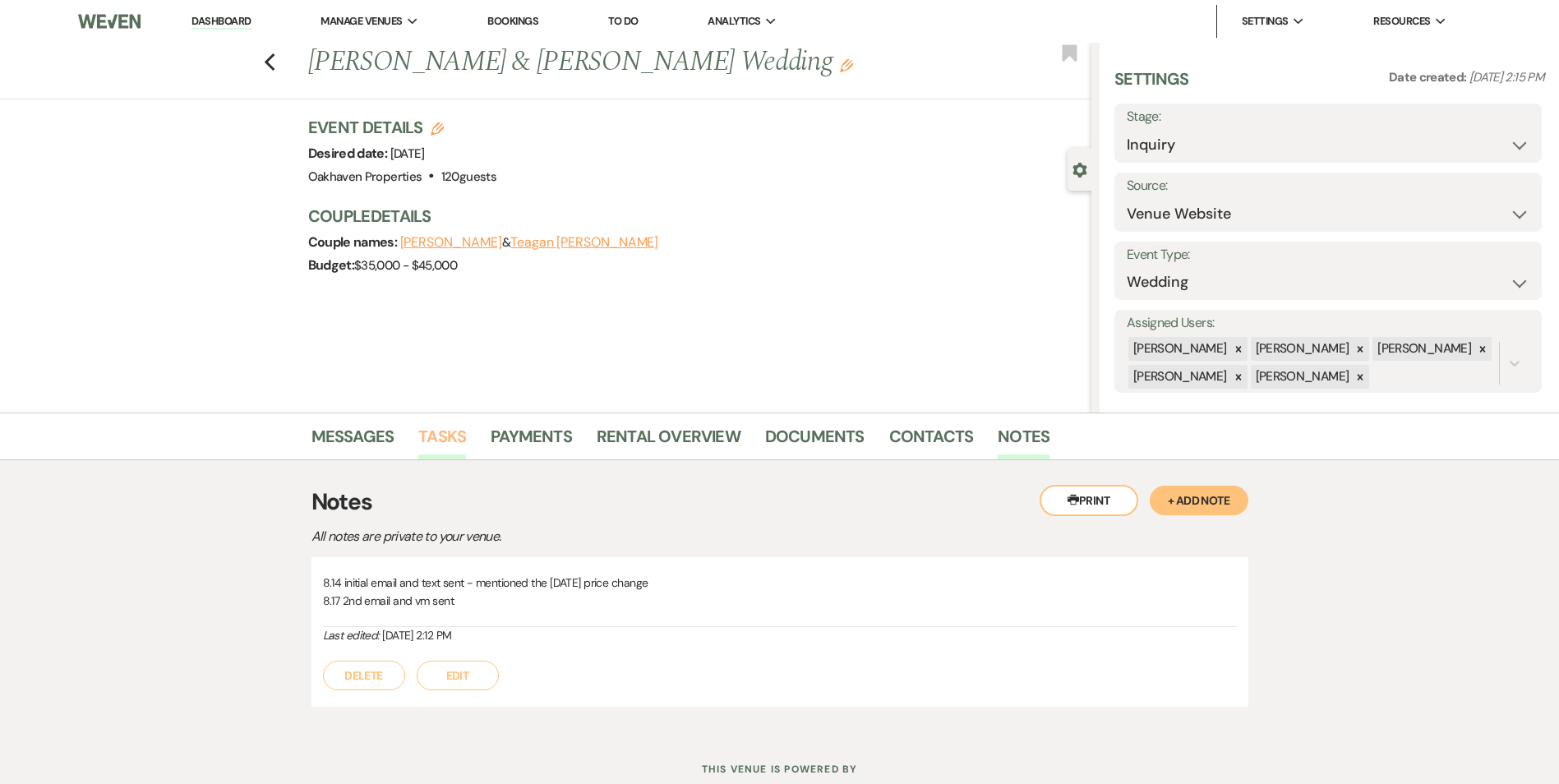
click at [456, 440] on link "Tasks" at bounding box center [442, 442] width 47 height 36
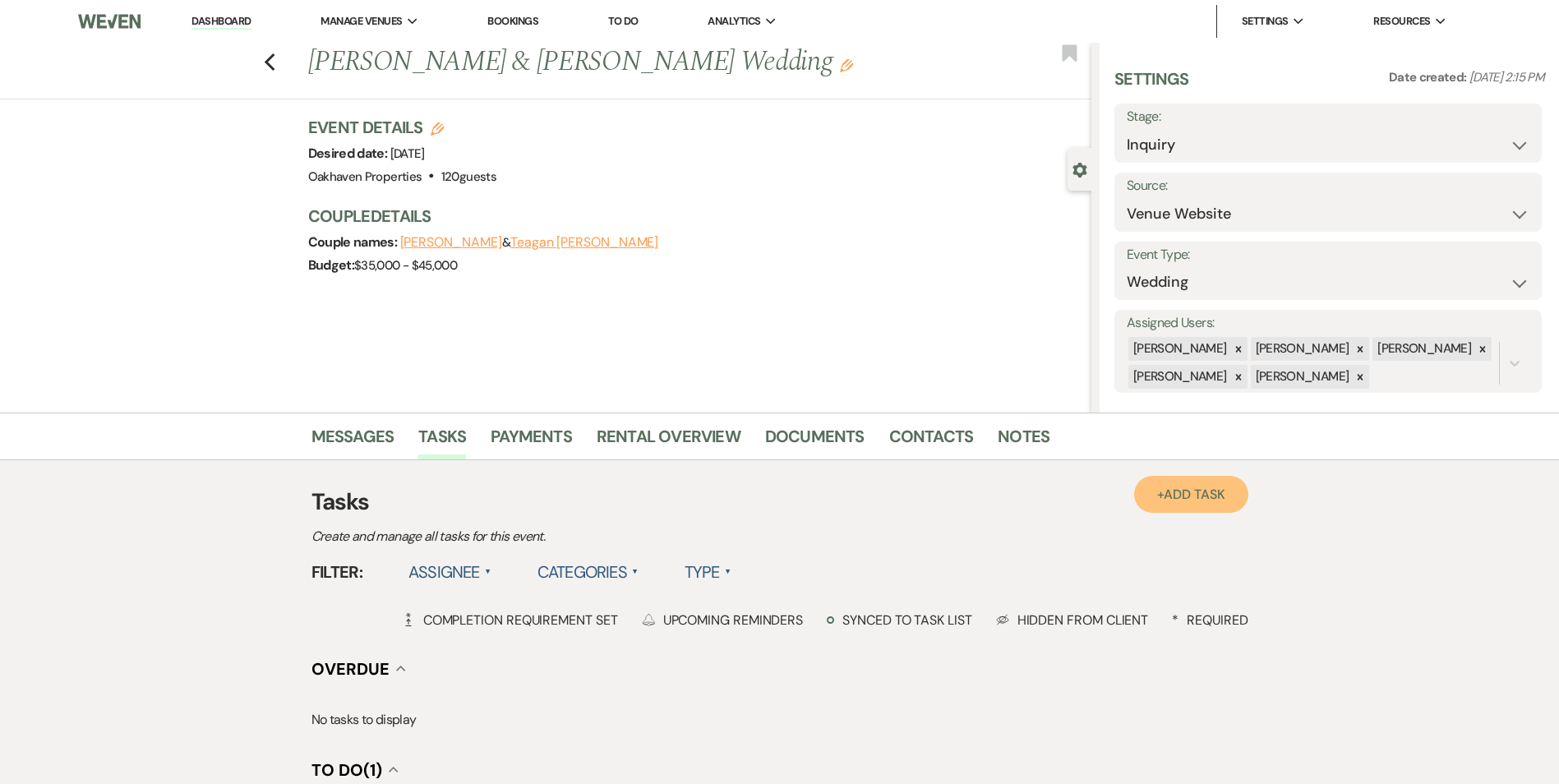
click at [1189, 491] on span "Add Task" at bounding box center [1193, 494] width 61 height 17
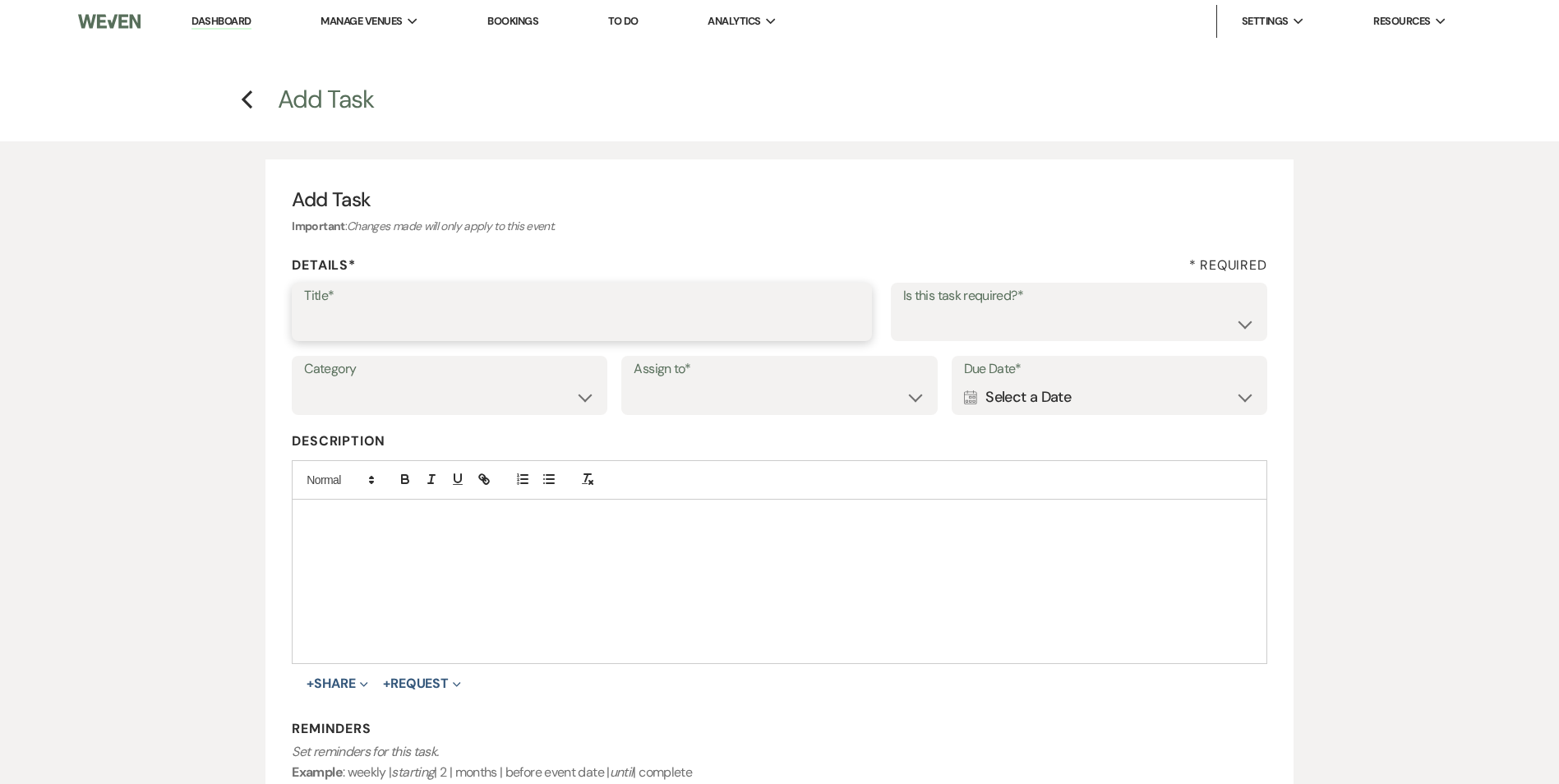
click at [486, 322] on input "Title*" at bounding box center [582, 323] width 555 height 32
type input "3rd follow up text and promo email"
click at [1126, 312] on select "Yes No" at bounding box center [1078, 323] width 351 height 32
select select "true"
click at [903, 307] on select "Yes No" at bounding box center [1078, 323] width 351 height 32
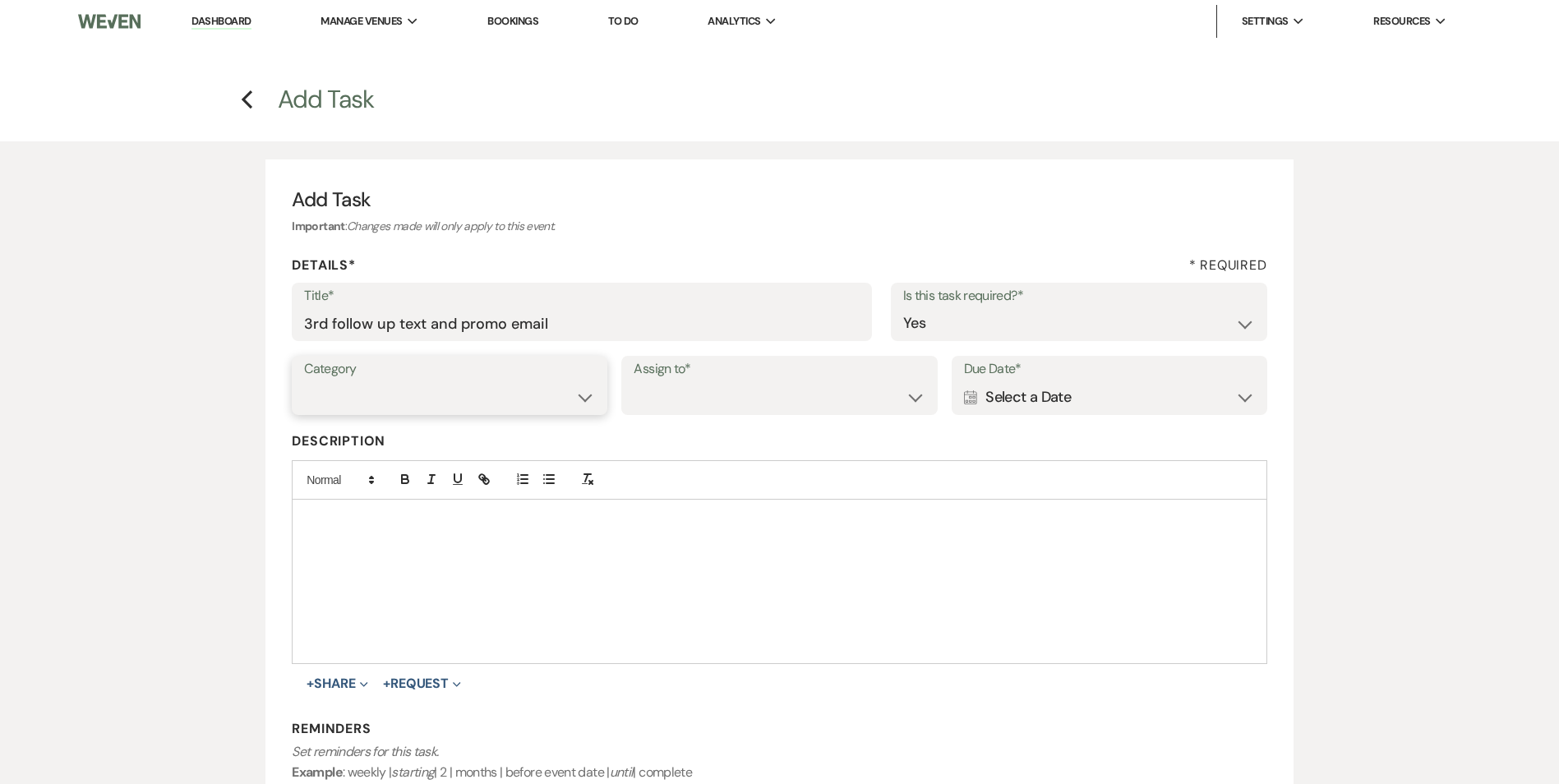
click at [551, 392] on select "Venue Vendors Guests Details Finalize & Share" at bounding box center [449, 397] width 291 height 32
select select "31"
click at [304, 381] on select "Venue Vendors Guests Details Finalize & Share" at bounding box center [449, 397] width 291 height 32
click at [706, 380] on label "Assign to*" at bounding box center [778, 369] width 291 height 24
click at [700, 391] on select "Venue Client" at bounding box center [778, 397] width 291 height 32
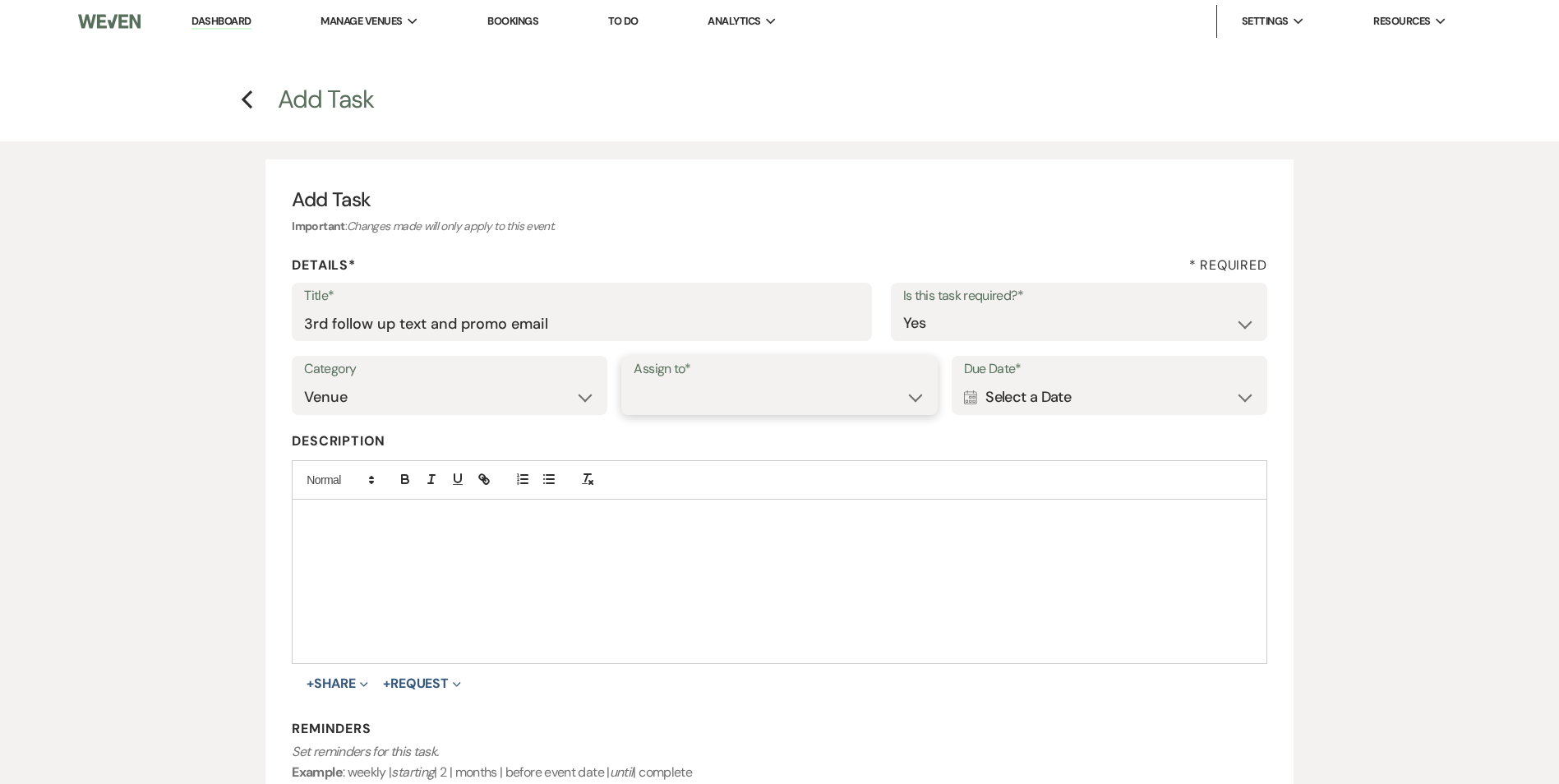
select select "venueHost"
click at [633, 381] on select "Venue Client" at bounding box center [778, 397] width 291 height 32
click at [1088, 404] on div "Calendar Select a Date Expand" at bounding box center [1109, 397] width 291 height 32
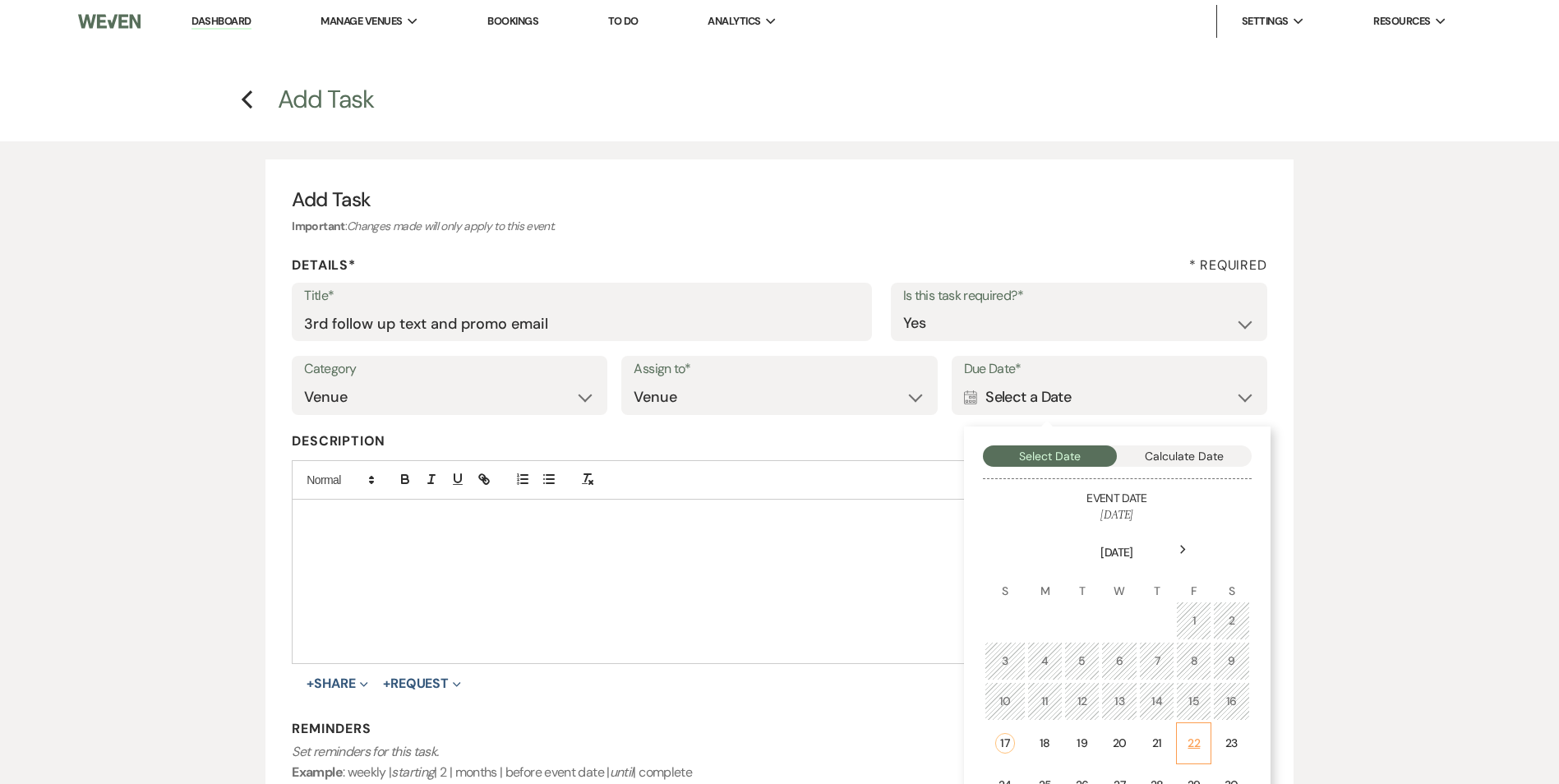
click at [1191, 748] on div "22" at bounding box center [1193, 743] width 14 height 17
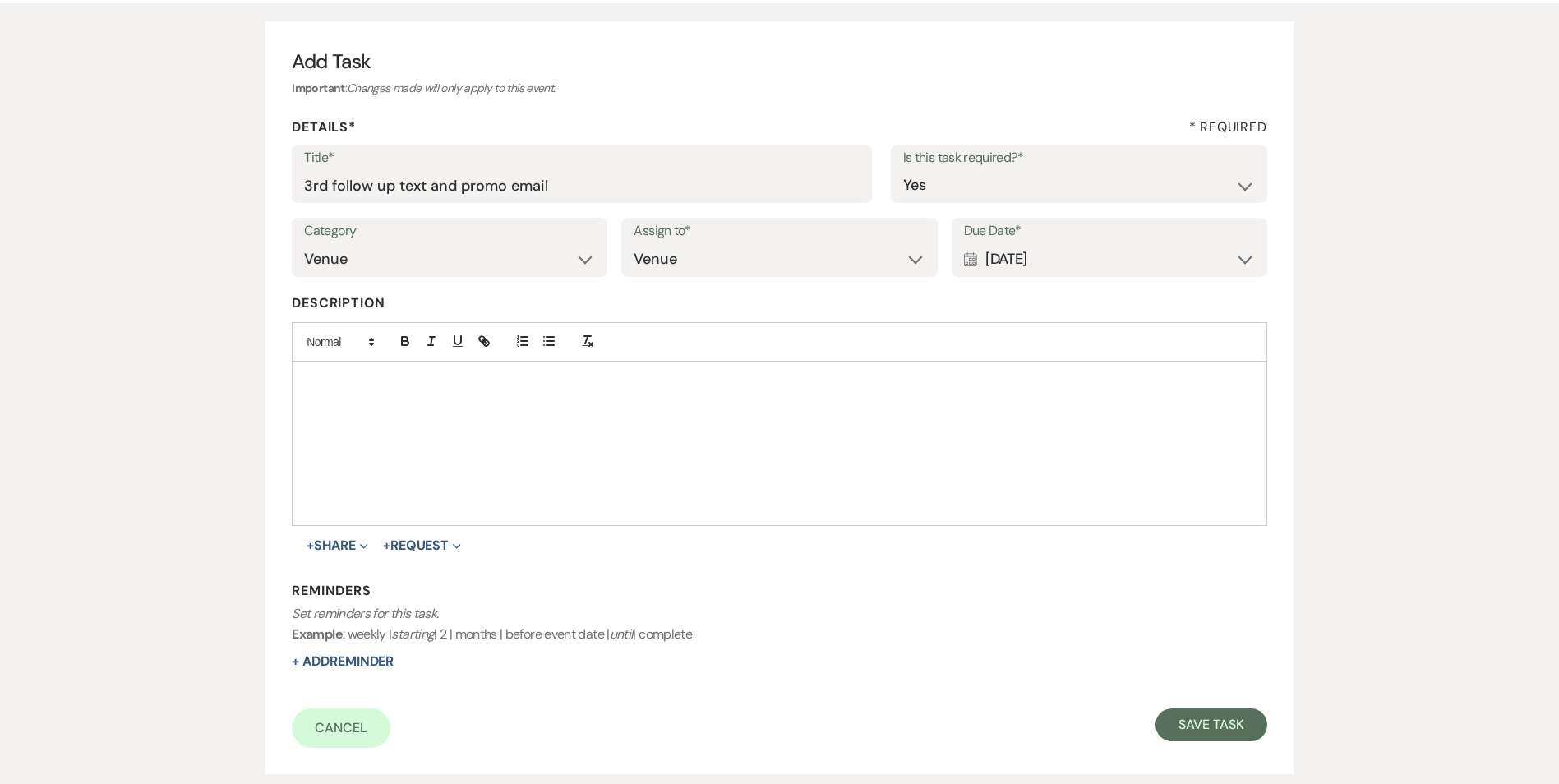
scroll to position [143, 0]
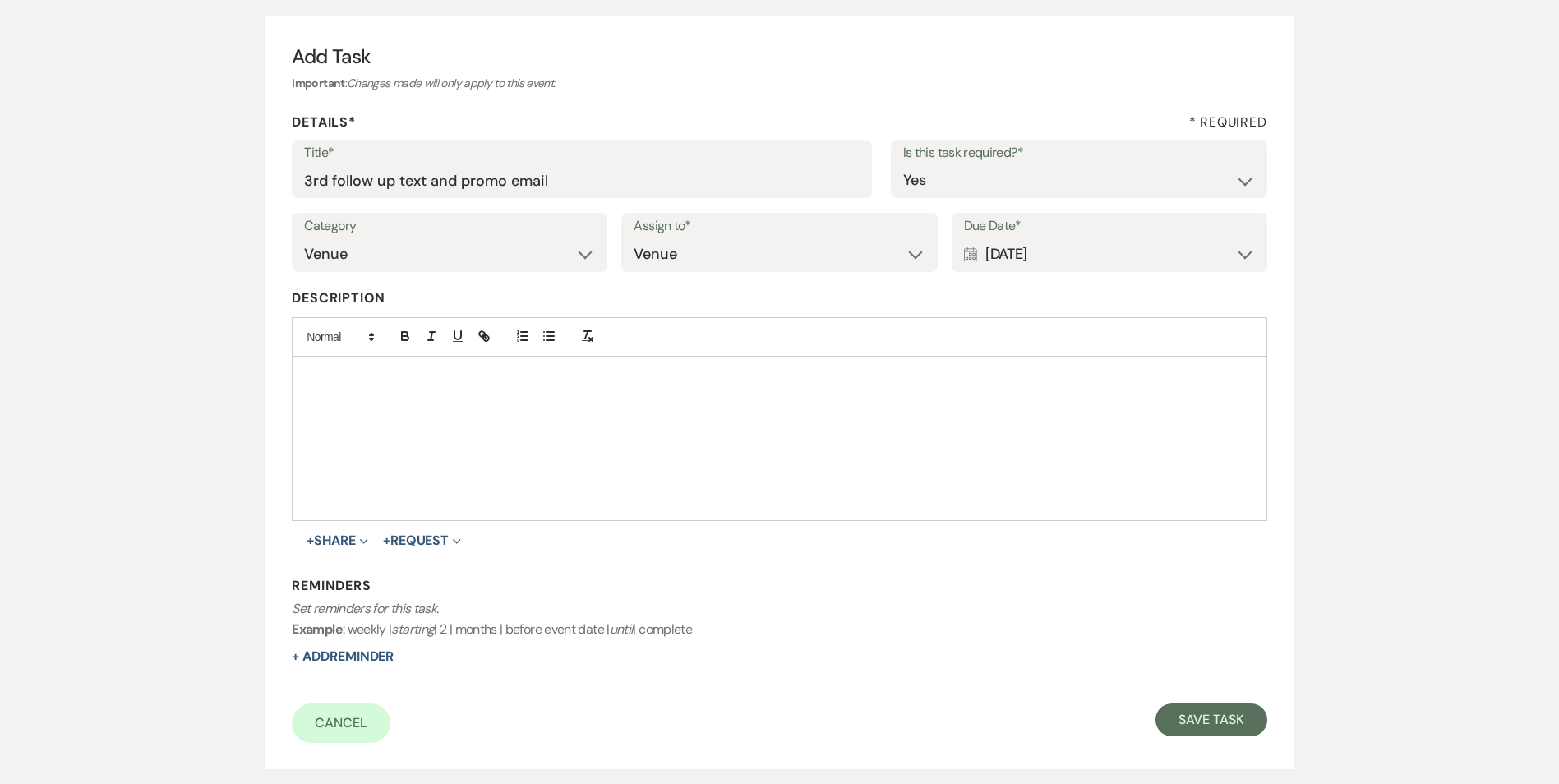
click at [384, 662] on button "+ Add Reminder" at bounding box center [342, 656] width 102 height 13
select select "host"
select select "days"
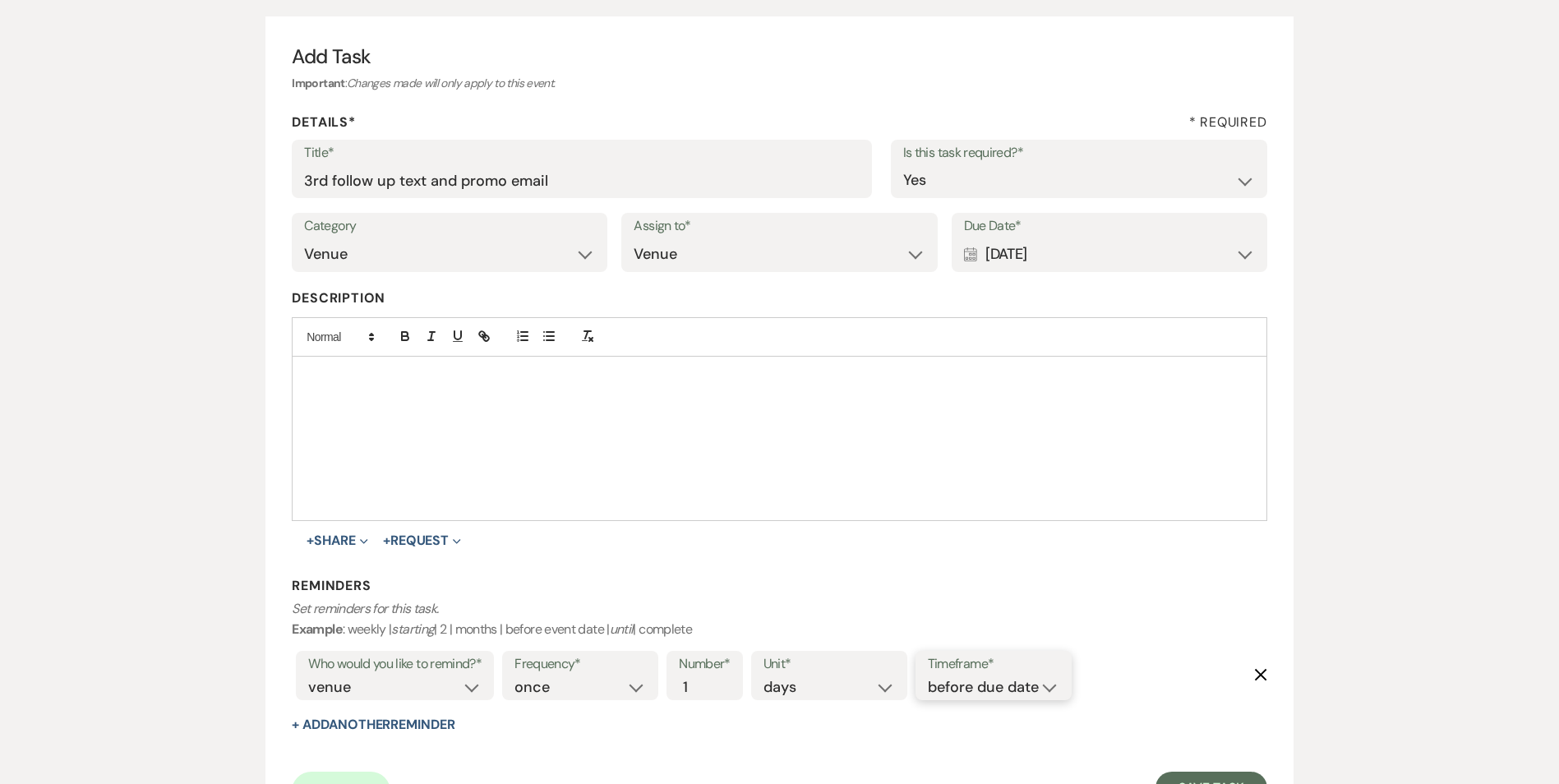
click at [936, 690] on select "before due date after due date on due date on custom date" at bounding box center [993, 687] width 132 height 22
select select "onDueDate"
click at [927, 676] on select "before due date after due date on due date on custom date" at bounding box center [993, 687] width 132 height 22
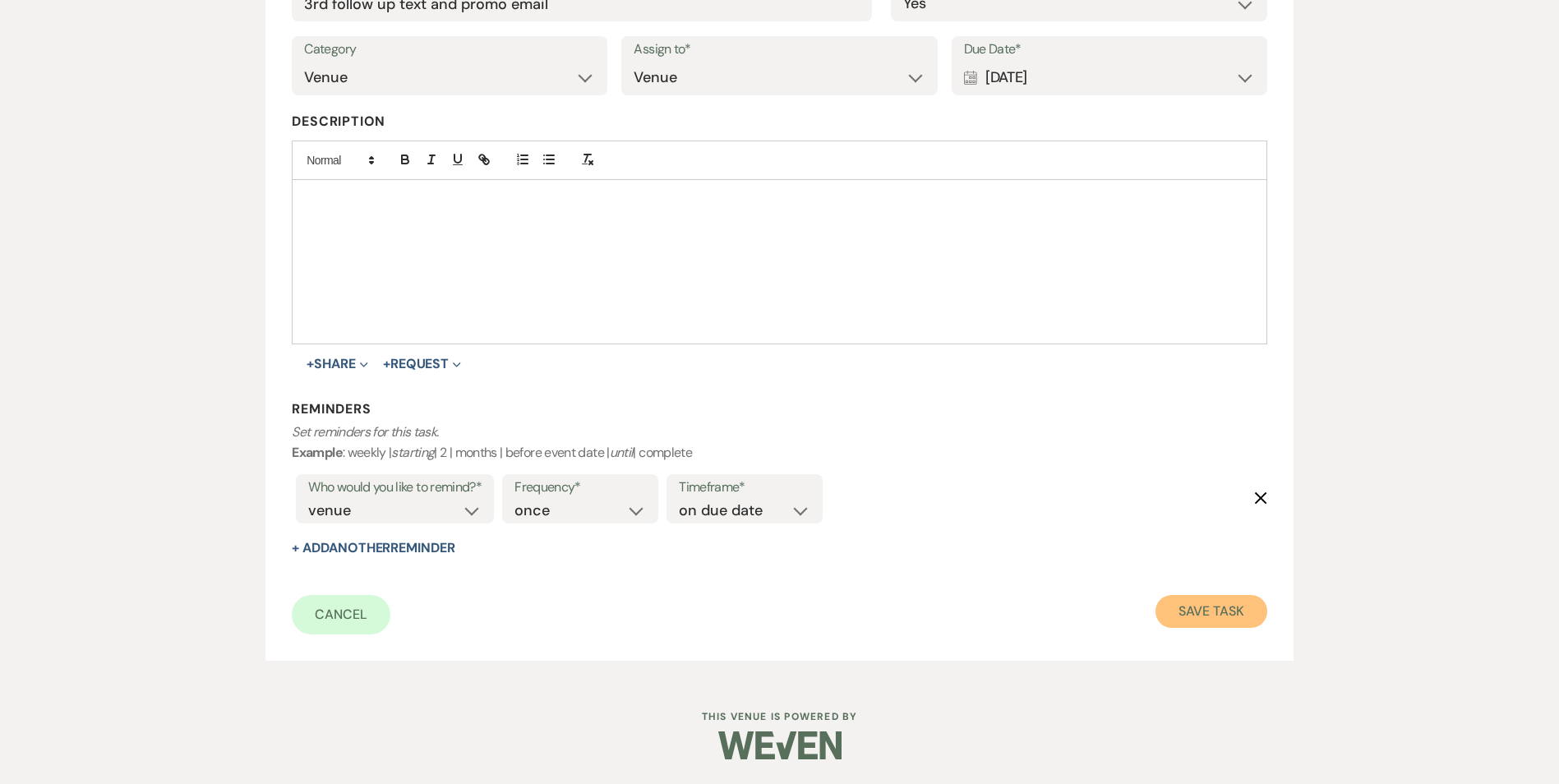
click at [1233, 610] on button "Save Task" at bounding box center [1211, 612] width 111 height 33
select select "5"
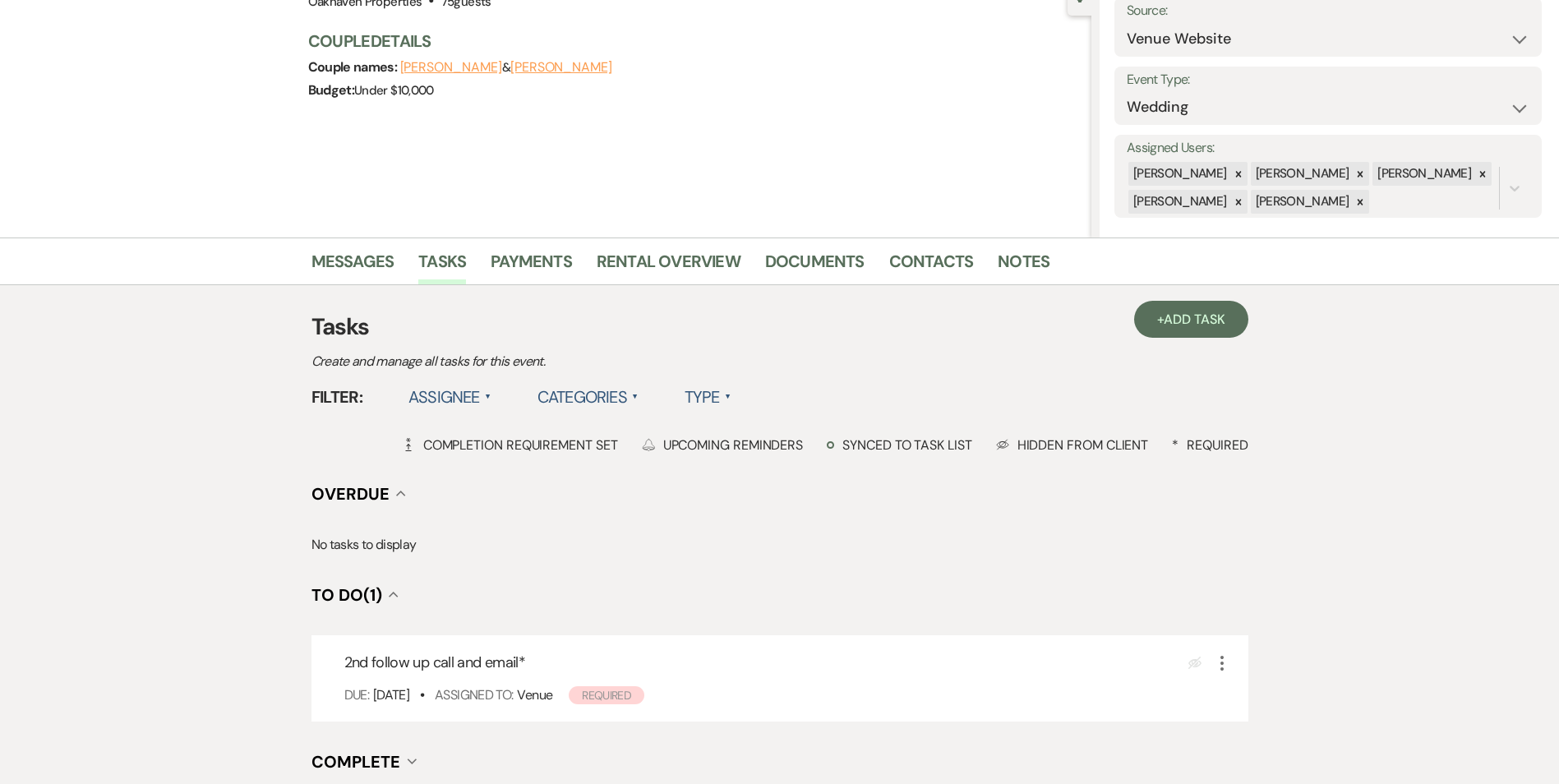
scroll to position [176, 0]
click at [1019, 264] on link "Notes" at bounding box center [1023, 265] width 51 height 36
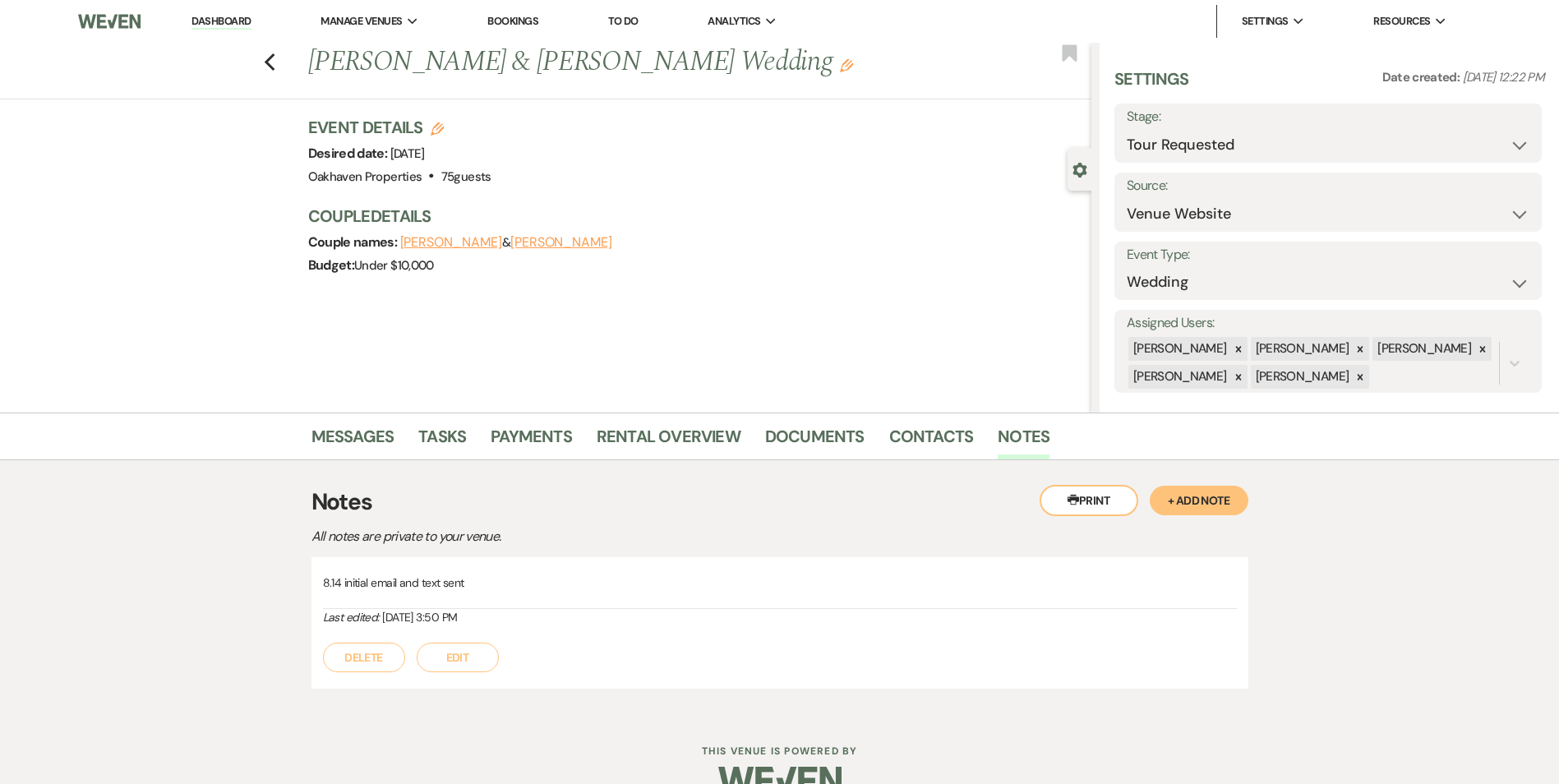
click at [484, 654] on button "Edit" at bounding box center [458, 657] width 82 height 30
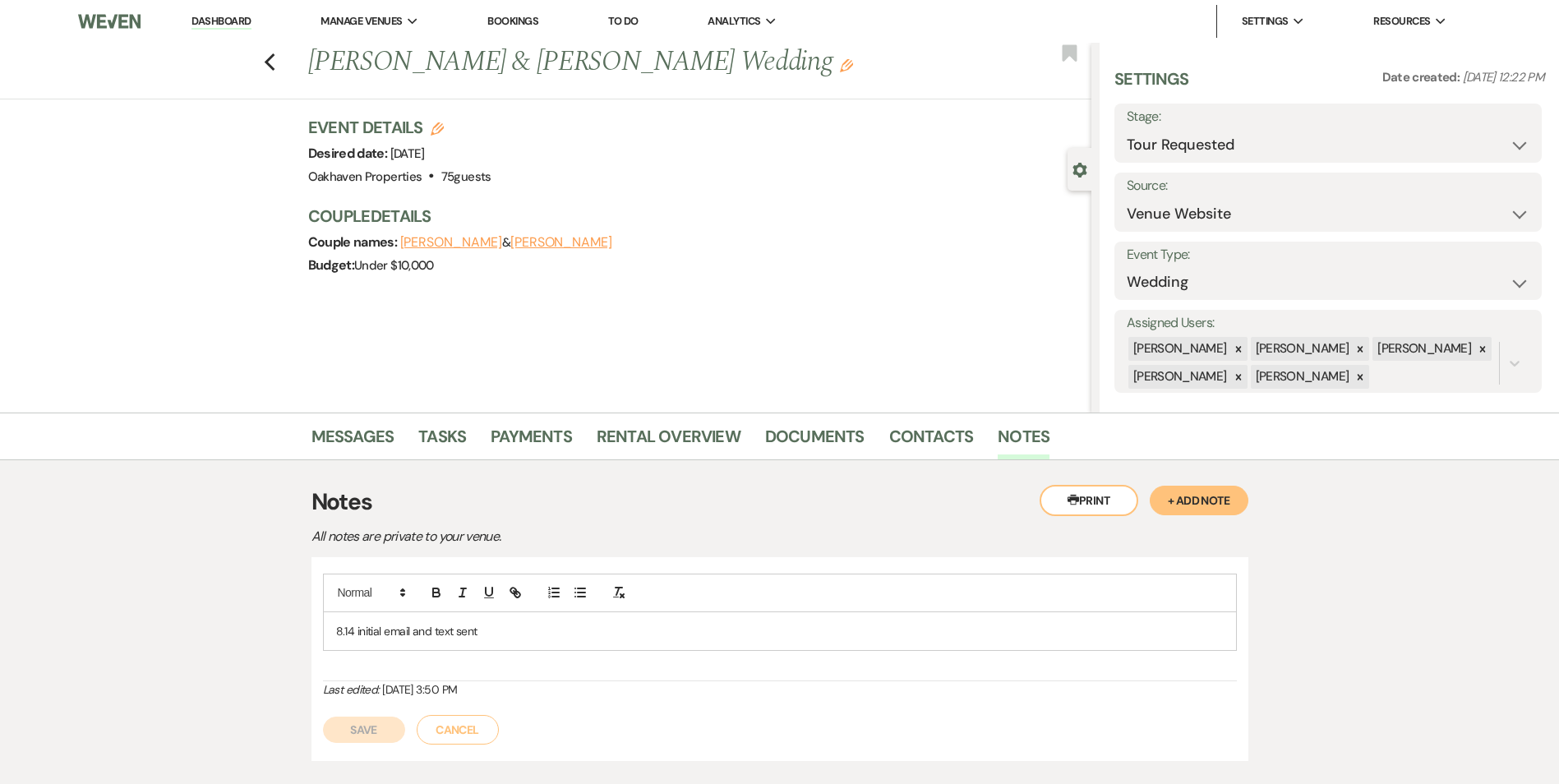
click at [502, 654] on div "8.14 initial email and text sent" at bounding box center [780, 627] width 913 height 108
click at [494, 631] on p "8.14 initial email and text sent" at bounding box center [779, 631] width 888 height 18
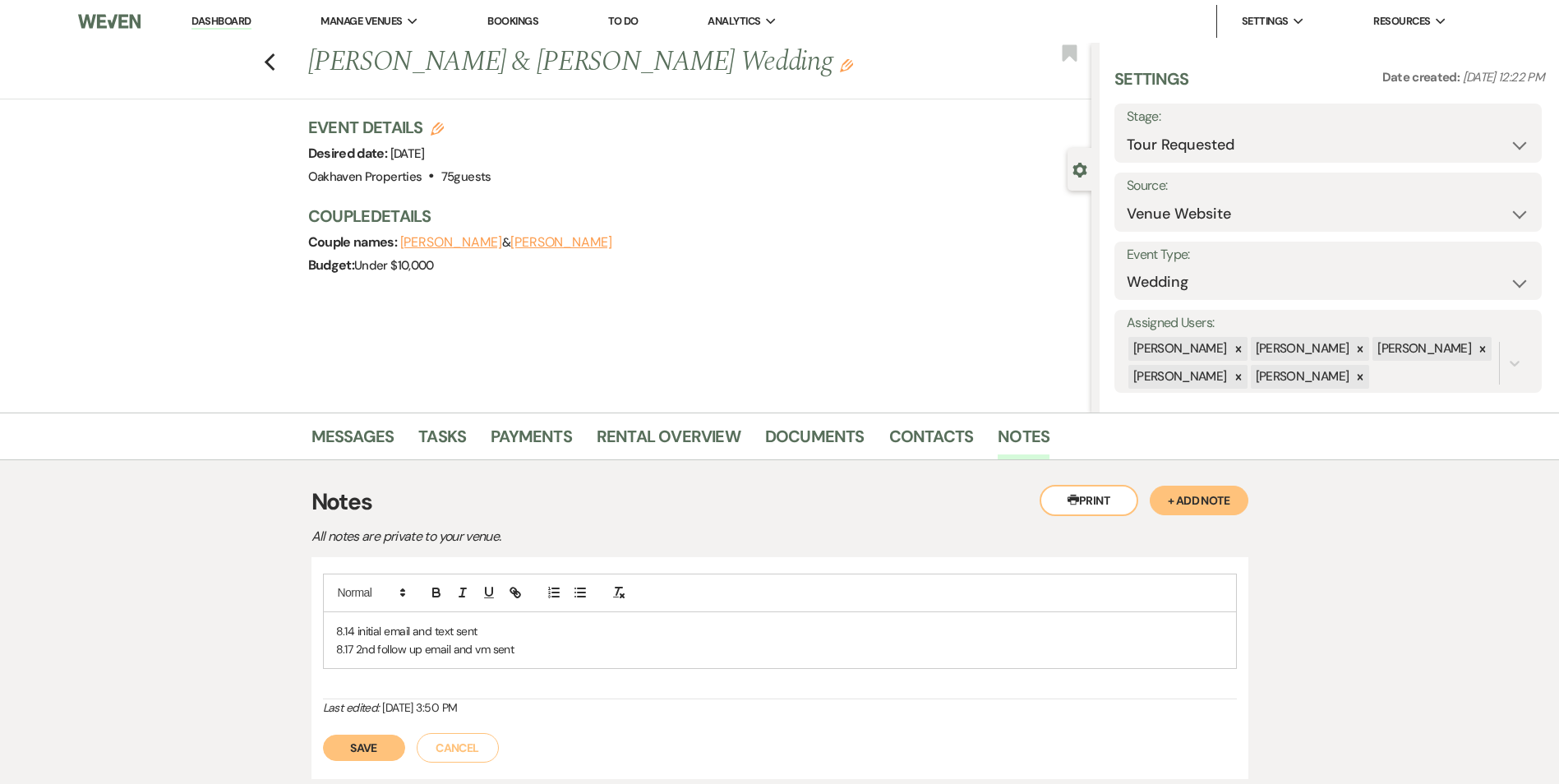
click at [363, 754] on button "Save" at bounding box center [364, 748] width 82 height 27
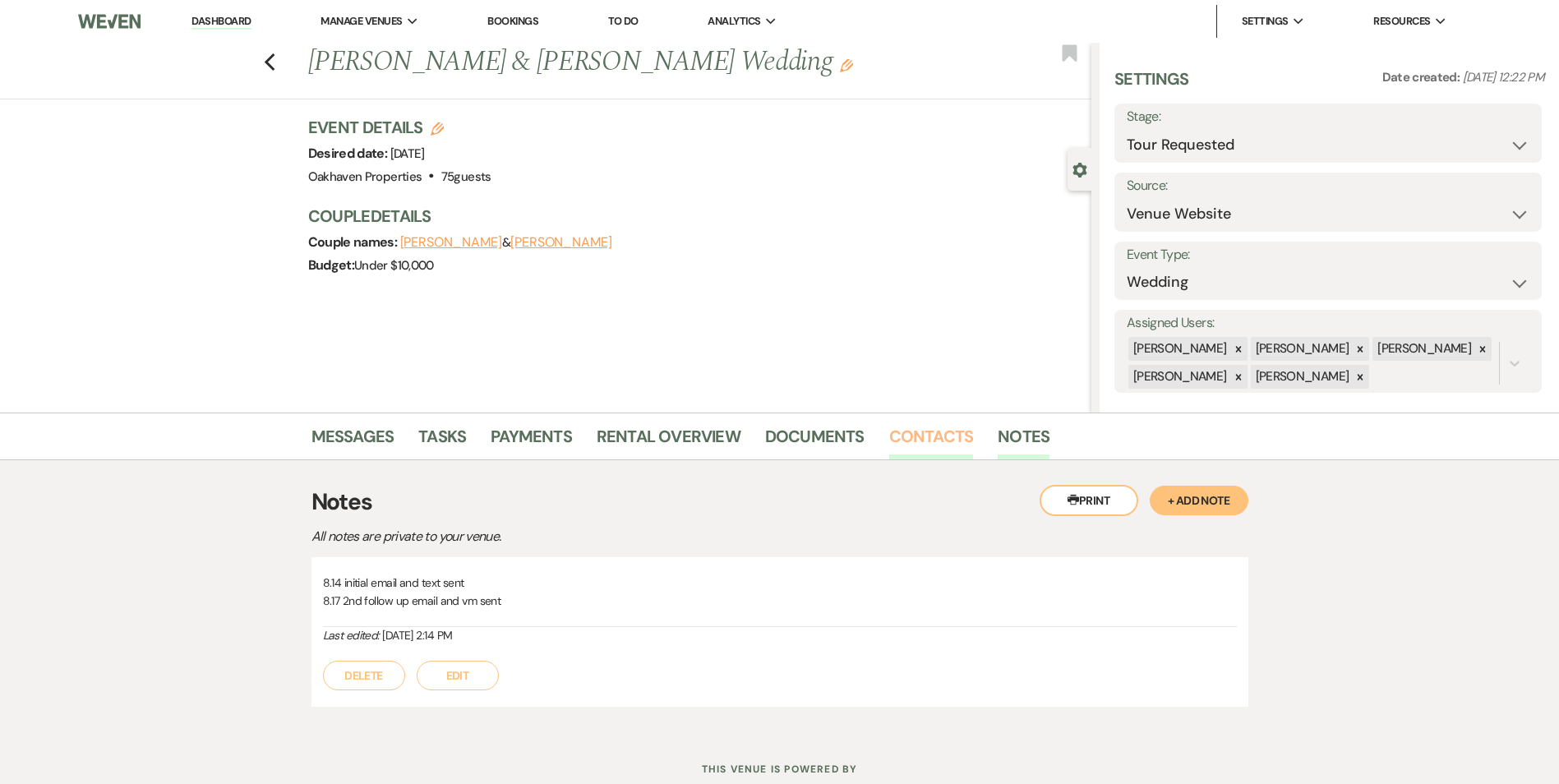
click at [954, 440] on link "Contacts" at bounding box center [932, 442] width 85 height 36
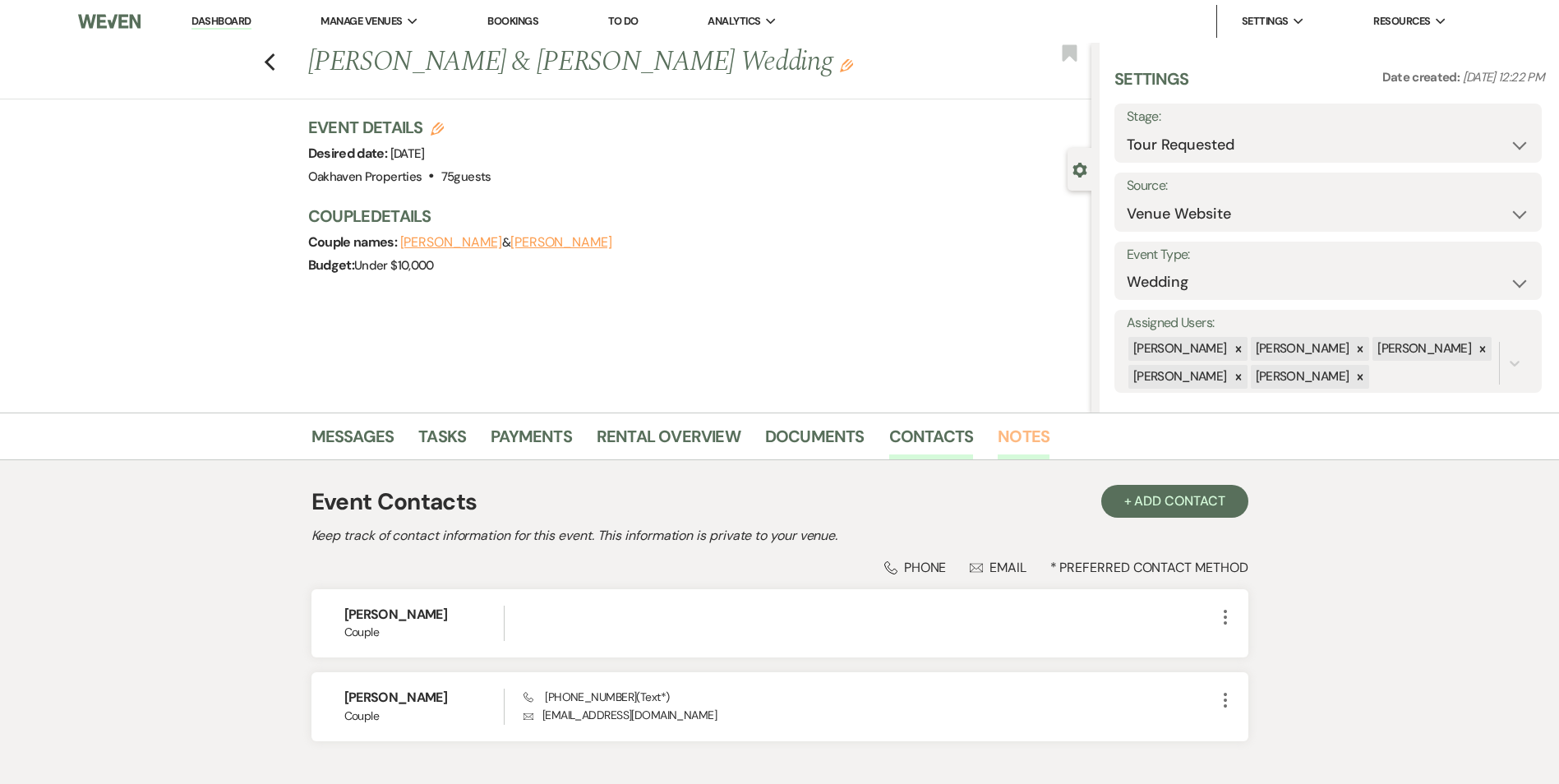
click at [1025, 444] on link "Notes" at bounding box center [1023, 442] width 51 height 36
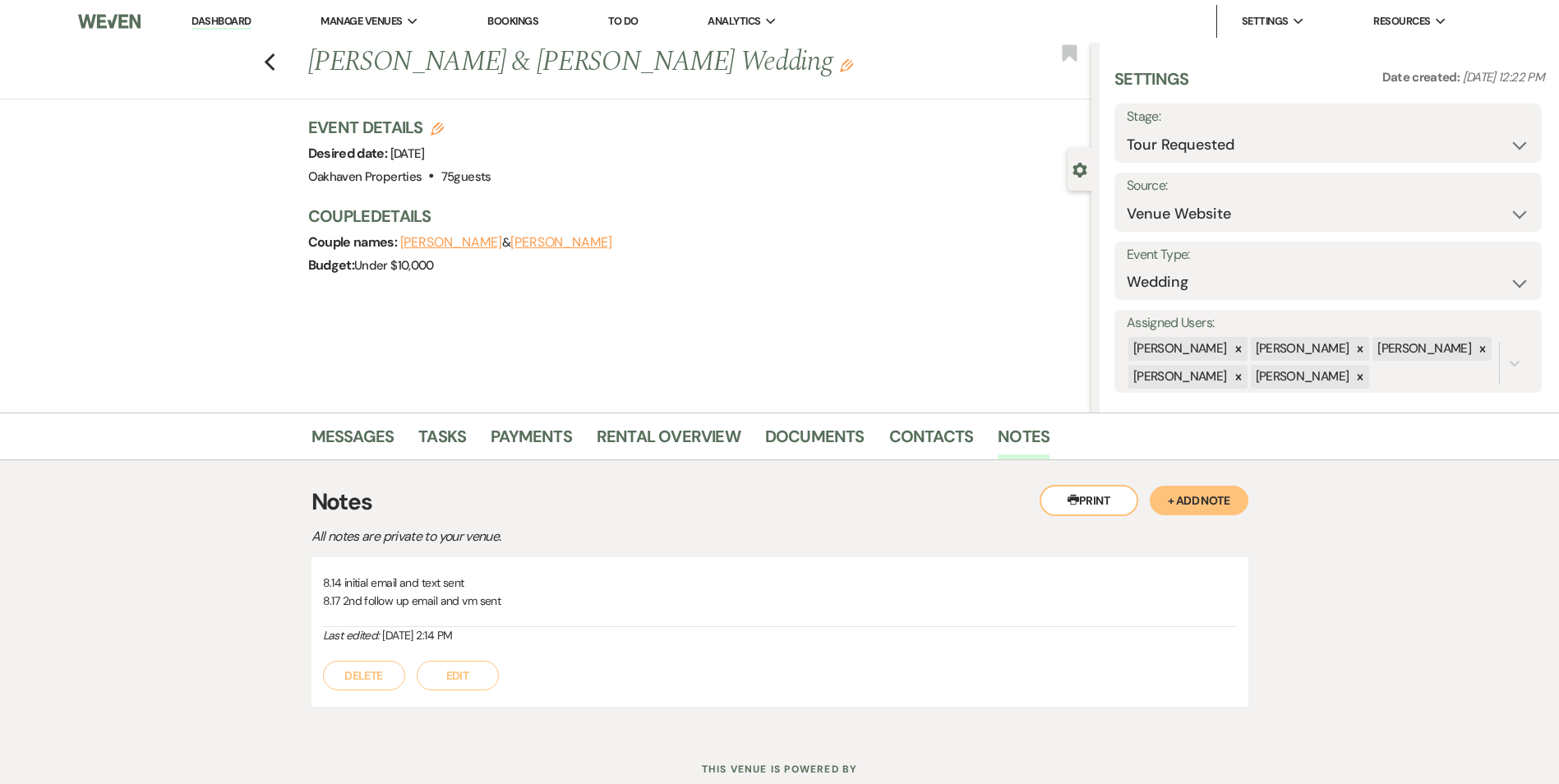
click at [360, 423] on li "Messages" at bounding box center [366, 440] width 108 height 40
click at [360, 428] on link "Messages" at bounding box center [353, 442] width 83 height 36
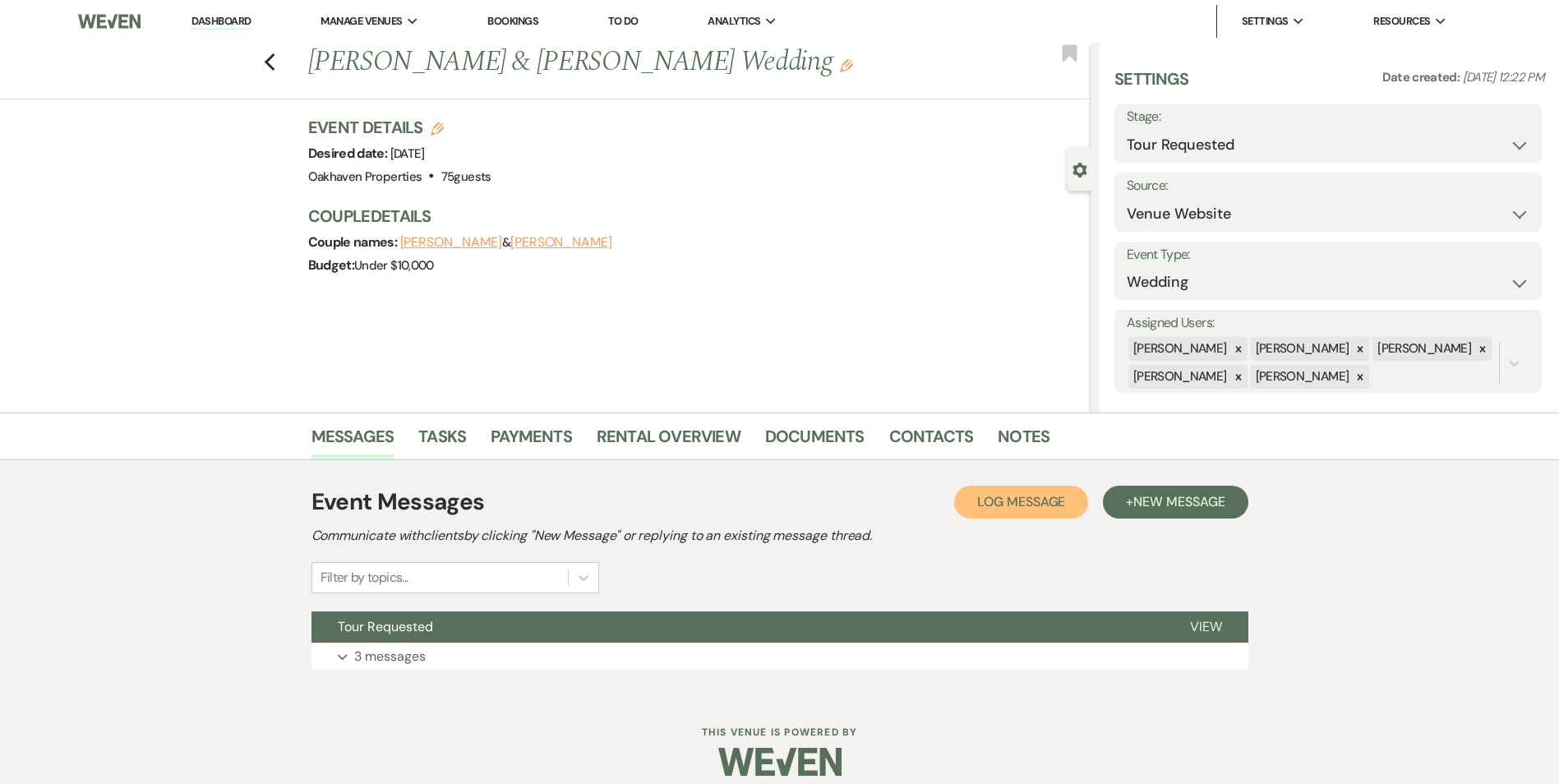
click at [994, 499] on span "Log Message" at bounding box center [1021, 501] width 88 height 17
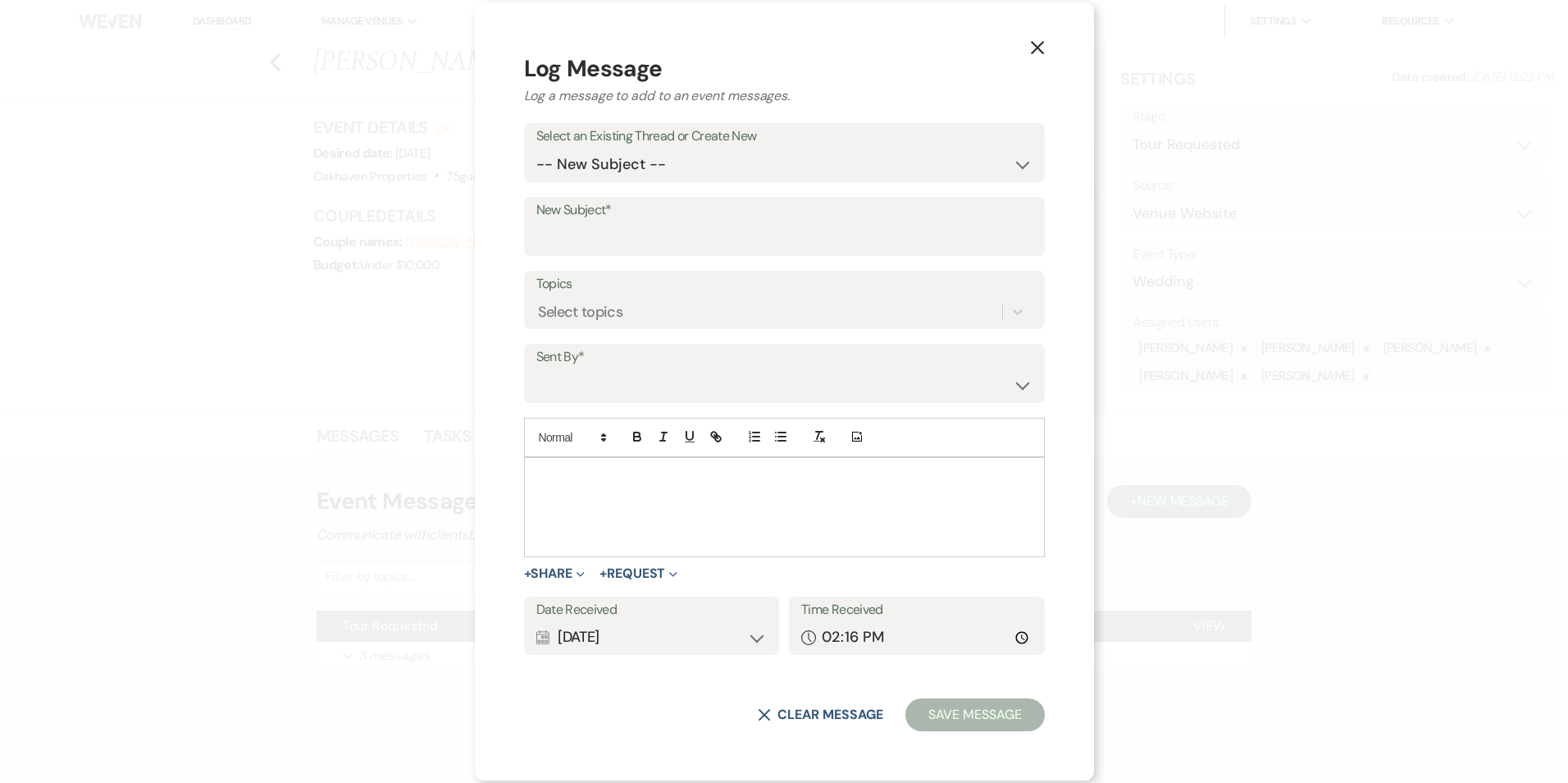
click at [683, 508] on div at bounding box center [784, 507] width 520 height 98
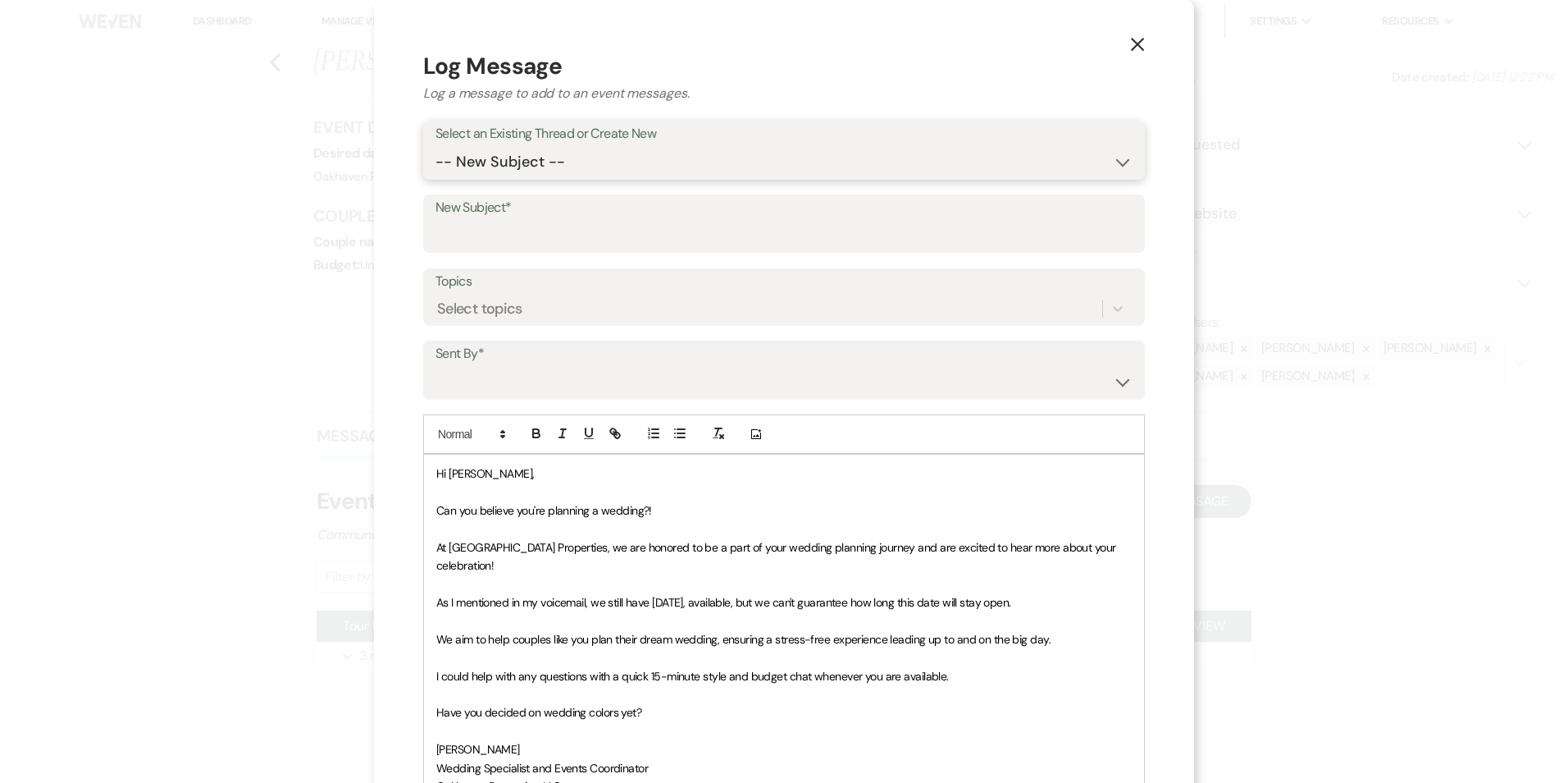
click at [573, 174] on select "-- New Subject -- Tour Requested" at bounding box center [784, 161] width 698 height 32
select select "445214"
click at [437, 146] on select "-- New Subject -- Tour Requested" at bounding box center [784, 161] width 698 height 32
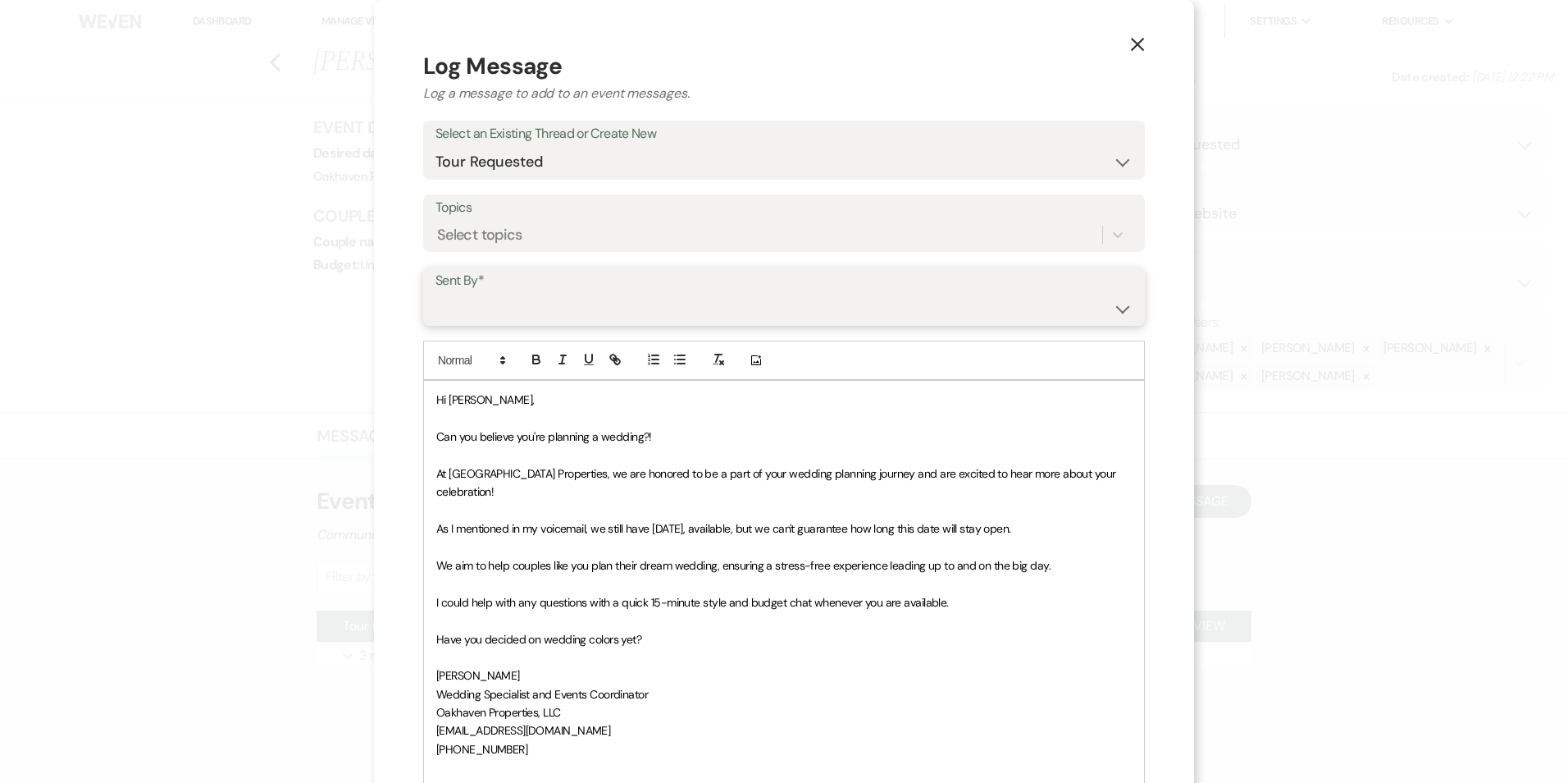
click at [550, 314] on select "Patience Ergish (pdergish@aol.com) Jeanette Wagoner (jeanette@experienceoakhave…" at bounding box center [784, 308] width 698 height 32
select select "user-127923"
click at [437, 292] on select "Patience Ergish (pdergish@aol.com) Jeanette Wagoner (jeanette@experienceoakhave…" at bounding box center [784, 308] width 698 height 32
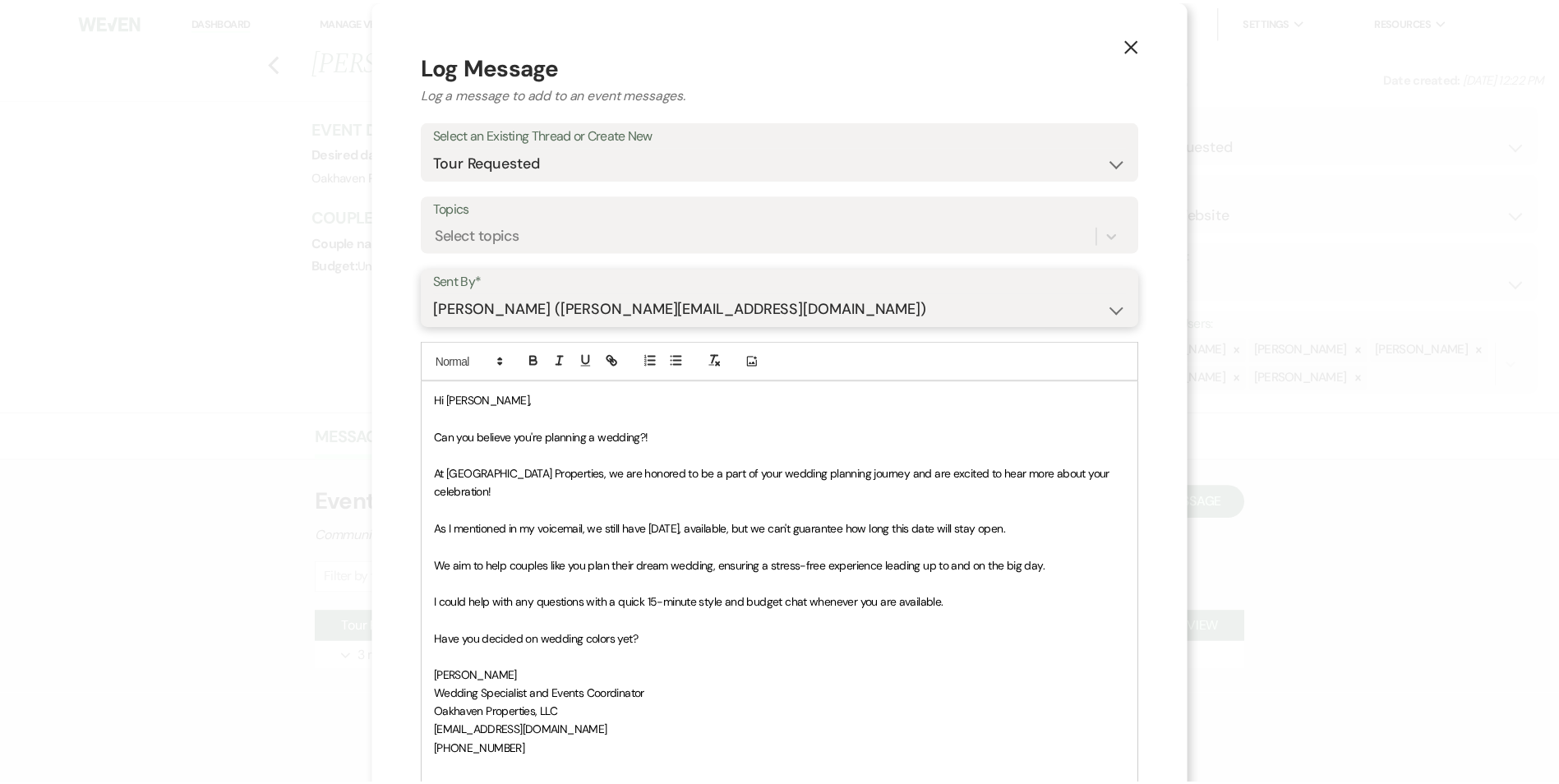
scroll to position [210, 0]
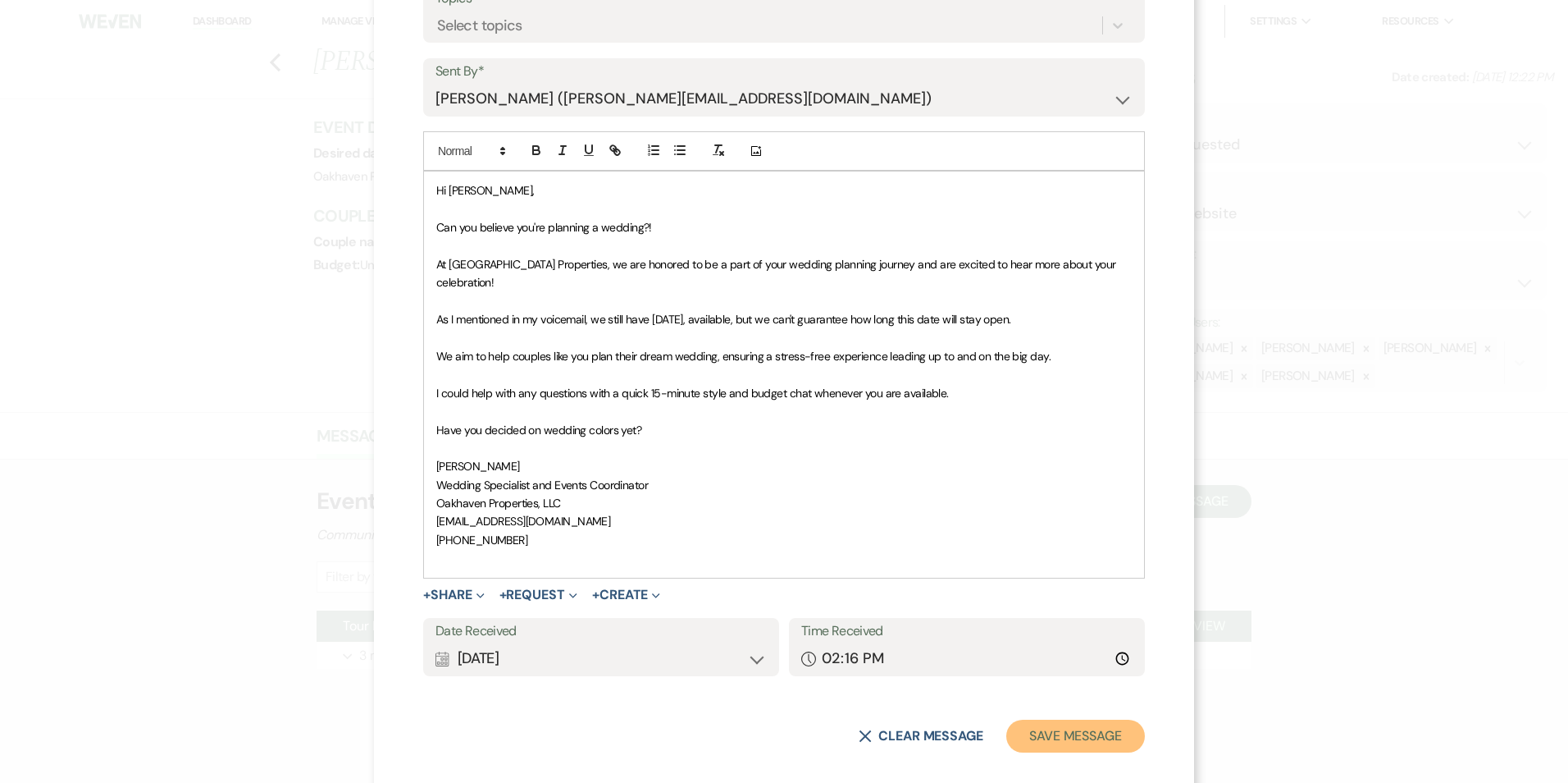
click at [1072, 719] on button "Save Message" at bounding box center [1076, 736] width 139 height 33
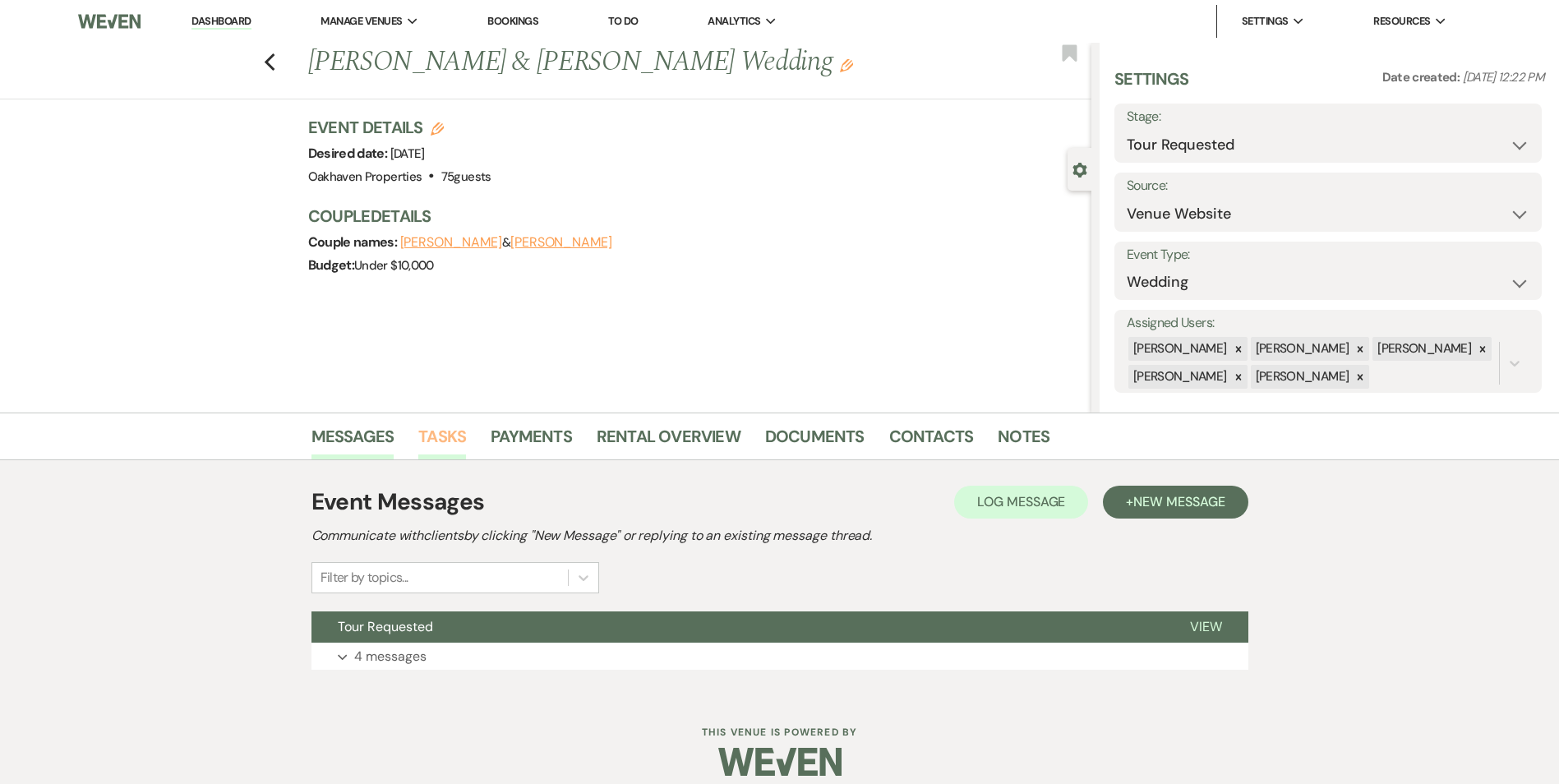
click at [432, 440] on link "Tasks" at bounding box center [442, 442] width 47 height 36
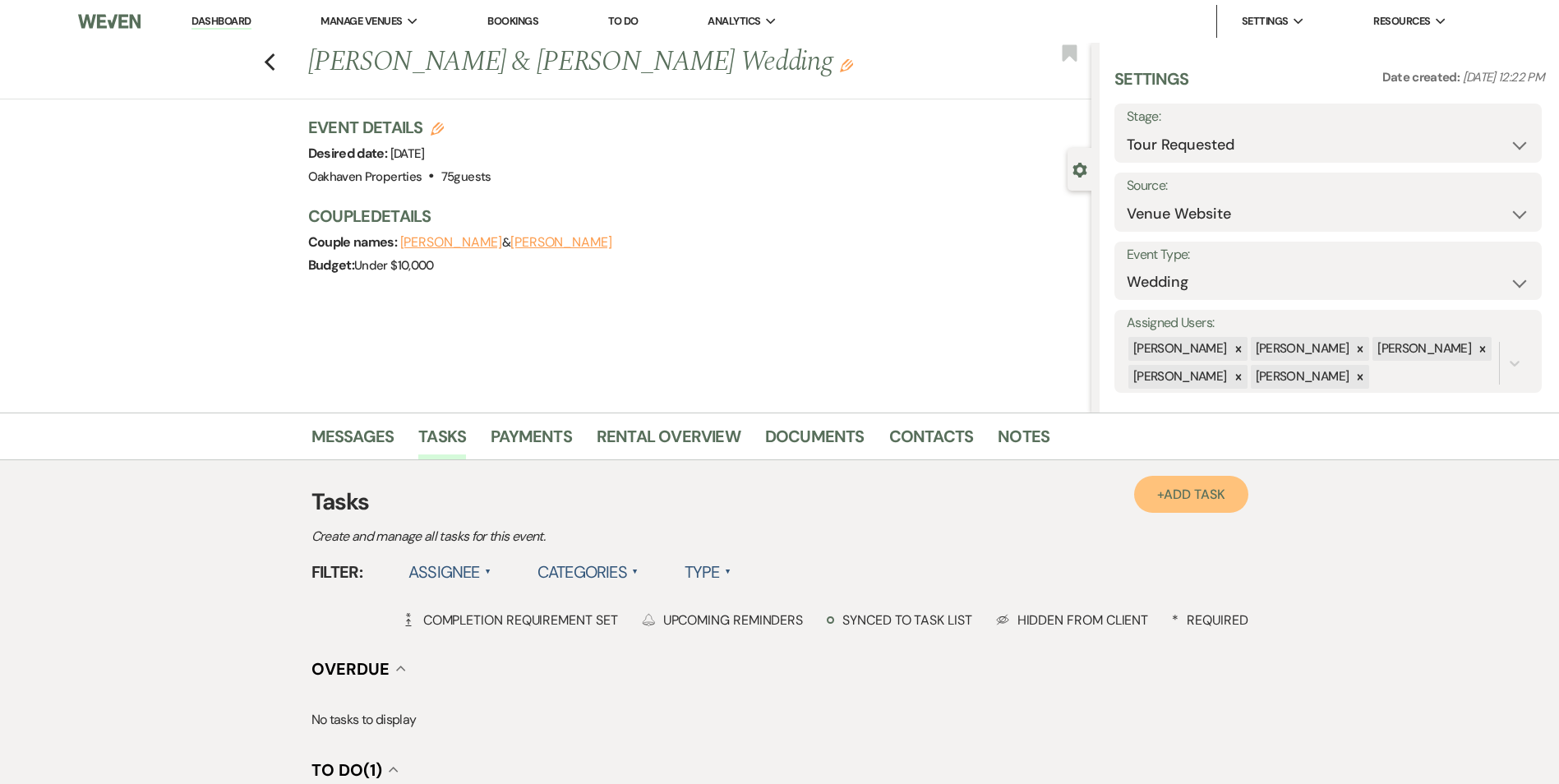
click at [1188, 501] on span "Add Task" at bounding box center [1193, 494] width 61 height 17
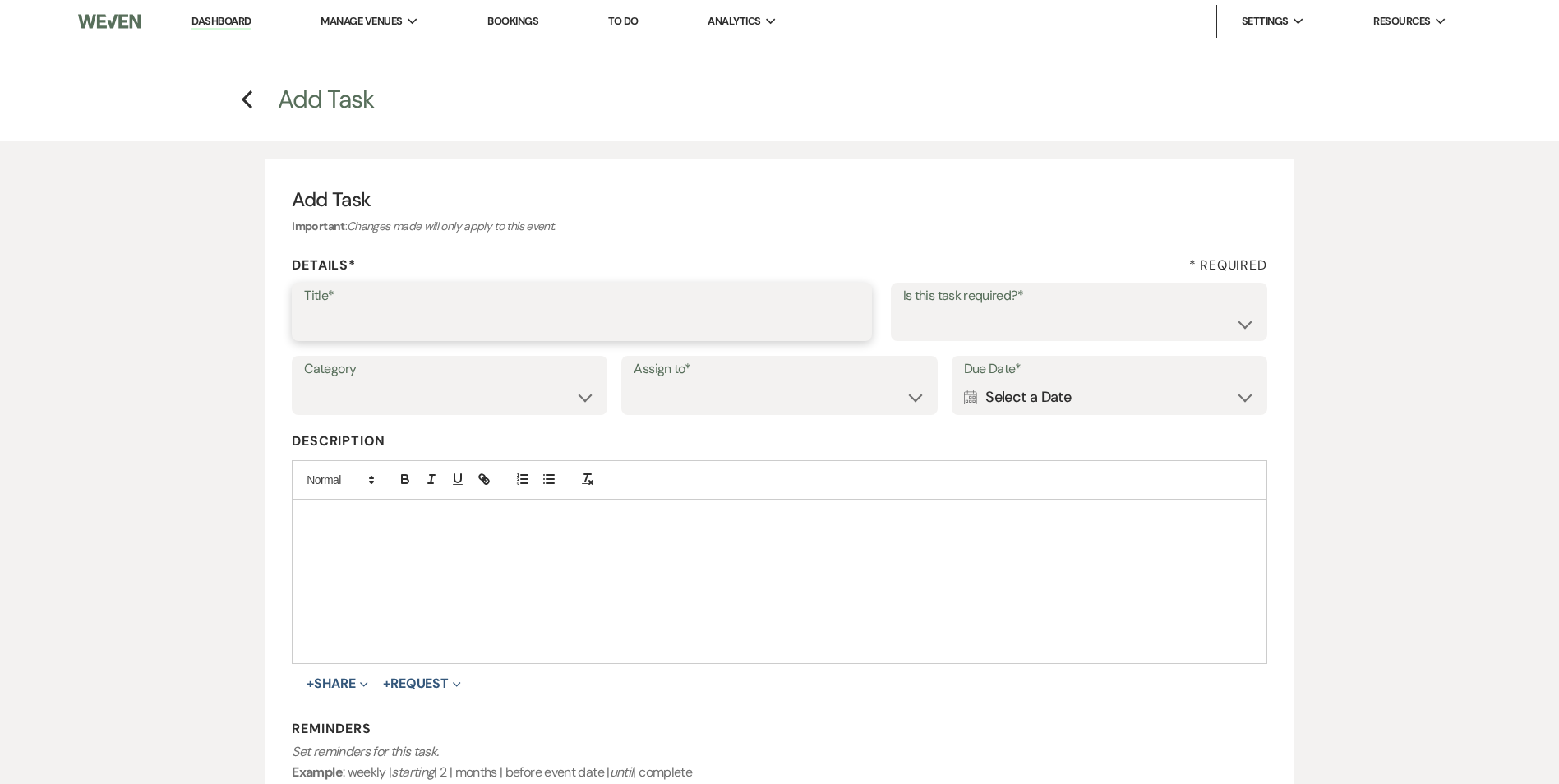
click at [395, 325] on input "Title*" at bounding box center [582, 323] width 555 height 32
drag, startPoint x: 572, startPoint y: 328, endPoint x: 289, endPoint y: 324, distance: 283.0
click at [289, 324] on div "Add Task Important : Changes made will only apply to this event. Details* * Req…" at bounding box center [778, 535] width 1027 height 753
type input "3rd follow up text and promo email"
click at [1043, 314] on select "Yes No" at bounding box center [1078, 323] width 351 height 32
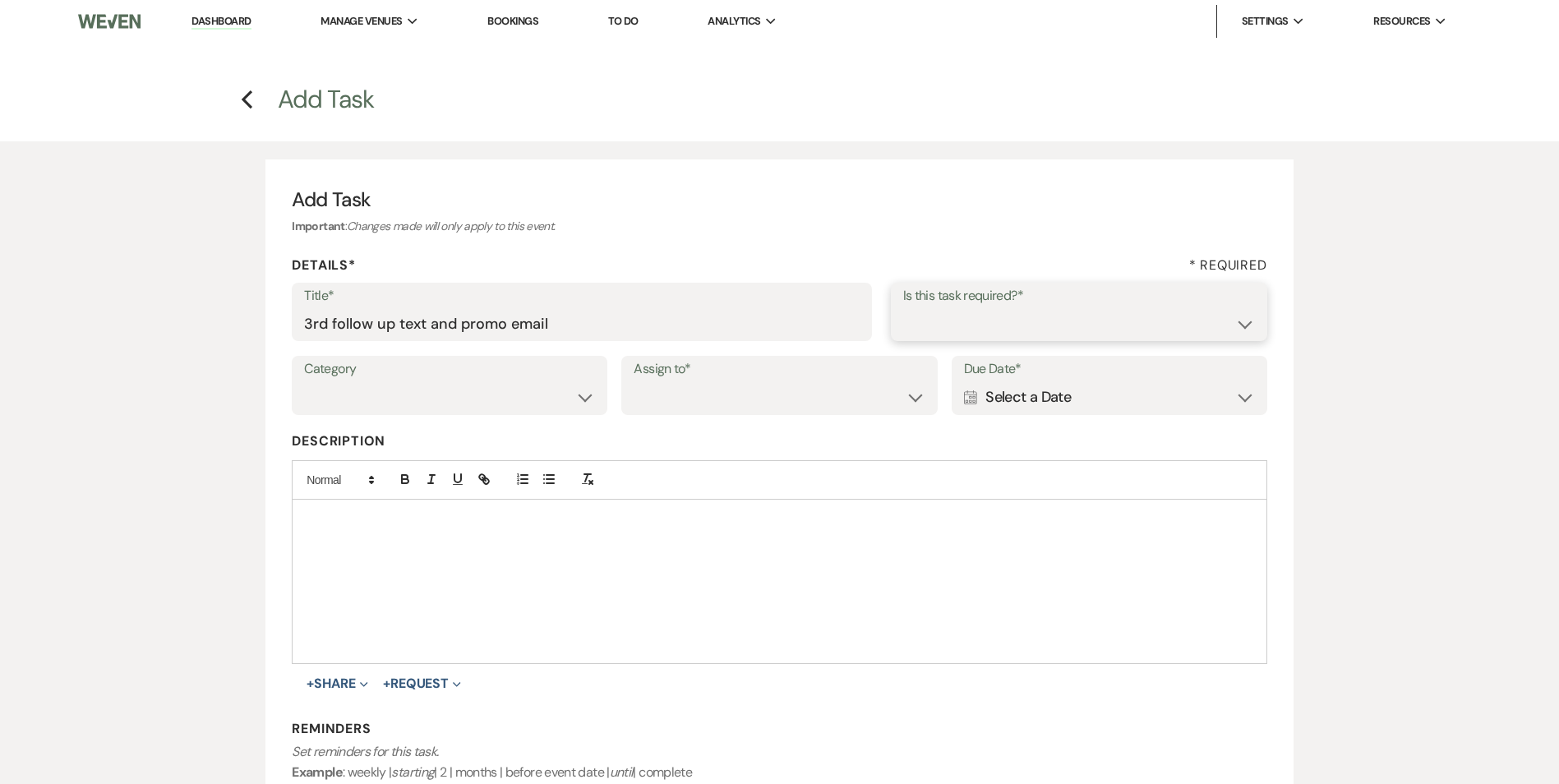
select select "true"
click at [903, 307] on select "Yes No" at bounding box center [1078, 323] width 351 height 32
click at [457, 399] on select "Venue Vendors Guests Details Finalize & Share" at bounding box center [449, 397] width 291 height 32
select select "31"
click at [304, 381] on select "Venue Vendors Guests Details Finalize & Share" at bounding box center [449, 397] width 291 height 32
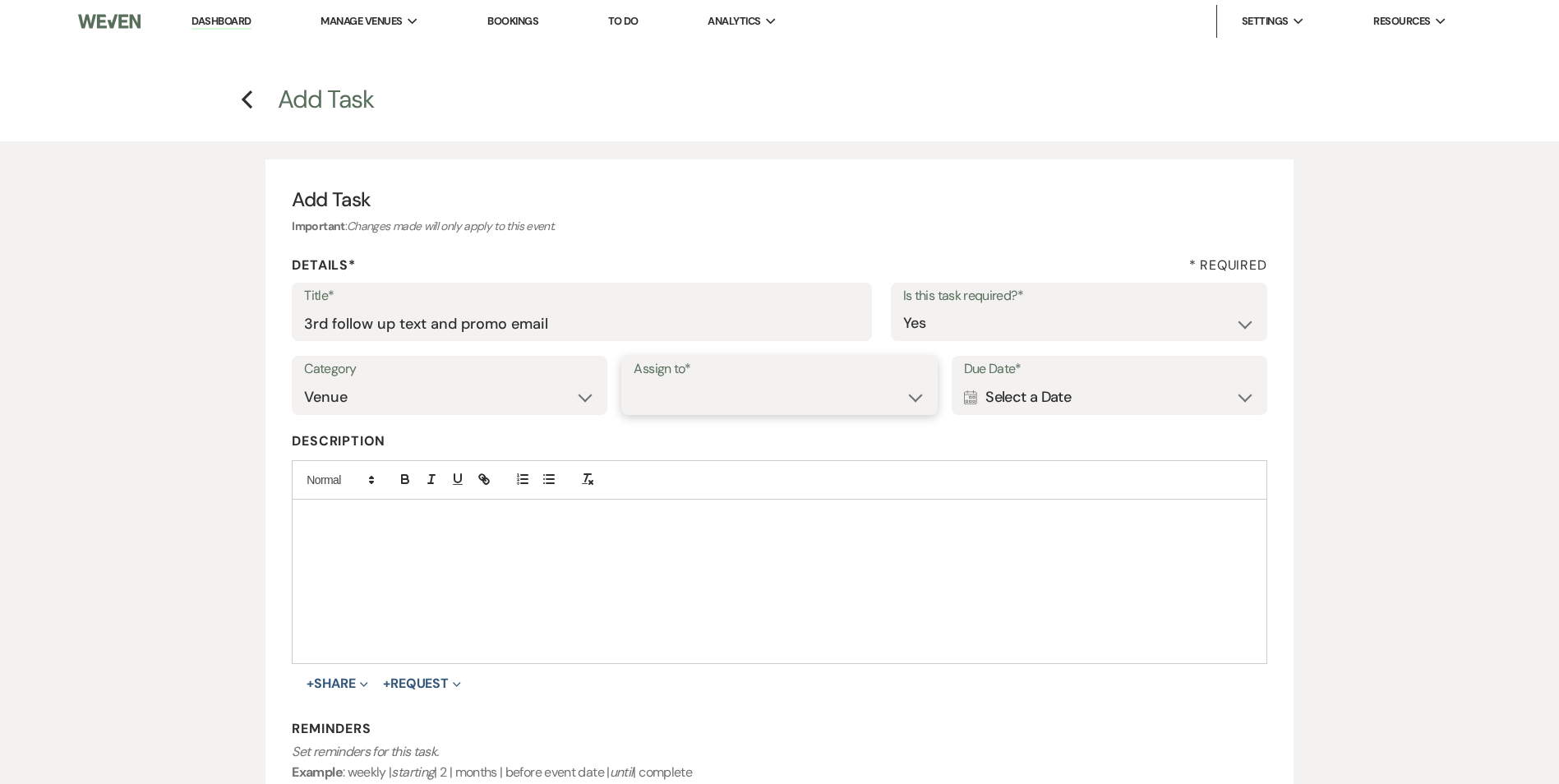
click at [699, 404] on select "Venue Client" at bounding box center [778, 397] width 291 height 32
select select "venueHost"
click at [633, 381] on select "Venue Client" at bounding box center [778, 397] width 291 height 32
click at [1024, 398] on div "Calendar Select a Date Expand" at bounding box center [1109, 397] width 291 height 32
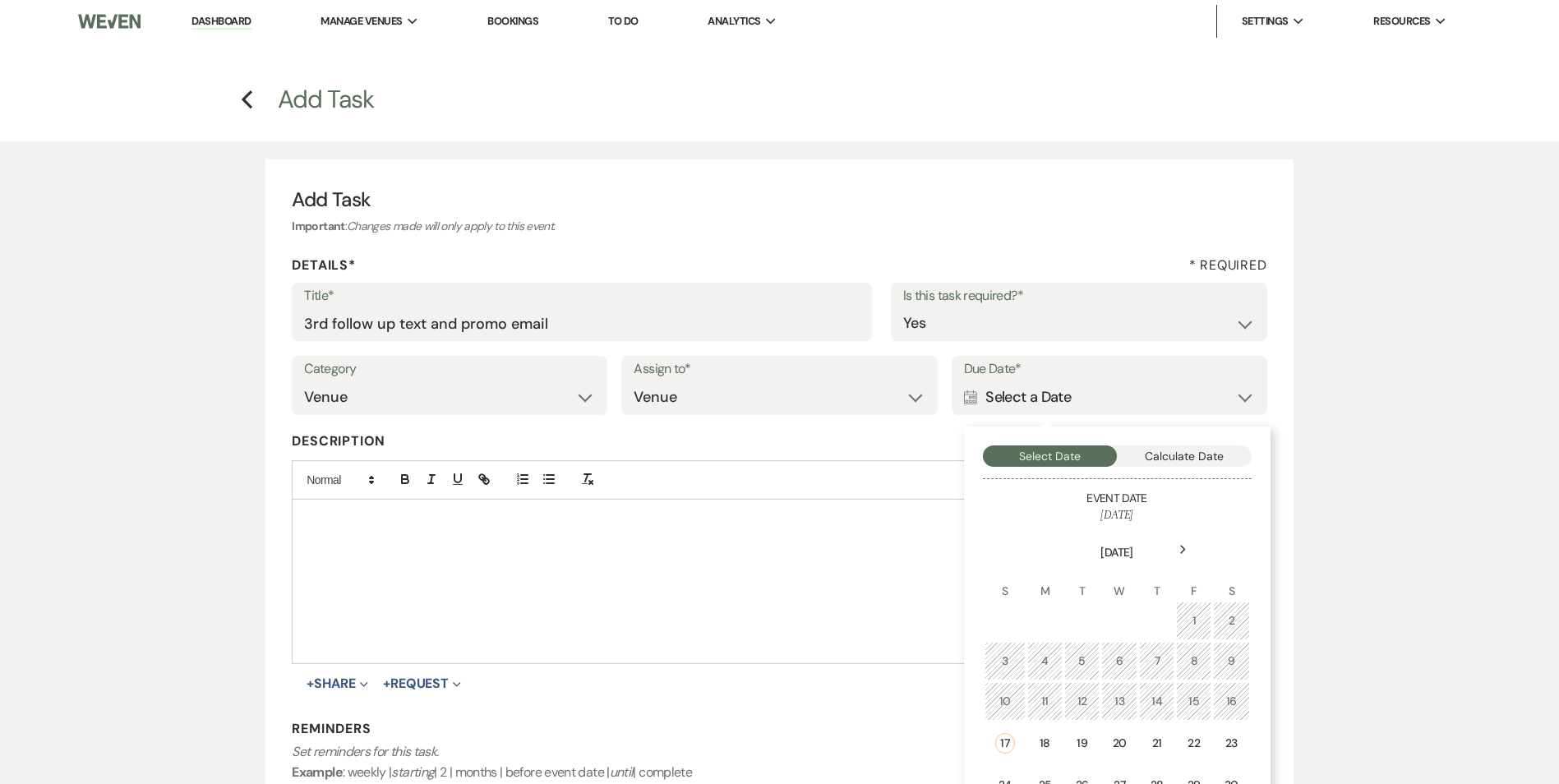
scroll to position [119, 0]
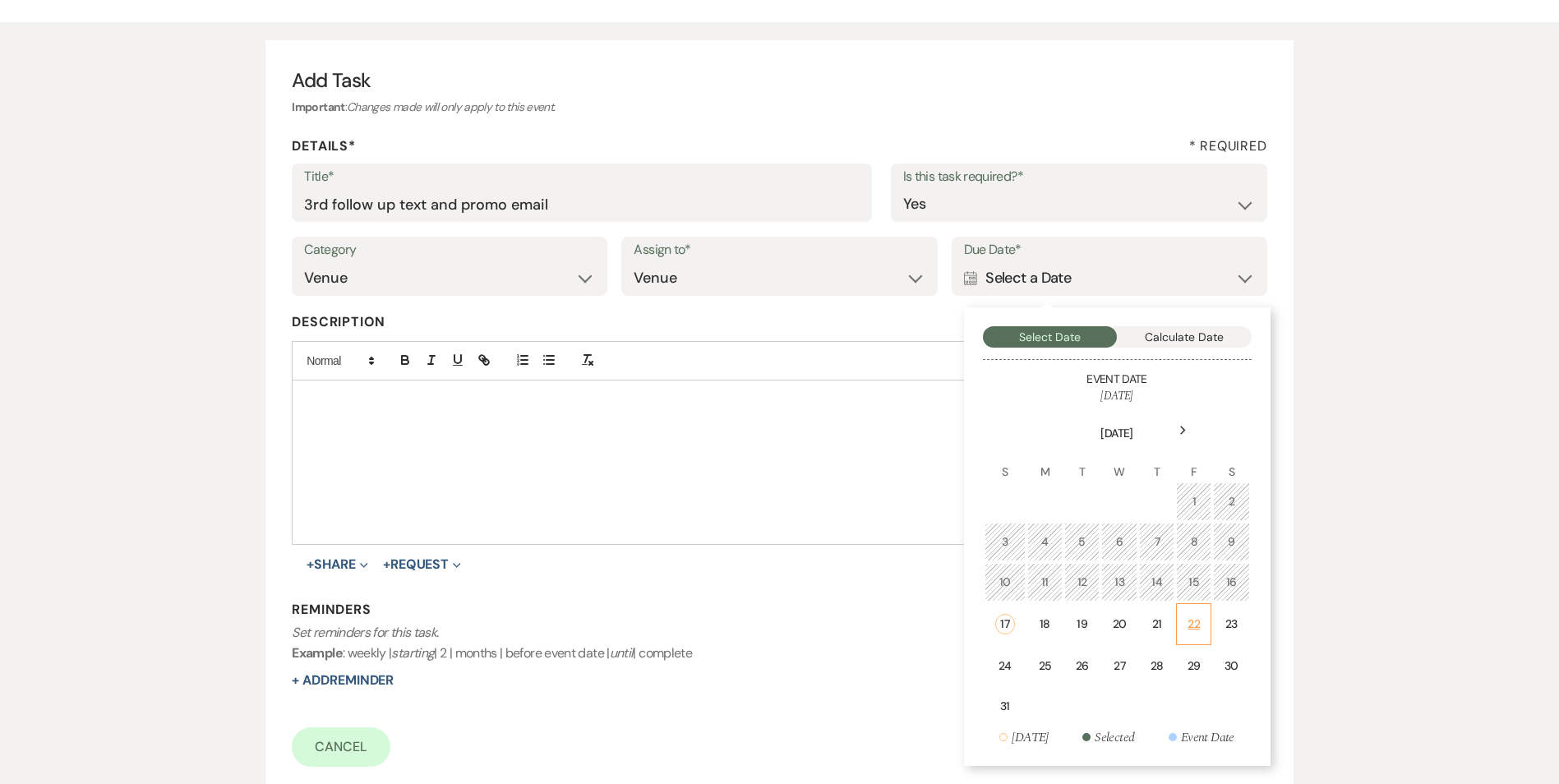
click at [1188, 622] on div "22" at bounding box center [1193, 624] width 14 height 17
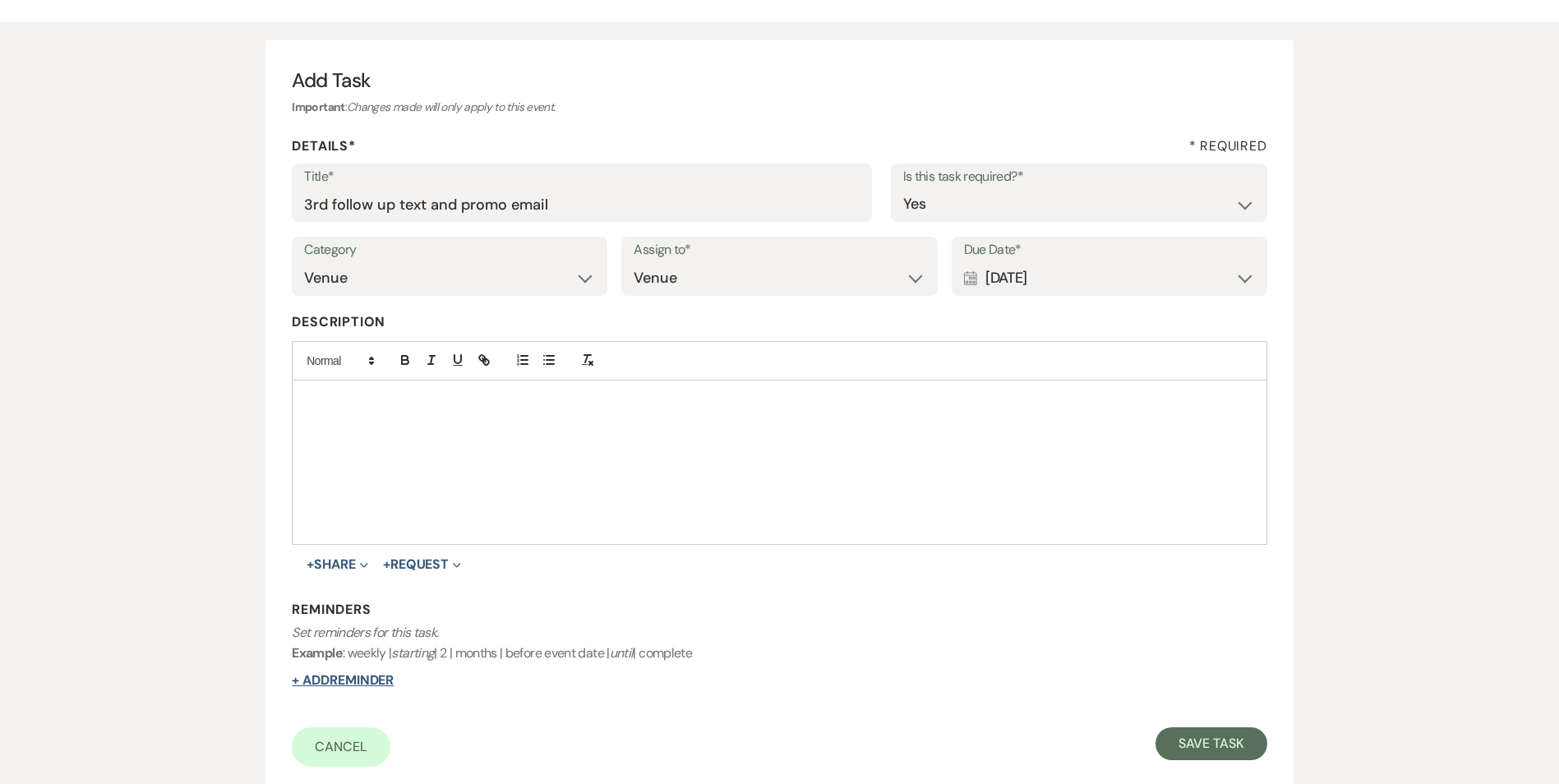
click at [338, 682] on button "+ Add Reminder" at bounding box center [342, 680] width 102 height 13
select select "host"
select select "days"
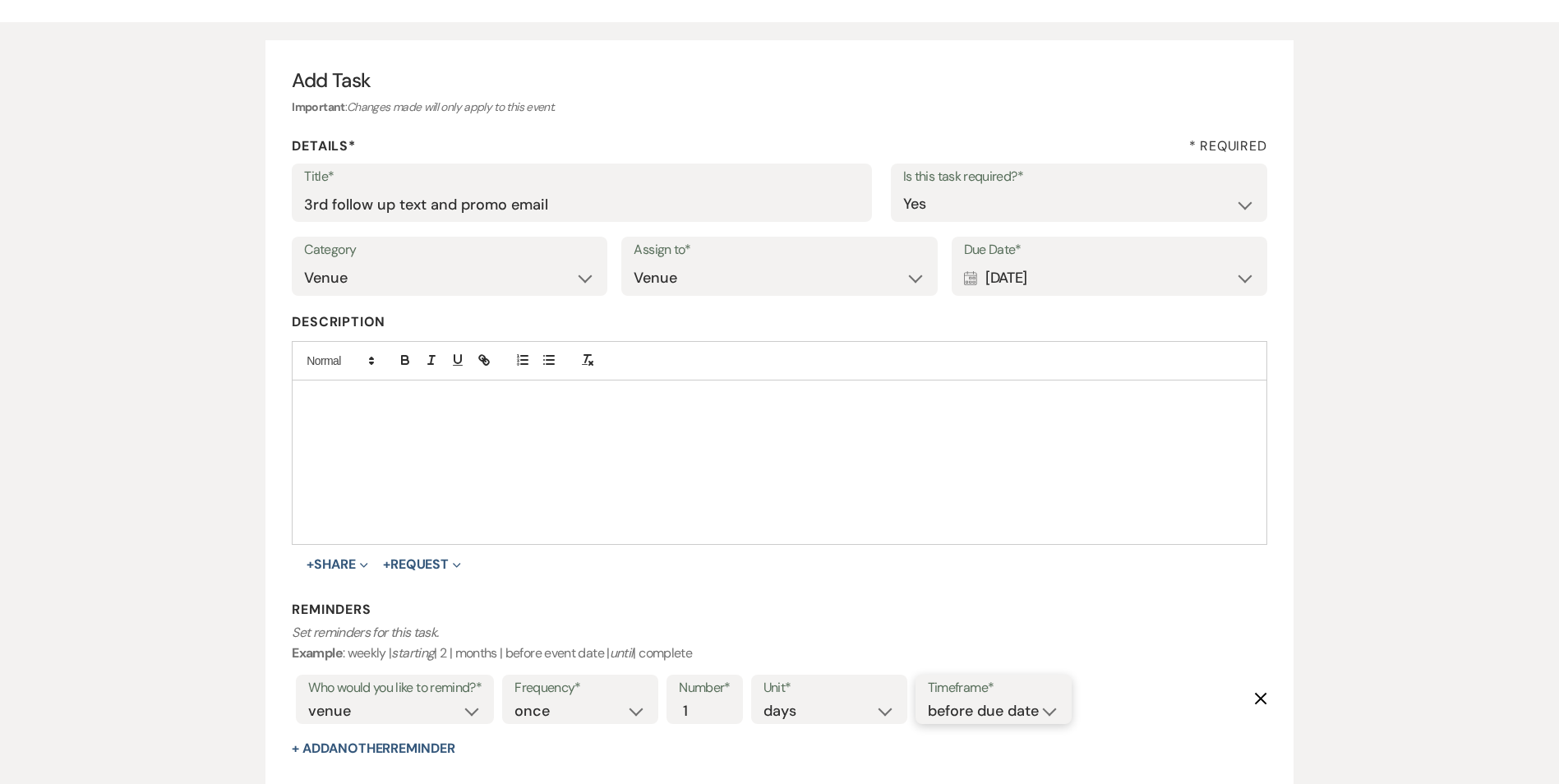
click at [988, 705] on select "before due date after due date on due date on custom date" at bounding box center [993, 711] width 132 height 22
select select "onDueDate"
click at [927, 700] on select "before due date after due date on due date on custom date" at bounding box center [993, 711] width 132 height 22
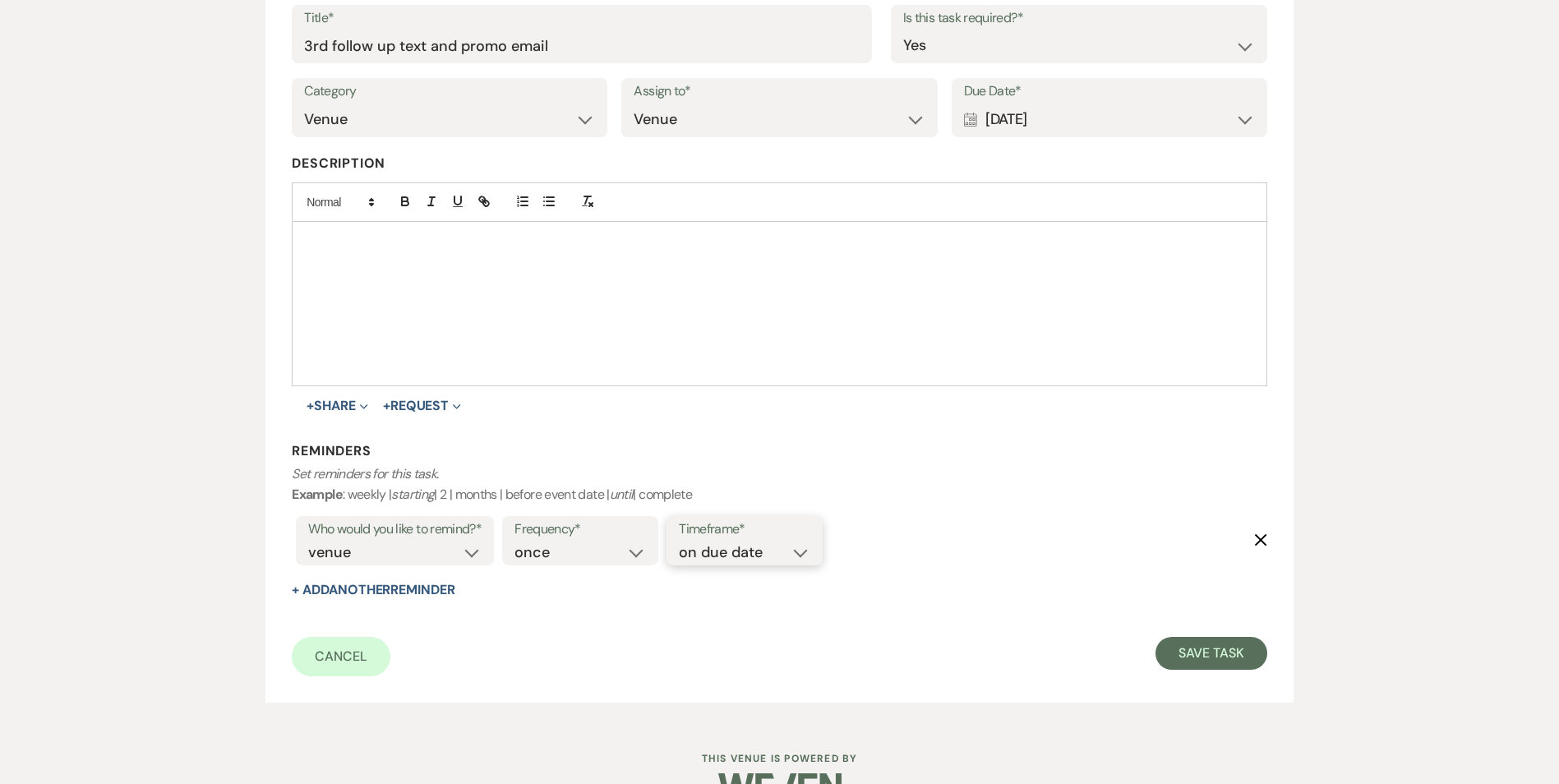
scroll to position [280, 0]
click at [1203, 648] on button "Save Task" at bounding box center [1211, 651] width 111 height 33
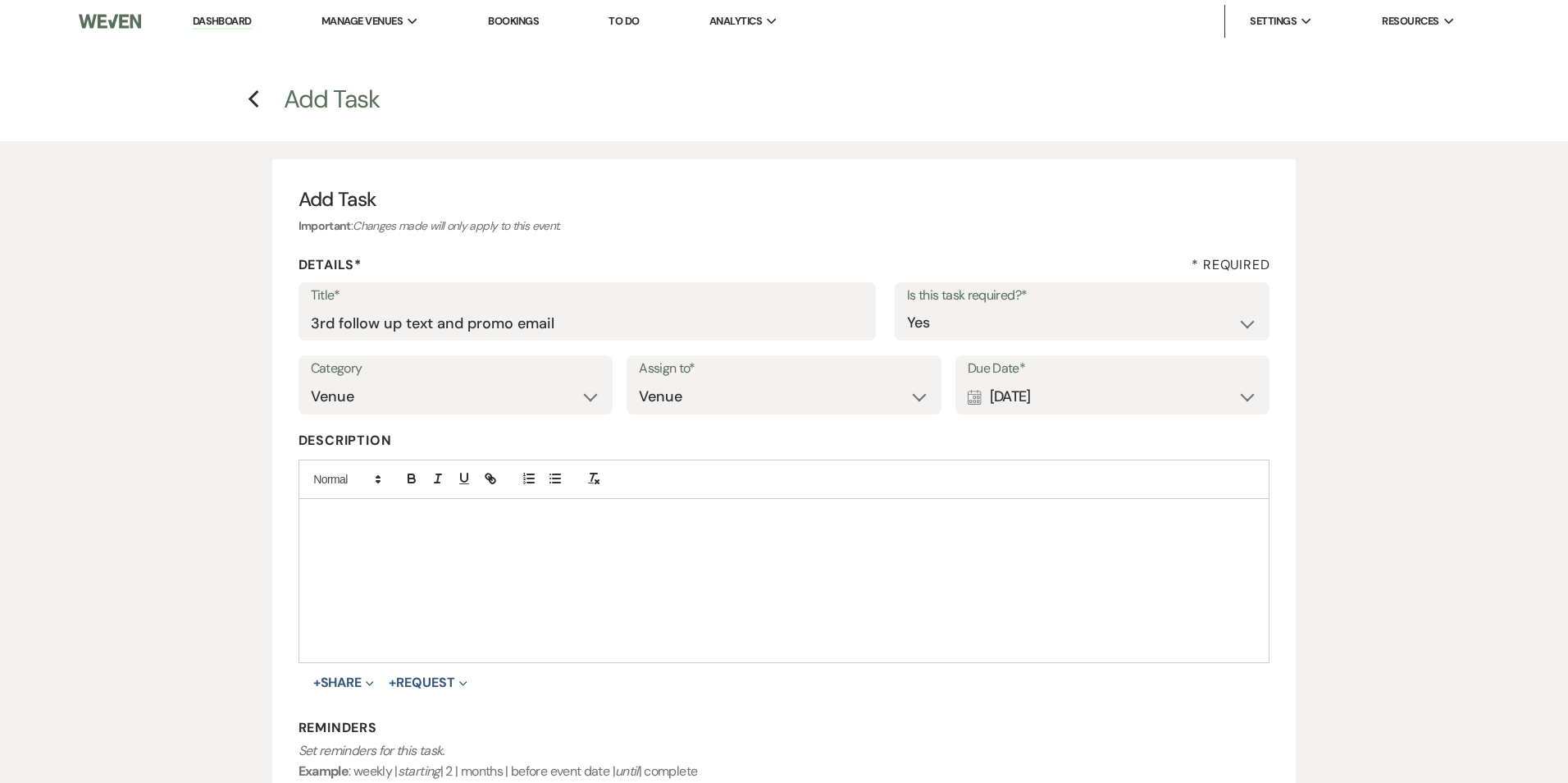
select select "2"
select select "5"
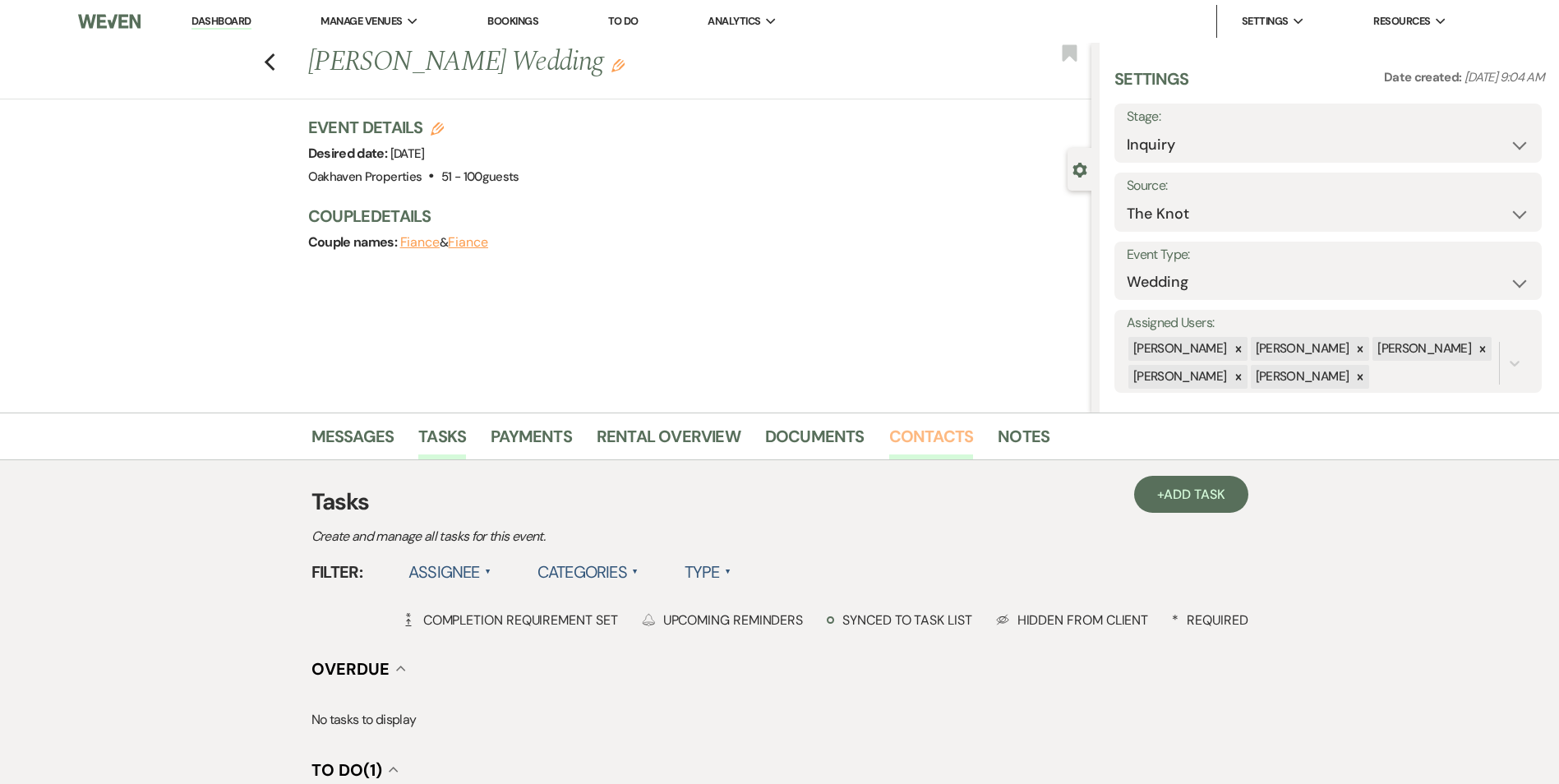
click at [929, 444] on link "Contacts" at bounding box center [932, 442] width 85 height 36
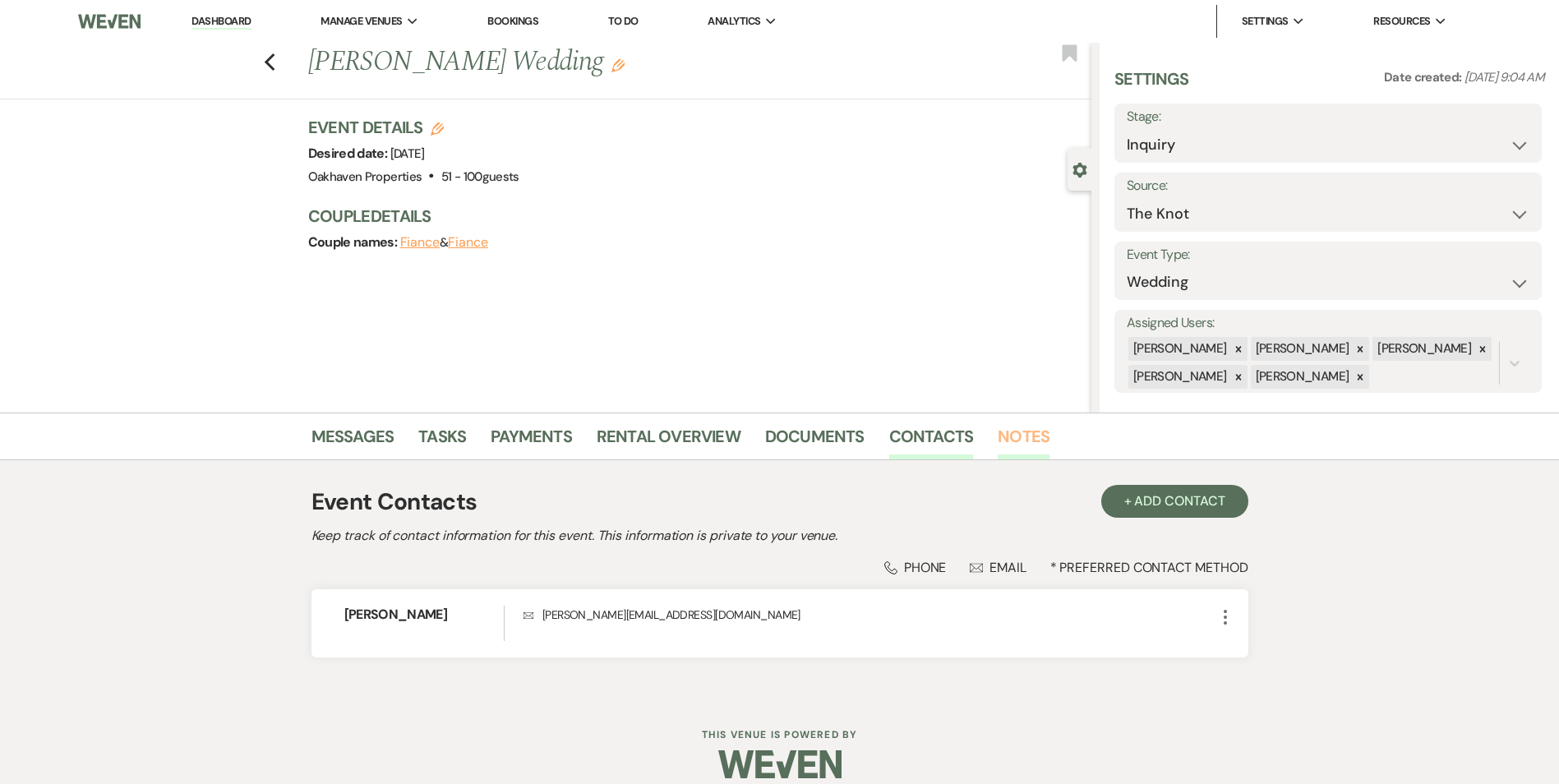
click at [1014, 445] on link "Notes" at bounding box center [1023, 442] width 51 height 36
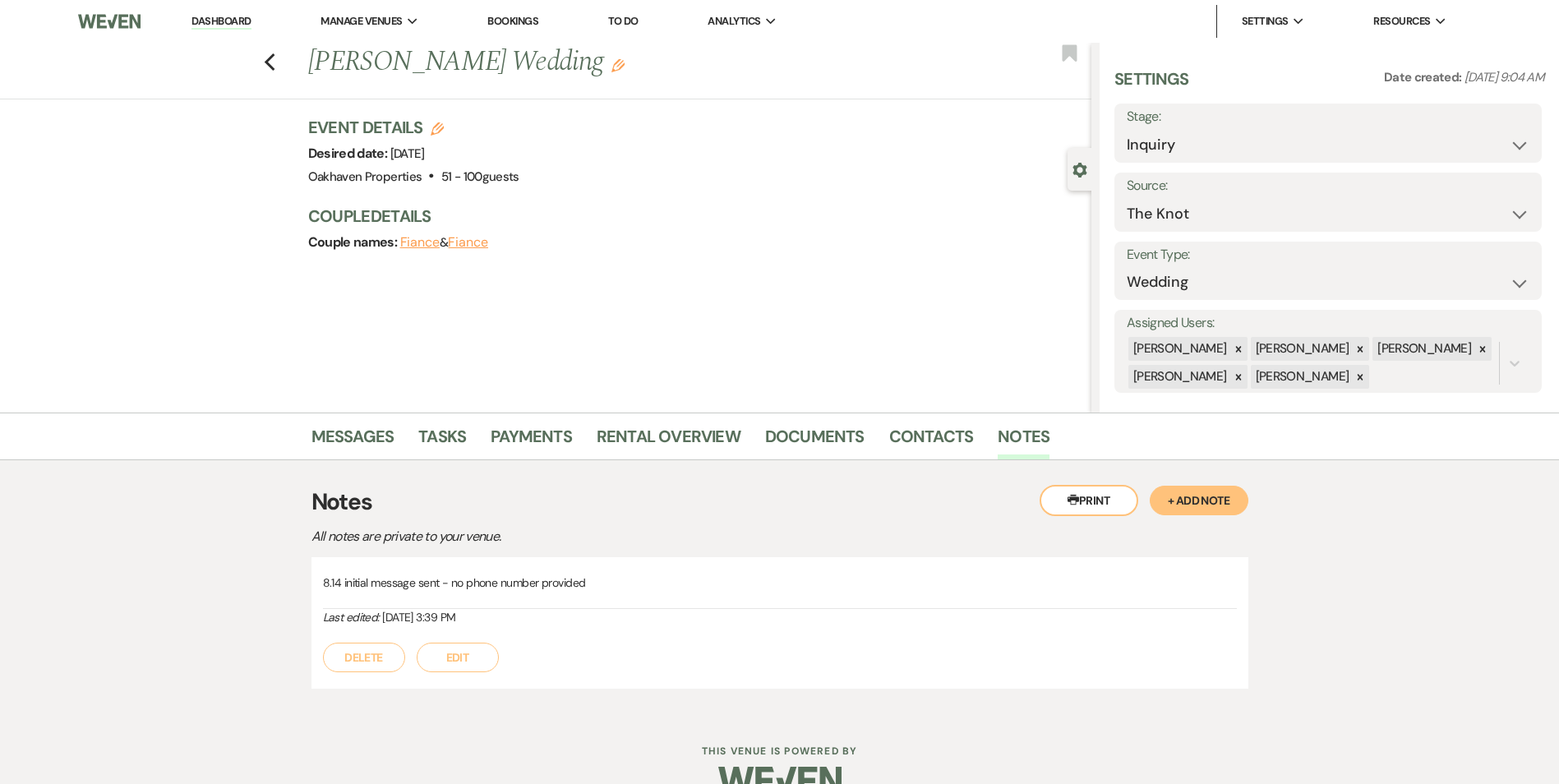
click at [472, 653] on button "Edit" at bounding box center [458, 657] width 82 height 30
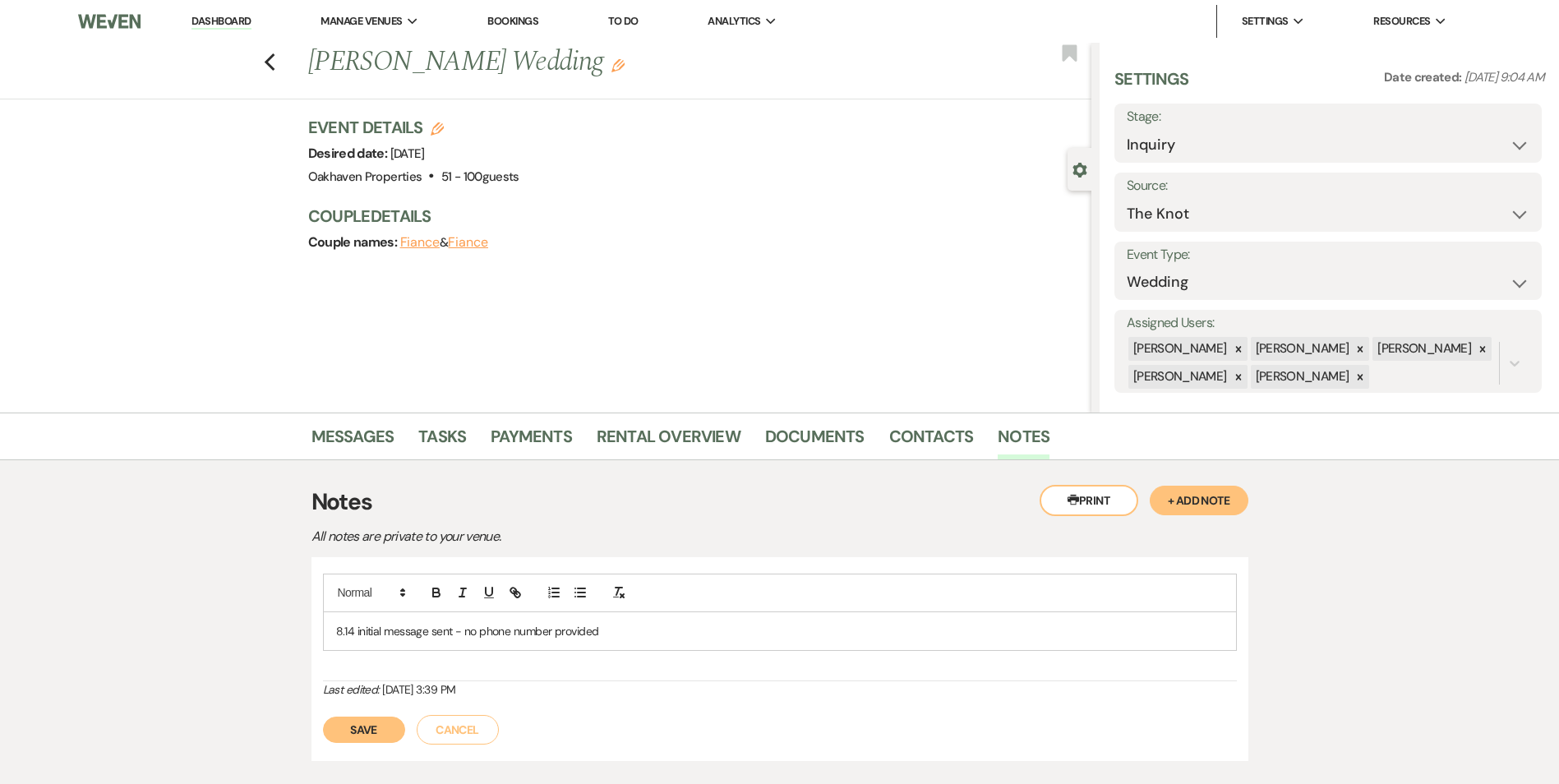
click at [672, 635] on p "8.14 initial message sent - no phone number provided" at bounding box center [779, 631] width 888 height 18
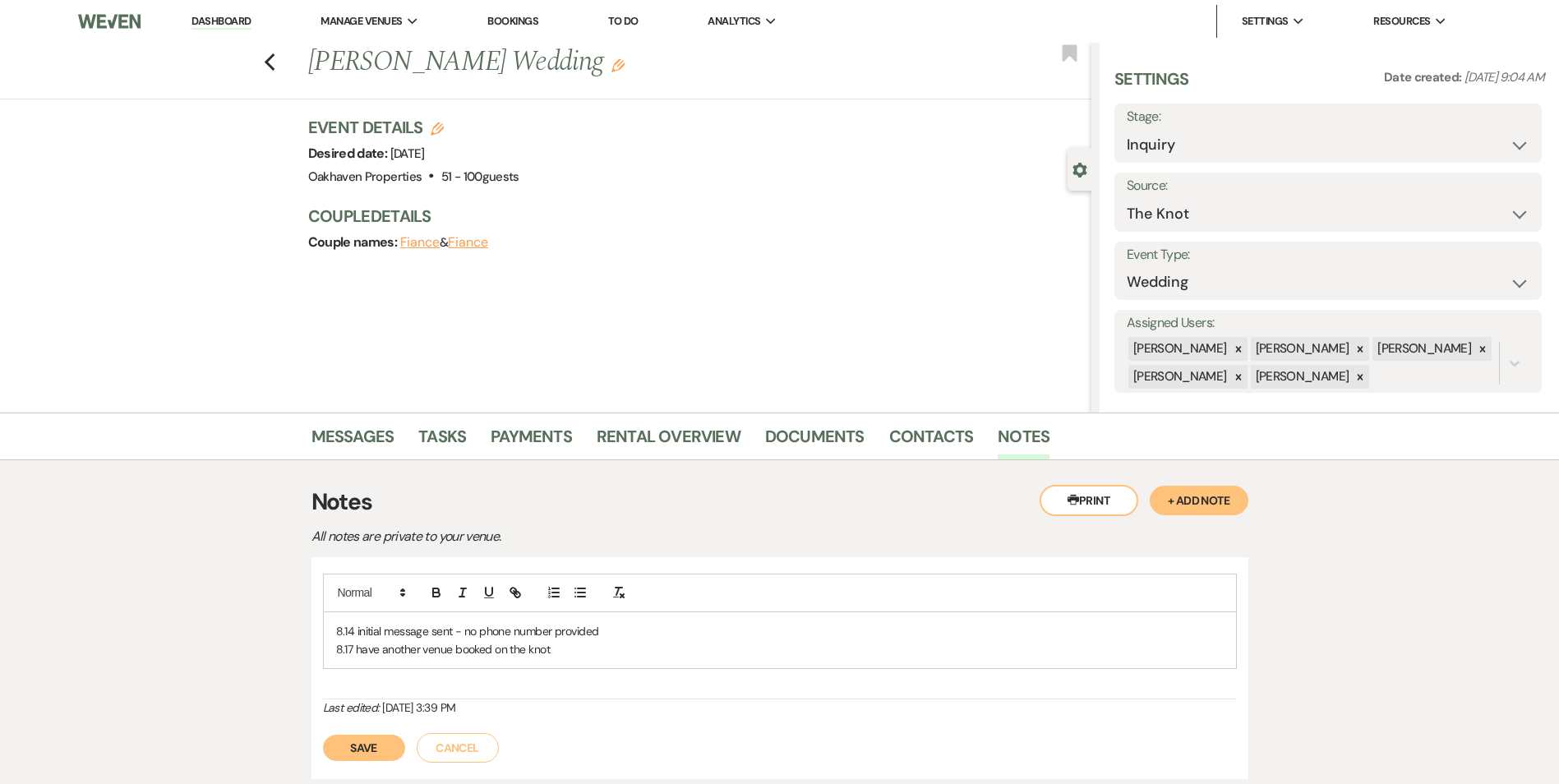
click at [418, 740] on button "Cancel" at bounding box center [458, 748] width 82 height 30
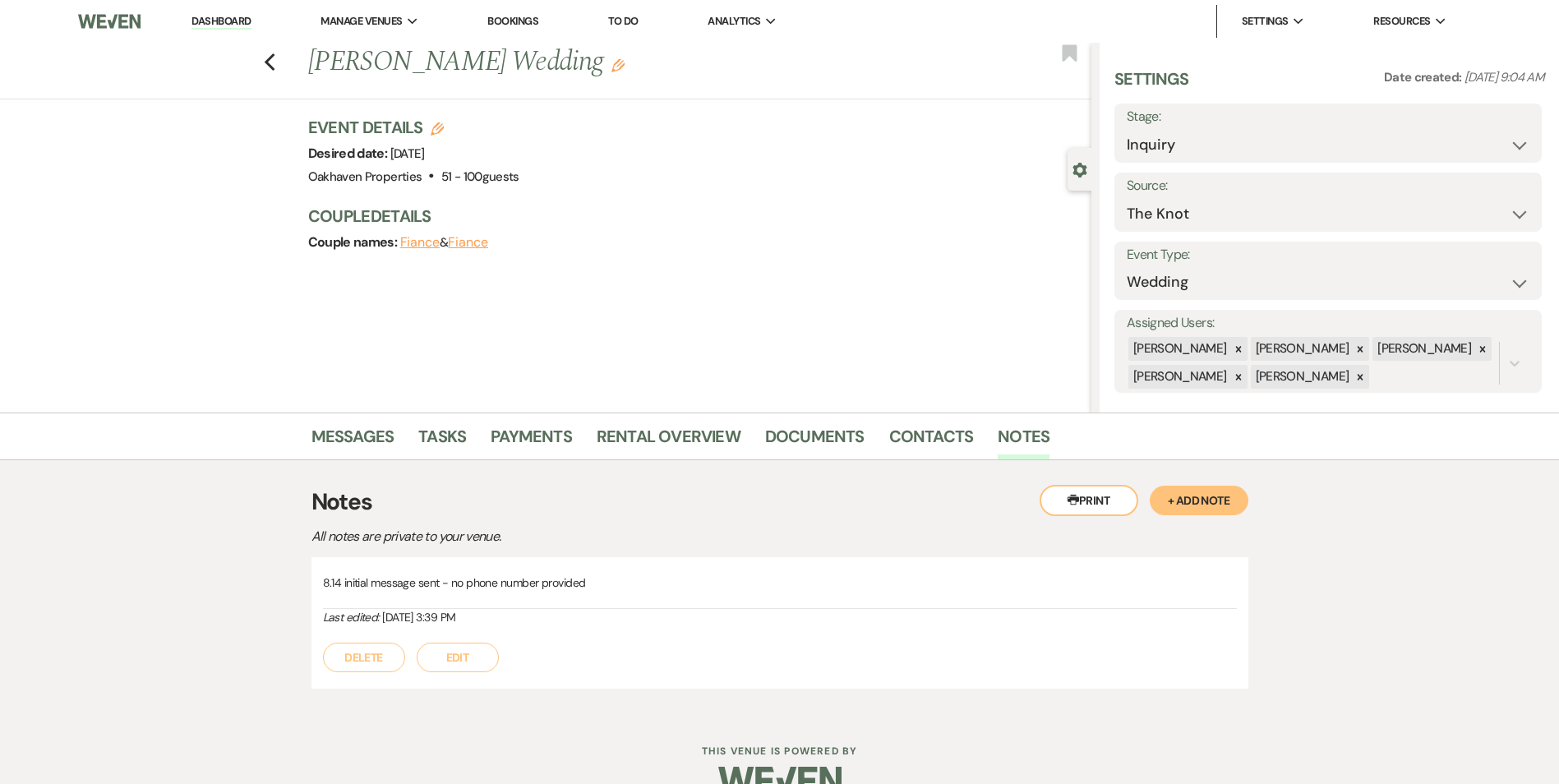
click at [447, 659] on button "Edit" at bounding box center [458, 657] width 82 height 30
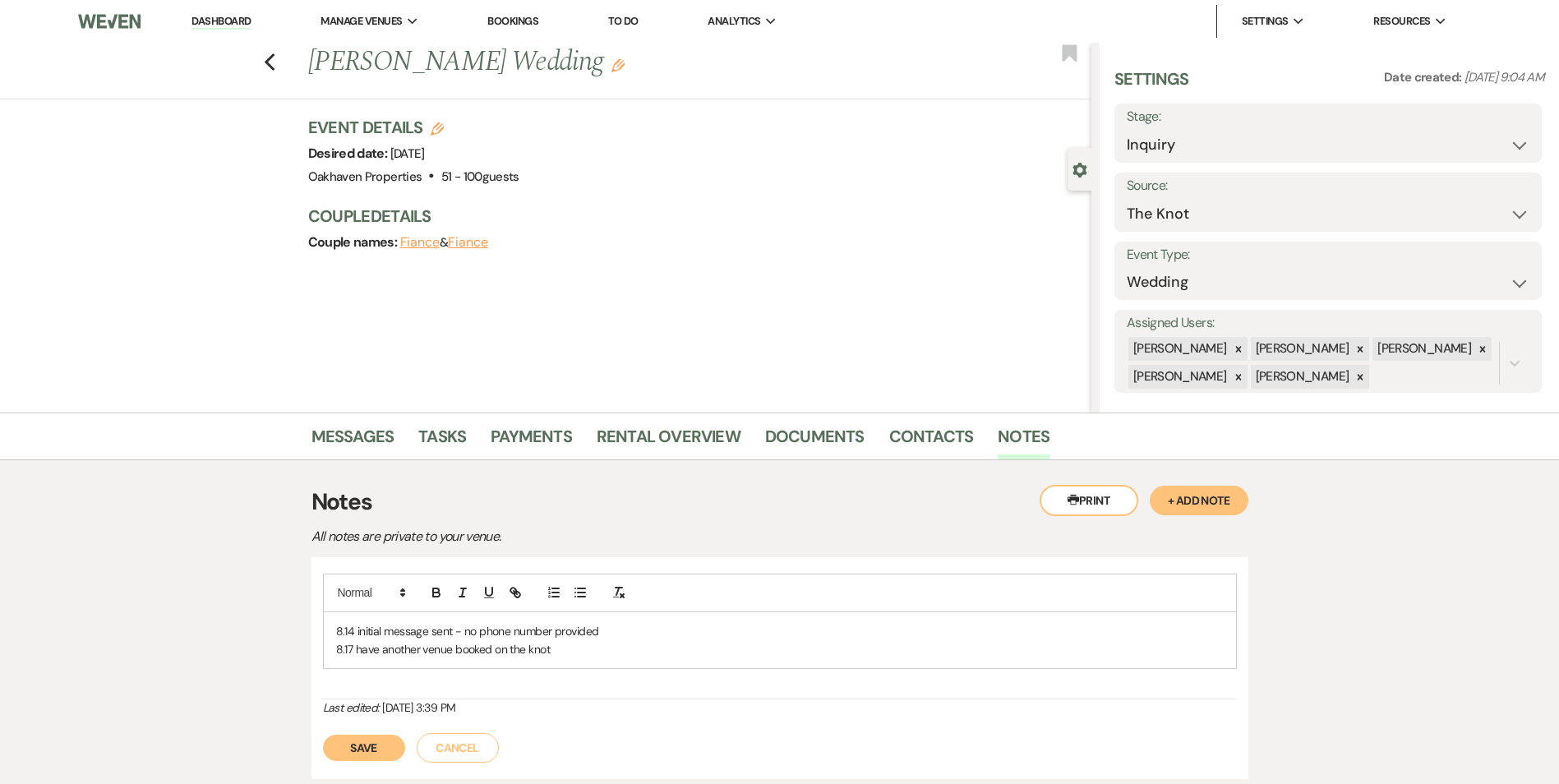
click at [357, 747] on button "Save" at bounding box center [364, 748] width 82 height 27
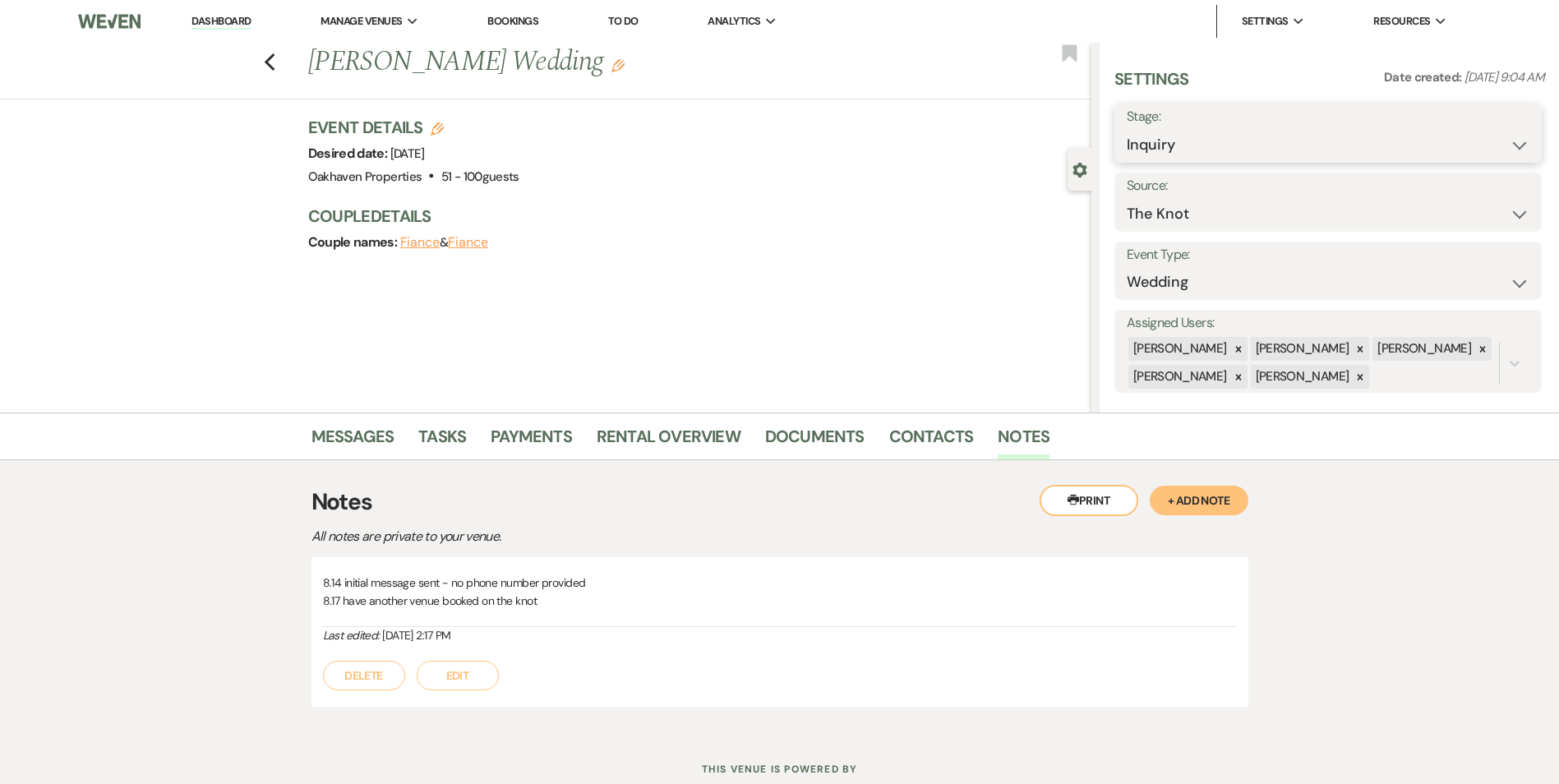
click at [1169, 155] on select "Inquiry Follow Up Tour Requested Tour Confirmed Toured Proposal Sent Booked Lost" at bounding box center [1328, 145] width 403 height 32
select select "8"
click at [1126, 129] on select "Inquiry Follow Up Tour Requested Tour Confirmed Toured Proposal Sent Booked Lost" at bounding box center [1328, 145] width 403 height 32
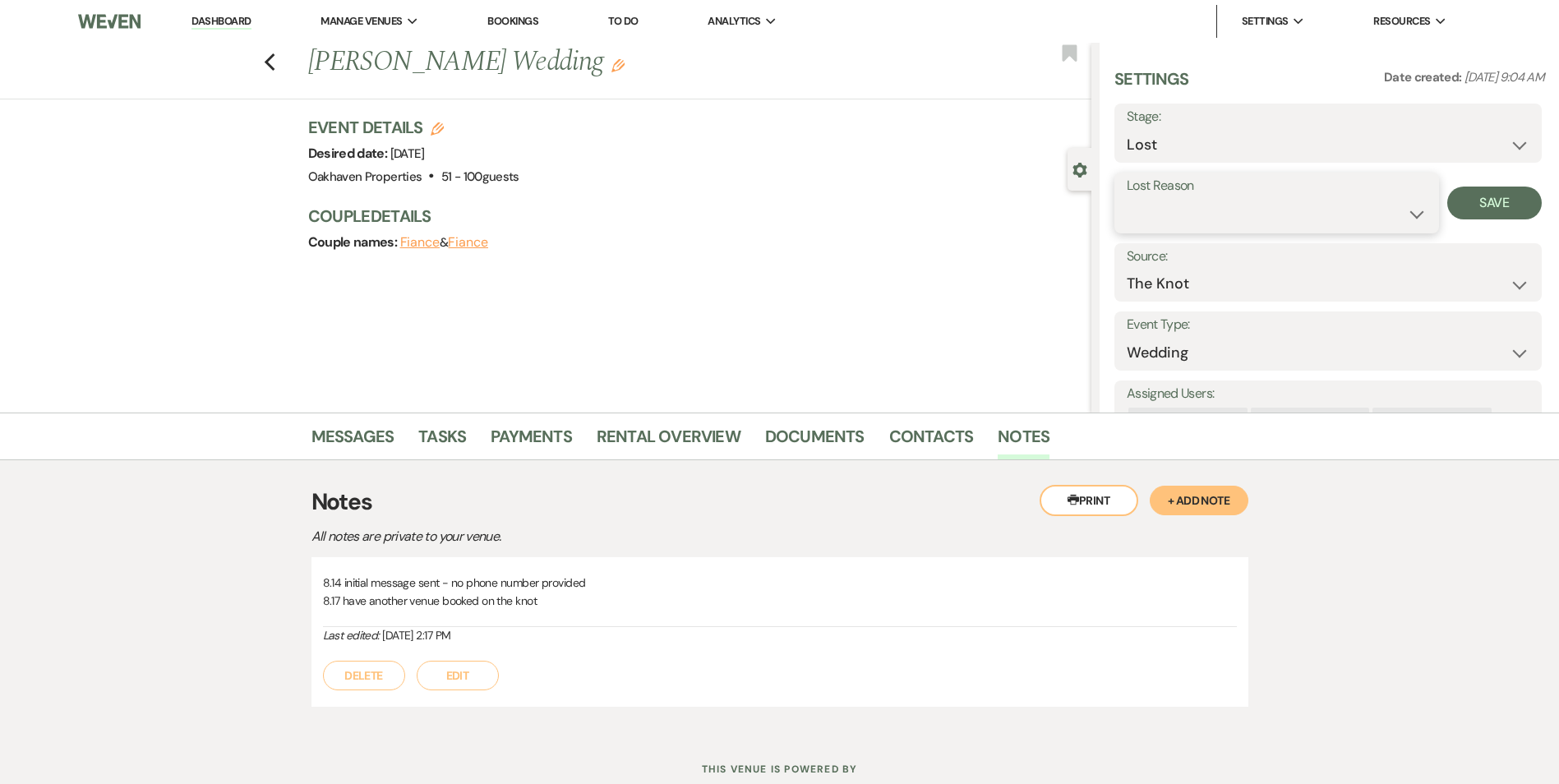
click at [1192, 206] on select "Booked Elsewhere Budget Date Unavailable No Response Not a Good Match Capacity …" at bounding box center [1276, 214] width 300 height 32
select select "6"
click at [1126, 198] on select "Booked Elsewhere Budget Date Unavailable No Response Not a Good Match Capacity …" at bounding box center [1276, 214] width 300 height 32
click at [1447, 206] on button "Save" at bounding box center [1494, 203] width 94 height 33
click at [448, 438] on link "Tasks" at bounding box center [442, 442] width 47 height 36
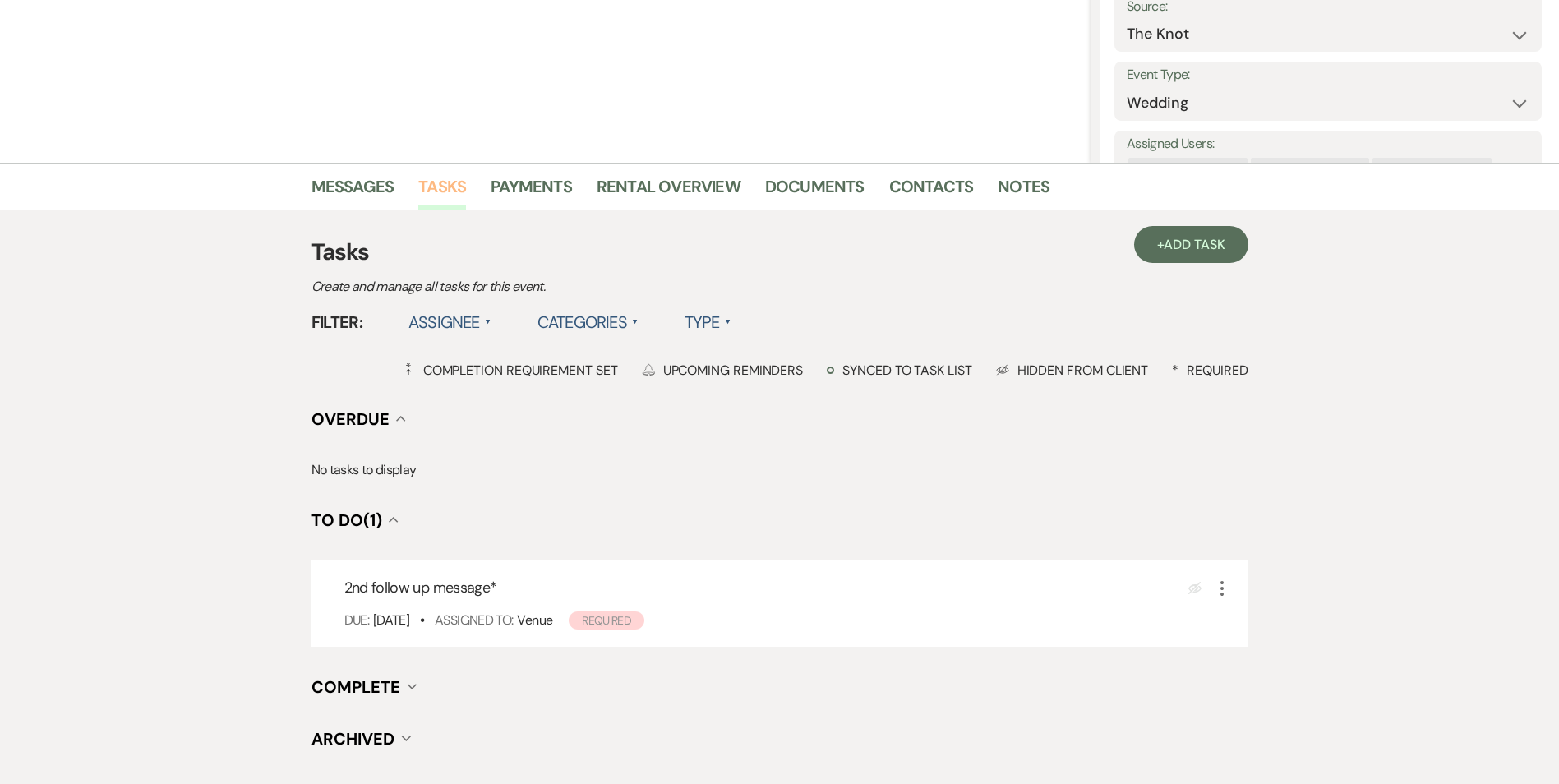
scroll to position [254, 0]
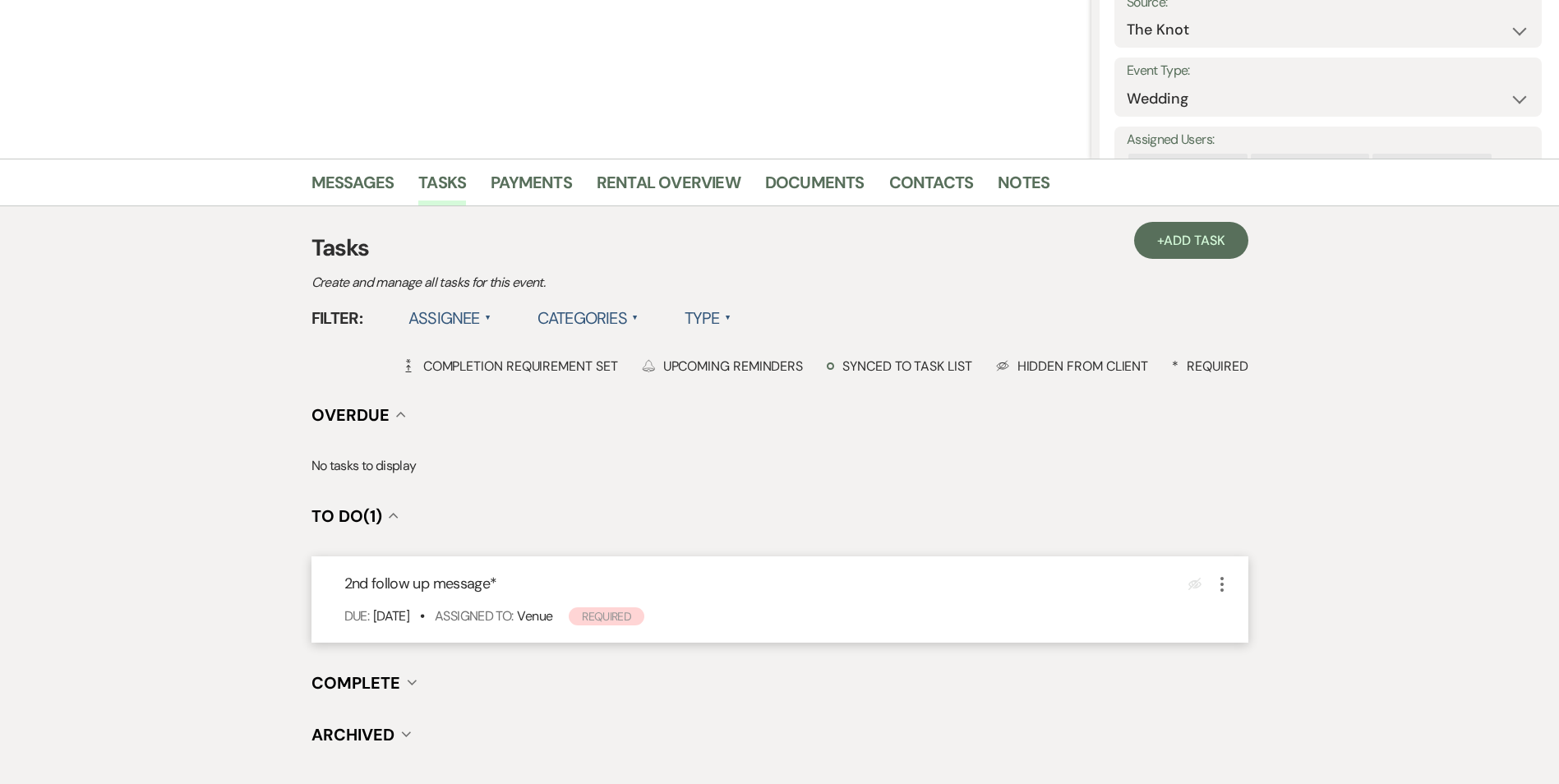
click at [1226, 586] on icon "More" at bounding box center [1222, 584] width 20 height 20
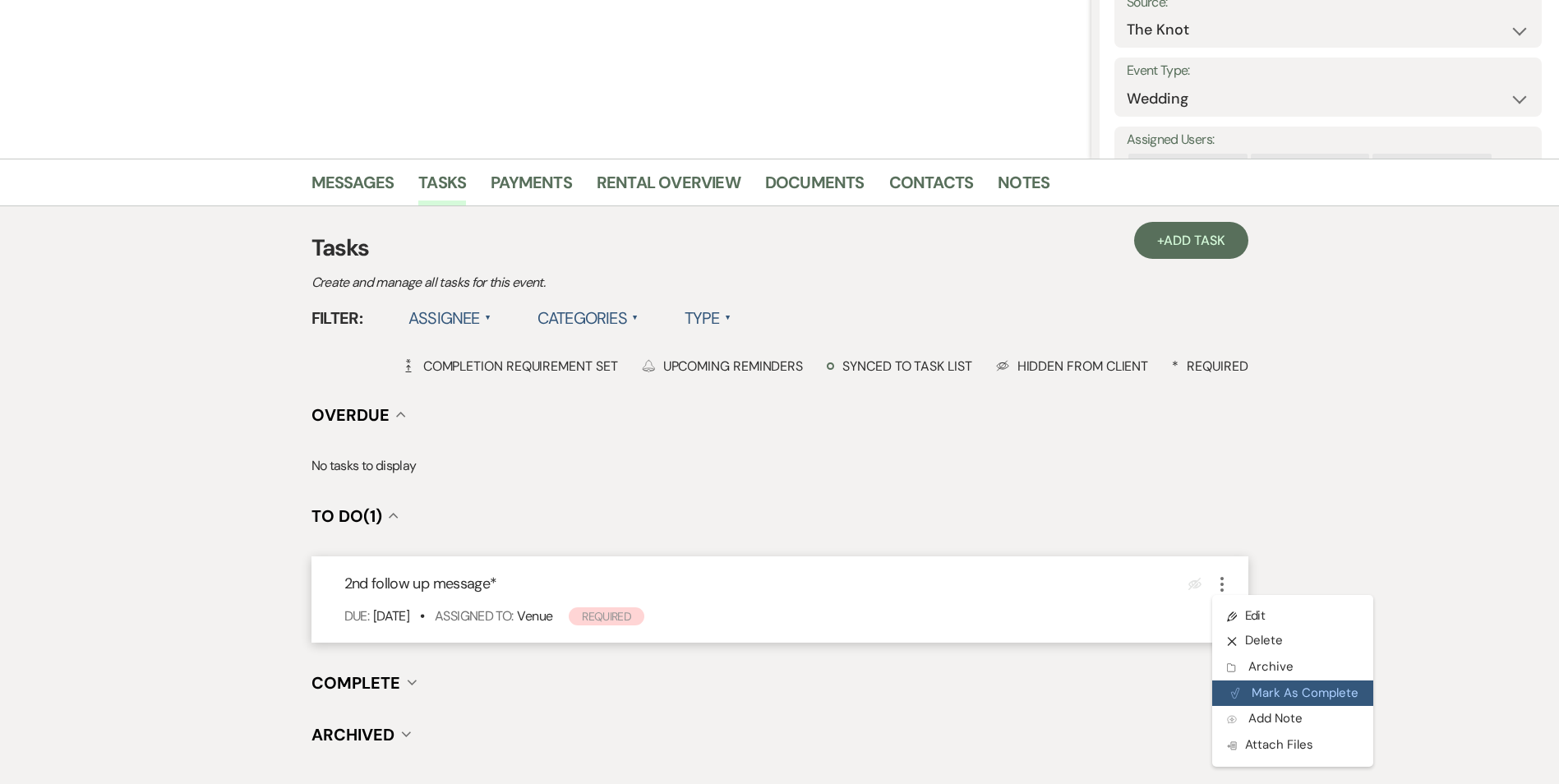
click at [1238, 687] on icon "Plan Portal Link" at bounding box center [1235, 693] width 10 height 12
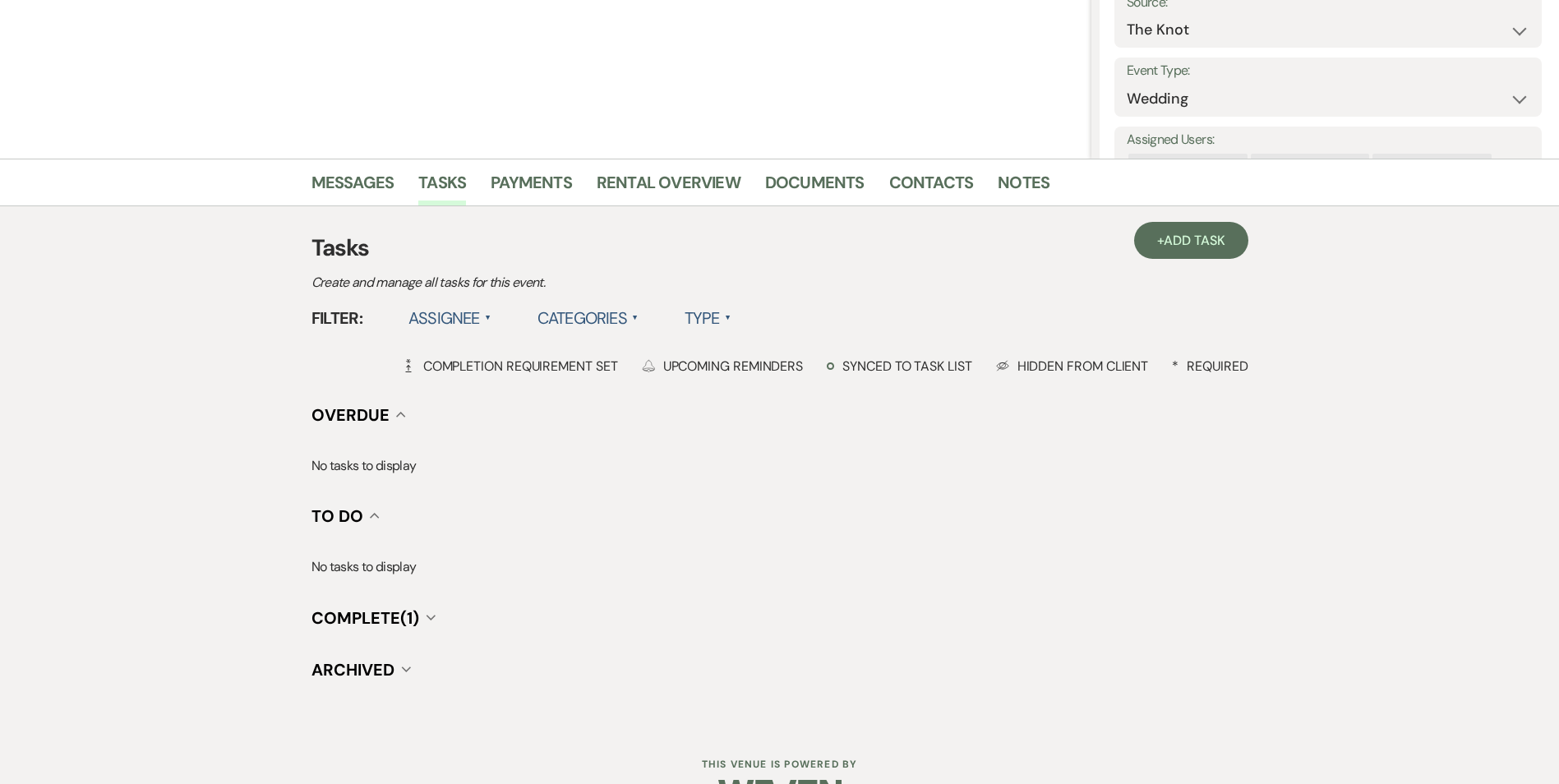
scroll to position [0, 0]
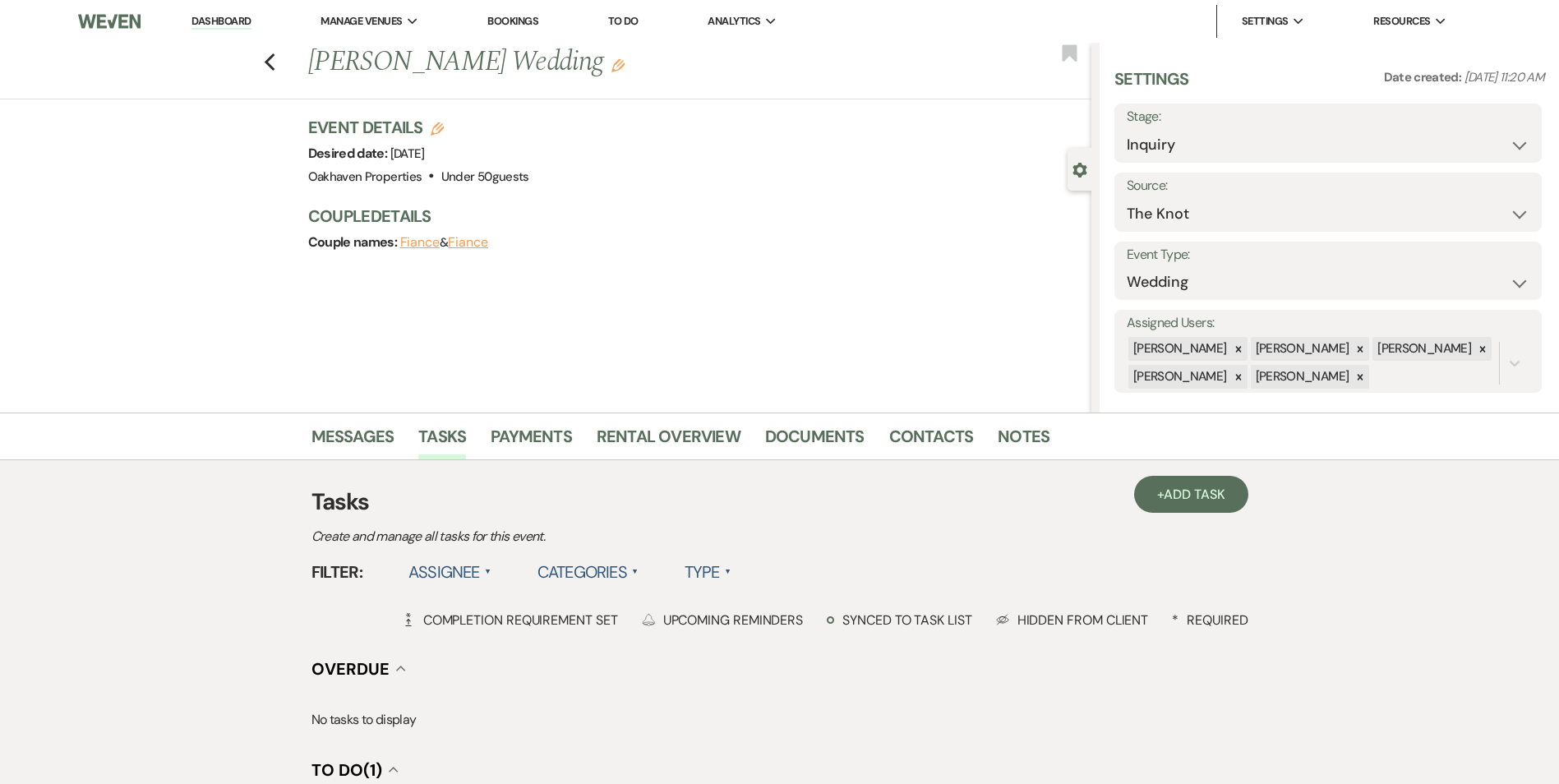
scroll to position [367, 0]
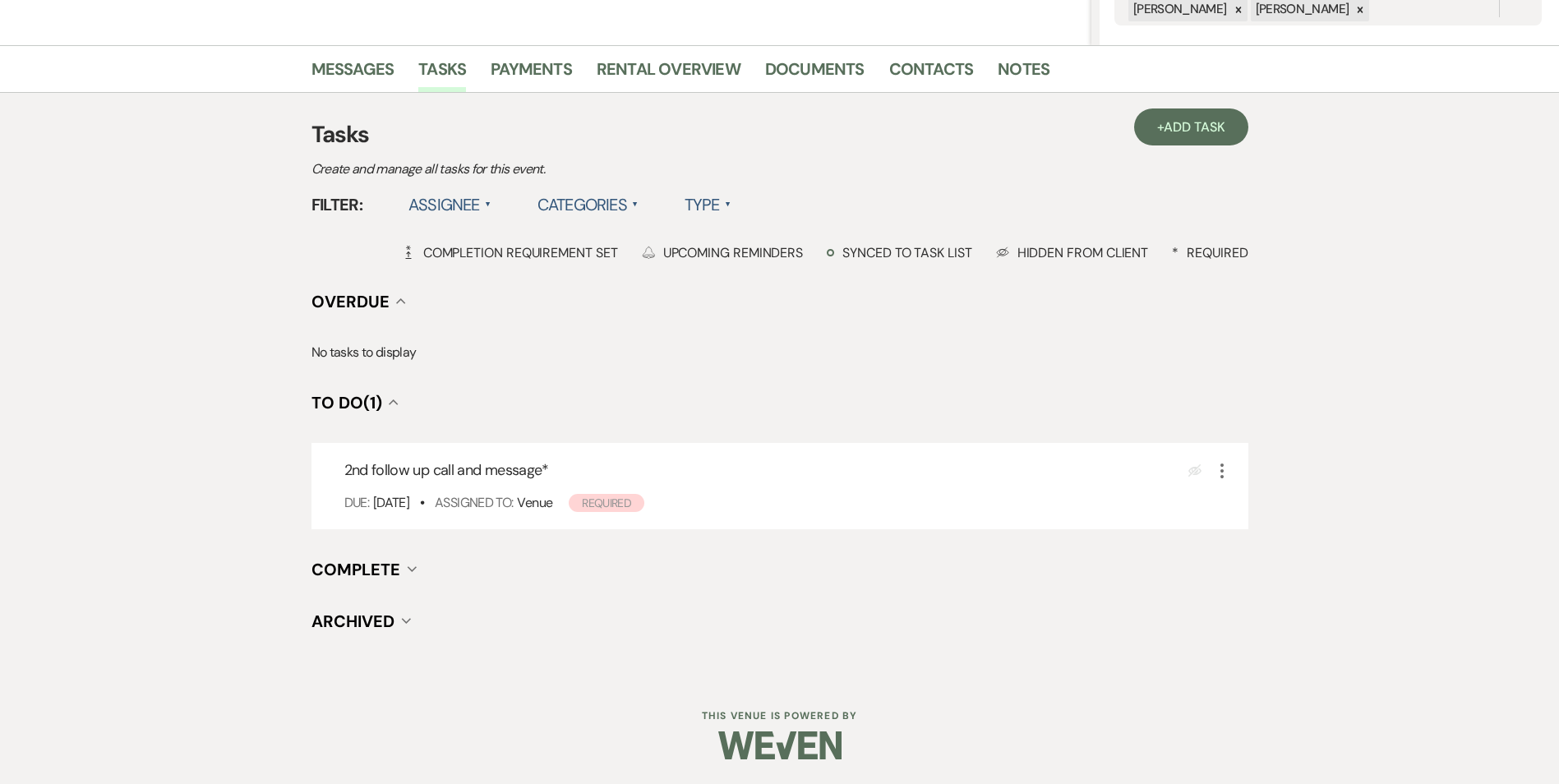
click at [940, 98] on div "+ Add Task Tasks Create and manage all tasks for this event. Filter: Assignee ▲…" at bounding box center [780, 385] width 937 height 585
click at [924, 60] on link "Contacts" at bounding box center [932, 74] width 85 height 36
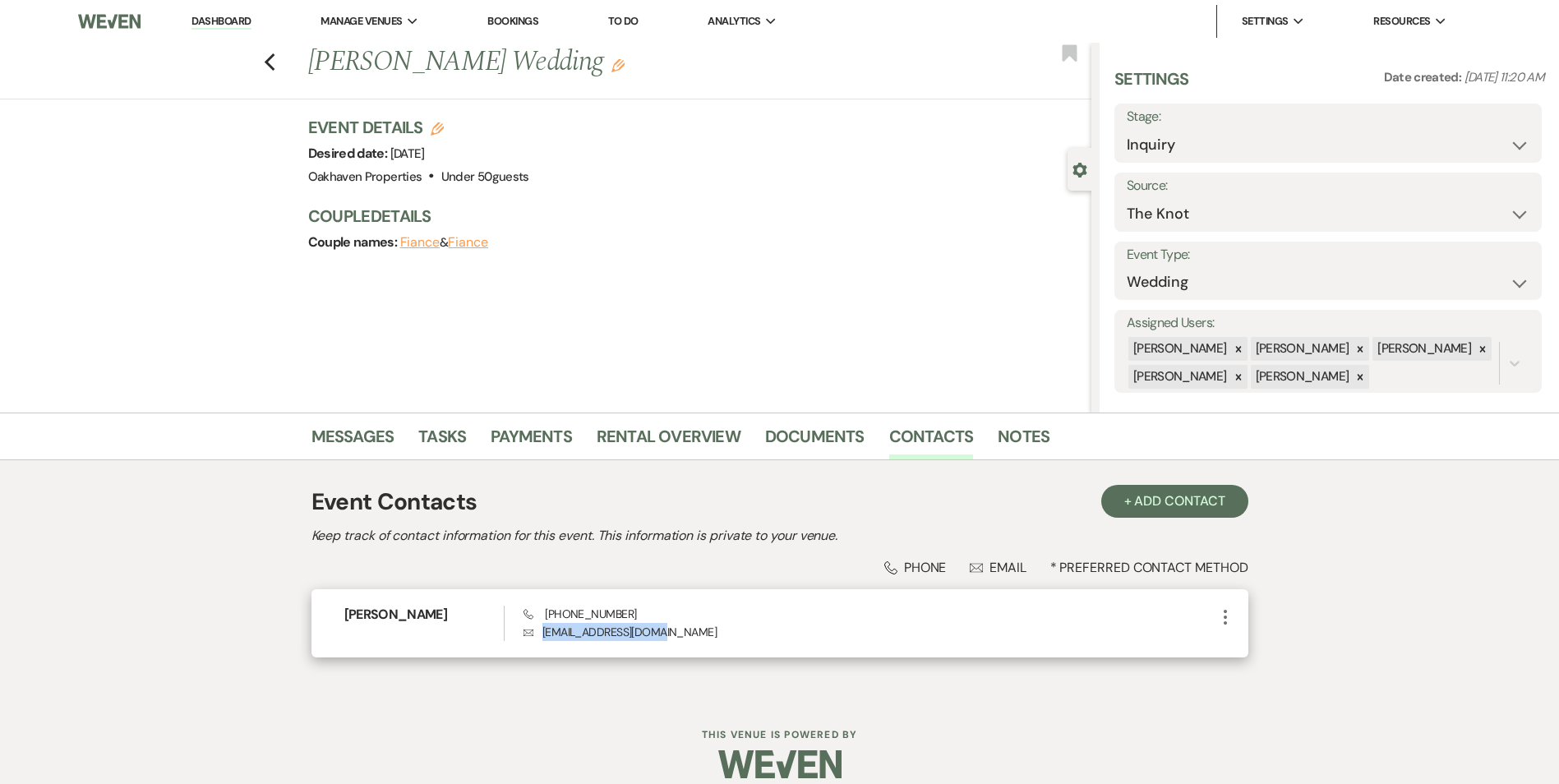
drag, startPoint x: 668, startPoint y: 628, endPoint x: 525, endPoint y: 634, distance: 143.1
click at [525, 634] on p "Envelope [EMAIL_ADDRESS][DOMAIN_NAME]" at bounding box center [869, 632] width 691 height 18
copy p "[EMAIL_ADDRESS][DOMAIN_NAME]"
click at [375, 443] on link "Messages" at bounding box center [353, 442] width 83 height 36
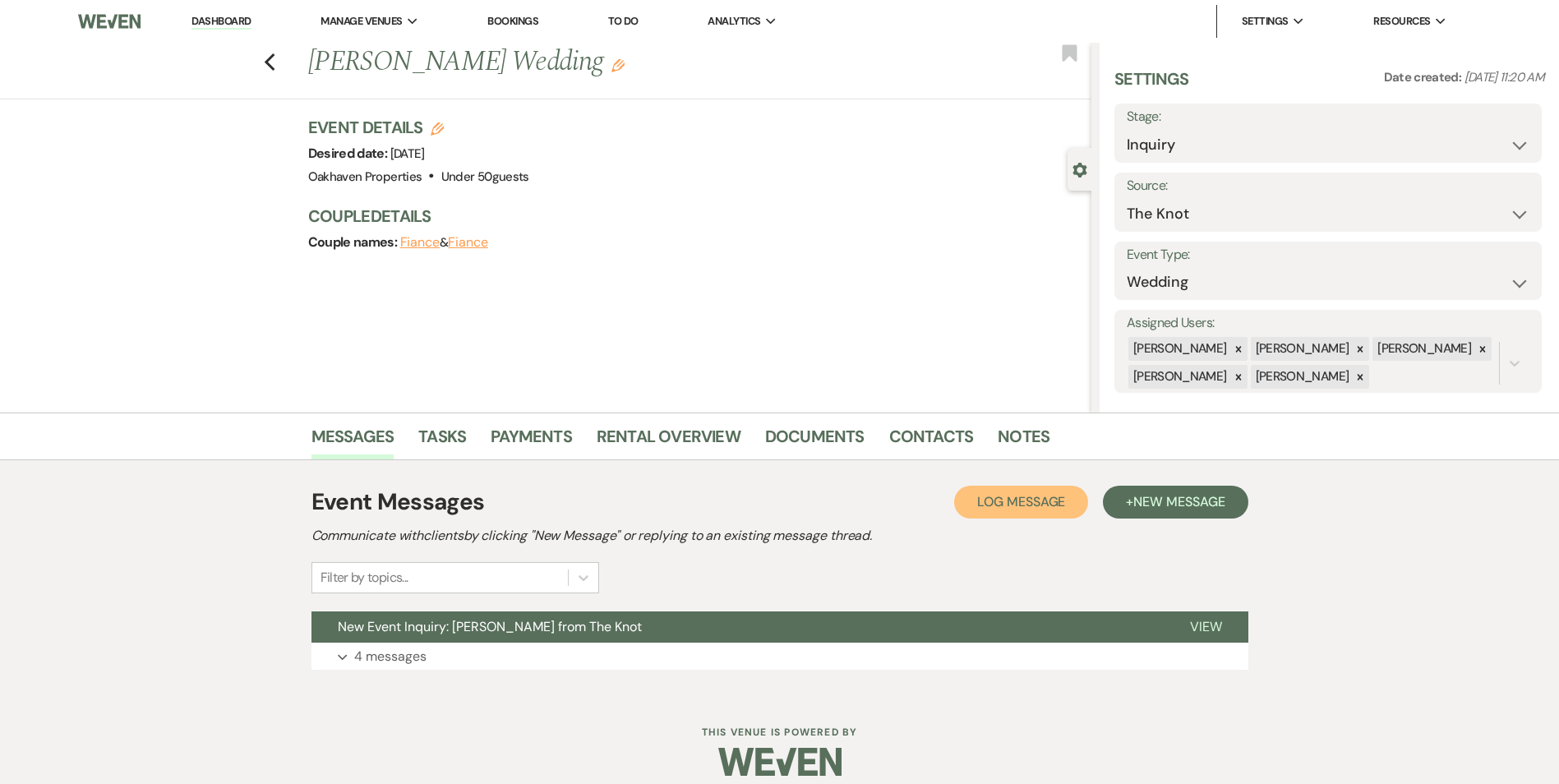
click at [985, 505] on span "Log Message" at bounding box center [1021, 501] width 88 height 17
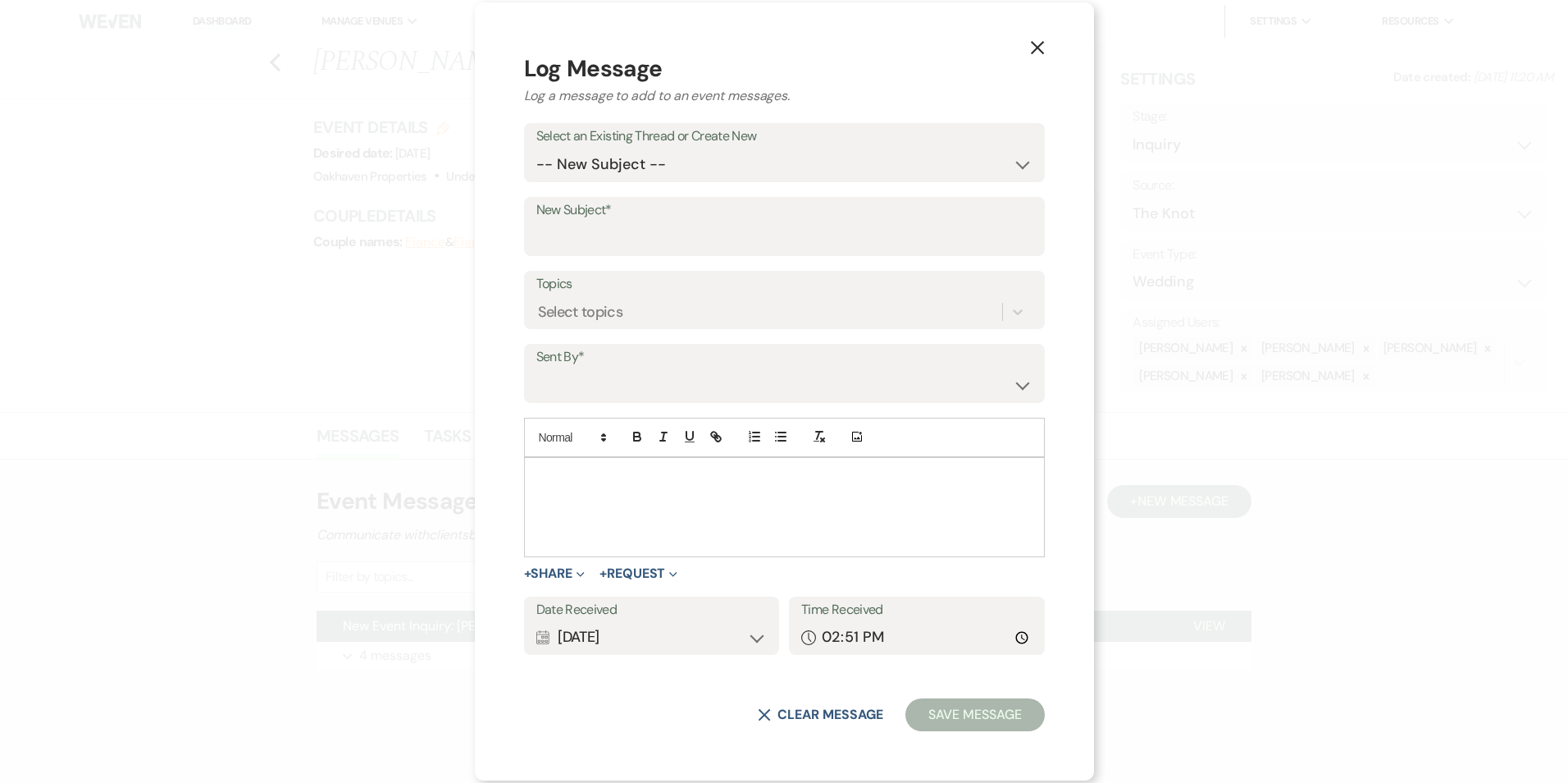
click at [692, 528] on div at bounding box center [784, 507] width 520 height 98
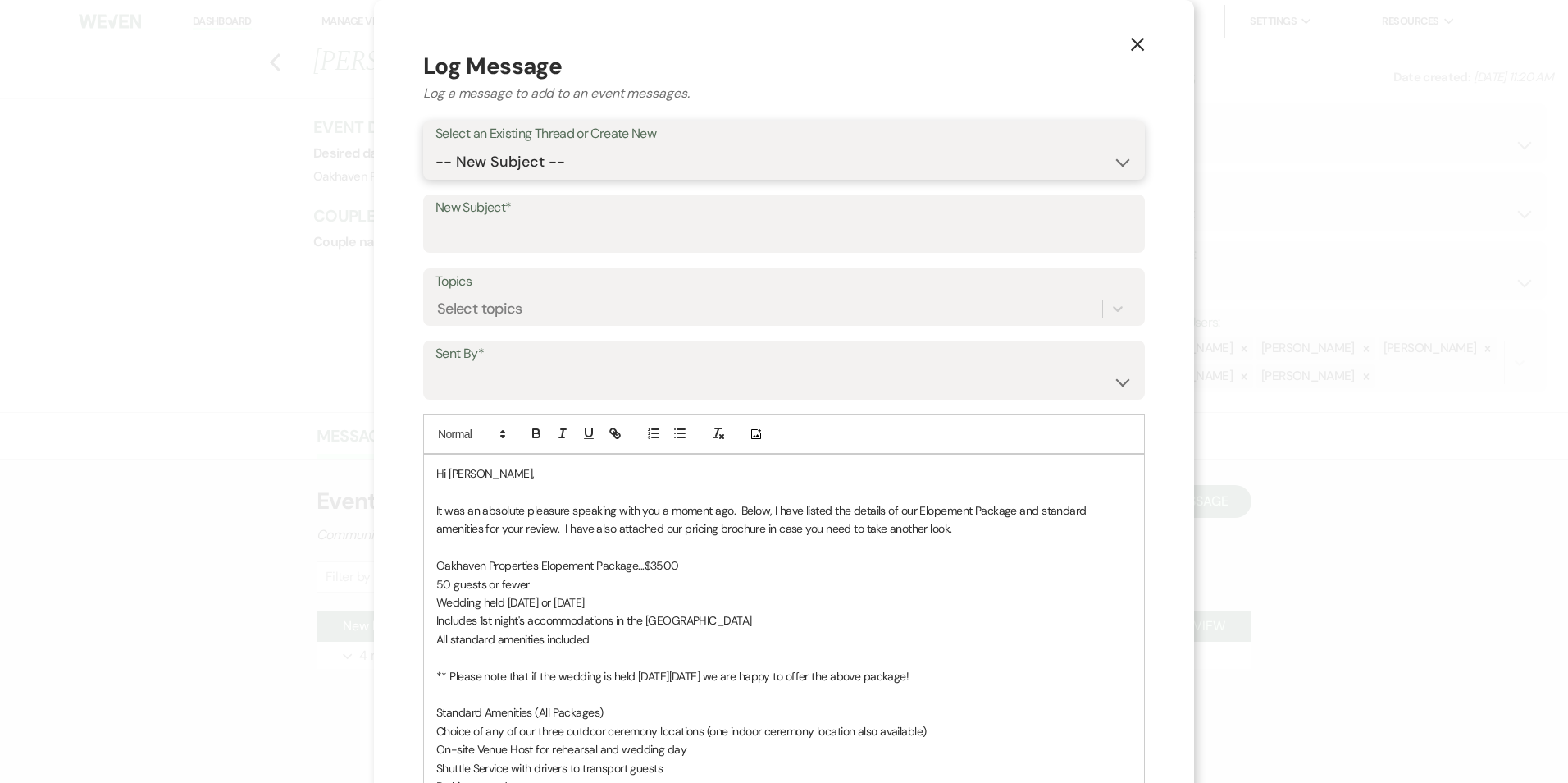
click at [506, 157] on select "-- New Subject -- New Event Inquiry: [PERSON_NAME] from The Knot" at bounding box center [784, 161] width 698 height 32
select select "445163"
click at [435, 146] on select "-- New Subject -- New Event Inquiry: [PERSON_NAME] from The Knot" at bounding box center [784, 161] width 698 height 32
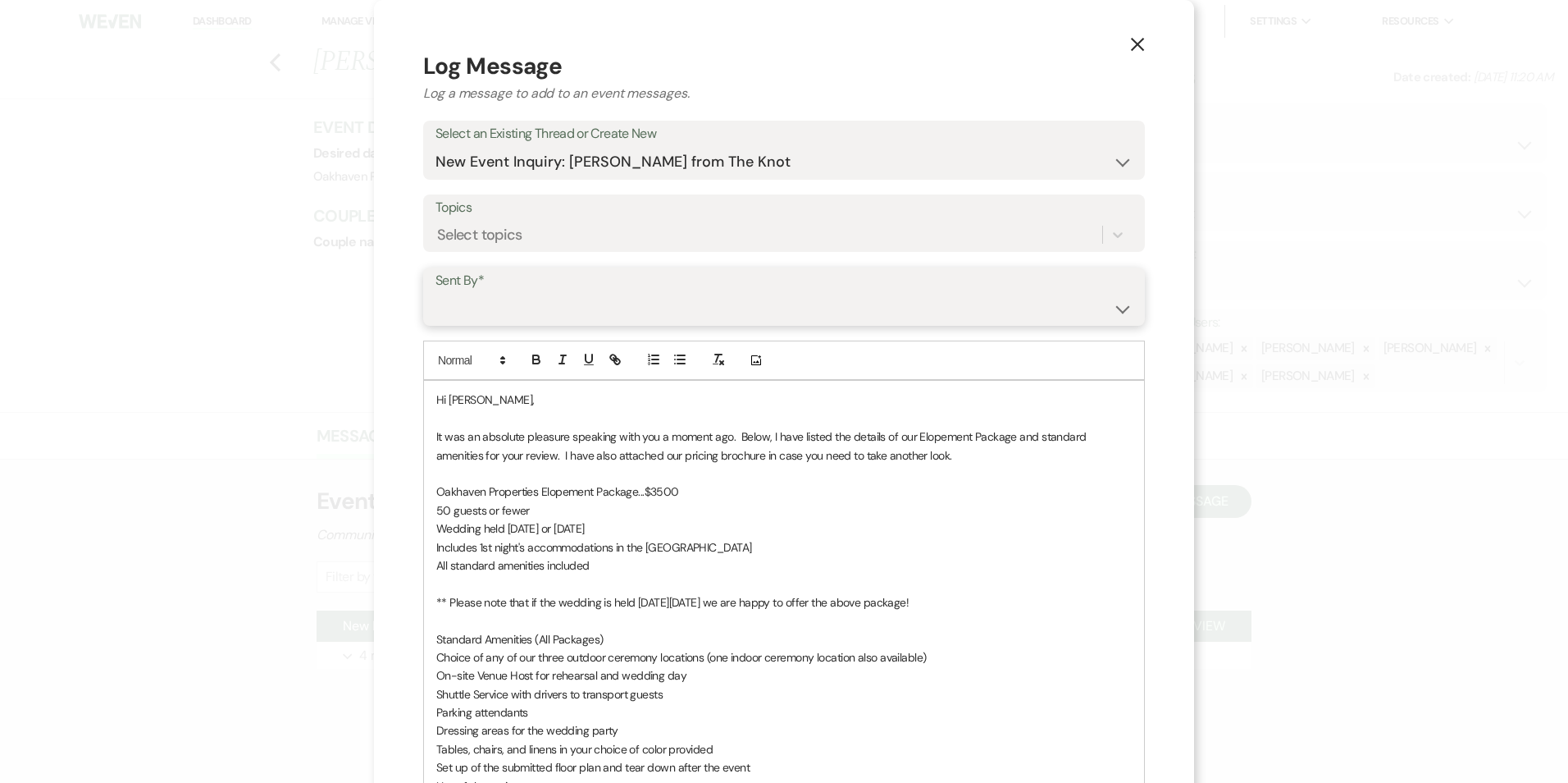
click at [687, 323] on select "[PERSON_NAME] ([EMAIL_ADDRESS][DOMAIN_NAME]) [PERSON_NAME] ([PERSON_NAME][EMAIL…" at bounding box center [784, 308] width 698 height 32
select select "user-127923"
click at [435, 292] on select "[PERSON_NAME] ([EMAIL_ADDRESS][DOMAIN_NAME]) [PERSON_NAME] ([PERSON_NAME][EMAIL…" at bounding box center [784, 308] width 698 height 32
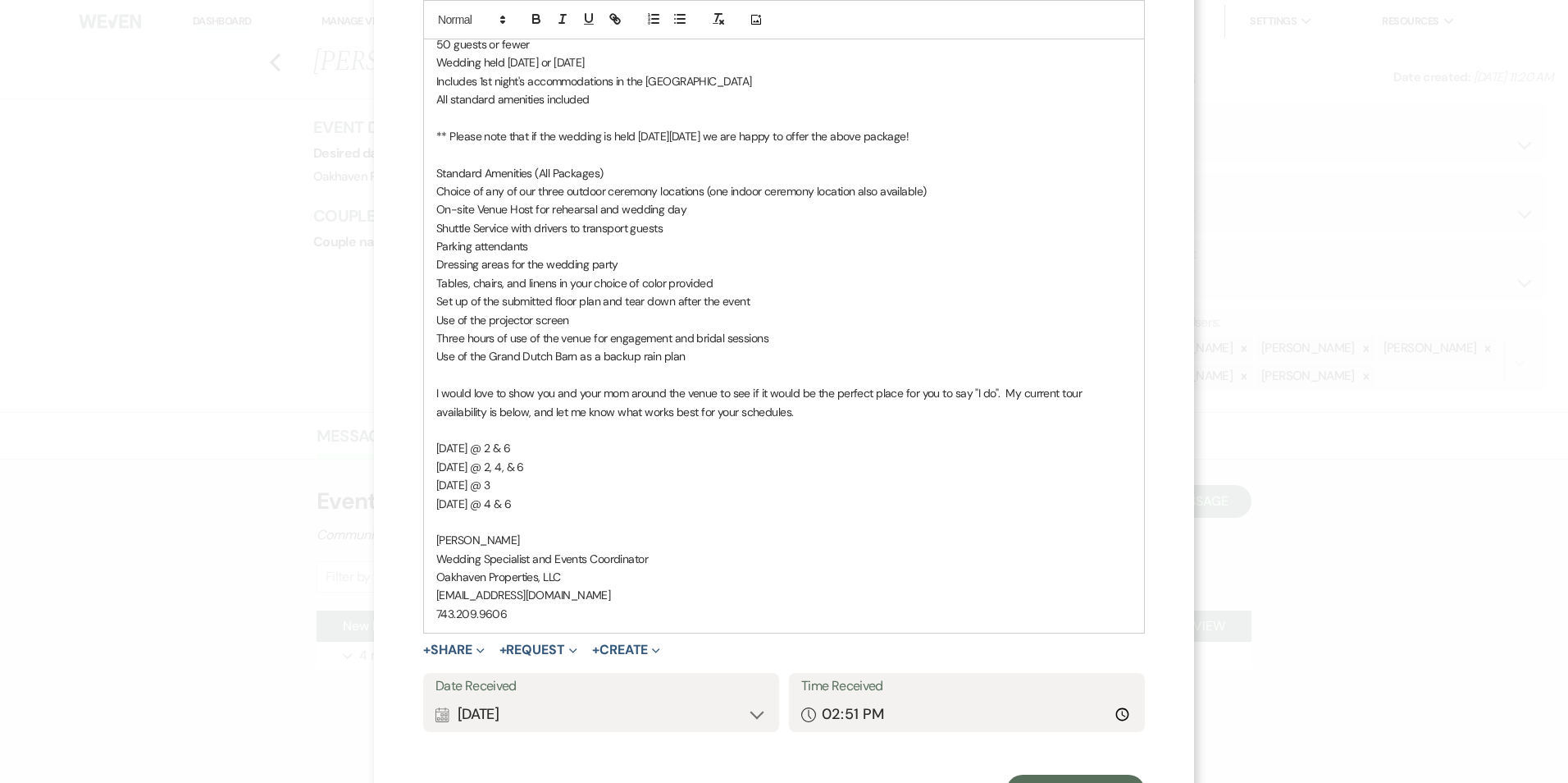
scroll to position [520, 0]
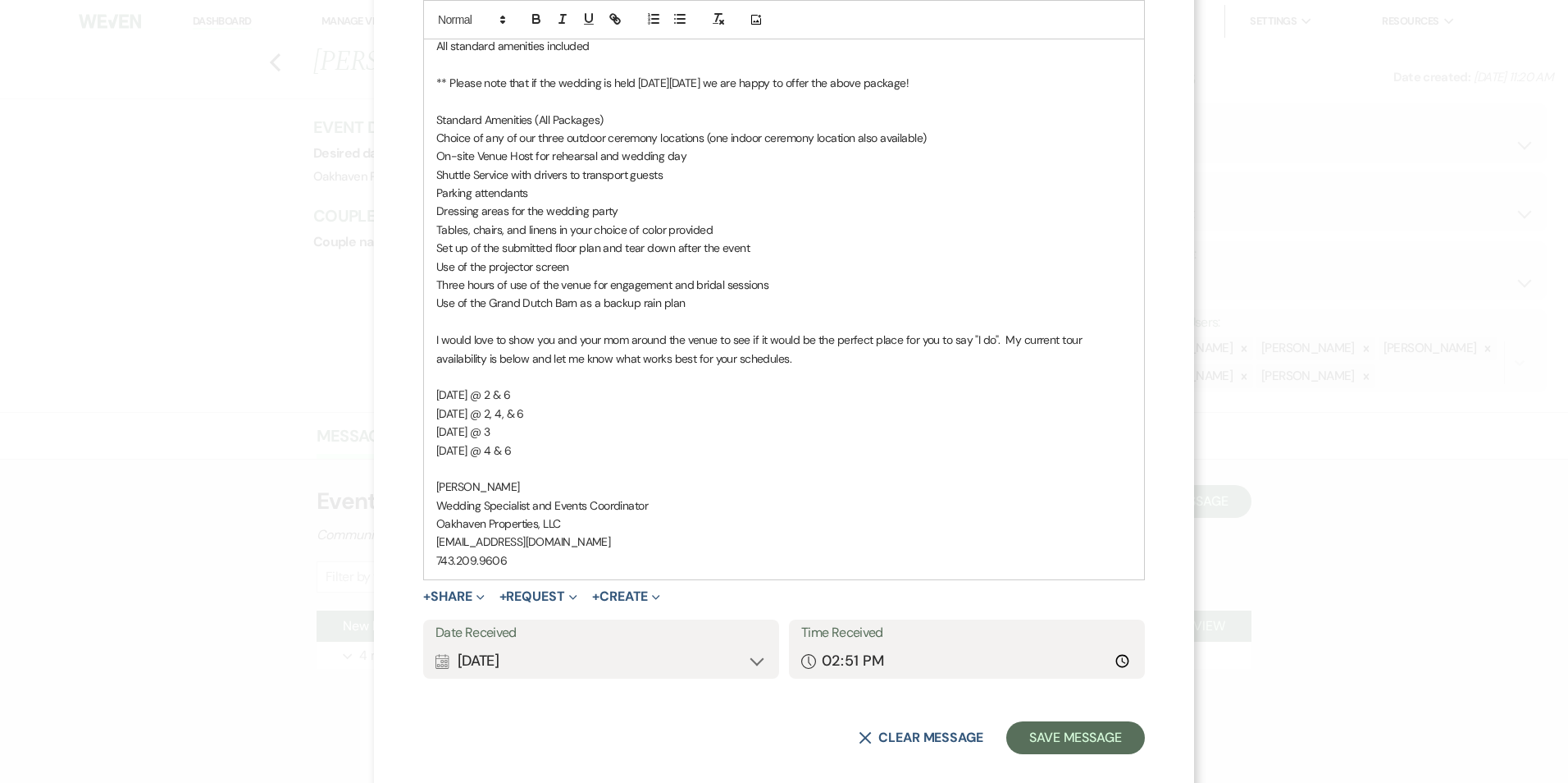
click at [1039, 719] on form "Log Message Log a message to add to an event messages. Select an Existing Threa…" at bounding box center [784, 142] width 722 height 1224
click at [1039, 731] on button "Save Message" at bounding box center [1076, 737] width 139 height 33
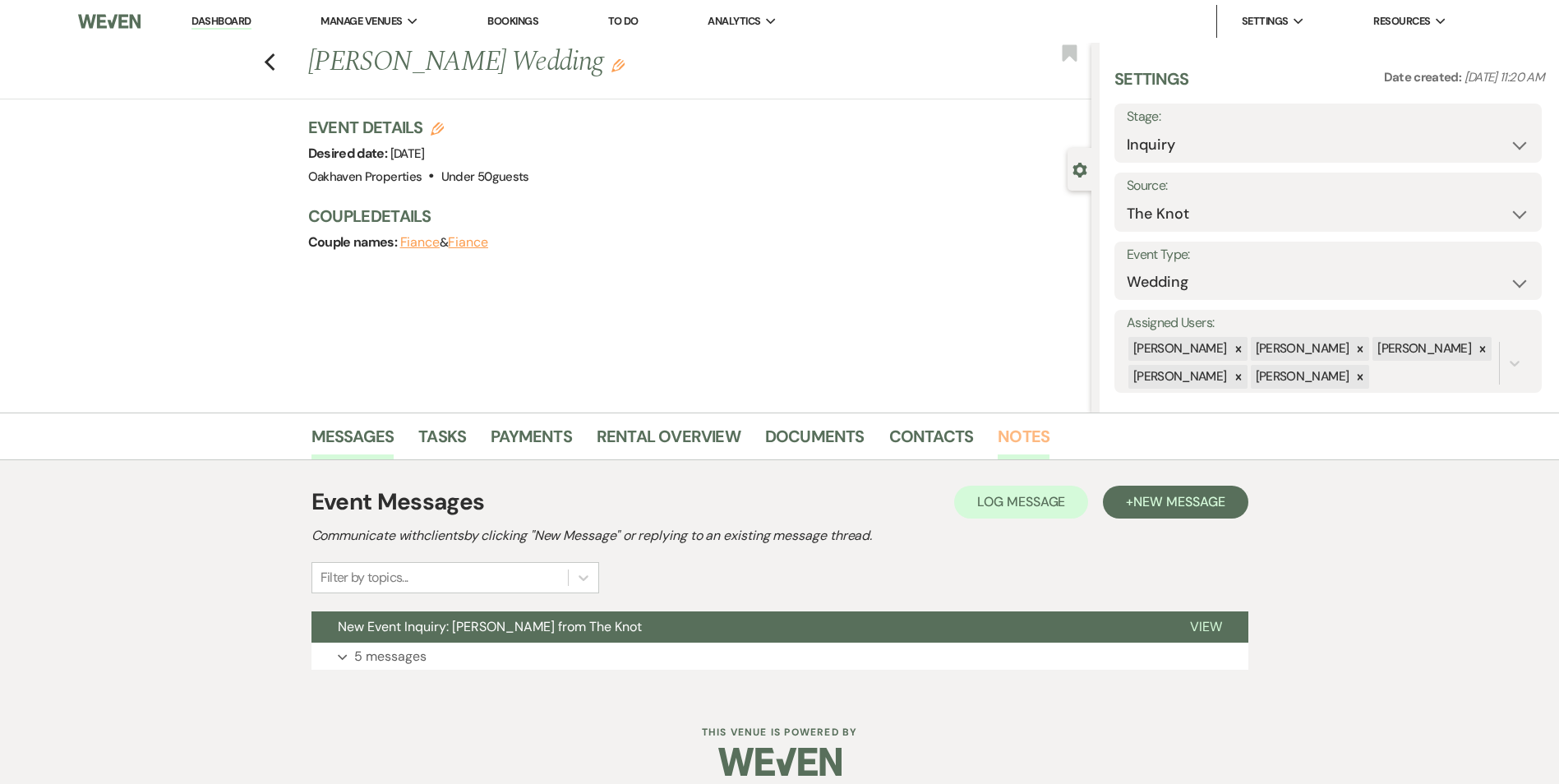
click at [1005, 435] on link "Notes" at bounding box center [1023, 442] width 51 height 36
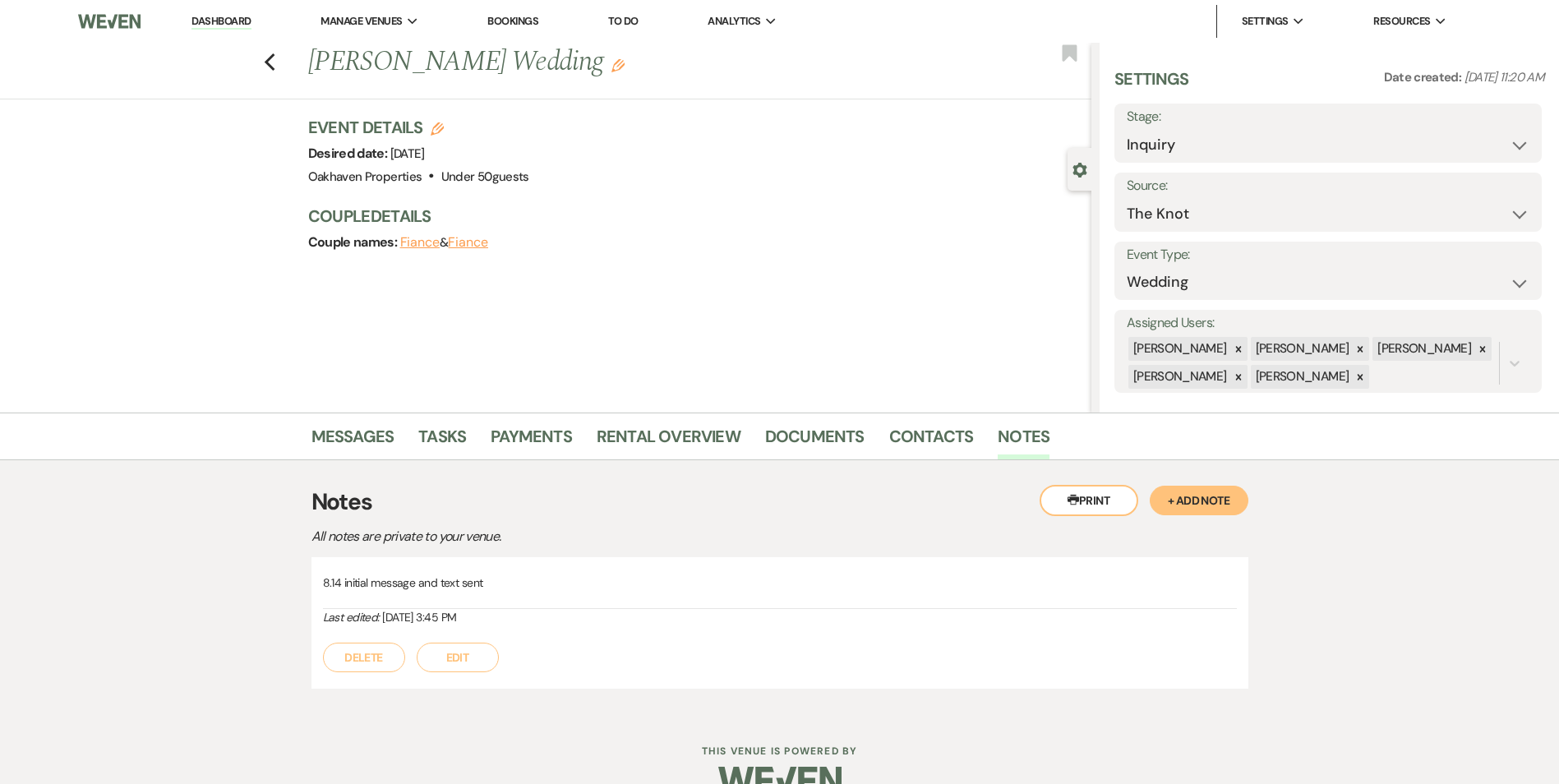
click at [445, 659] on button "Edit" at bounding box center [458, 657] width 82 height 30
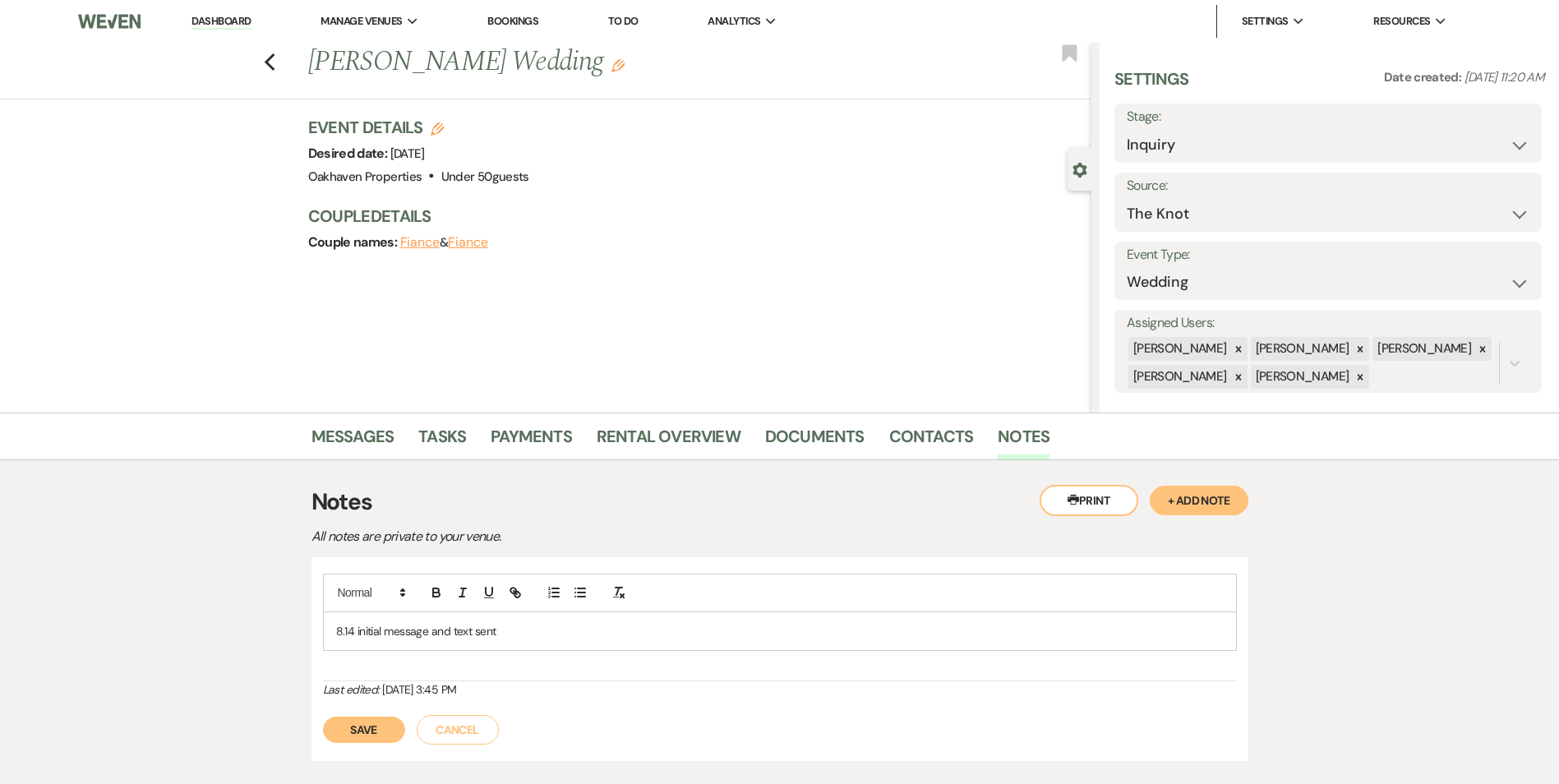
click at [507, 634] on p "8.14 initial message and text sent" at bounding box center [779, 631] width 888 height 18
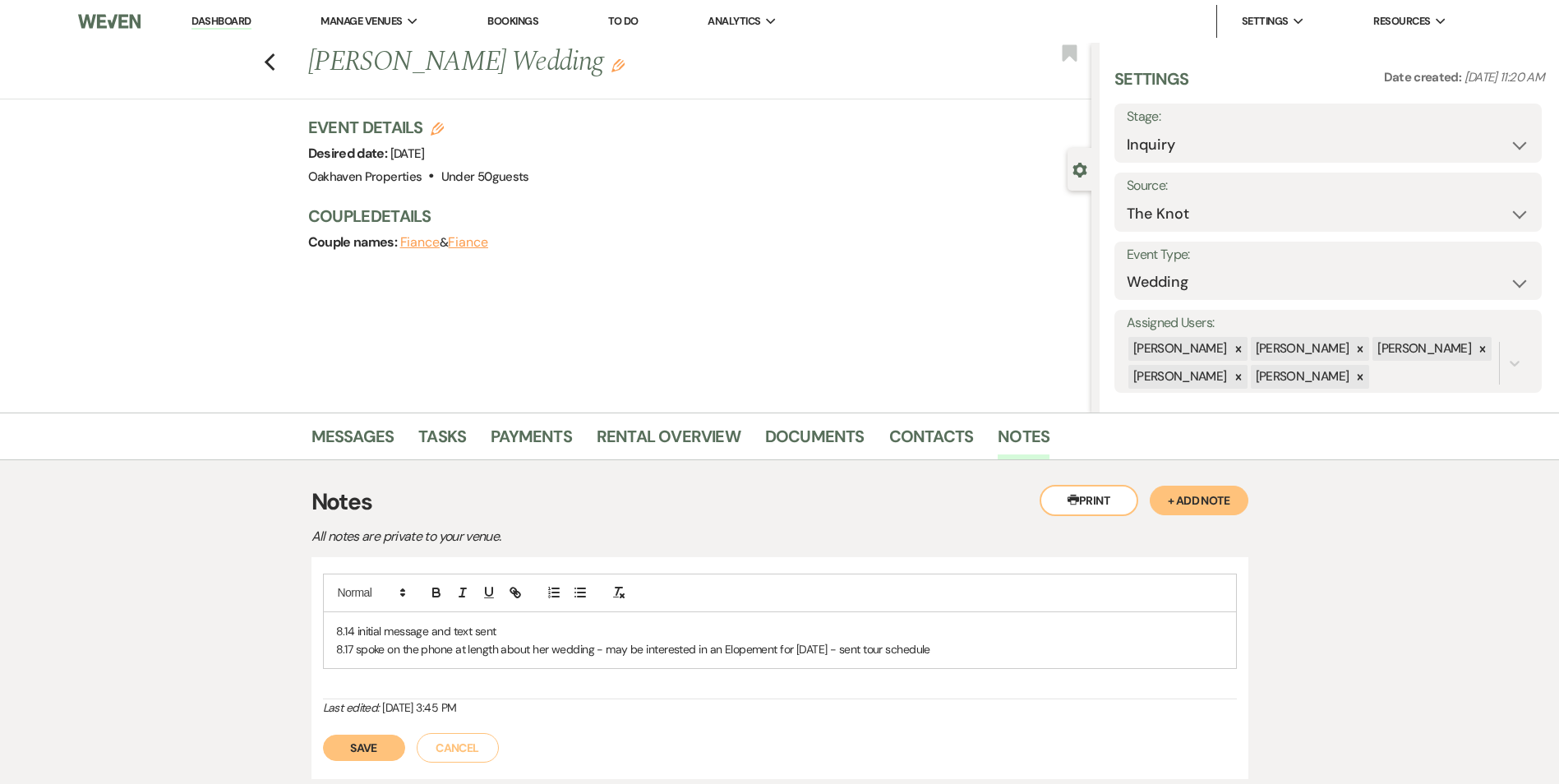
click at [974, 654] on p "8.17 spoke on the phone at length about her wedding - may be interested in an E…" at bounding box center [779, 649] width 888 height 18
click at [376, 739] on button "Save" at bounding box center [364, 748] width 82 height 27
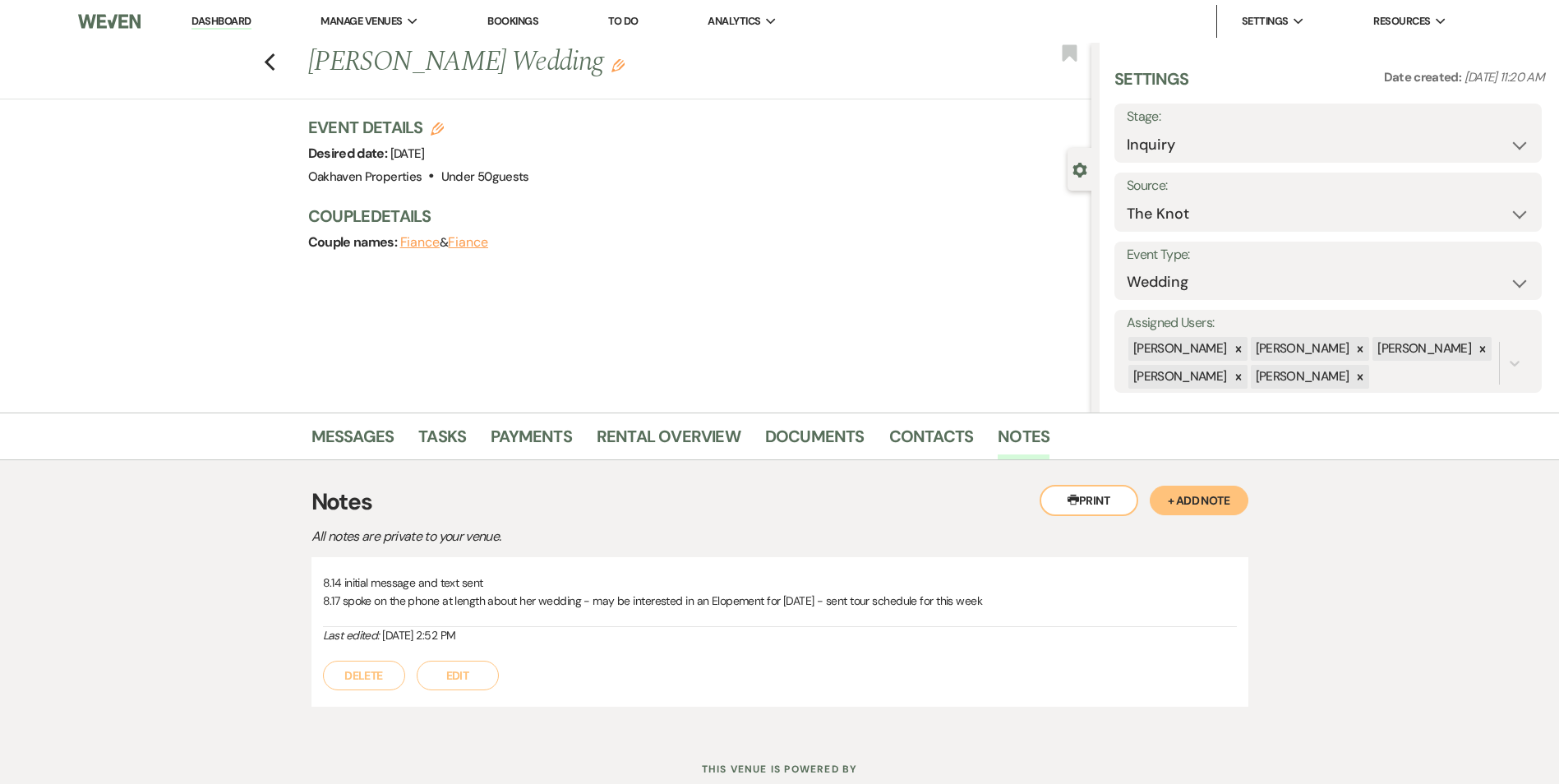
click at [438, 125] on icon "Edit" at bounding box center [437, 129] width 13 height 13
select select "769"
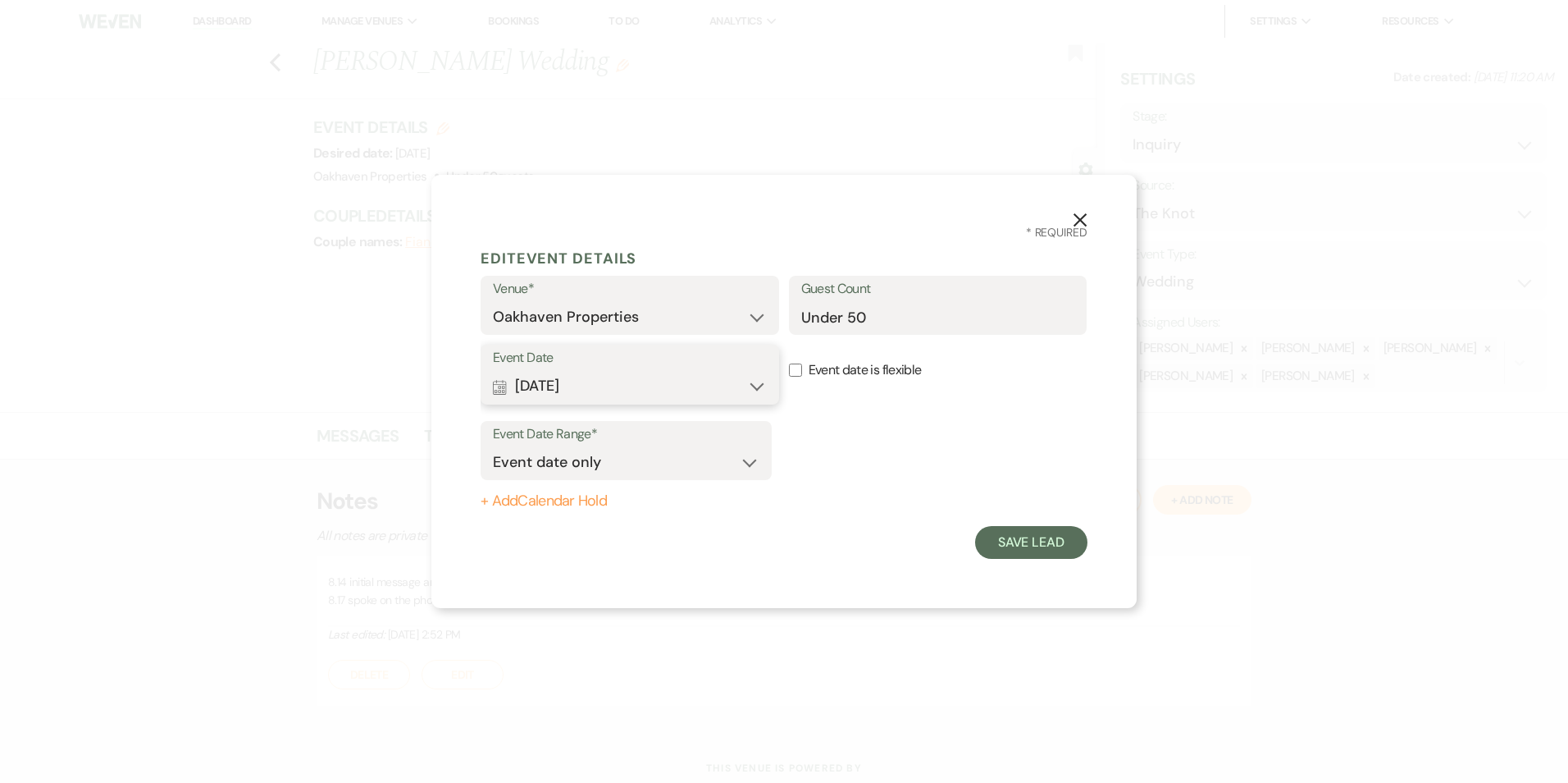
click at [635, 388] on button "Calendar [DATE] Expand" at bounding box center [630, 387] width 274 height 33
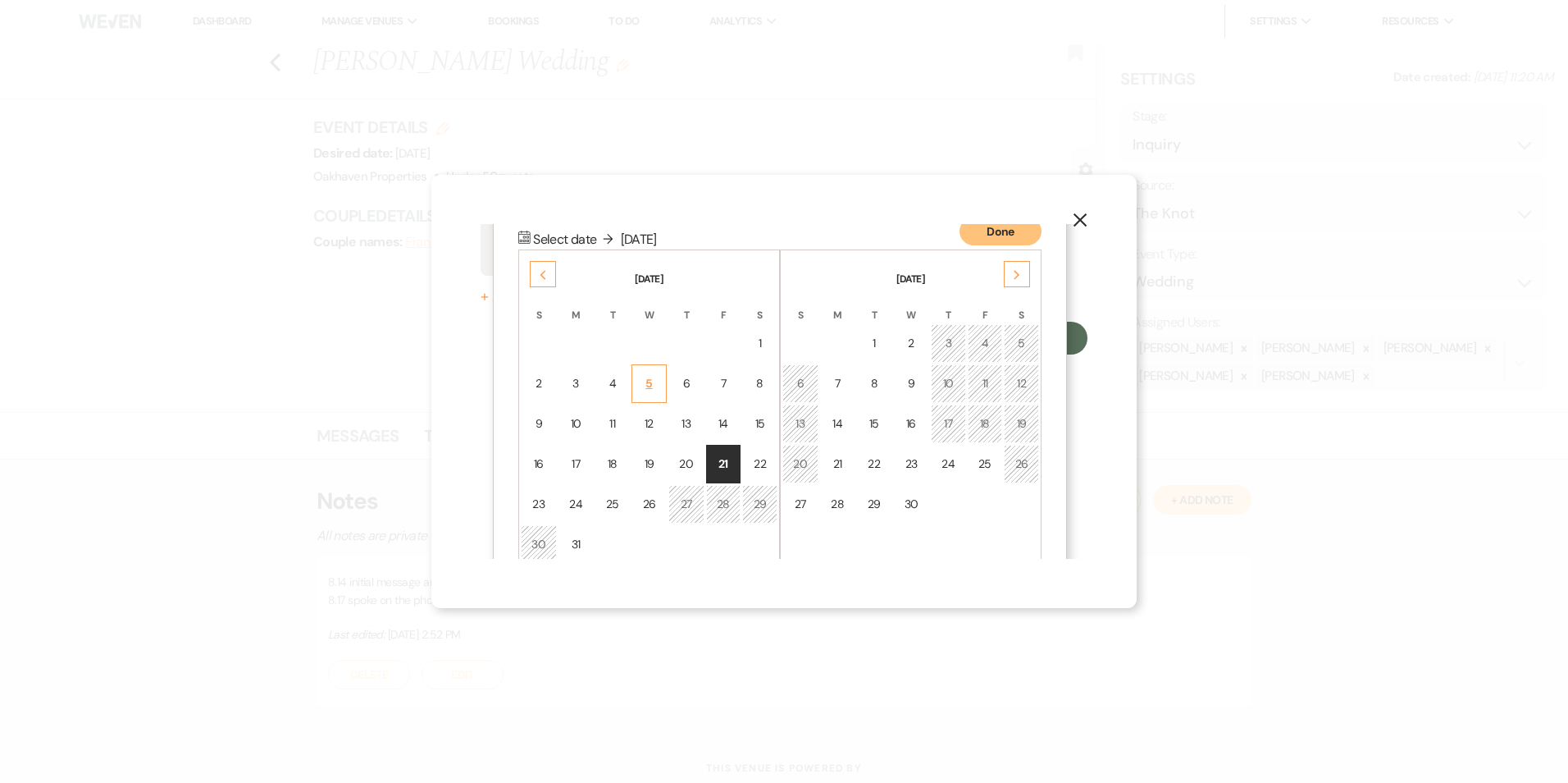
scroll to position [211, 0]
click at [537, 257] on div "Previous" at bounding box center [543, 267] width 26 height 26
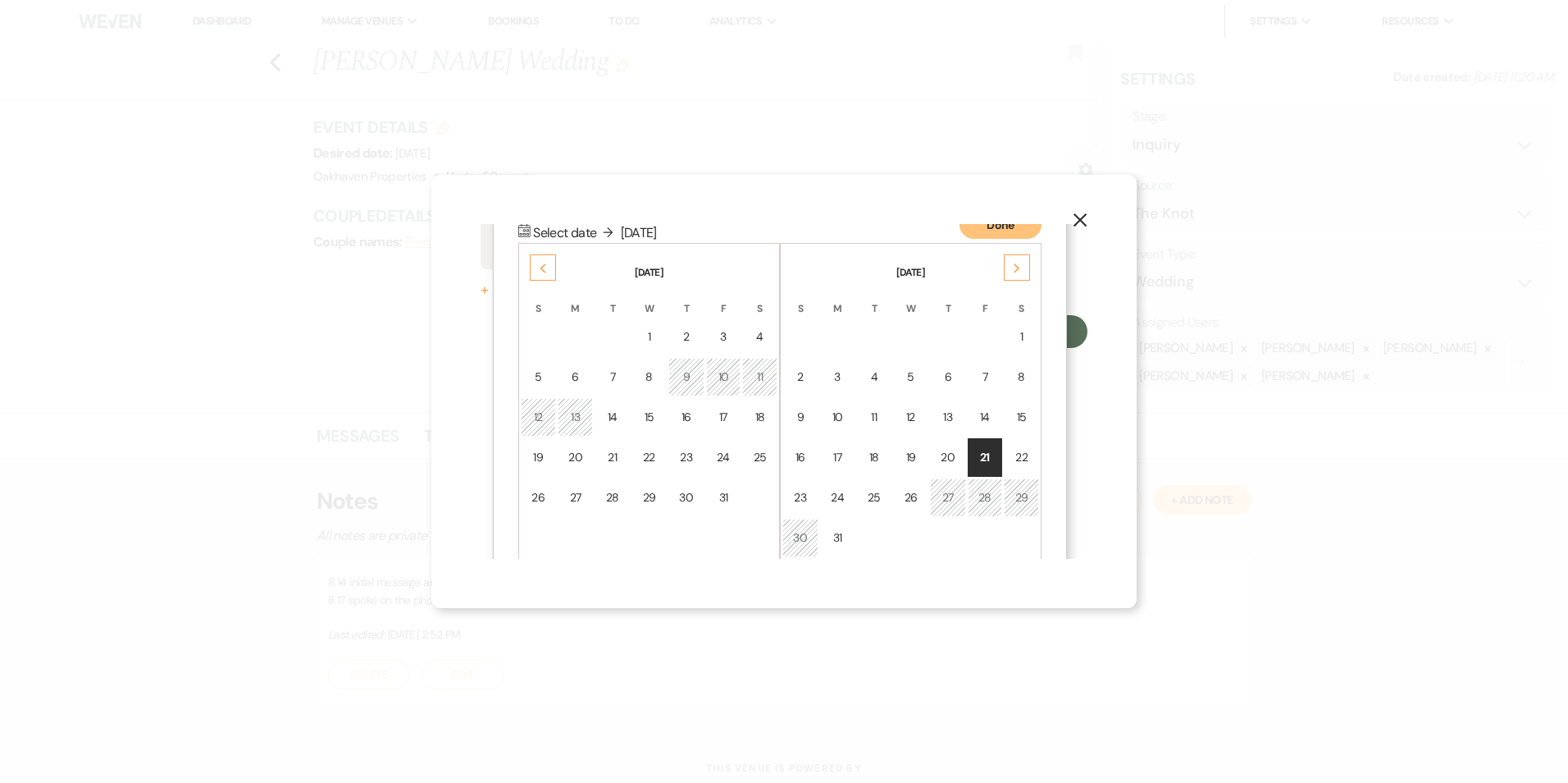
click at [537, 257] on div "Previous" at bounding box center [543, 267] width 26 height 26
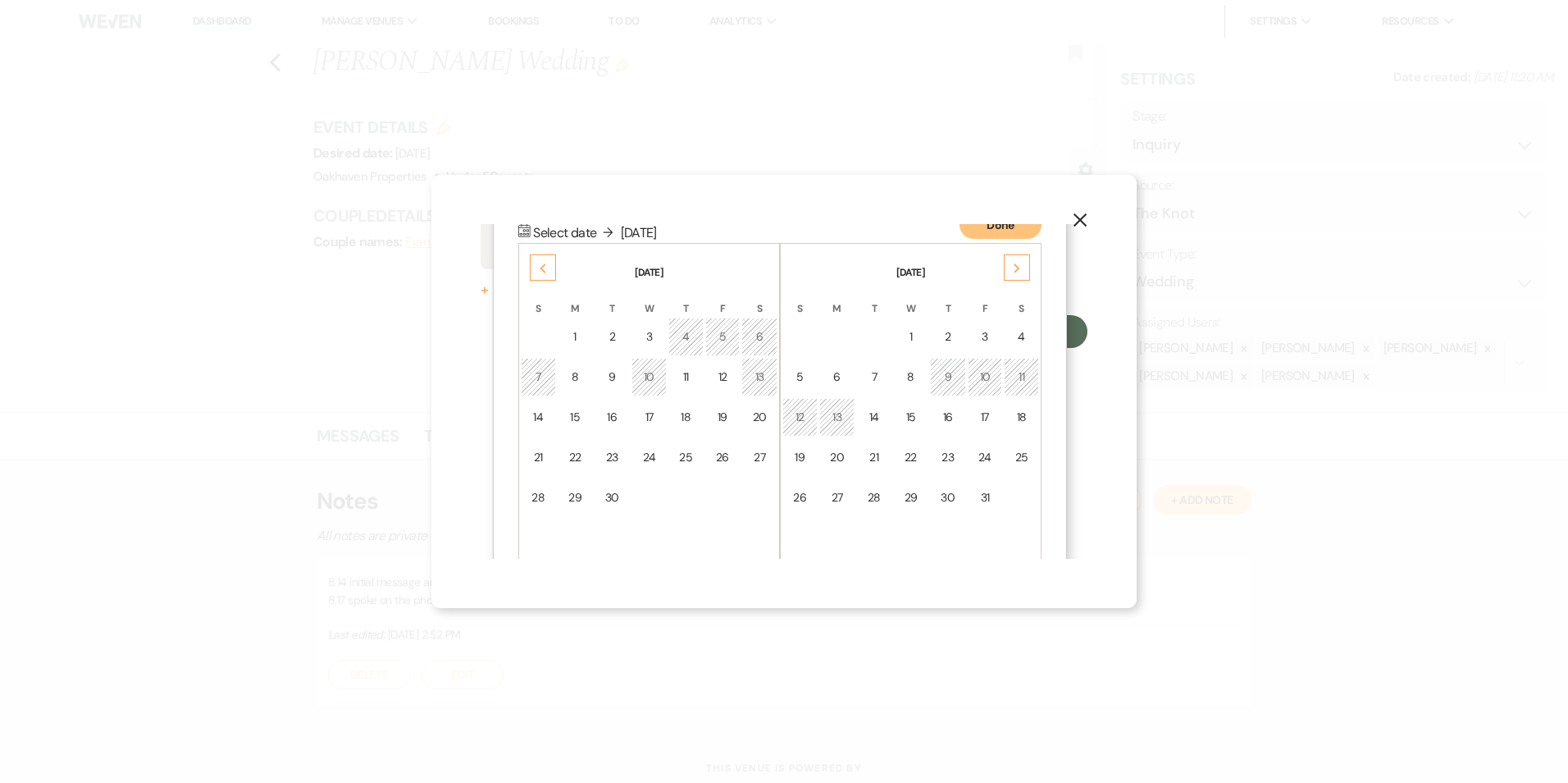
click at [537, 257] on div "Previous" at bounding box center [543, 267] width 26 height 26
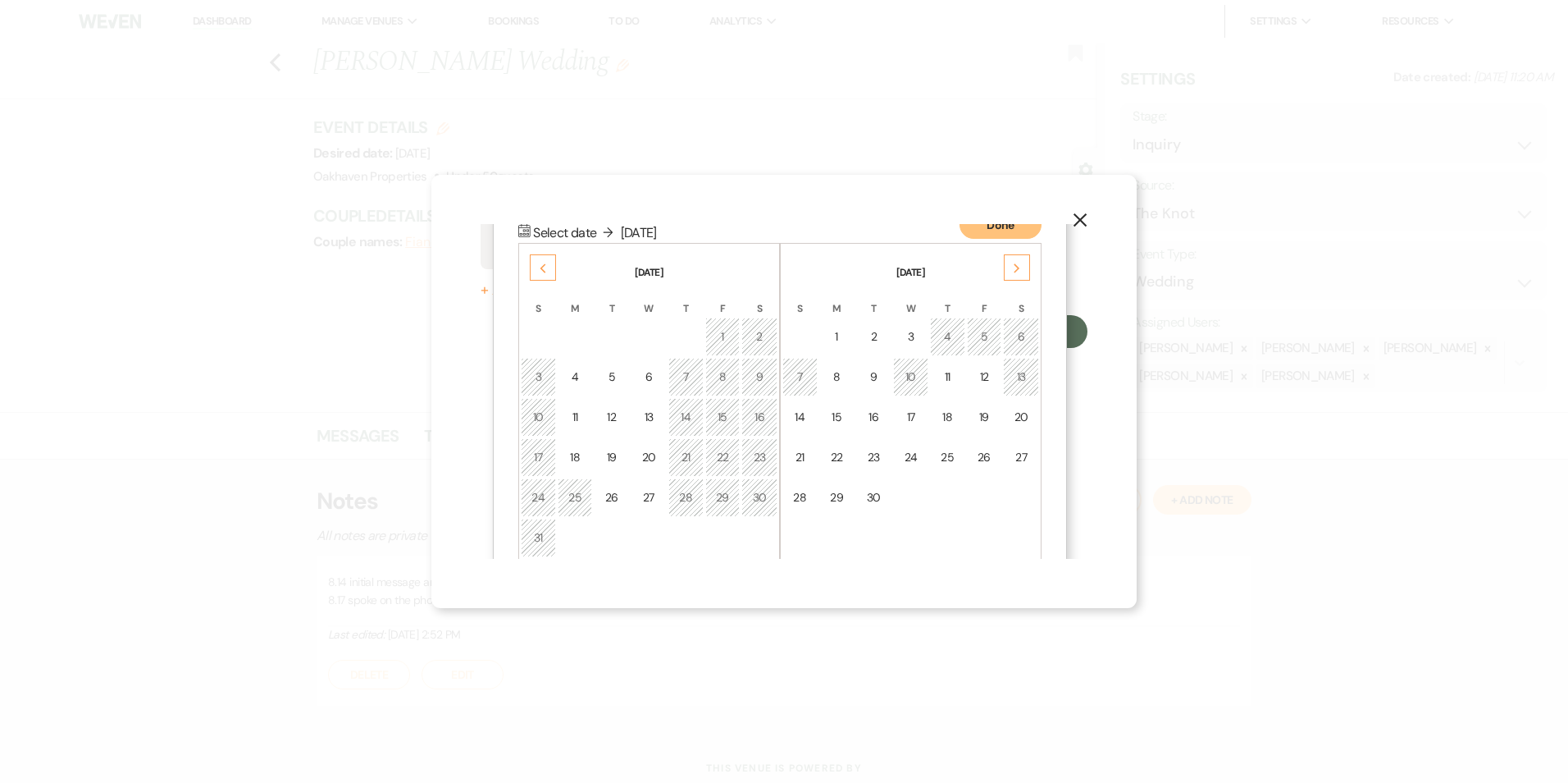
click at [537, 257] on div "Previous" at bounding box center [543, 267] width 26 height 26
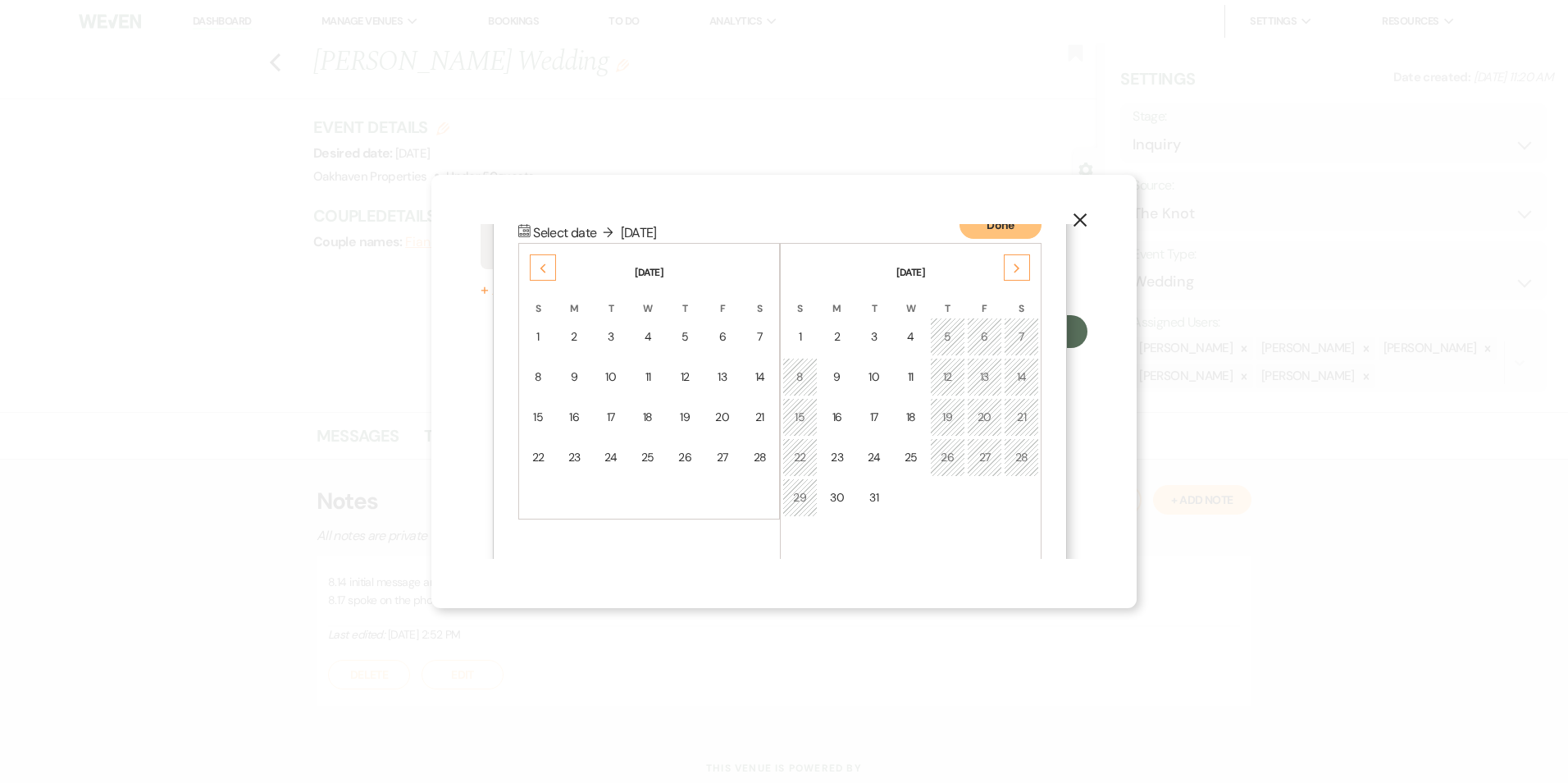
click at [537, 257] on div "Previous" at bounding box center [543, 267] width 26 height 26
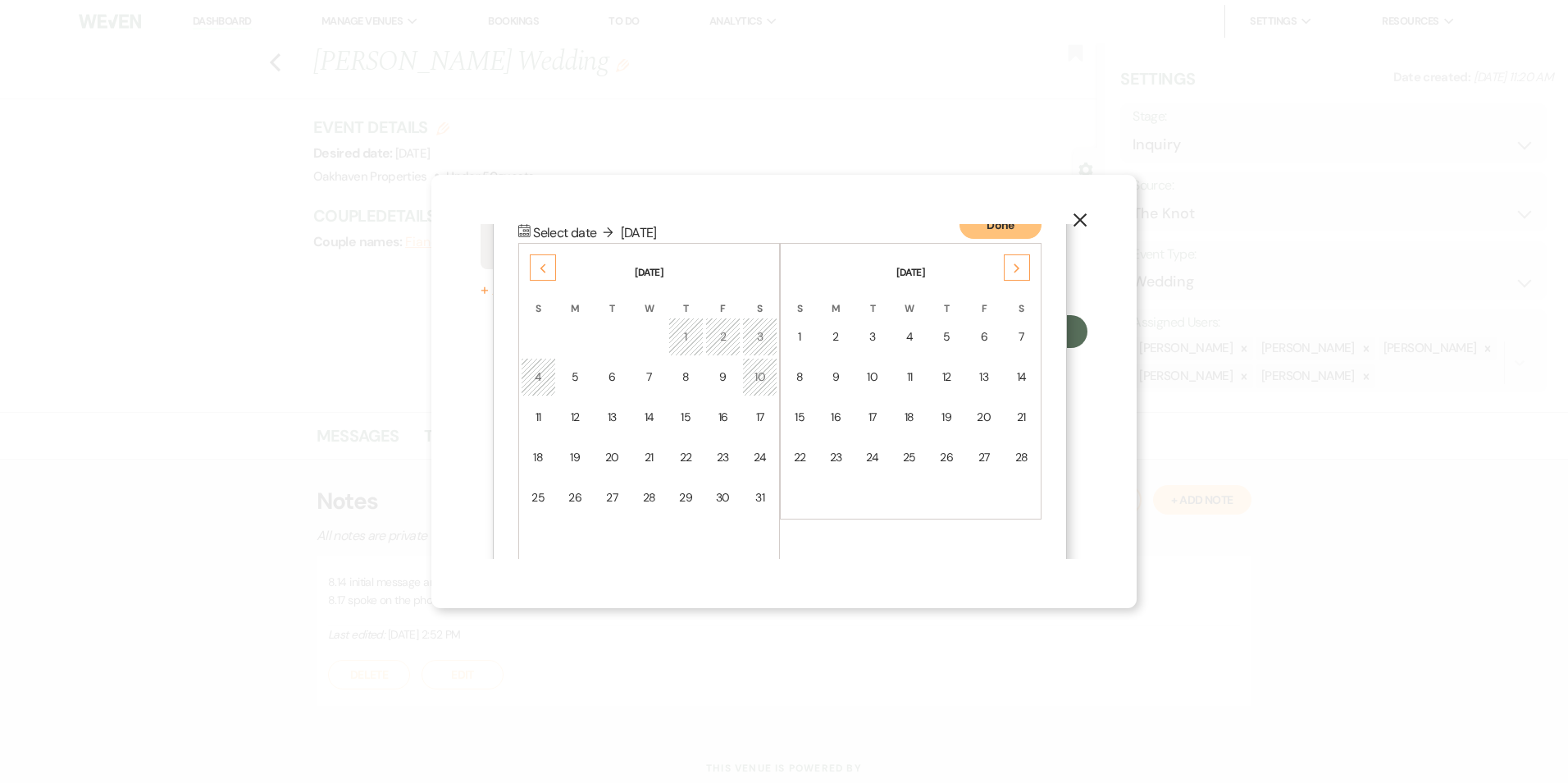
click at [537, 257] on div "Previous" at bounding box center [543, 267] width 26 height 26
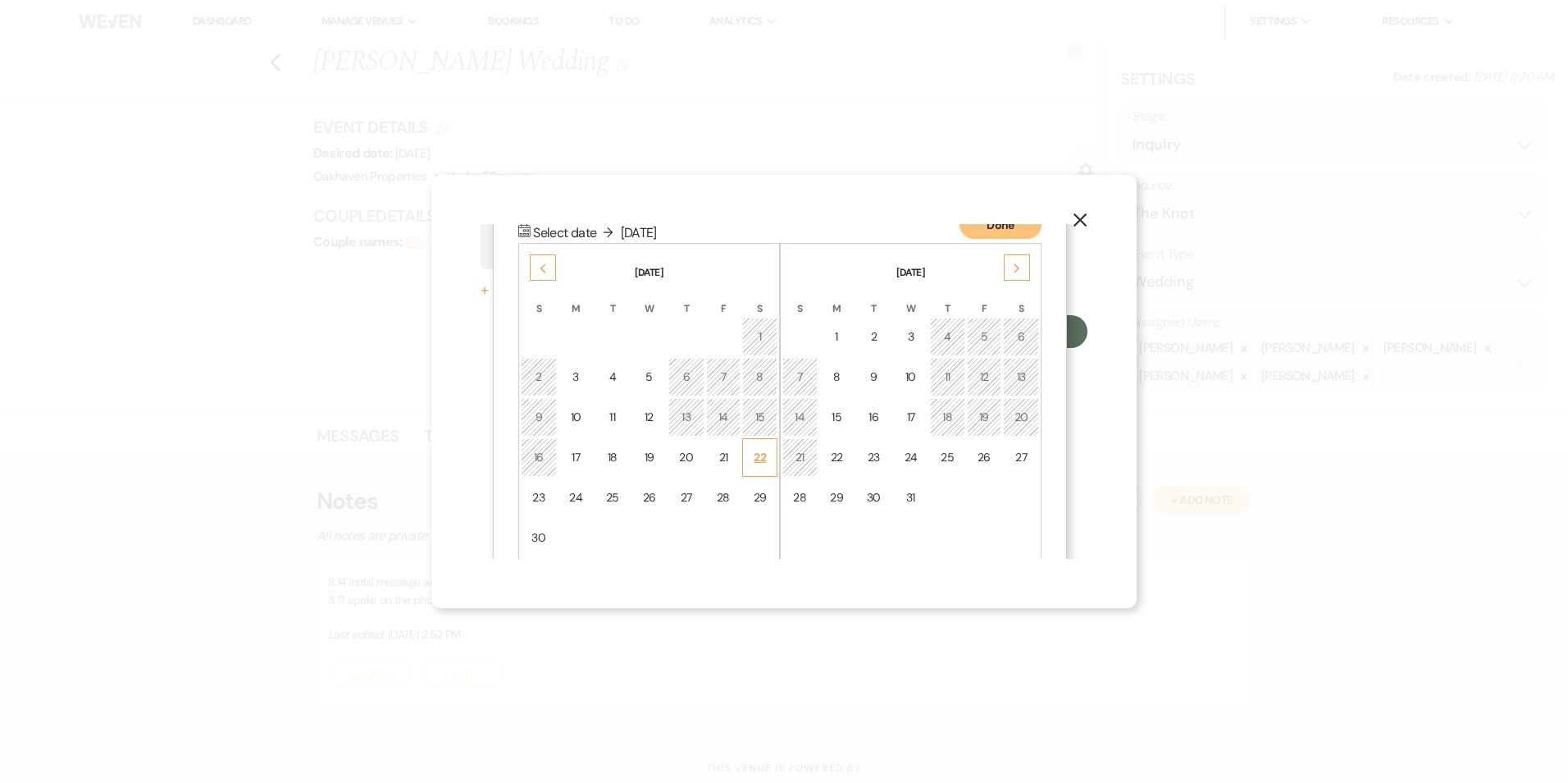
click at [768, 458] on td "22" at bounding box center [760, 457] width 36 height 39
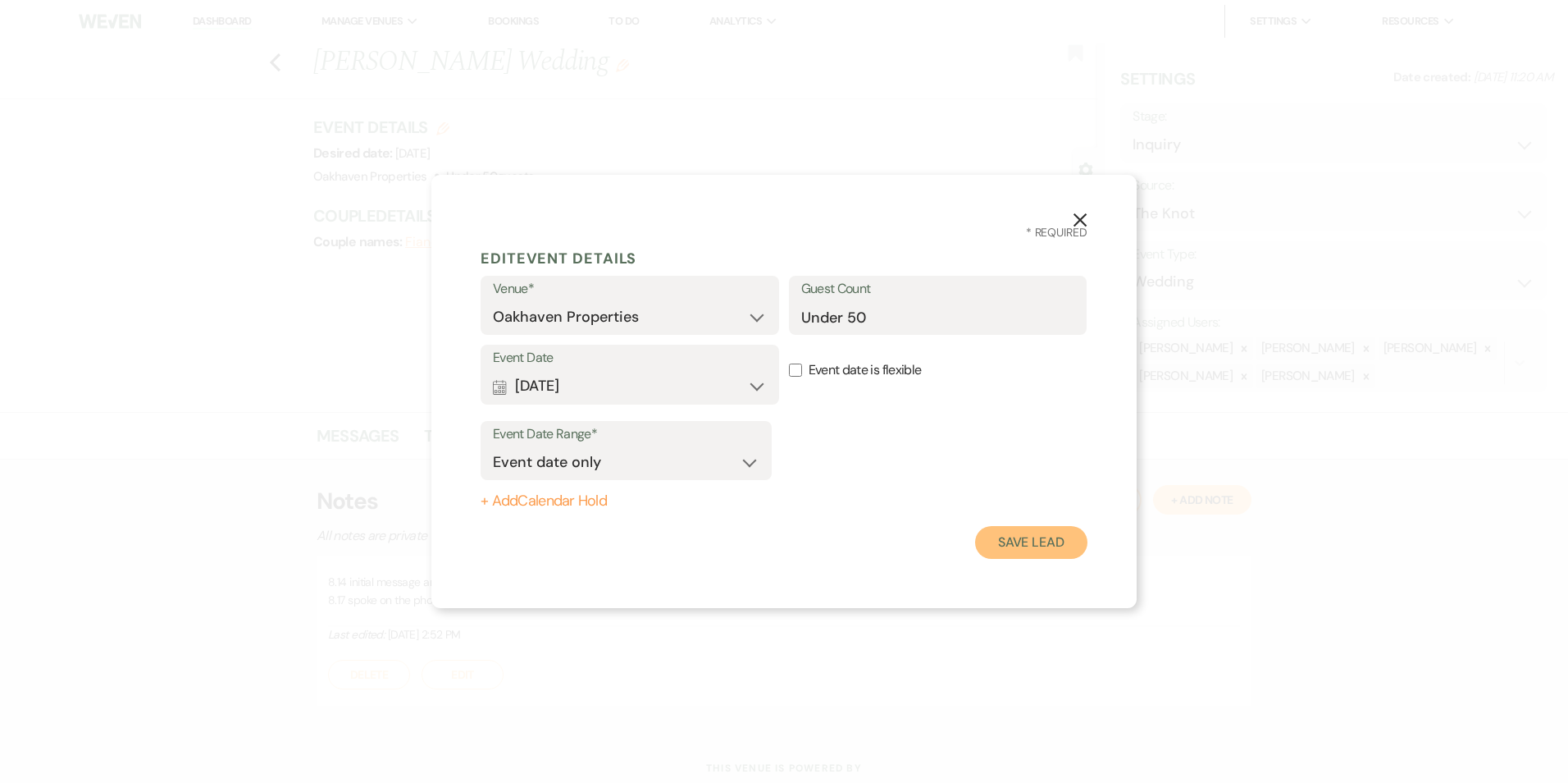
click at [1015, 536] on button "Save Lead" at bounding box center [1032, 542] width 113 height 33
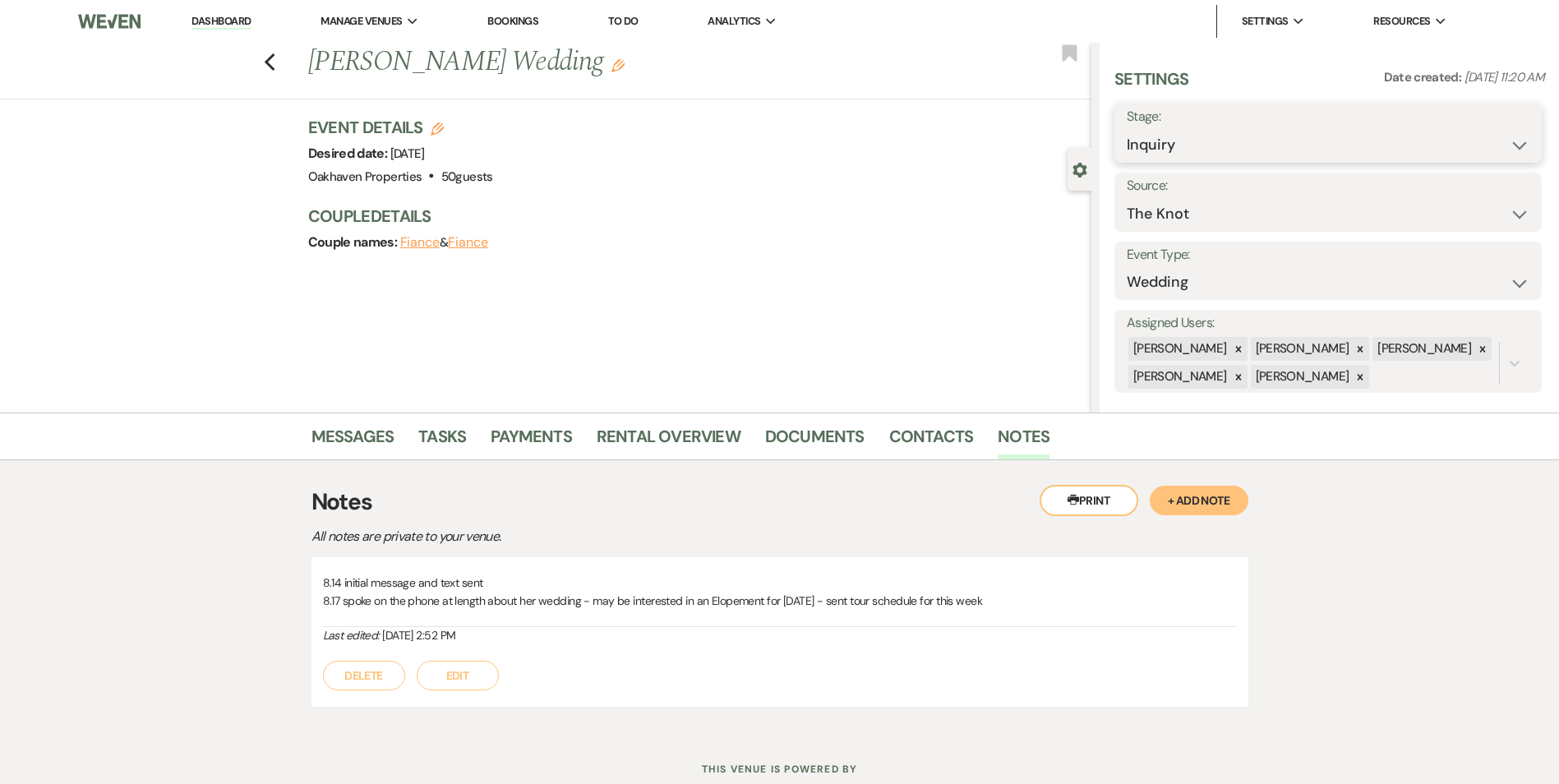
click at [1183, 145] on select "Inquiry Follow Up Tour Requested Tour Confirmed Toured Proposal Sent Booked Lost" at bounding box center [1328, 145] width 403 height 32
select select "2"
click at [1126, 129] on select "Inquiry Follow Up Tour Requested Tour Confirmed Toured Proposal Sent Booked Lost" at bounding box center [1328, 145] width 403 height 32
click at [1472, 139] on button "Save" at bounding box center [1495, 133] width 93 height 33
click at [1075, 64] on div "Previous [PERSON_NAME] Wedding Edit" at bounding box center [695, 63] width 792 height 40
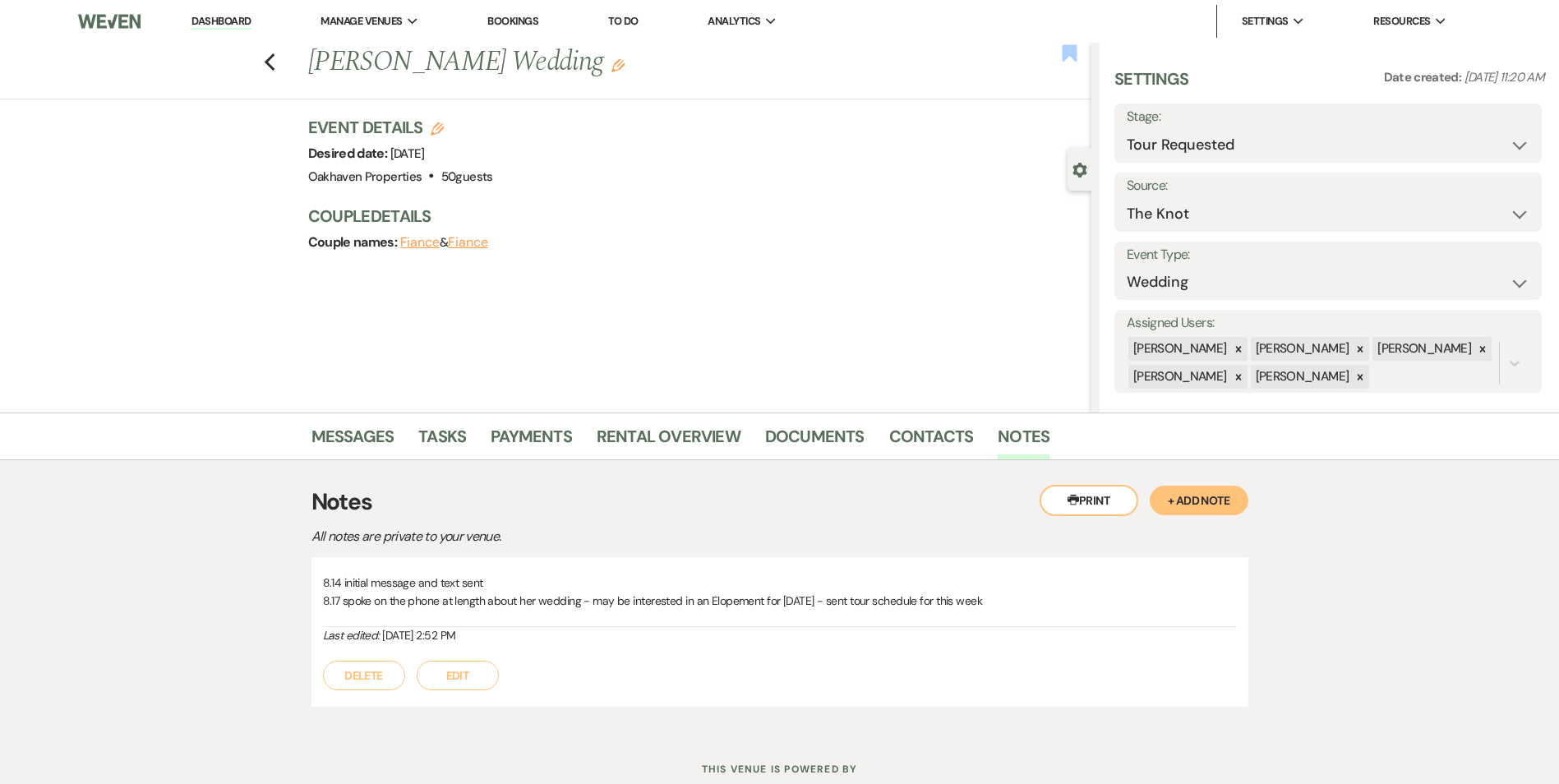
click at [1068, 53] on use "button" at bounding box center [1069, 53] width 15 height 17
click at [448, 431] on link "Tasks" at bounding box center [442, 442] width 47 height 36
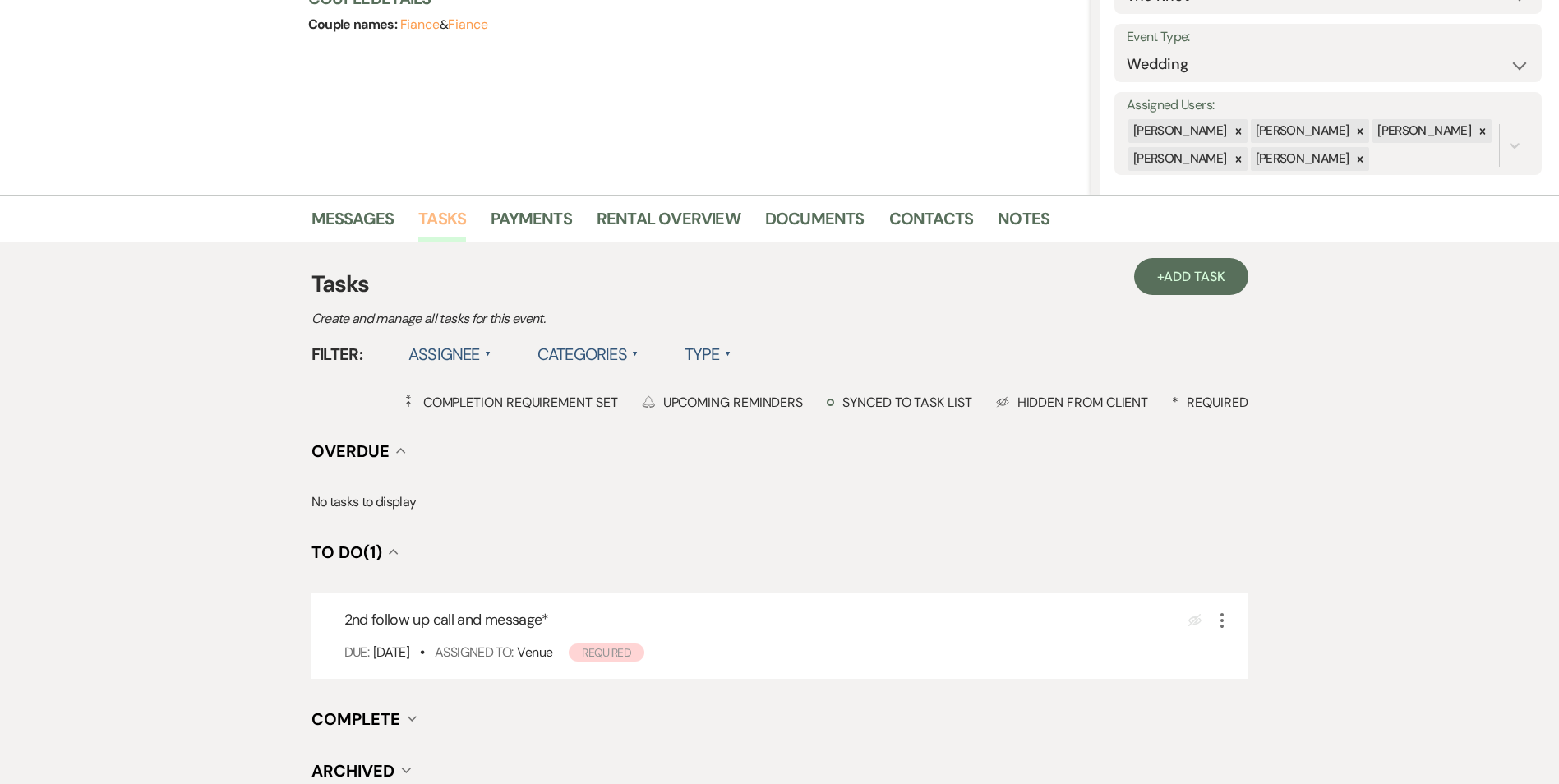
scroll to position [219, 0]
click at [1221, 620] on use "button" at bounding box center [1222, 620] width 3 height 15
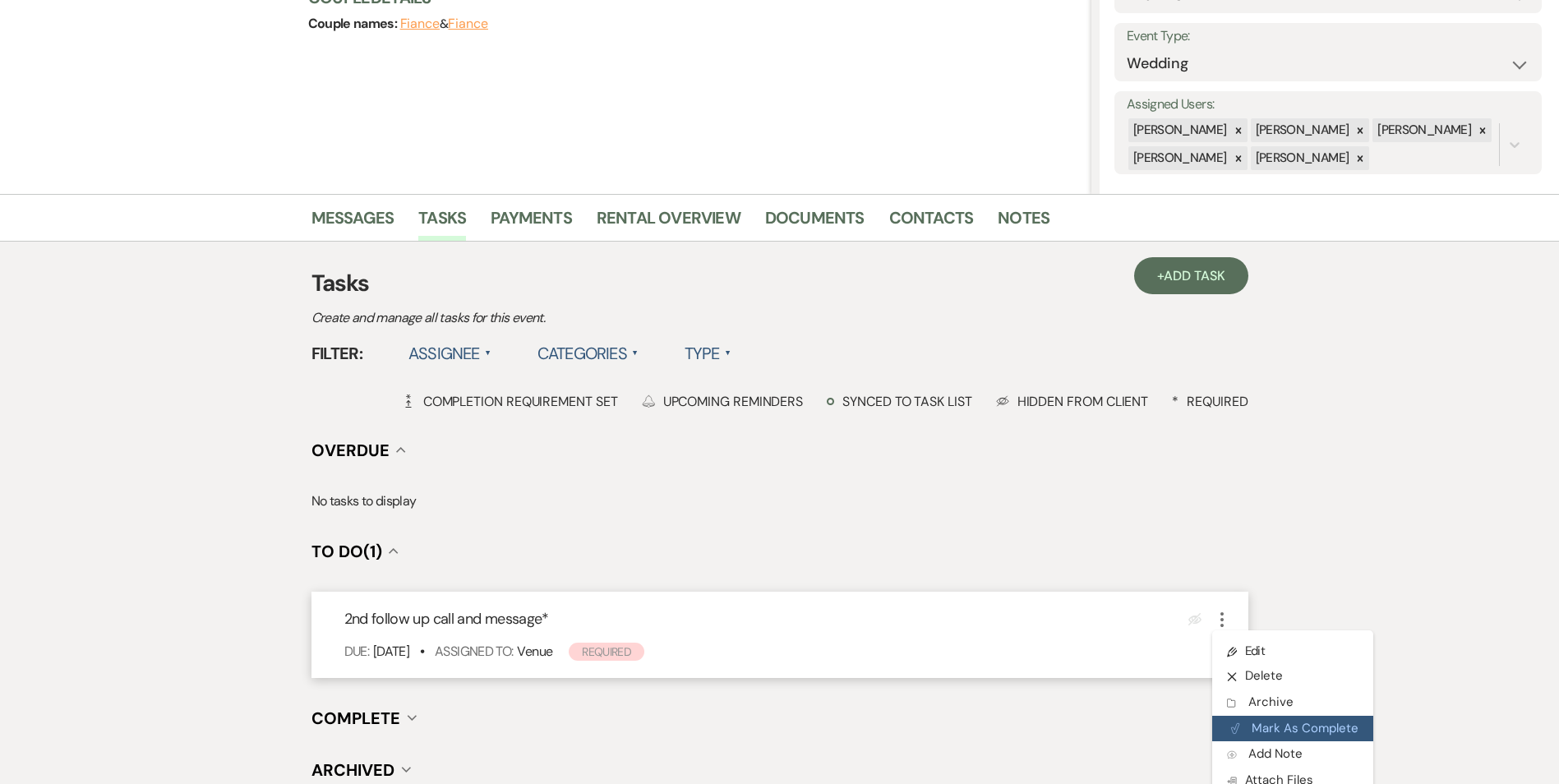
click at [1247, 718] on button "Plan Portal Link Mark As Complete" at bounding box center [1292, 728] width 161 height 27
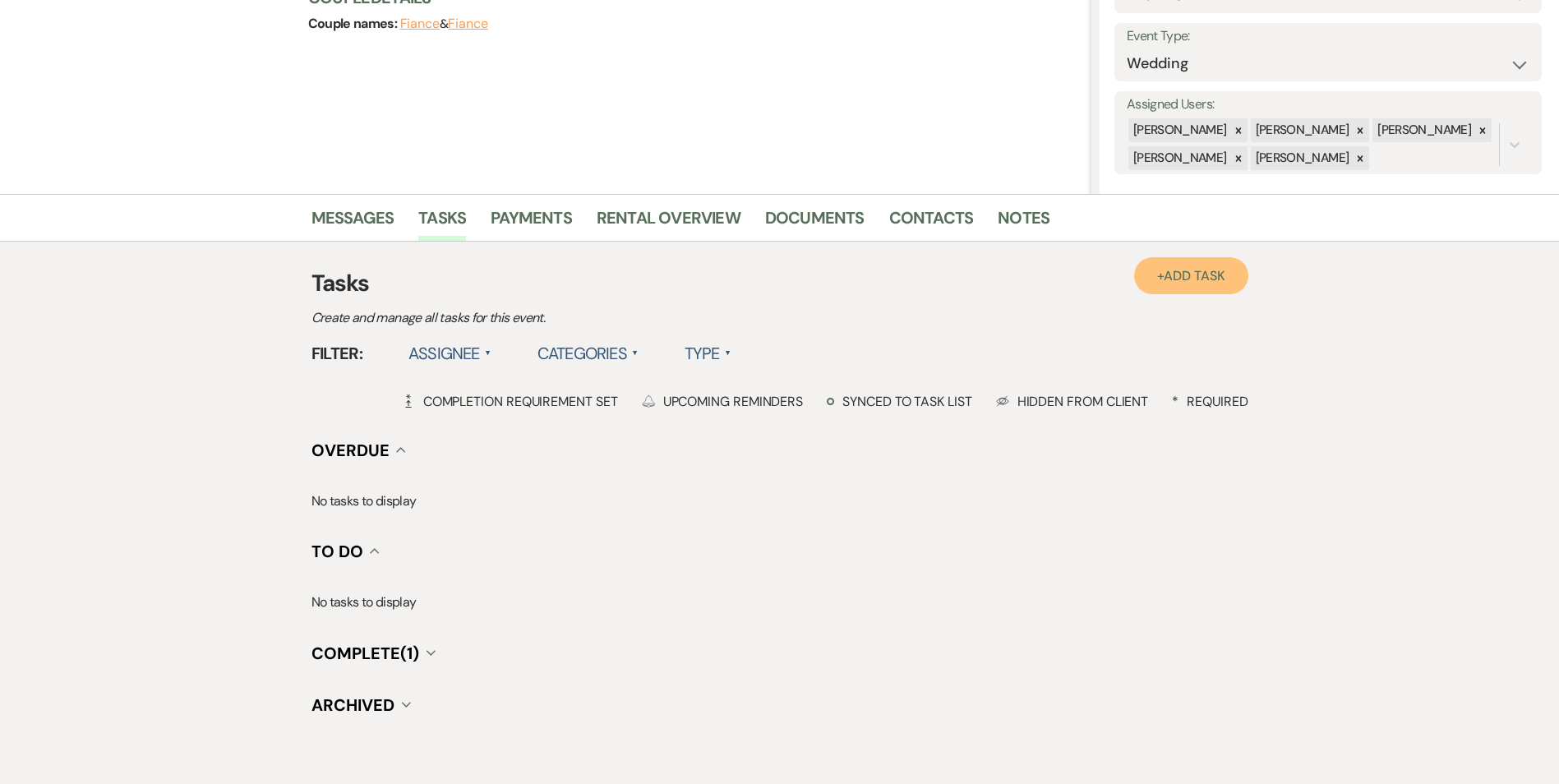
click at [1221, 274] on span "Add Task" at bounding box center [1193, 275] width 61 height 17
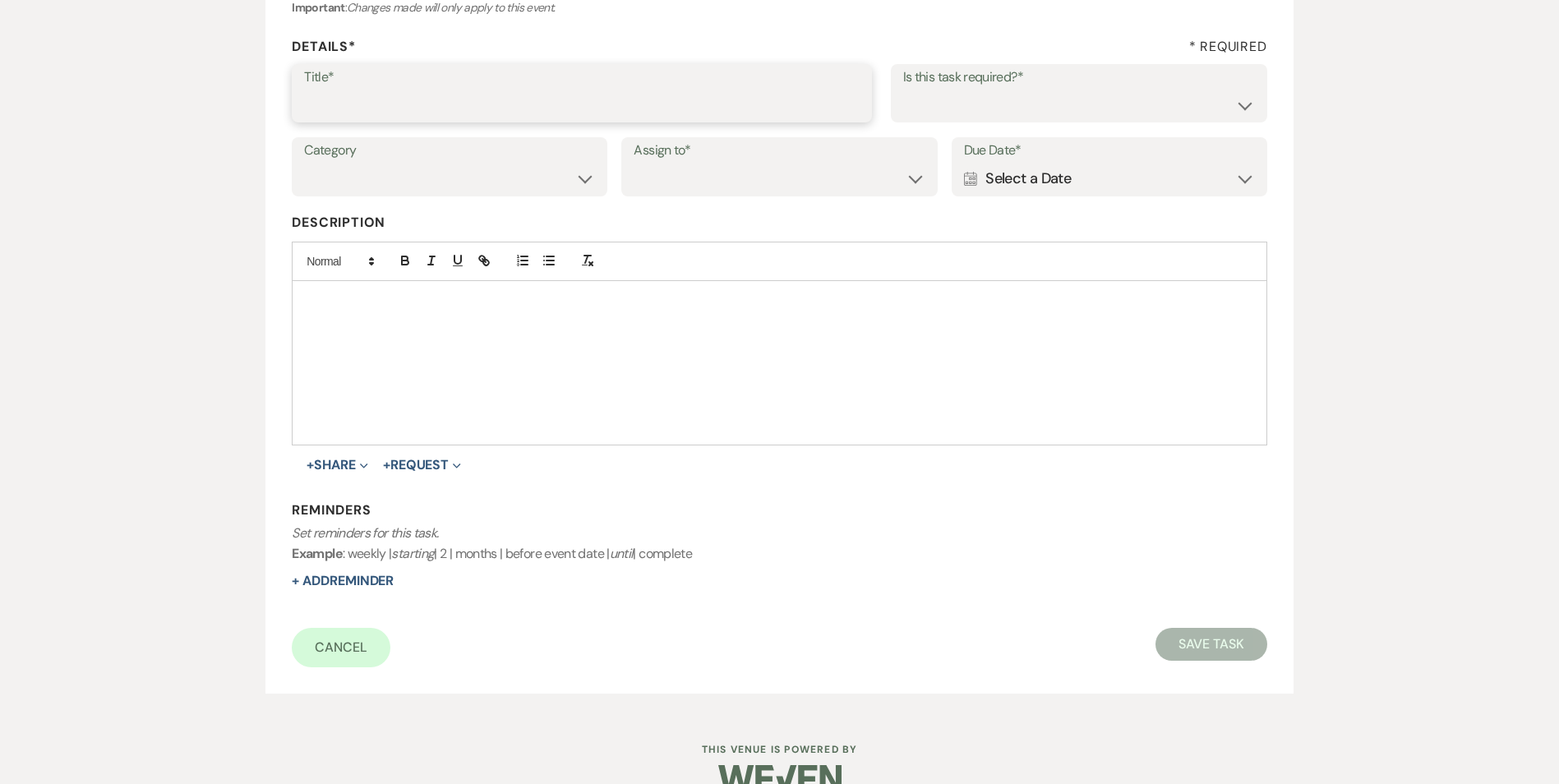
click at [482, 99] on input "Title*" at bounding box center [582, 104] width 555 height 32
type input "3"
click at [397, 106] on input "Title*" at bounding box center [582, 104] width 555 height 32
type input "follow up on tour"
click at [923, 113] on select "Yes No" at bounding box center [1078, 104] width 351 height 32
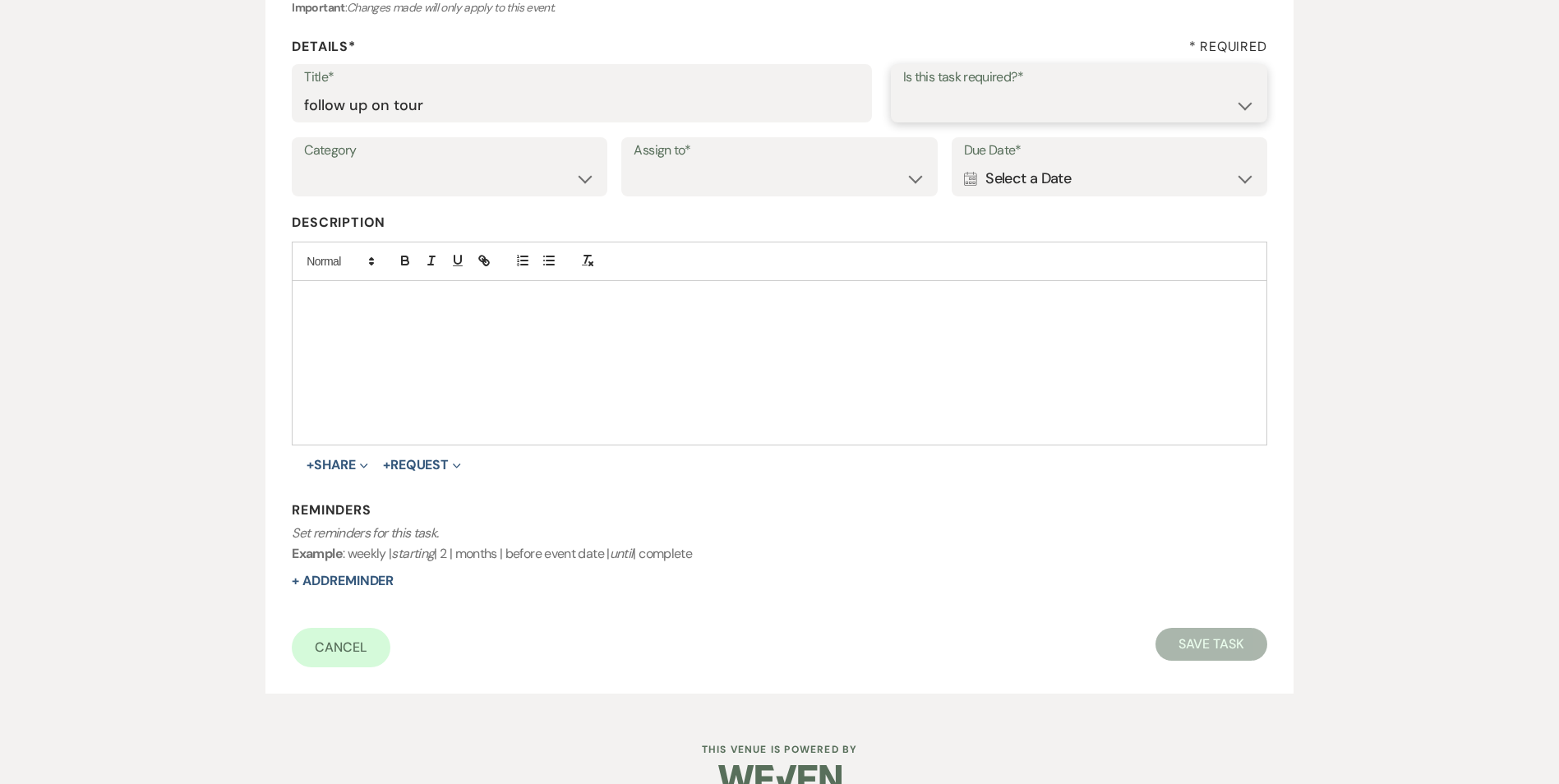
select select "true"
click at [903, 89] on select "Yes No" at bounding box center [1078, 104] width 351 height 32
click at [350, 176] on select "Venue Vendors Guests Details Finalize & Share" at bounding box center [449, 178] width 291 height 32
select select "31"
click at [304, 162] on select "Venue Vendors Guests Details Finalize & Share" at bounding box center [449, 178] width 291 height 32
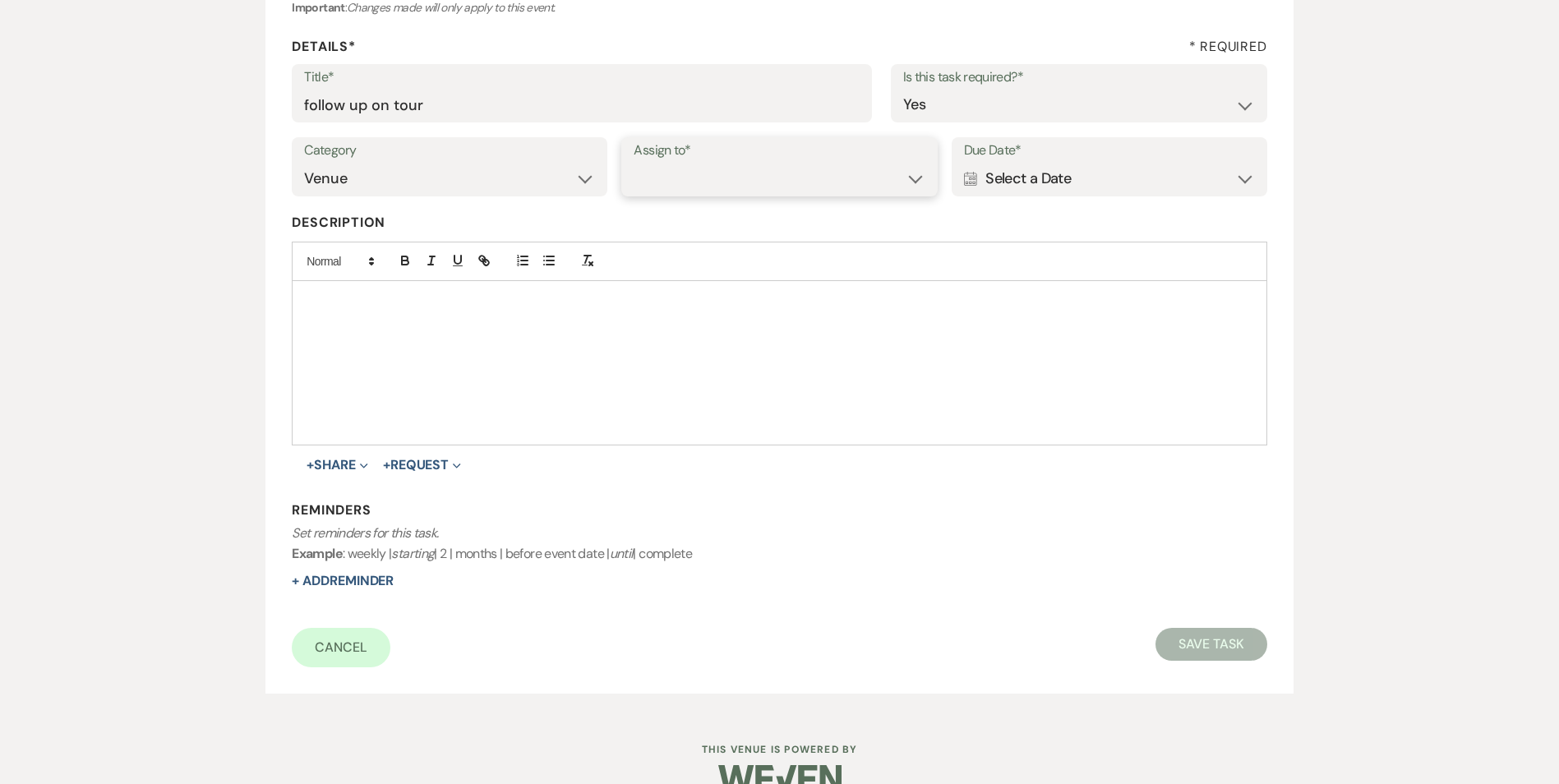
click at [667, 182] on select "Venue Client" at bounding box center [778, 178] width 291 height 32
select select "venueHost"
click at [633, 162] on select "Venue Client" at bounding box center [778, 178] width 291 height 32
click at [1062, 179] on div "Calendar Select a Date Expand" at bounding box center [1109, 178] width 291 height 32
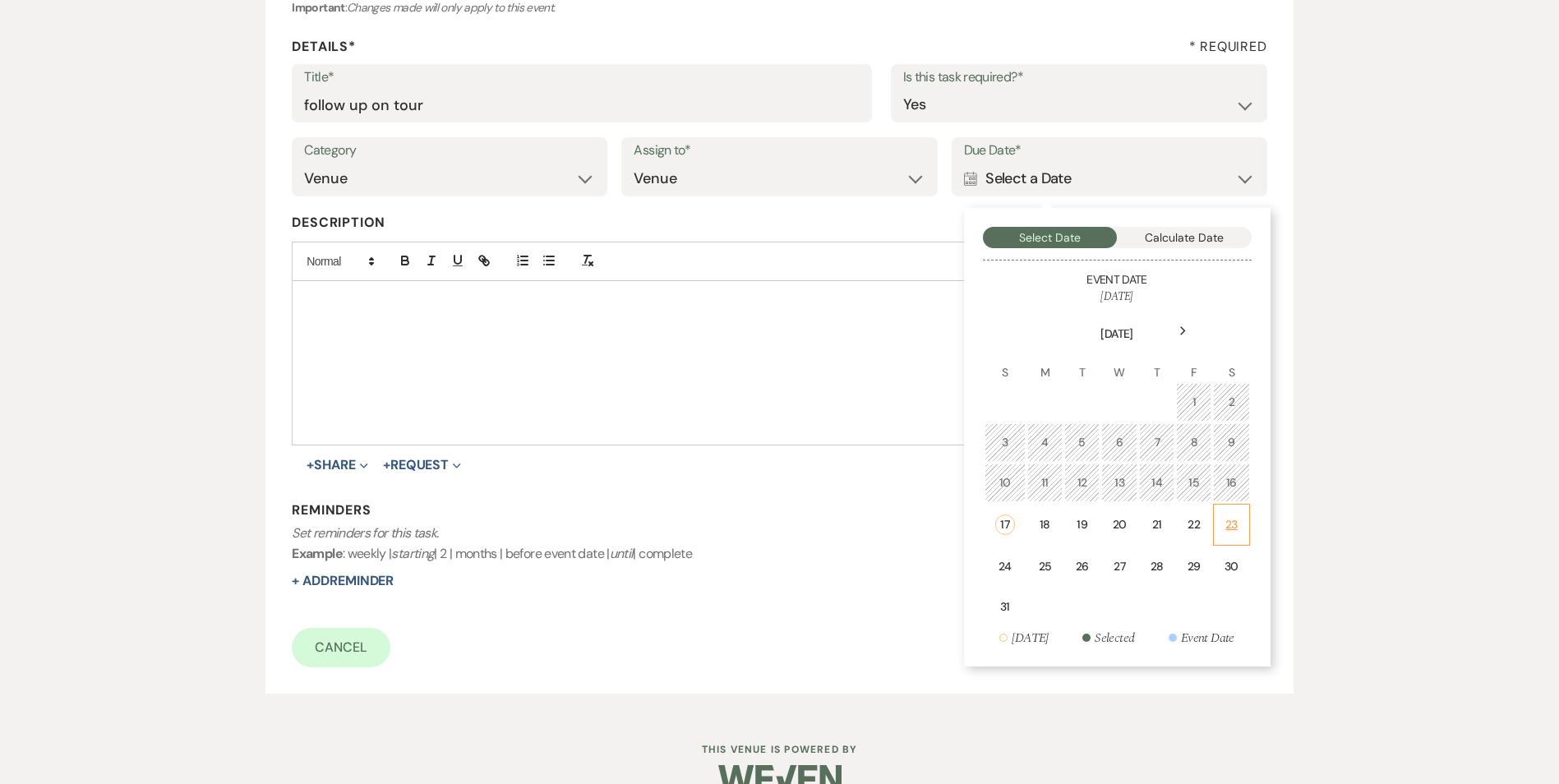
click at [1229, 531] on div "23" at bounding box center [1231, 525] width 15 height 17
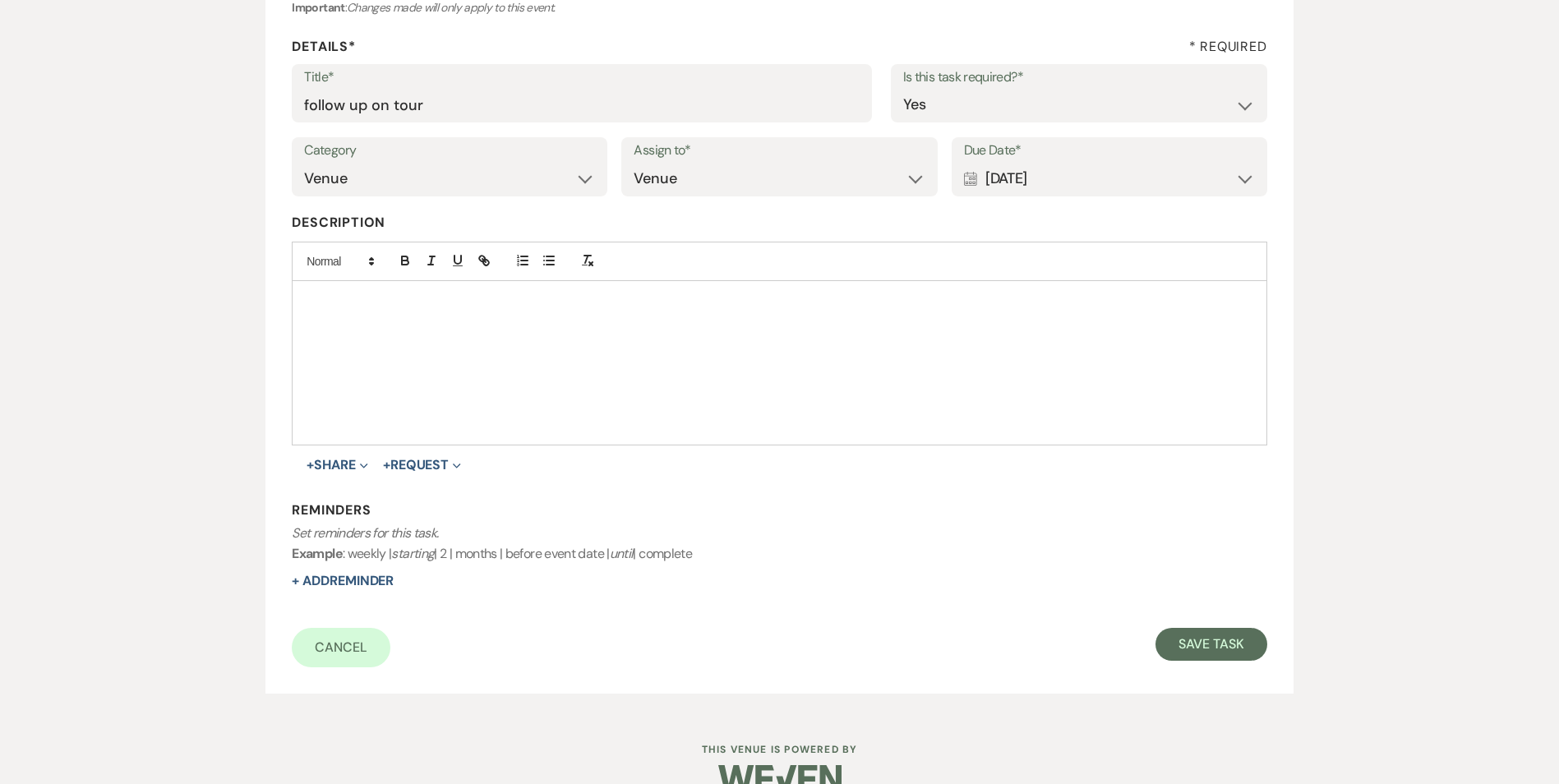
click at [1117, 181] on div "Calendar [DATE] Expand" at bounding box center [1109, 178] width 291 height 32
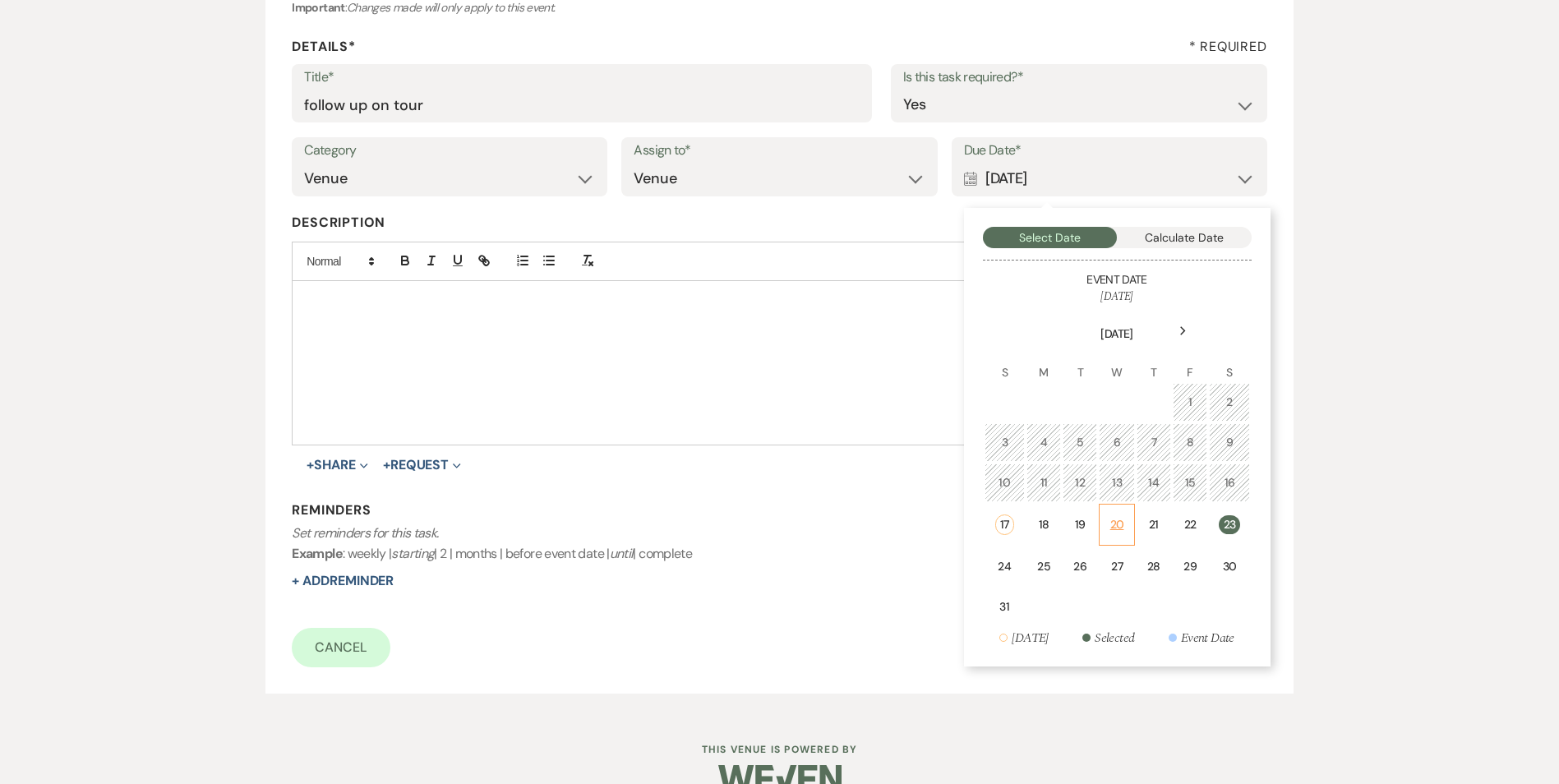
click at [1106, 523] on td "20" at bounding box center [1116, 525] width 36 height 42
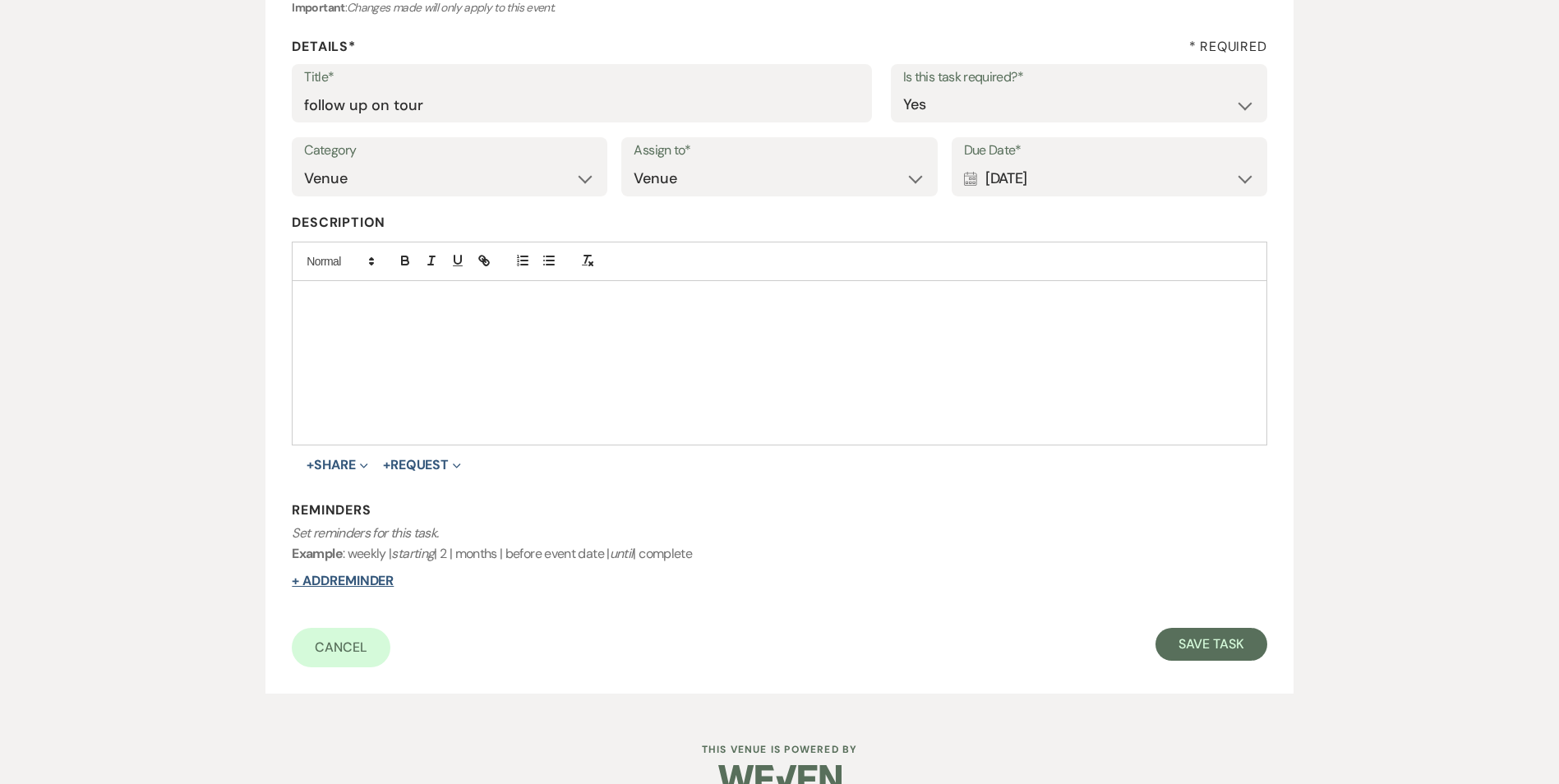
click at [322, 574] on button "+ Add Reminder" at bounding box center [342, 581] width 102 height 13
select select "host"
select select "days"
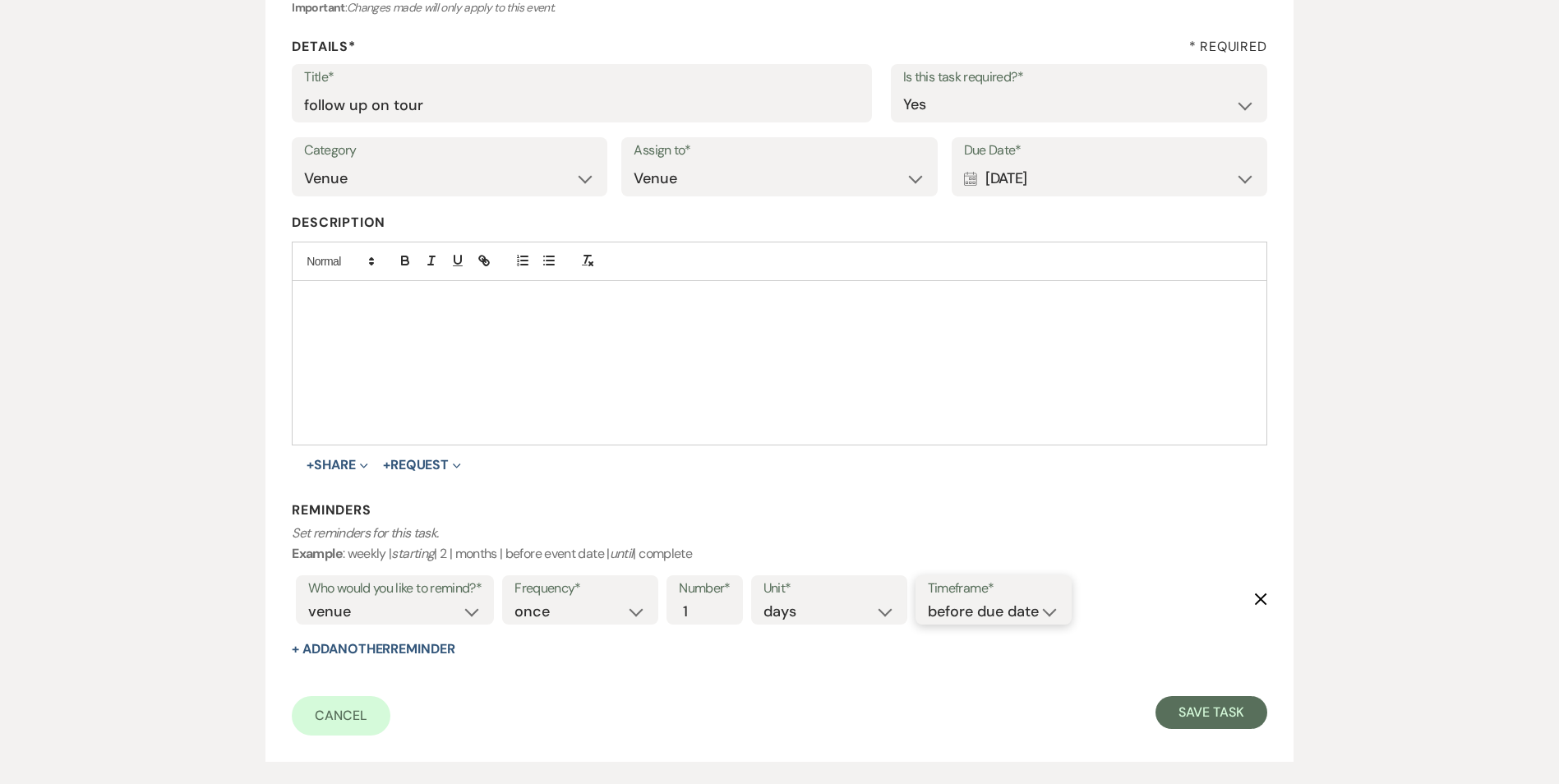
click at [954, 612] on select "before due date after due date on due date on custom date" at bounding box center [993, 612] width 132 height 22
select select "onDueDate"
click at [927, 601] on select "before due date after due date on due date on custom date" at bounding box center [993, 612] width 132 height 22
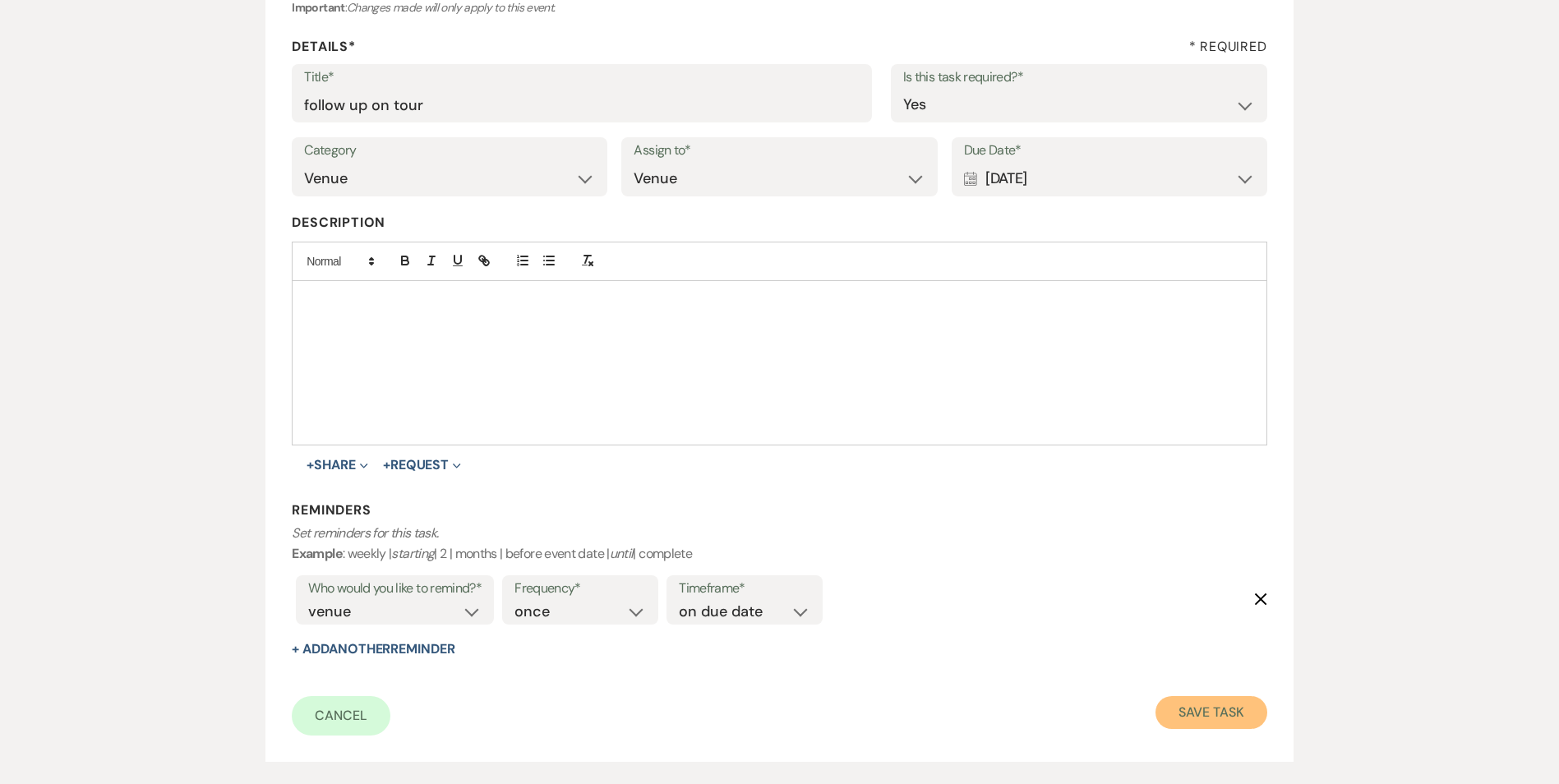
click at [1262, 719] on button "Save Task" at bounding box center [1211, 713] width 111 height 33
select select "2"
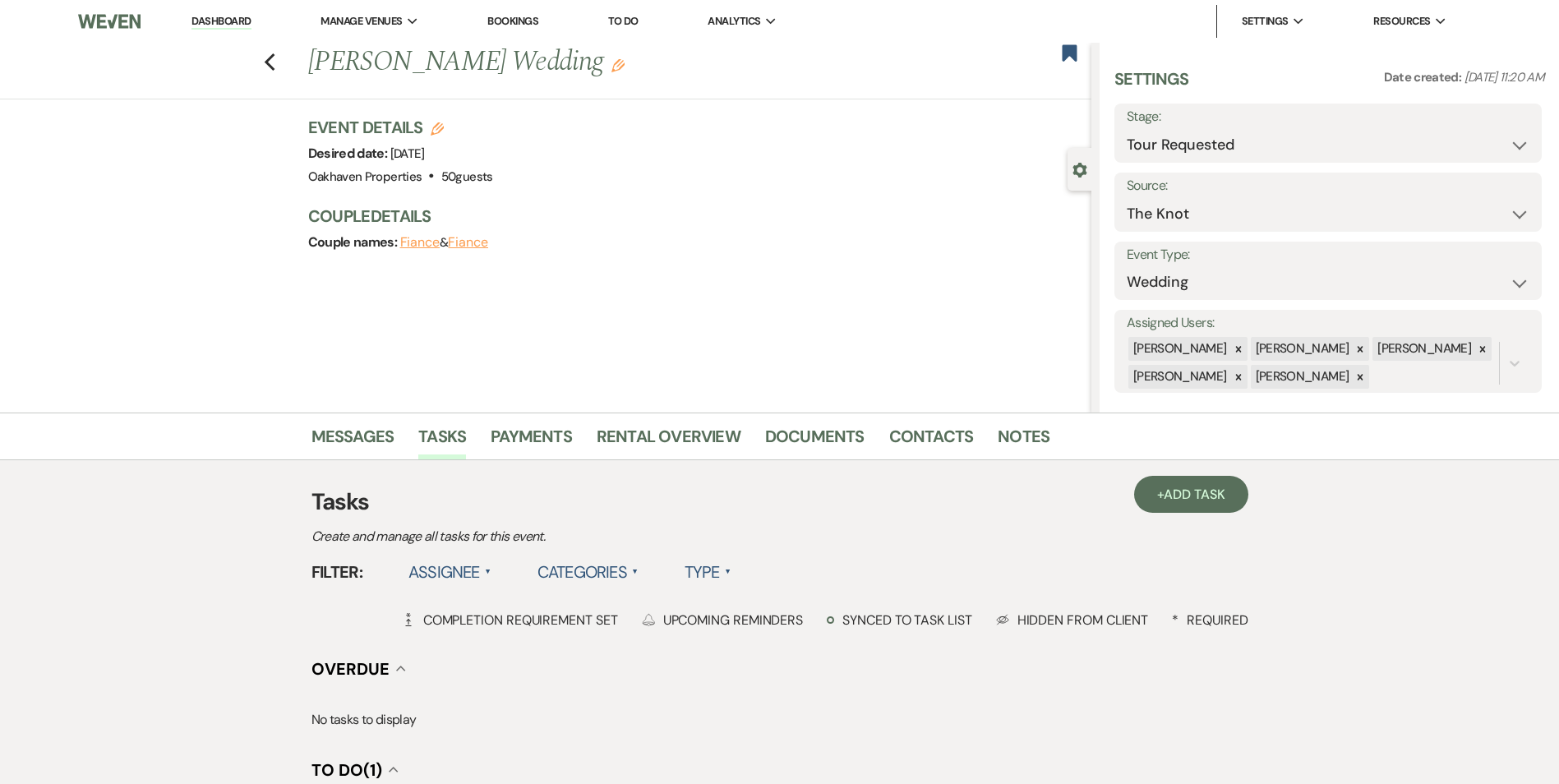
click at [225, 22] on link "Dashboard" at bounding box center [220, 22] width 59 height 16
